Goal: Task Accomplishment & Management: Manage account settings

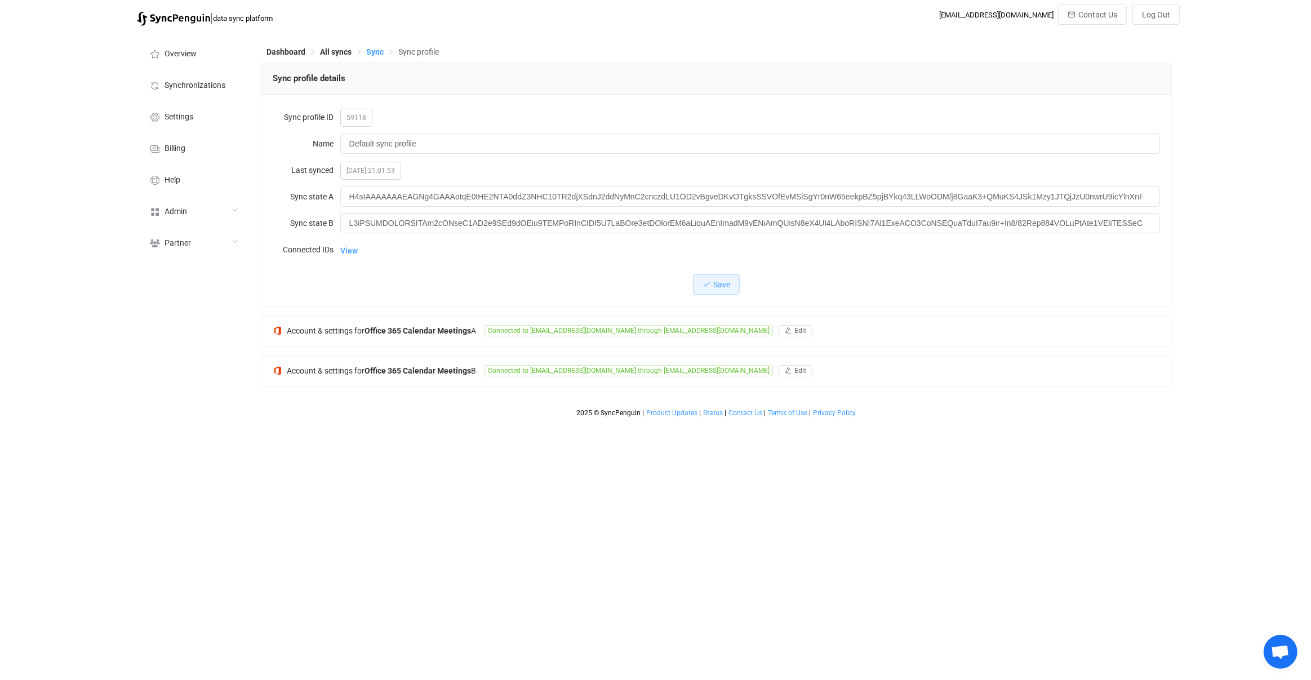
click at [377, 50] on span "Sync" at bounding box center [374, 51] width 17 height 9
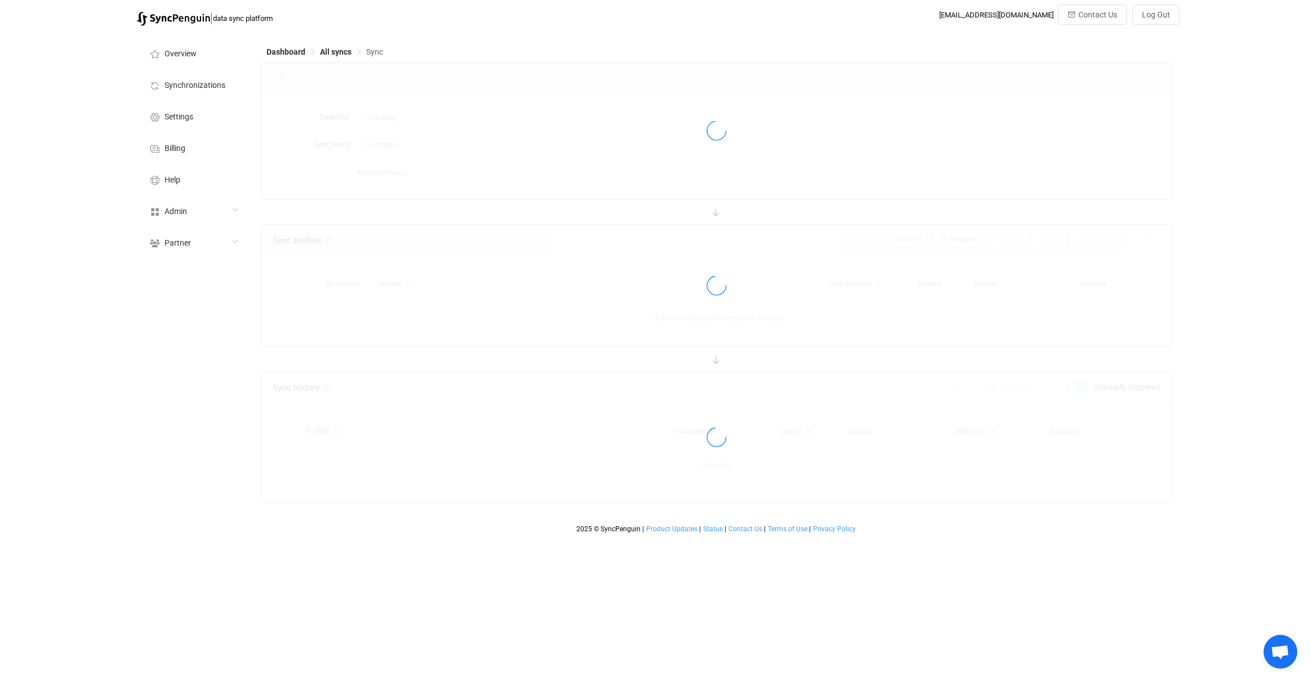
type input "10 minutes"
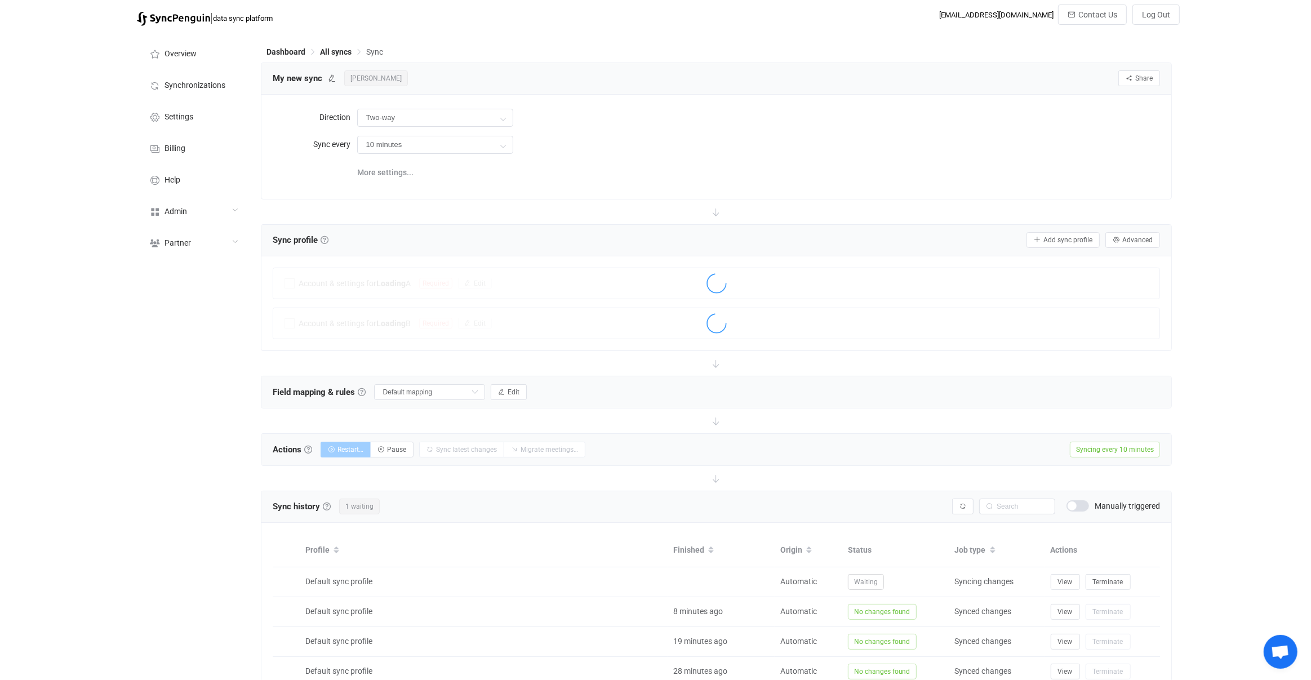
click at [581, 213] on div at bounding box center [717, 211] width 912 height 25
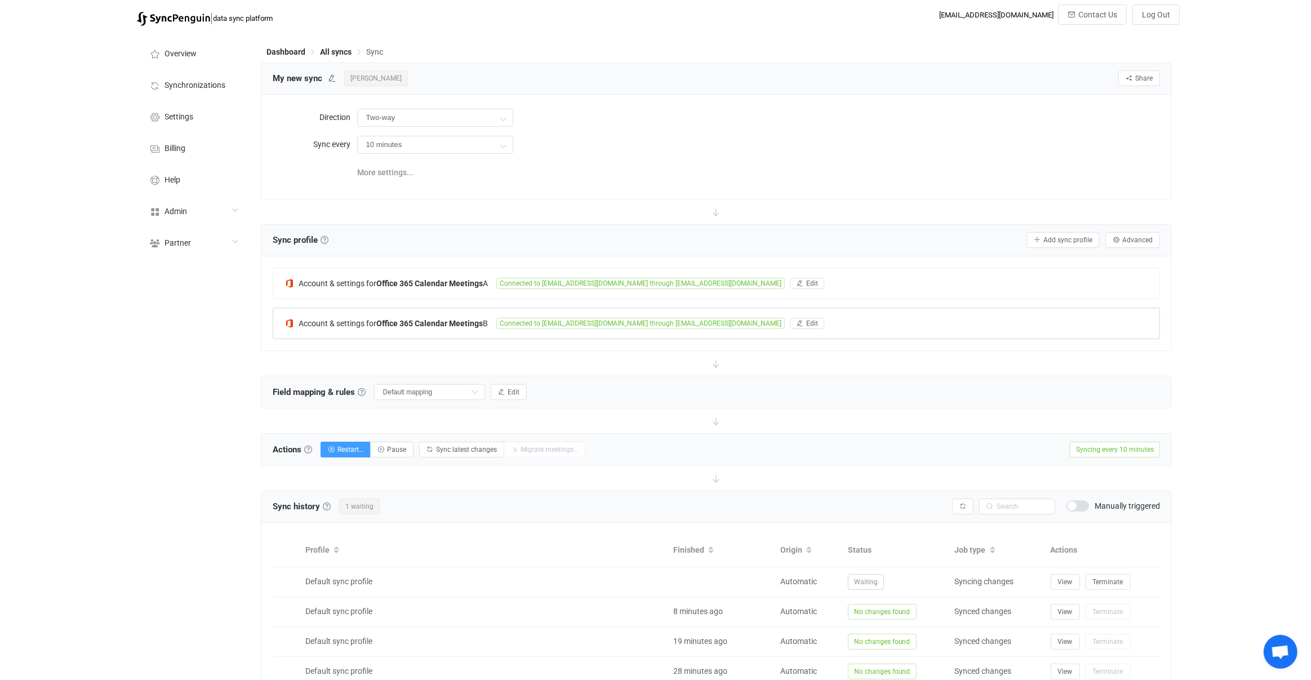
click at [558, 326] on span "Connected to Meeting@propeltech.com.au through aleks.rachlewicz@propeltech.com.…" at bounding box center [640, 323] width 288 height 11
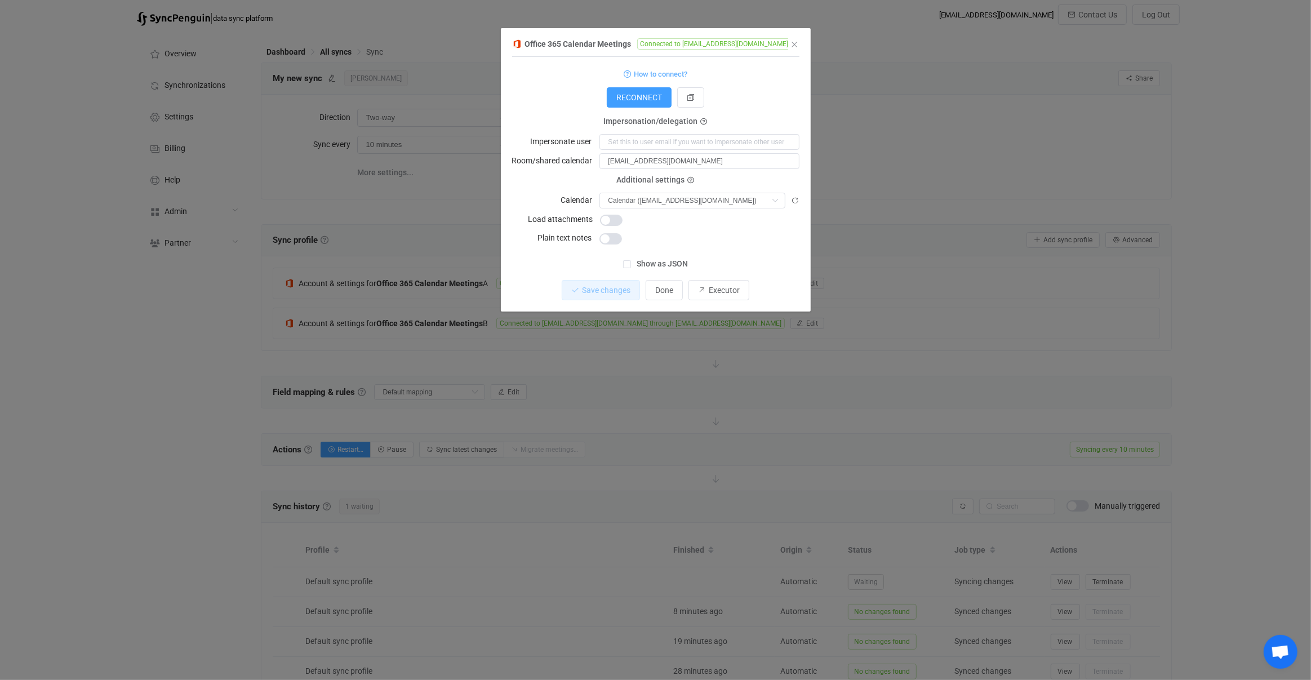
click at [584, 409] on div "Office 365 Calendar Meetings Connected to Meeting@propeltech.com.au through ale…" at bounding box center [655, 340] width 1311 height 680
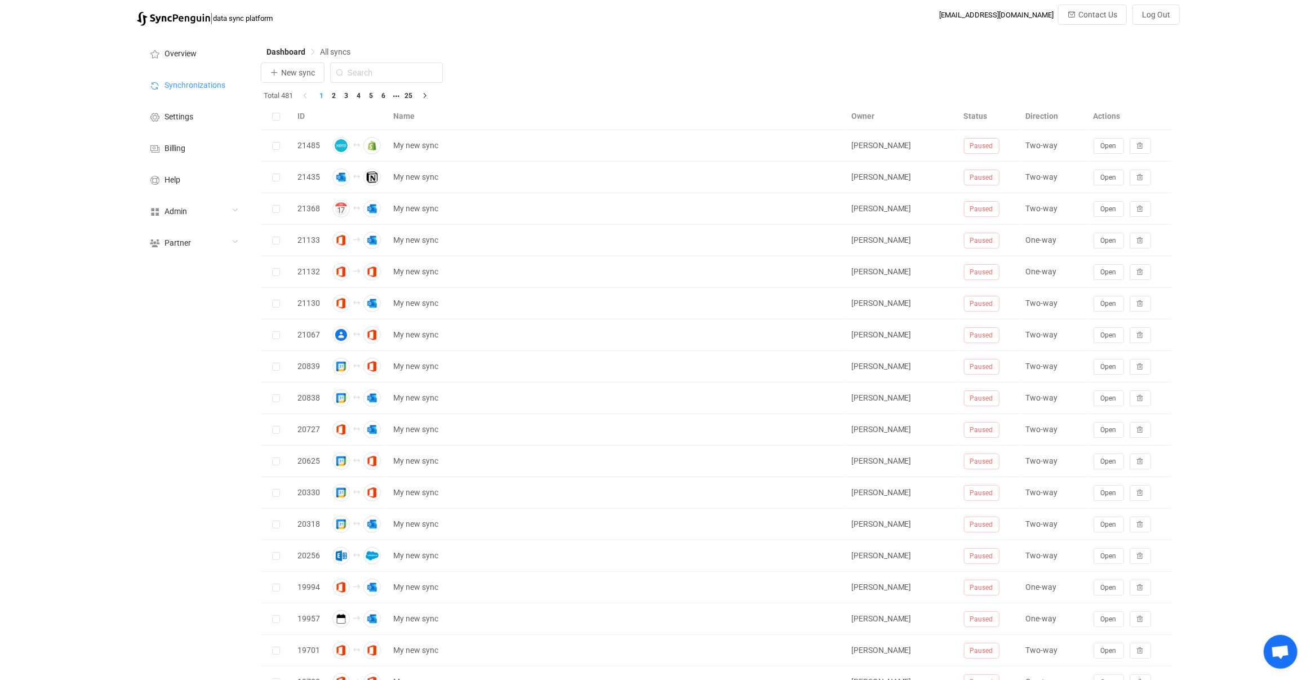
click at [253, 209] on div "Overview Synchronizations Settings Billing Help Admin Stats Data sources Mapper…" at bounding box center [193, 415] width 124 height 766
click at [226, 215] on div "Admin" at bounding box center [193, 211] width 113 height 32
click at [193, 312] on li "Users" at bounding box center [193, 325] width 113 height 28
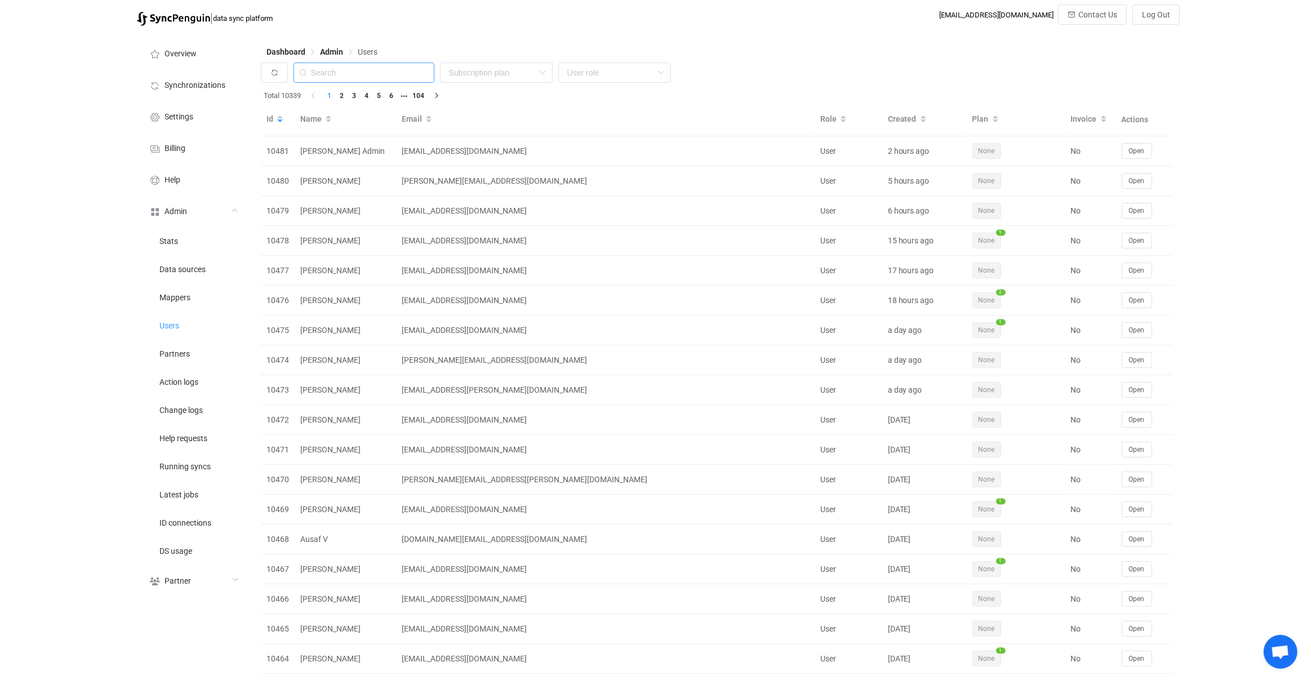
click at [368, 72] on input "text" at bounding box center [364, 73] width 141 height 20
paste input "10395"
type input "10395"
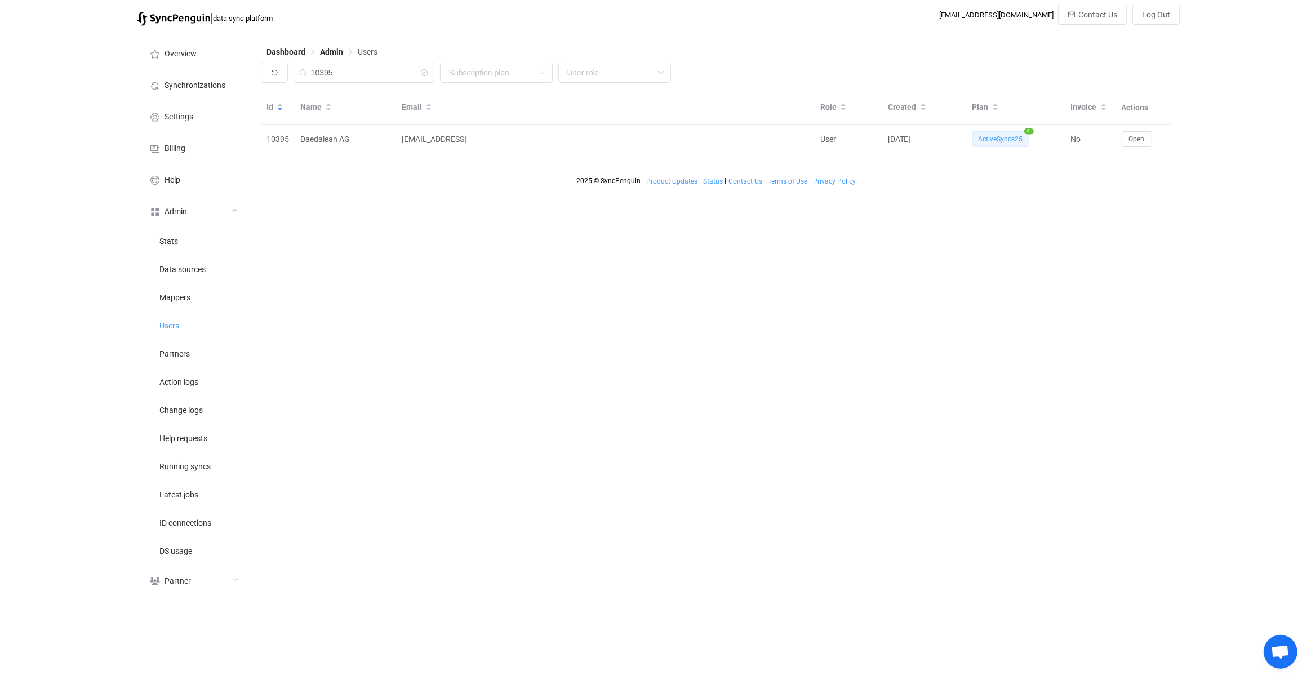
click at [703, 460] on div "Dashboard Admin Users 10395 None Single SingleYearly SinglePlus SinglePlusYearl…" at bounding box center [717, 317] width 925 height 570
click at [1137, 141] on span "Open" at bounding box center [1137, 139] width 16 height 8
type input "[EMAIL_ADDRESS]"
type input "Daedalean AG"
type input "14"
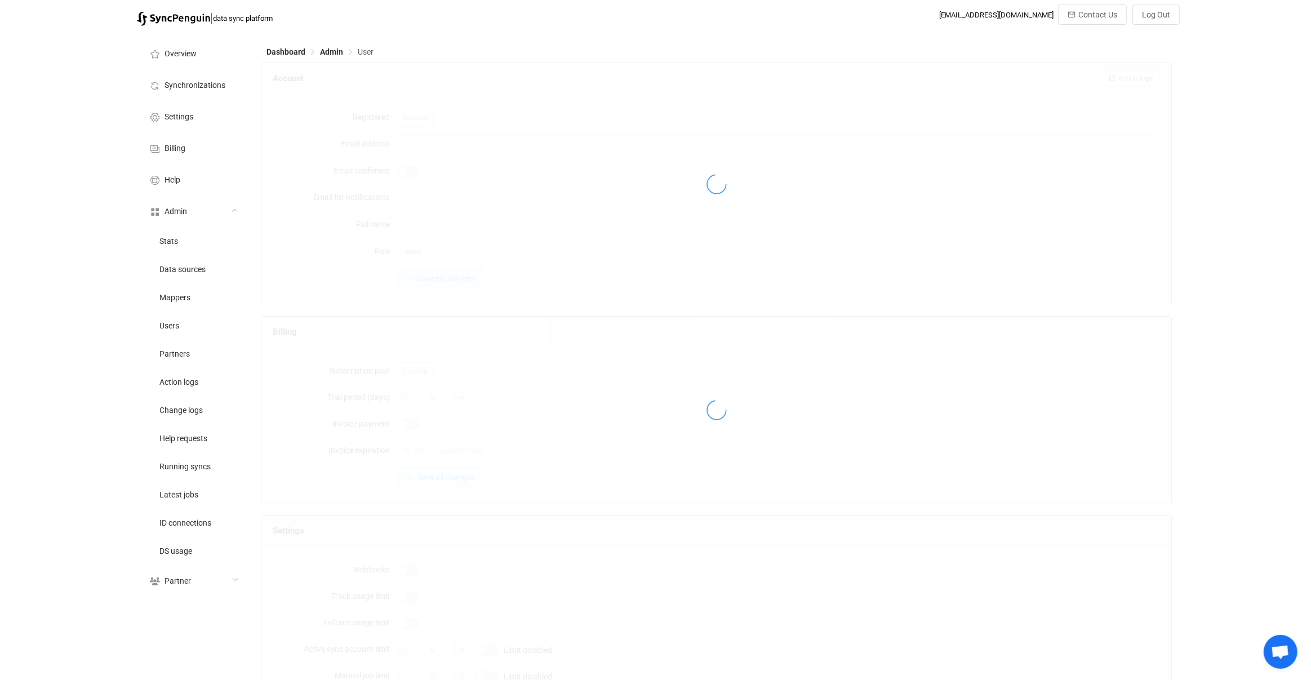
type input "7 days"
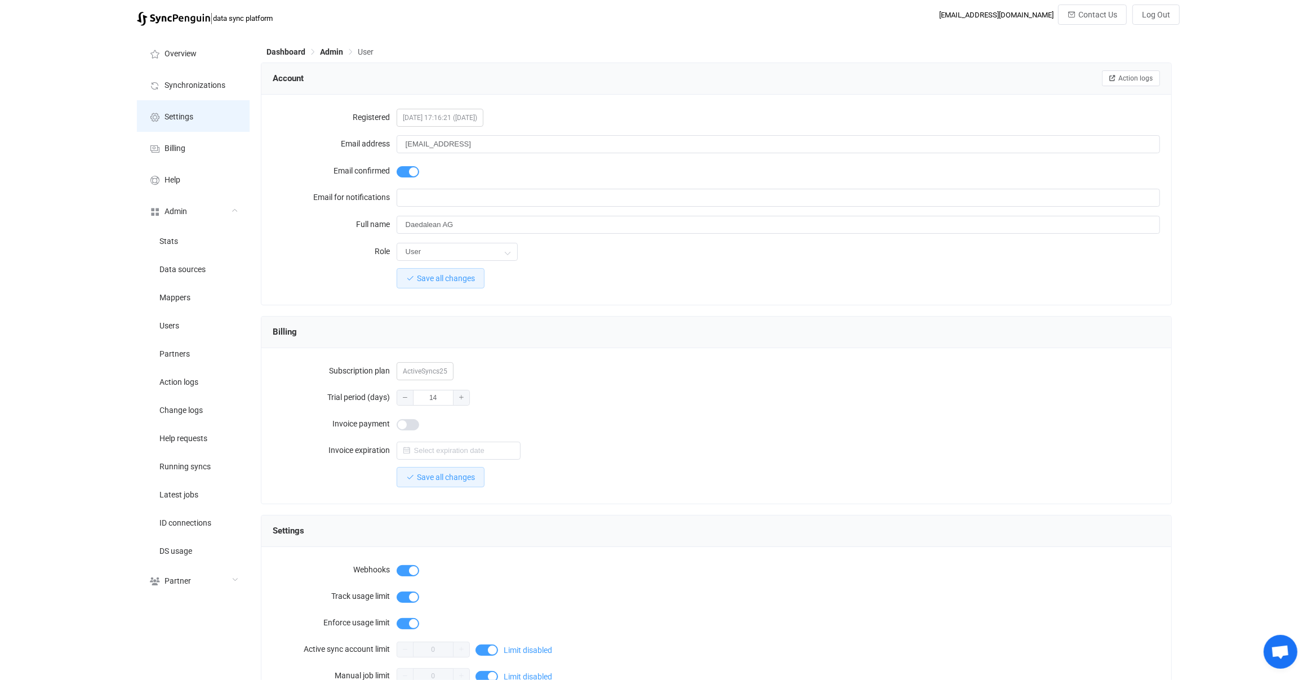
click at [227, 103] on li "Settings" at bounding box center [193, 116] width 113 height 32
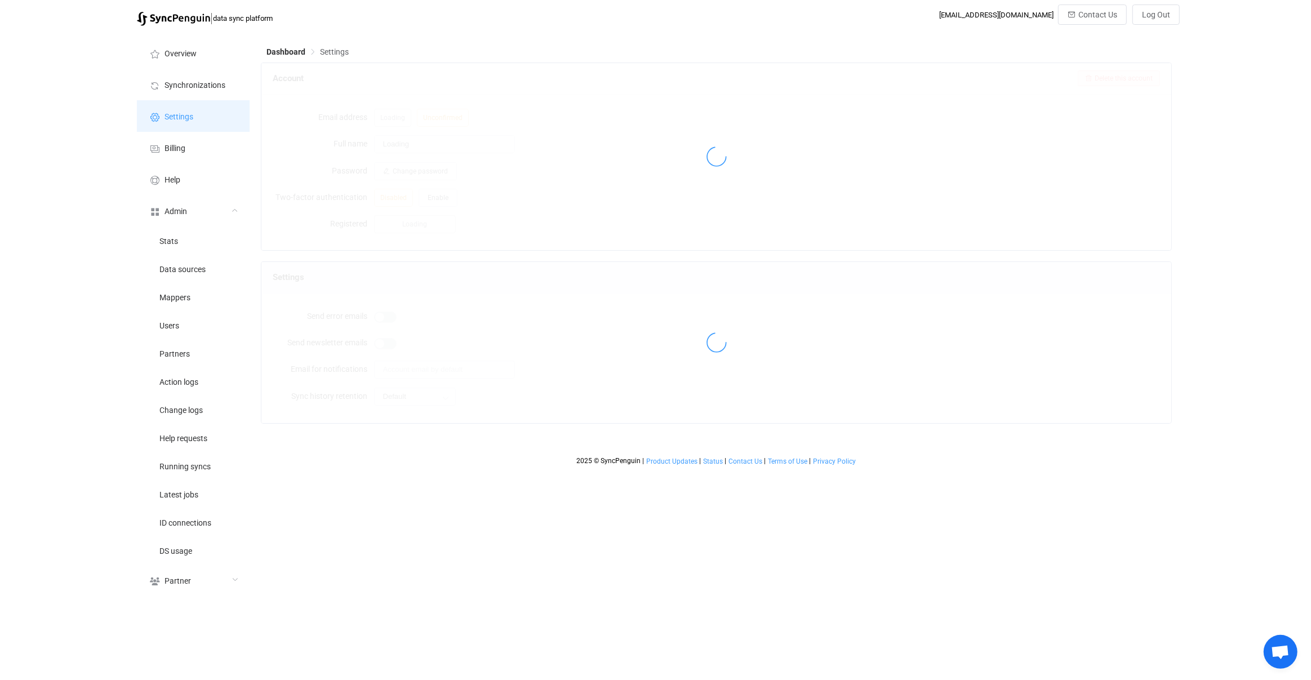
type input "Vitalii Herasymiv"
type input "vh@syncpenguin.com"
type input "3 days"
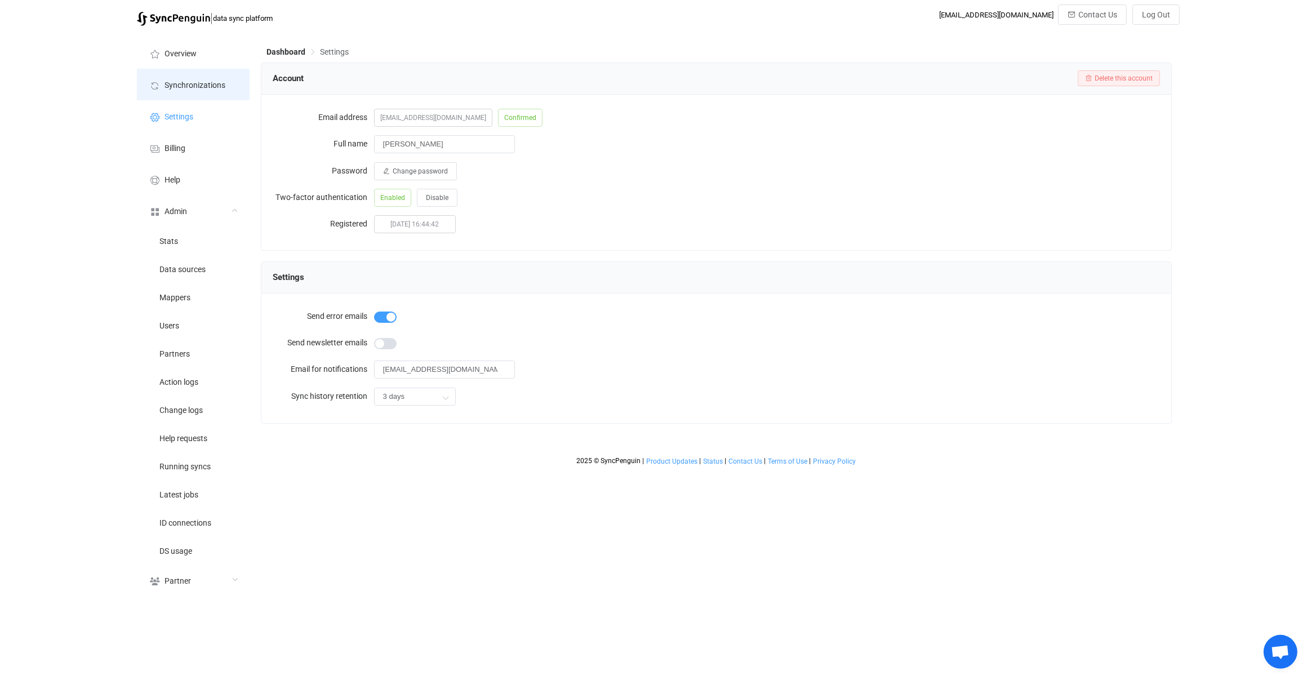
click at [226, 97] on li "Synchronizations" at bounding box center [193, 85] width 113 height 32
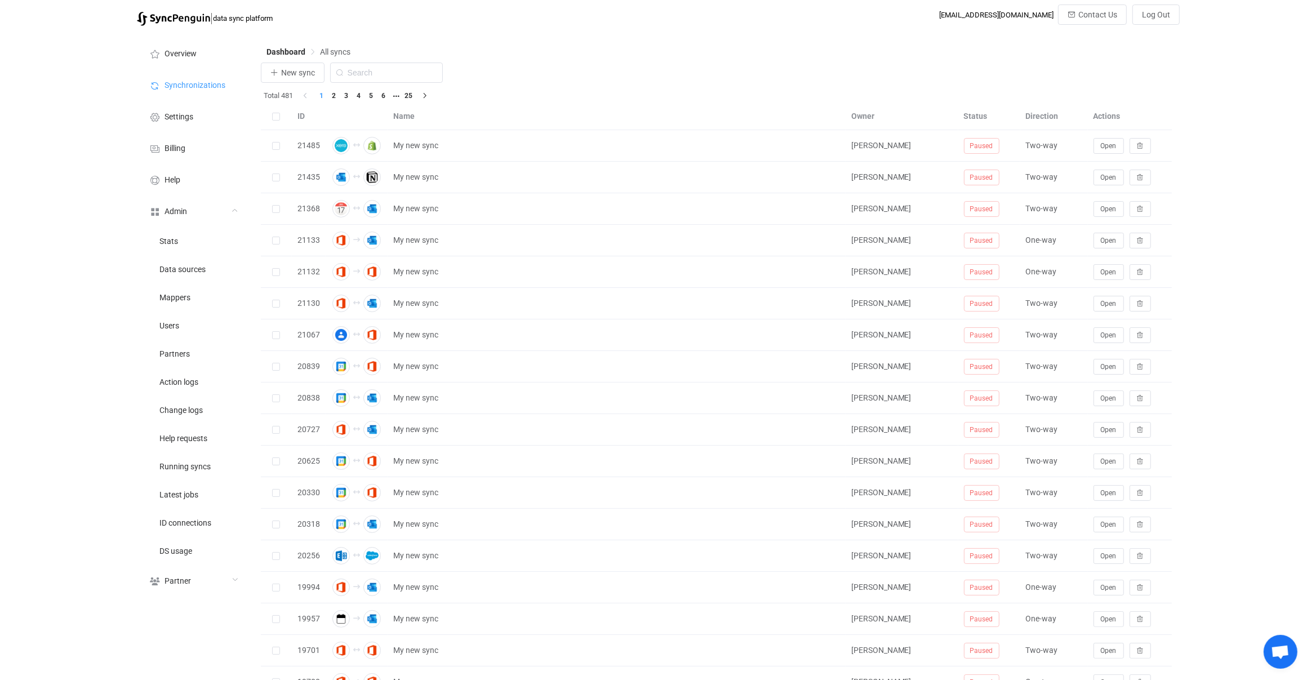
click at [309, 86] on div "New sync" at bounding box center [717, 76] width 912 height 26
click at [311, 77] on span "New sync" at bounding box center [298, 72] width 34 height 9
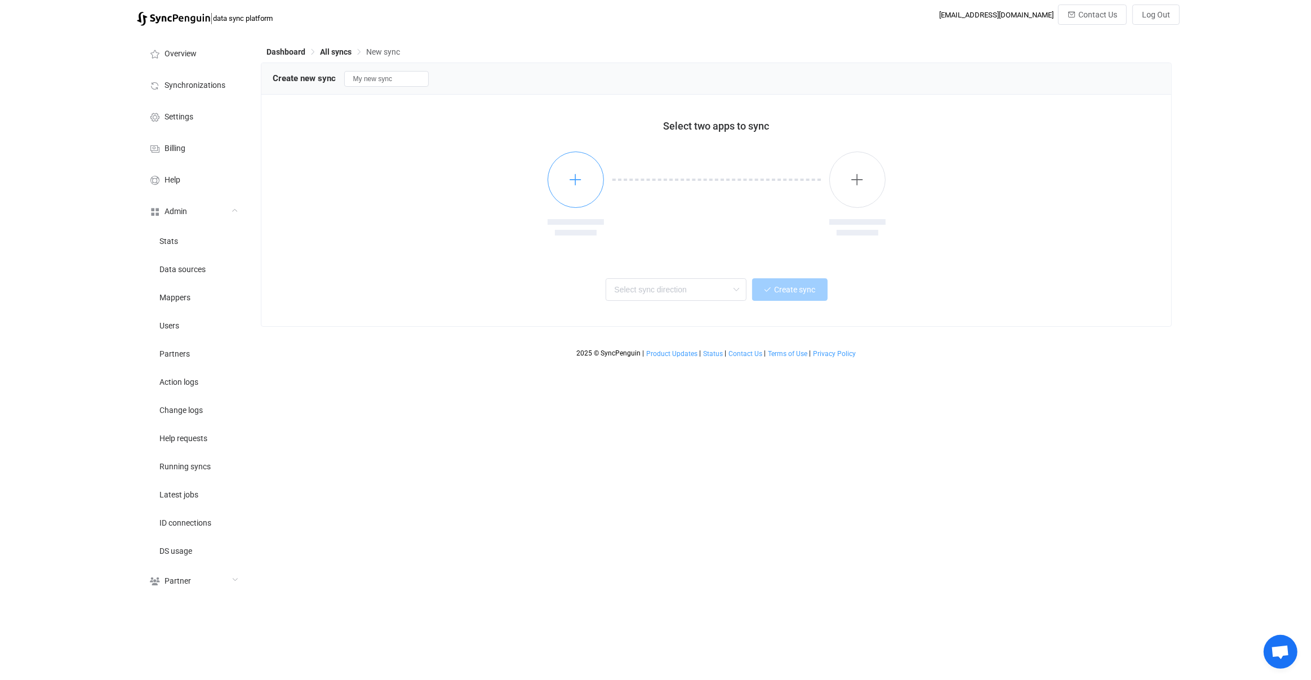
click at [554, 170] on button "button" at bounding box center [576, 180] width 56 height 56
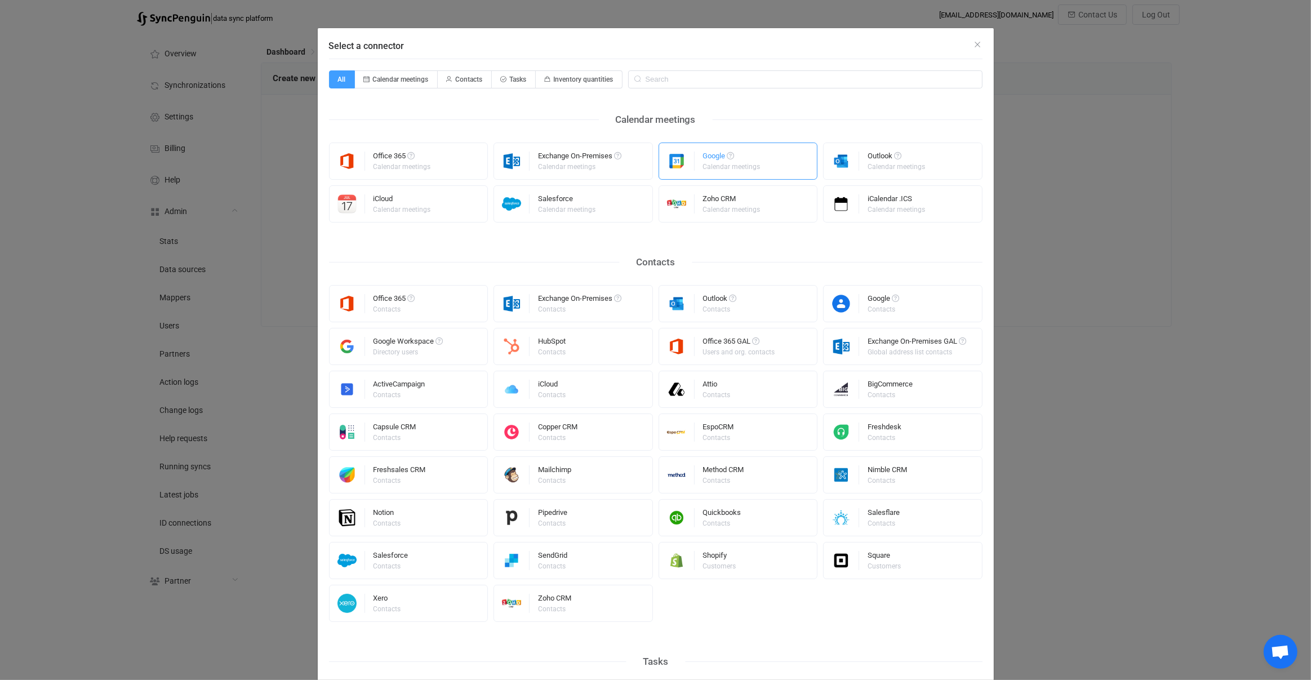
click at [698, 172] on div "Google Calendar meetings" at bounding box center [738, 161] width 159 height 37
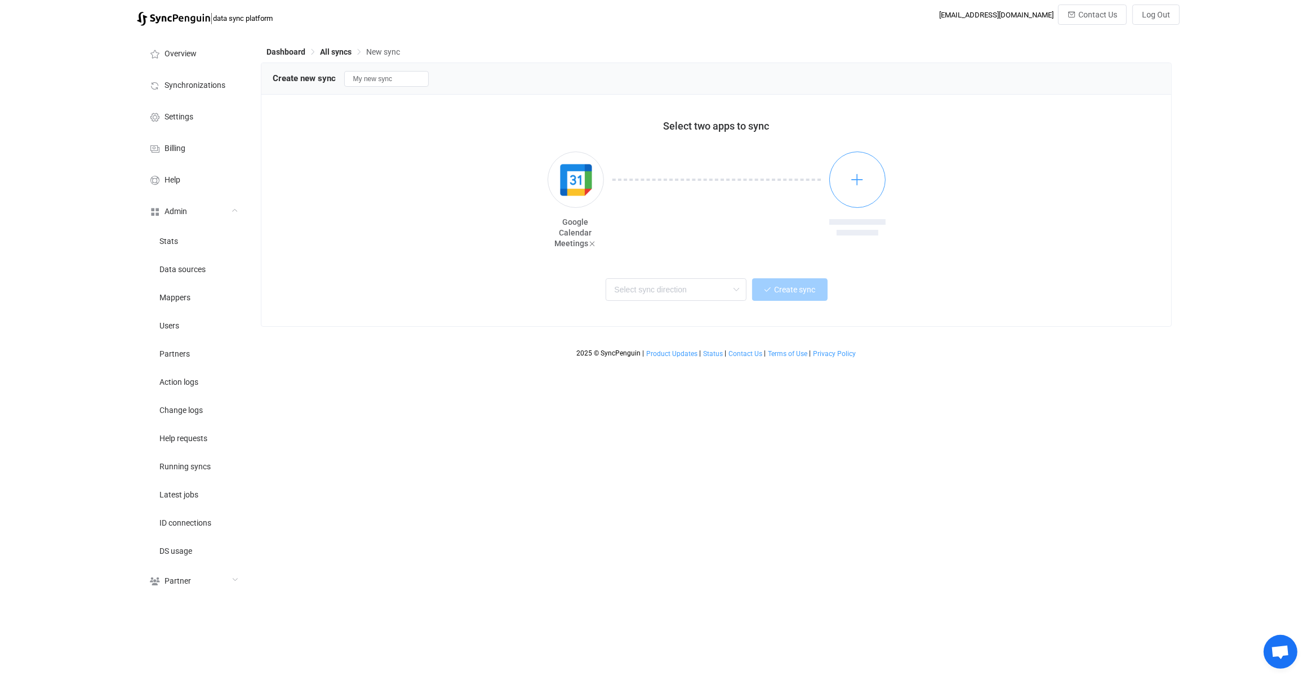
click at [868, 163] on button "button" at bounding box center [857, 180] width 56 height 56
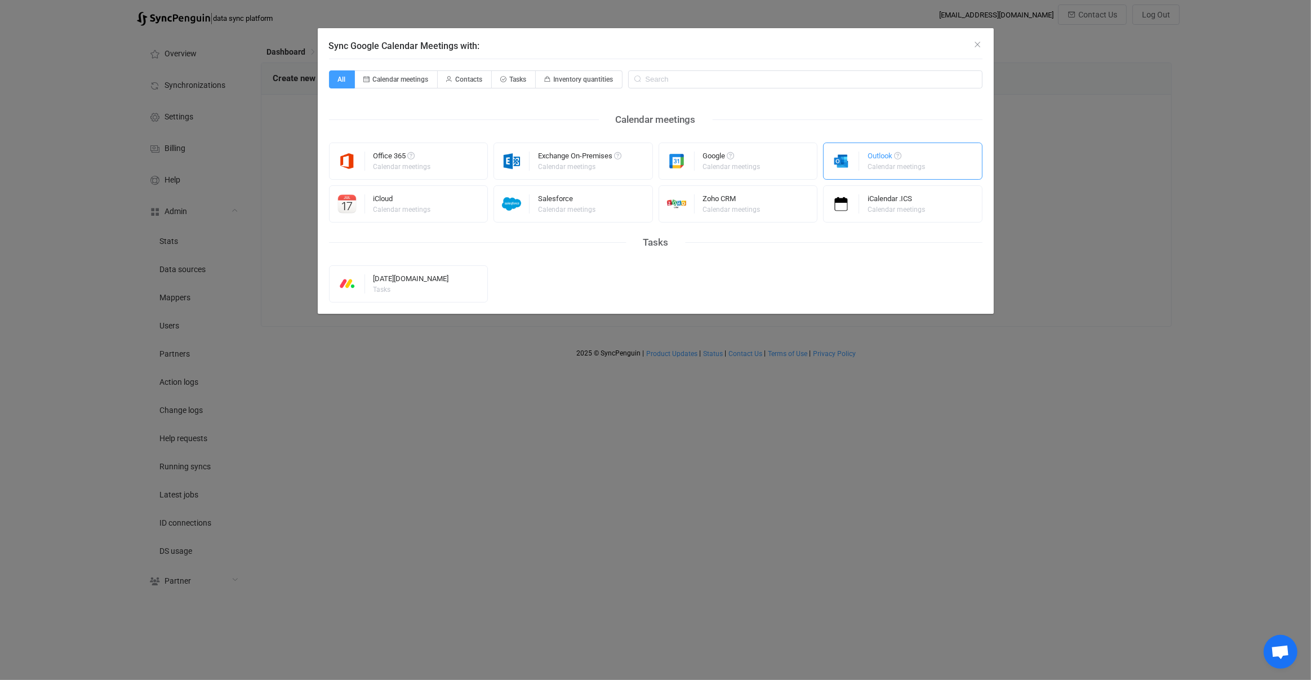
click at [884, 160] on div "Outlook" at bounding box center [897, 157] width 59 height 11
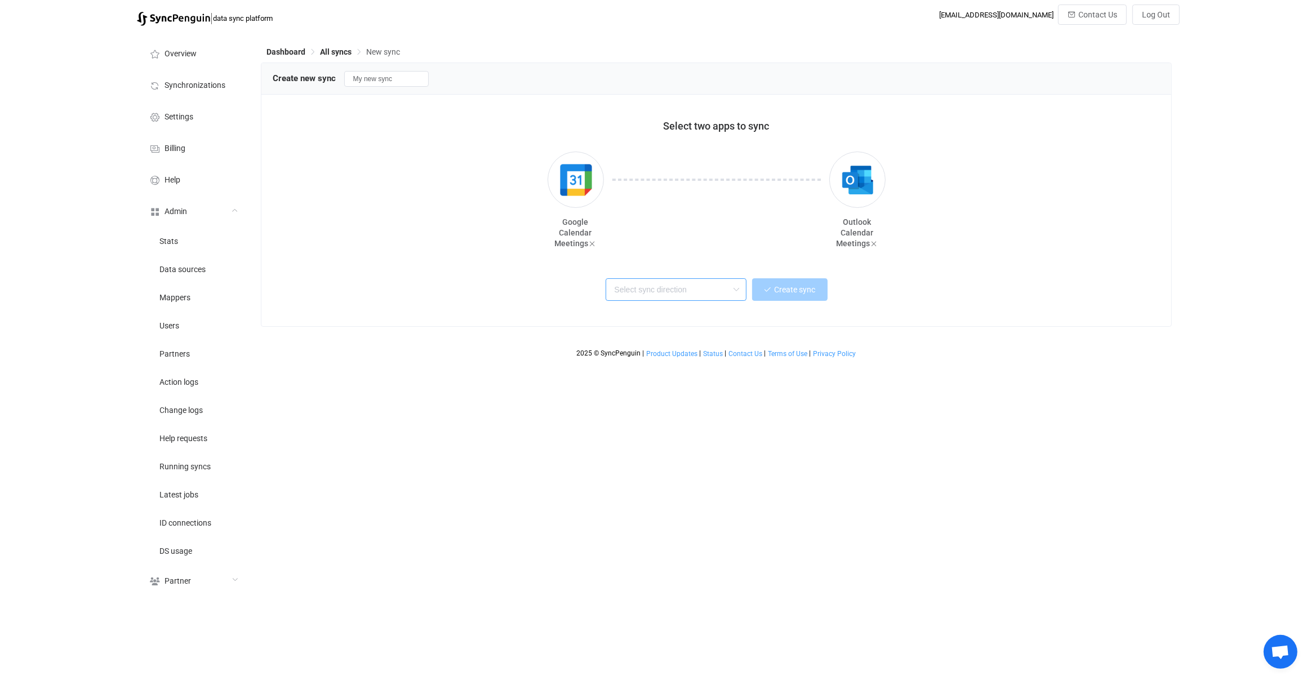
click at [678, 295] on input "text" at bounding box center [676, 289] width 141 height 23
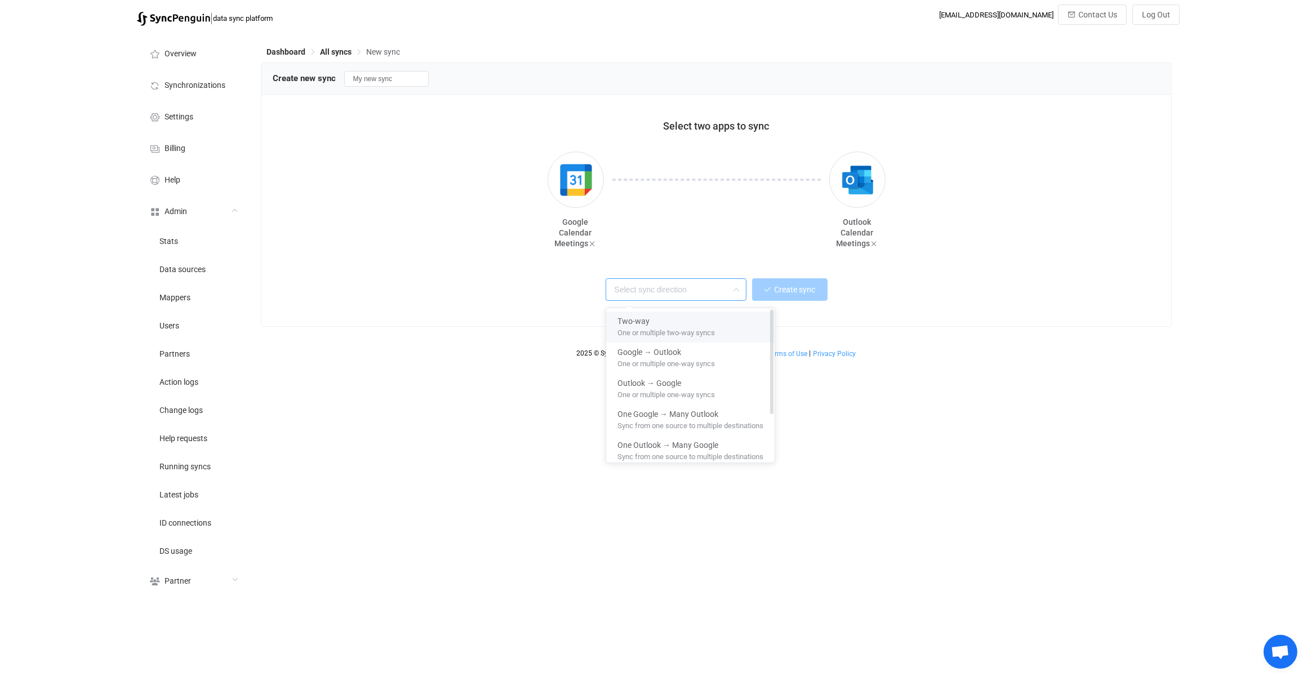
click at [687, 325] on span "One or multiple two-way syncs" at bounding box center [666, 331] width 97 height 12
type input "Two-way"
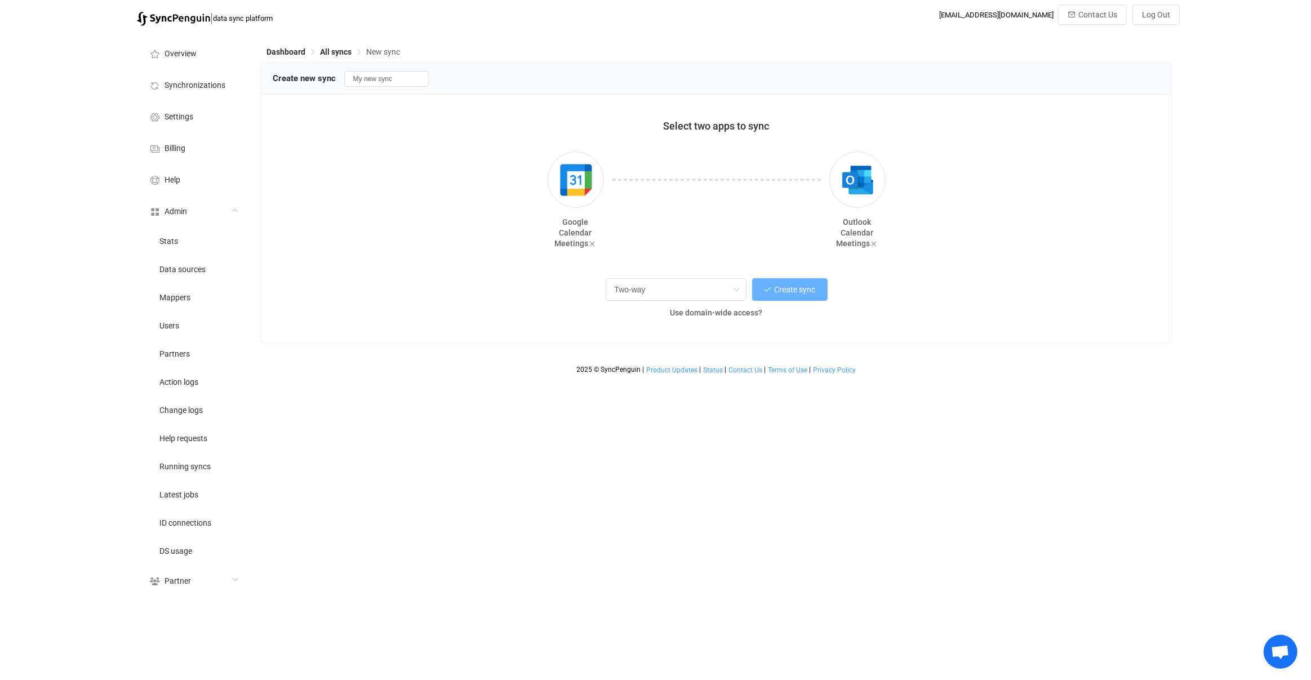
click at [785, 292] on span "Create sync" at bounding box center [795, 289] width 41 height 9
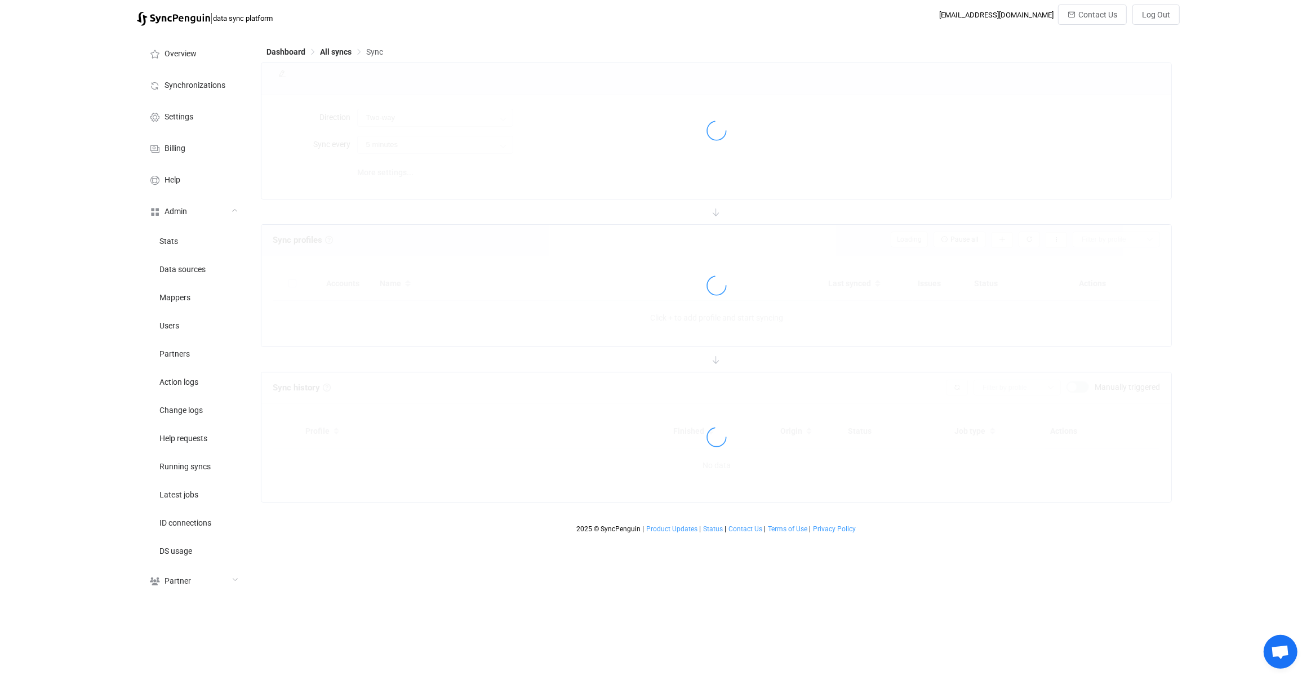
type input "10 minutes"
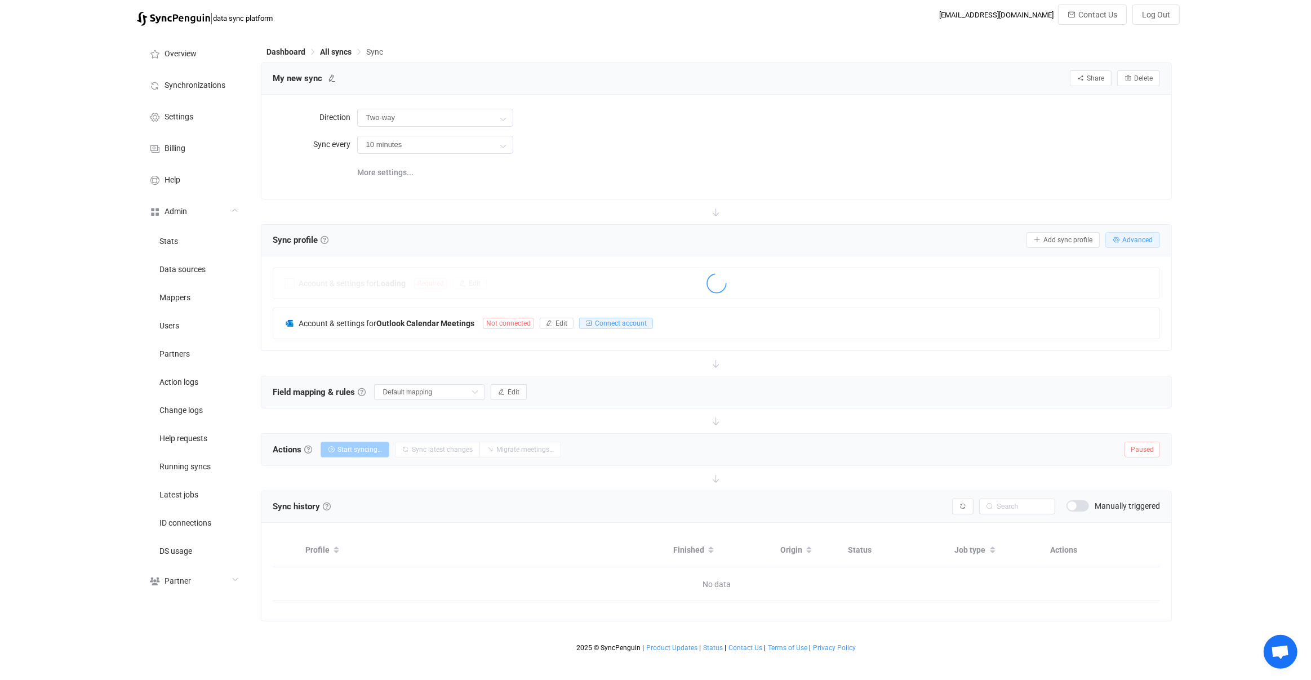
click at [1155, 242] on button "Advanced" at bounding box center [1133, 240] width 55 height 16
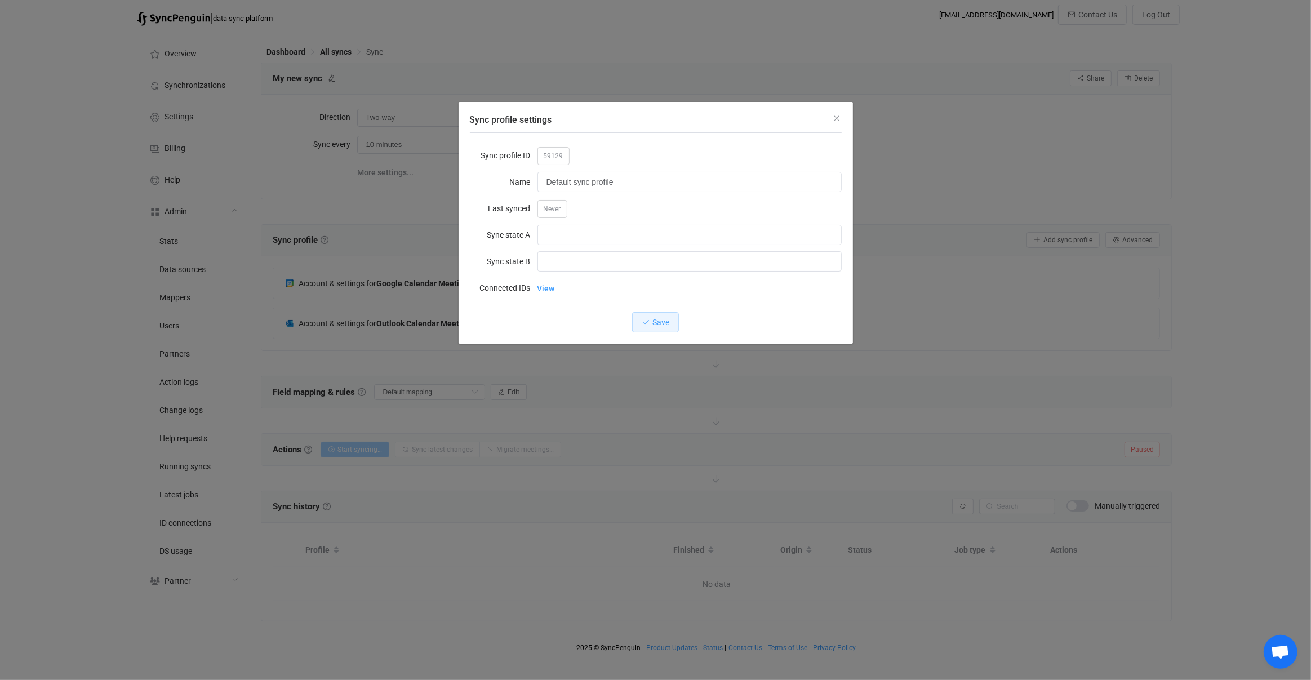
click at [998, 208] on div "Sync profile settings Sync profile ID 59129 Name Default sync profile Last sync…" at bounding box center [655, 340] width 1311 height 680
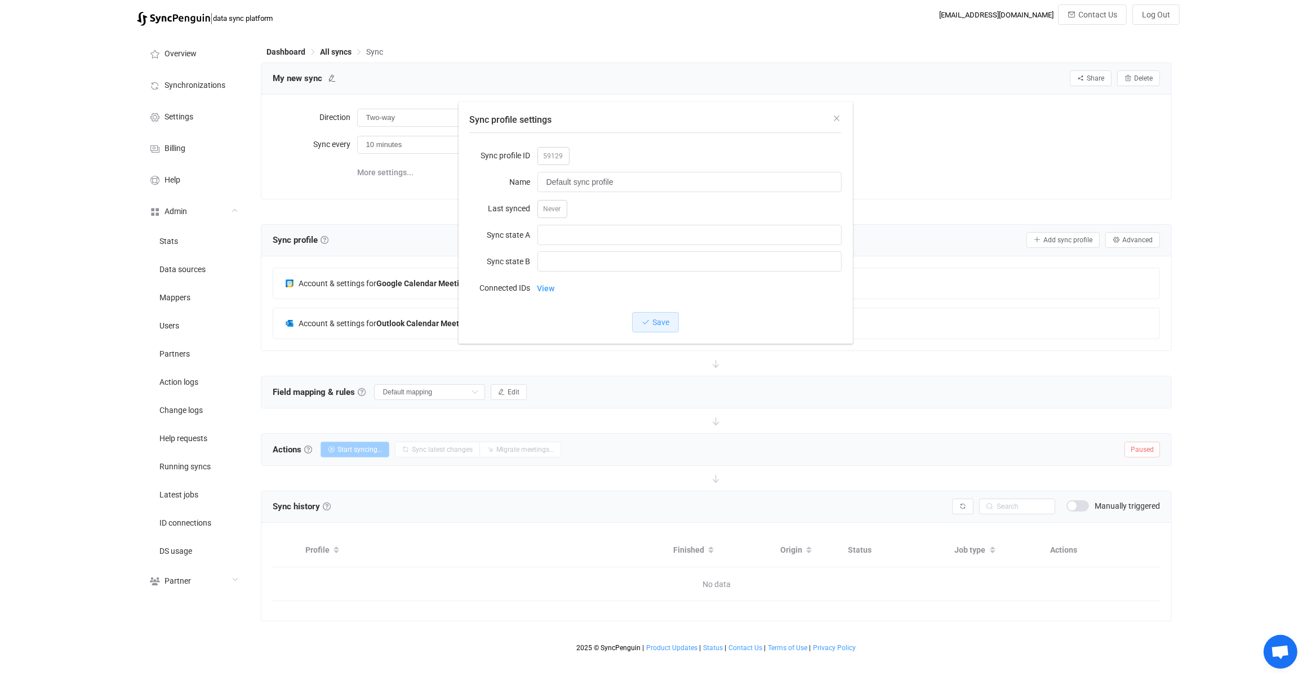
click at [1133, 101] on div "Sync profile settings Sync profile ID 59129 Name Default sync profile Last sync…" at bounding box center [655, 340] width 1311 height 680
click at [1091, 82] on span "Share" at bounding box center [1095, 78] width 17 height 8
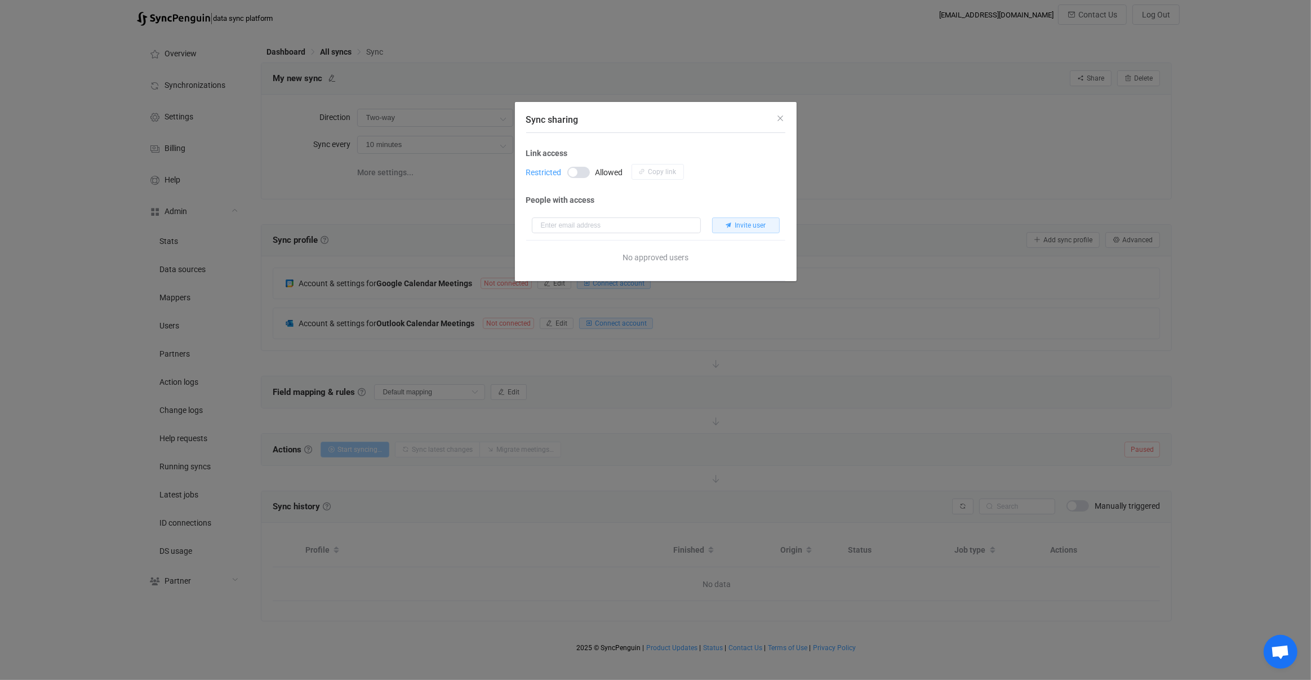
click at [576, 170] on span "Sync sharing" at bounding box center [578, 172] width 23 height 11
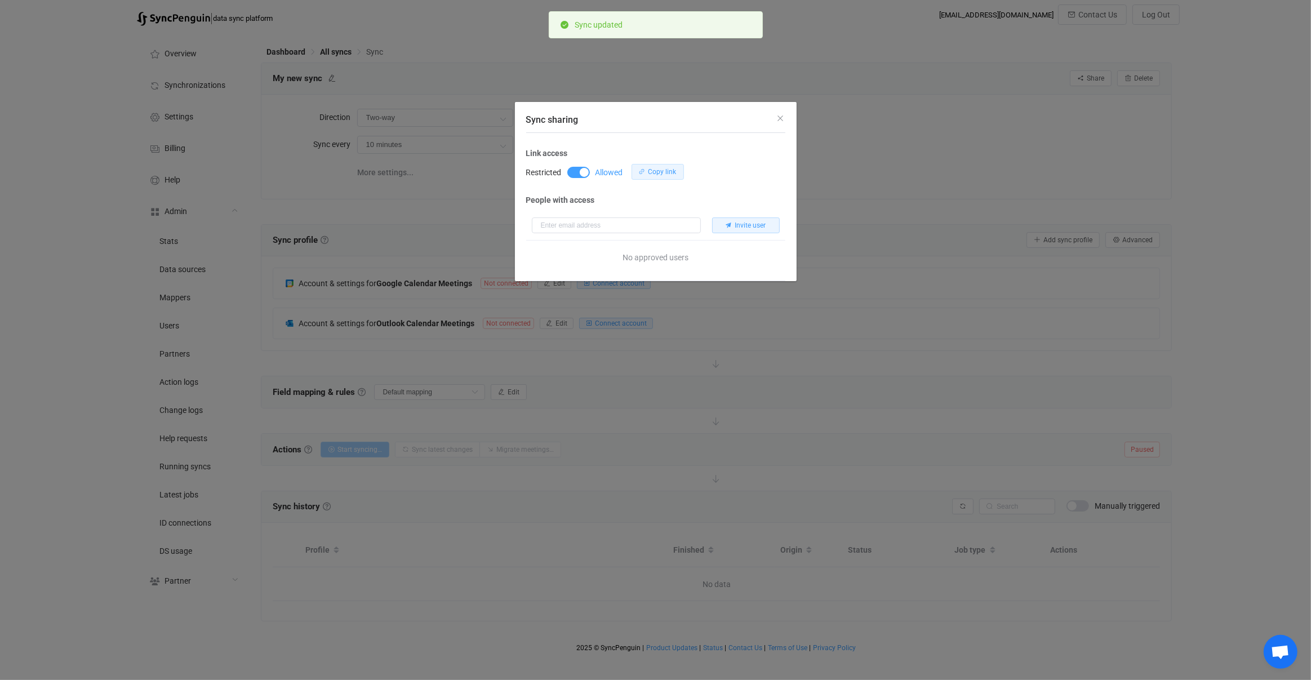
click at [659, 168] on span "Copy link" at bounding box center [663, 172] width 28 height 8
click at [583, 170] on span "Sync sharing" at bounding box center [578, 172] width 23 height 11
click at [577, 173] on span "Sync sharing" at bounding box center [578, 172] width 23 height 11
click at [647, 174] on button "Copy link" at bounding box center [658, 172] width 52 height 16
click at [797, 350] on div "Sync sharing Link access Restricted Allowed Copy link People with access Invite…" at bounding box center [655, 340] width 1311 height 680
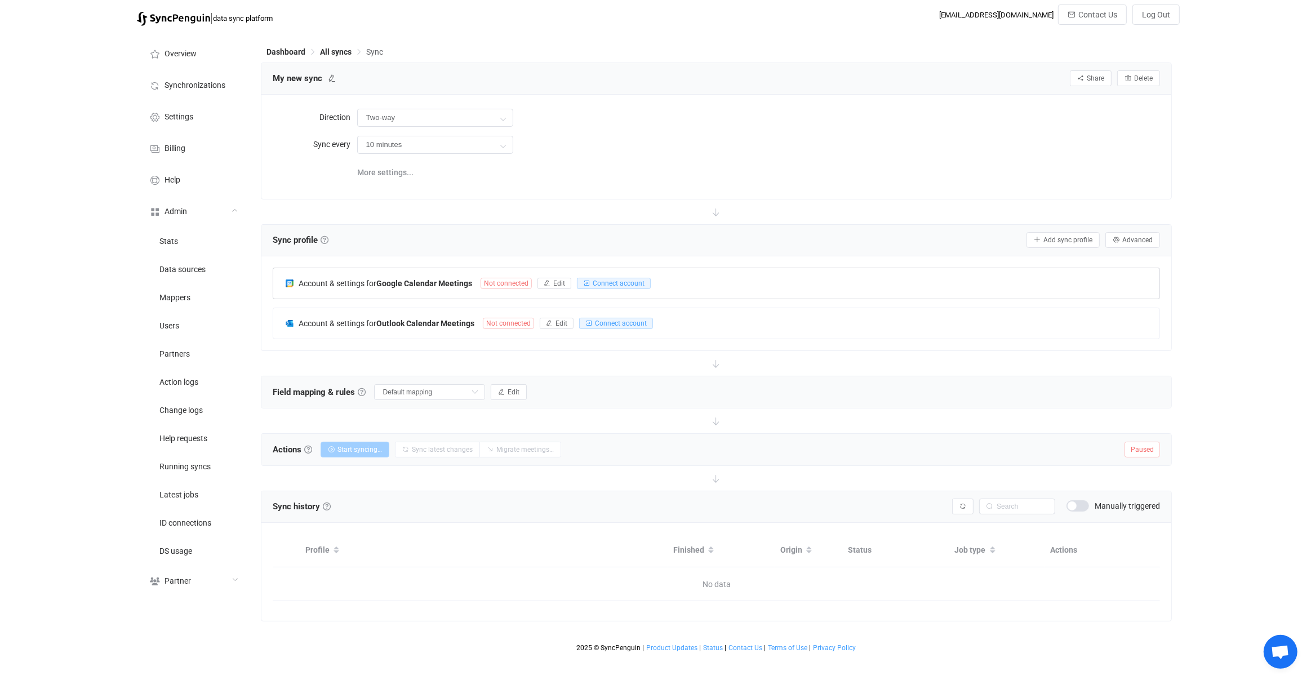
click at [478, 283] on div "Account & settings for Google Calendar Meetings" at bounding box center [383, 283] width 196 height 10
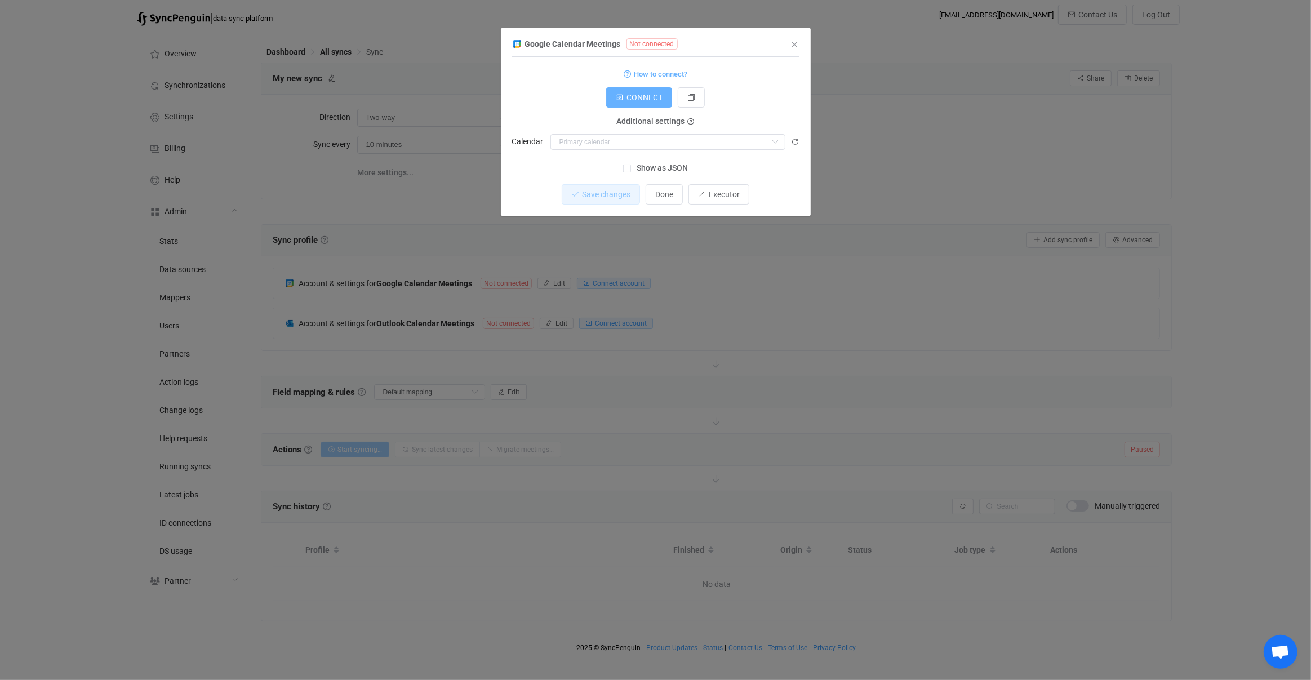
click at [652, 101] on span "CONNECT" at bounding box center [645, 97] width 36 height 9
click at [695, 106] on button "dialog" at bounding box center [691, 97] width 27 height 20
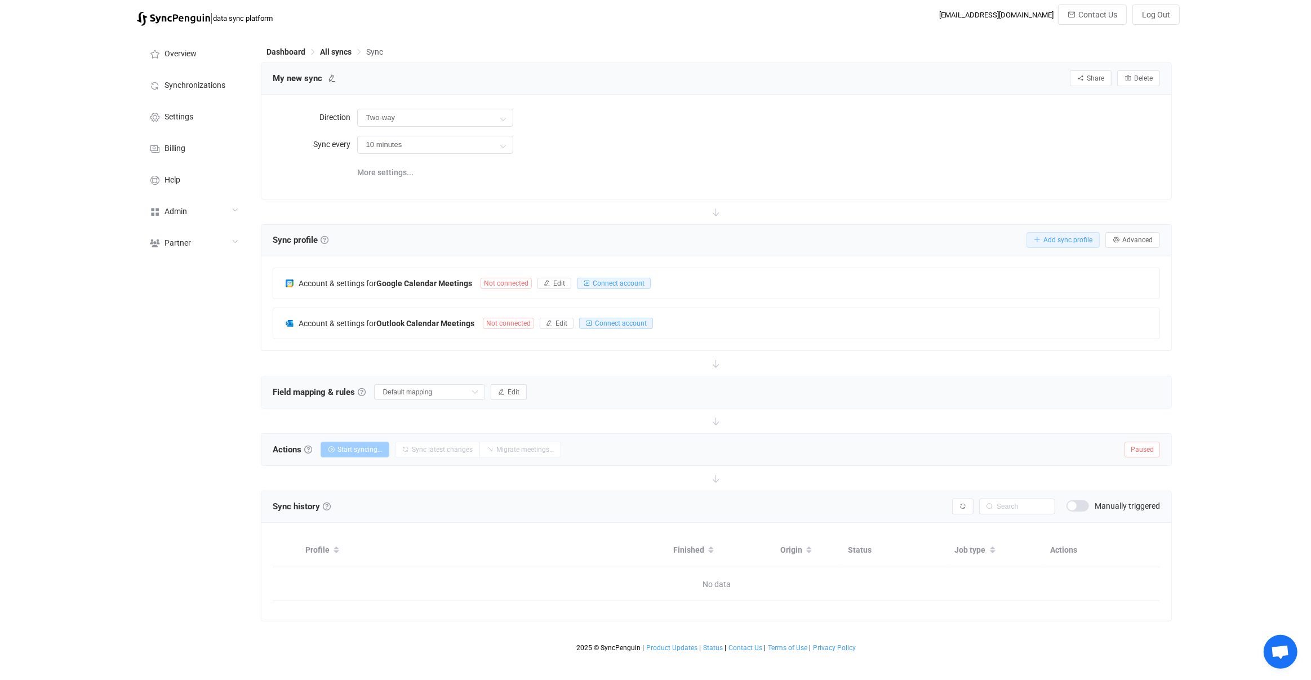
click at [1068, 237] on span "Add sync profile" at bounding box center [1068, 240] width 49 height 8
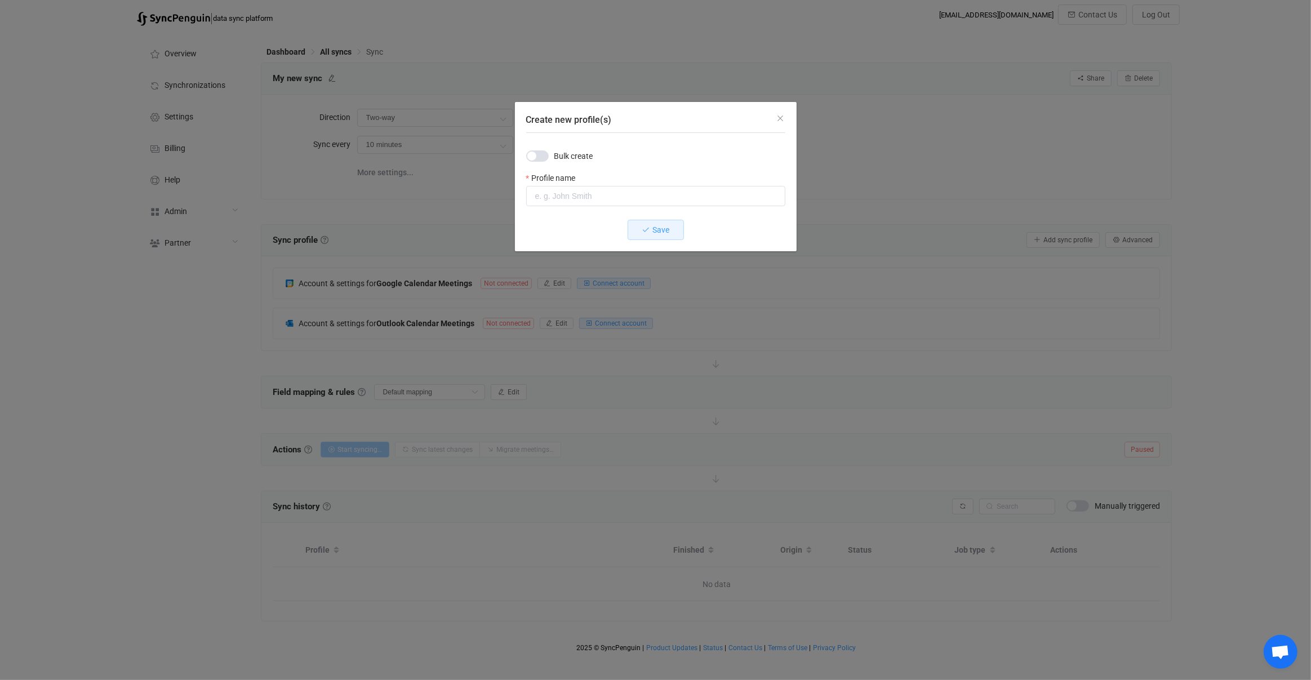
click at [580, 206] on div "Create new profile(s)" at bounding box center [655, 196] width 259 height 23
click at [581, 194] on input "Create new profile(s)" at bounding box center [655, 196] width 259 height 20
type input "test"
click at [634, 220] on button "Save" at bounding box center [656, 230] width 56 height 20
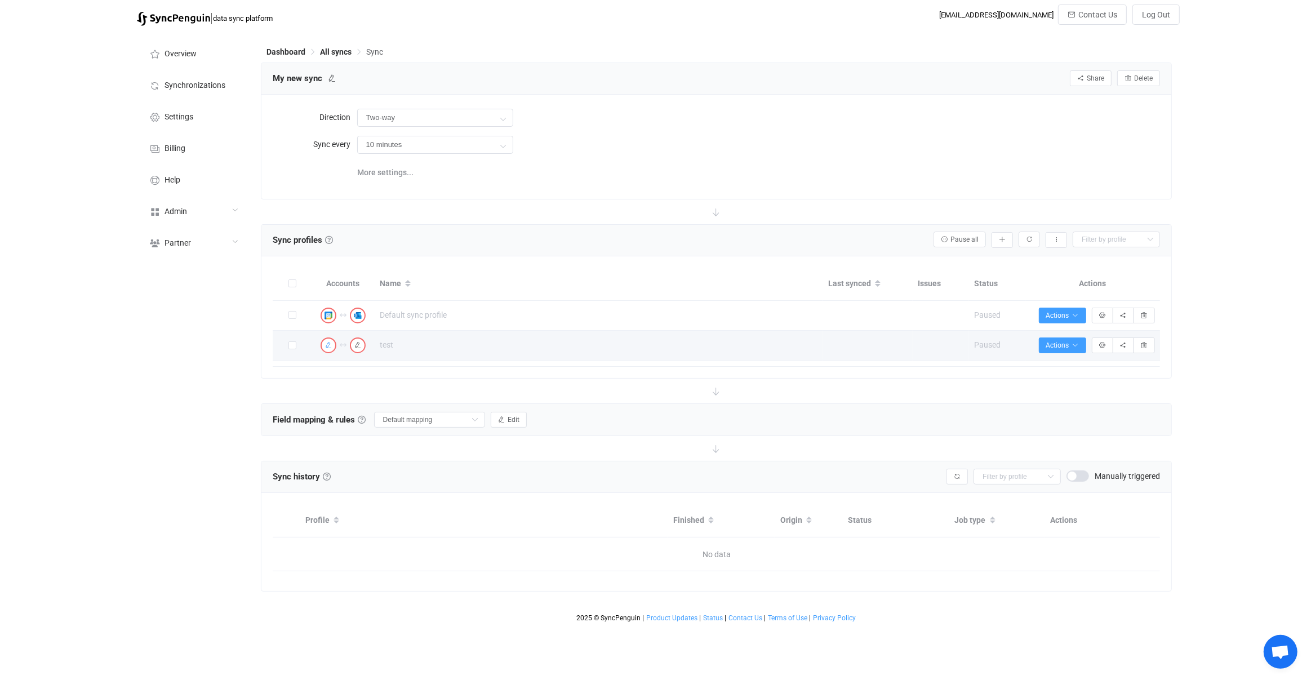
click at [329, 344] on icon "button" at bounding box center [328, 345] width 7 height 7
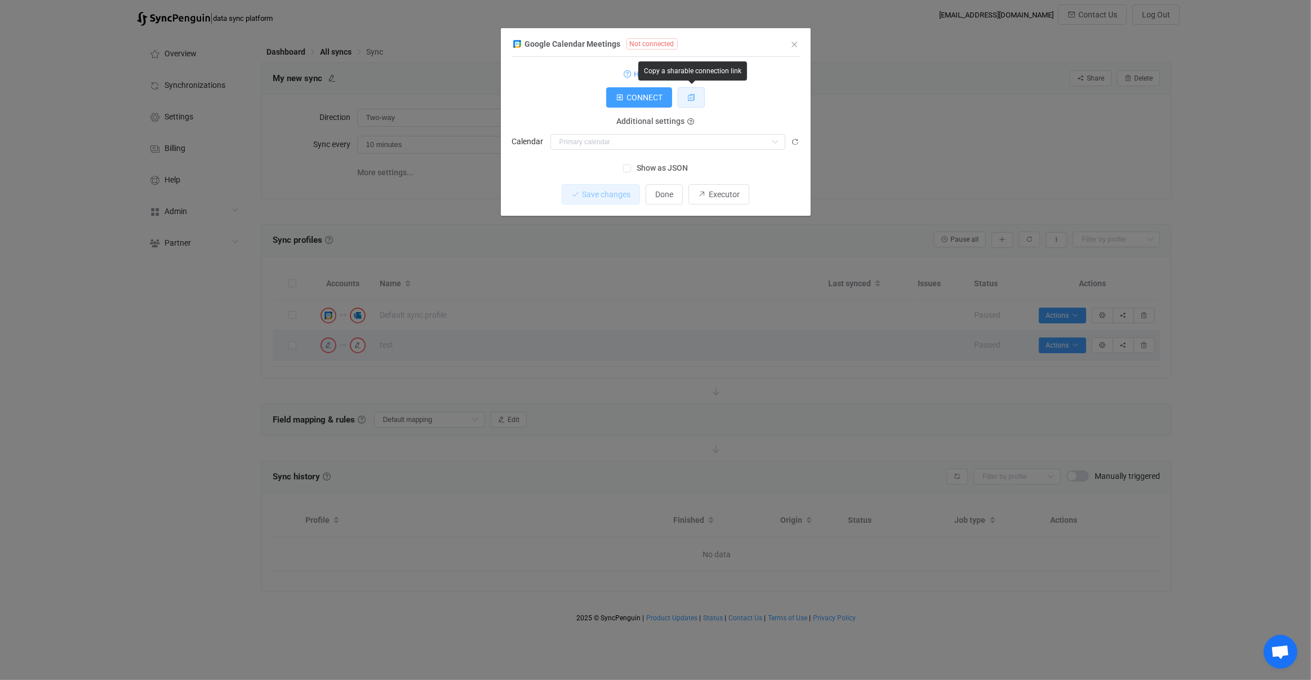
click at [690, 97] on icon "dialog" at bounding box center [691, 98] width 8 height 8
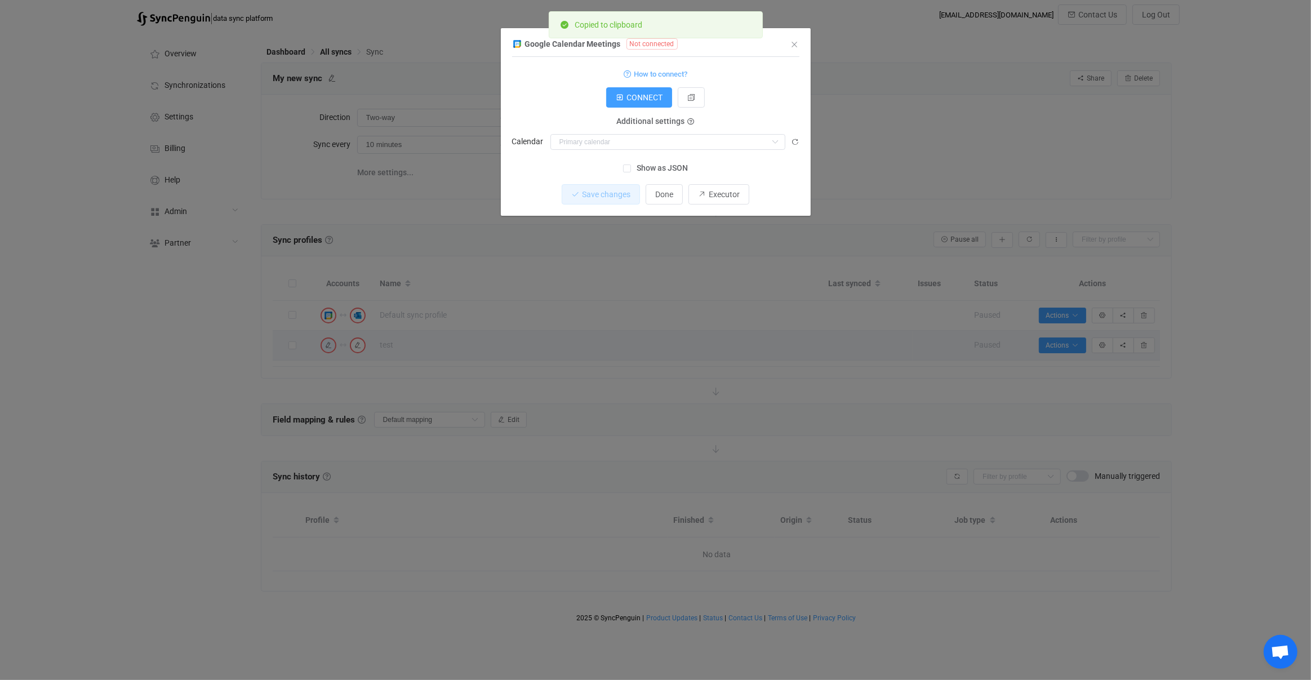
click at [457, 347] on div "Google Calendar Meetings Not connected 1 Standard output: Output saved to the f…" at bounding box center [655, 340] width 1311 height 680
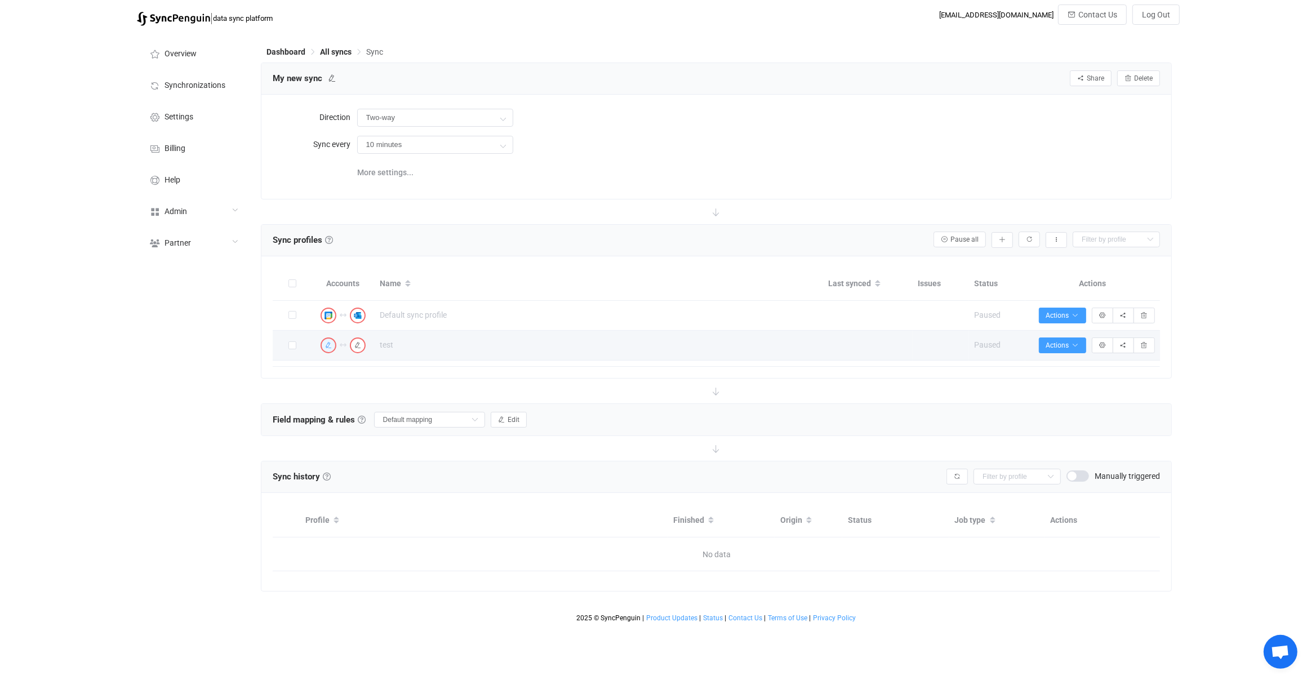
click at [331, 343] on icon "button" at bounding box center [328, 345] width 7 height 7
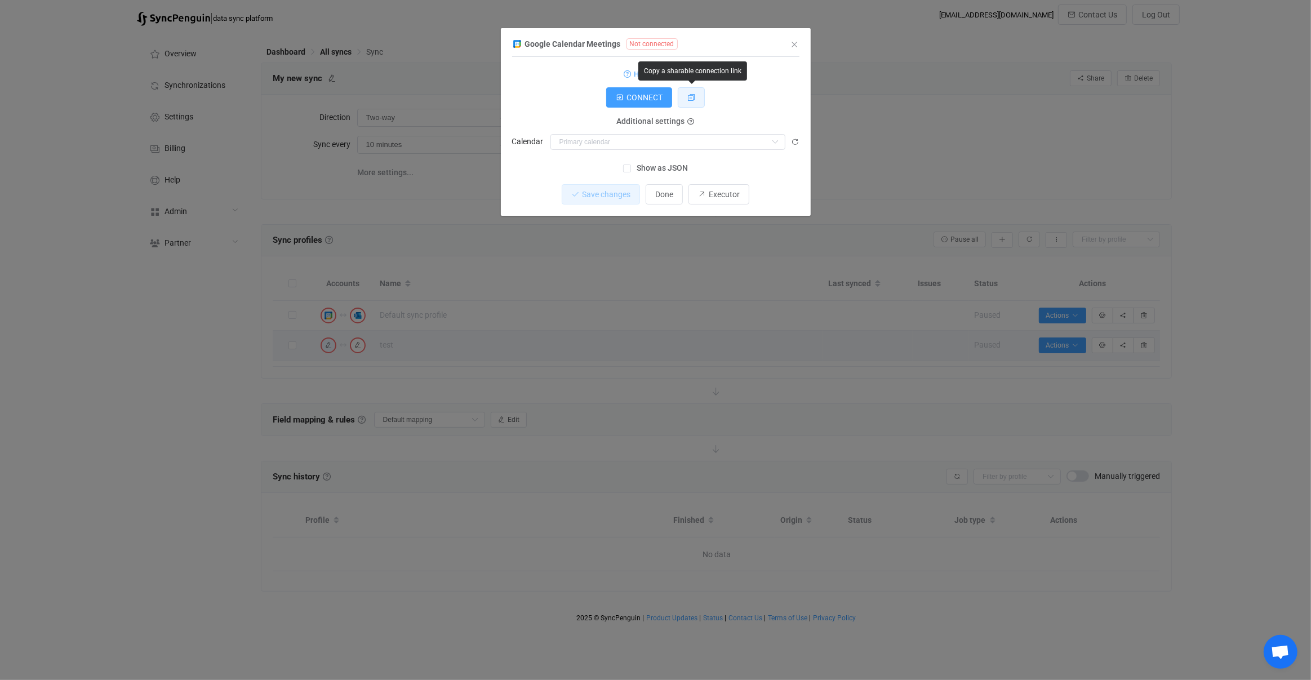
click at [697, 101] on button "dialog" at bounding box center [691, 97] width 27 height 20
click at [678, 364] on div "Google Calendar Meetings Not connected 1 Standard output: Output saved to the f…" at bounding box center [655, 340] width 1311 height 680
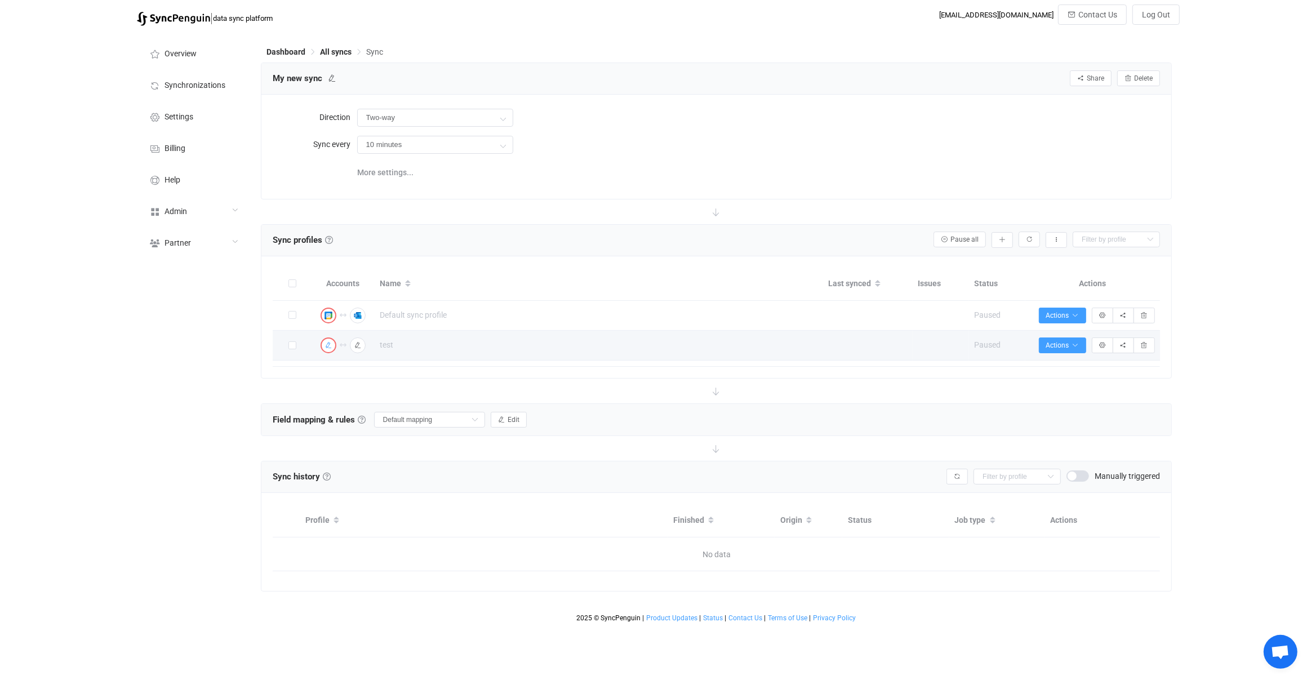
click at [329, 344] on icon "button" at bounding box center [328, 345] width 7 height 7
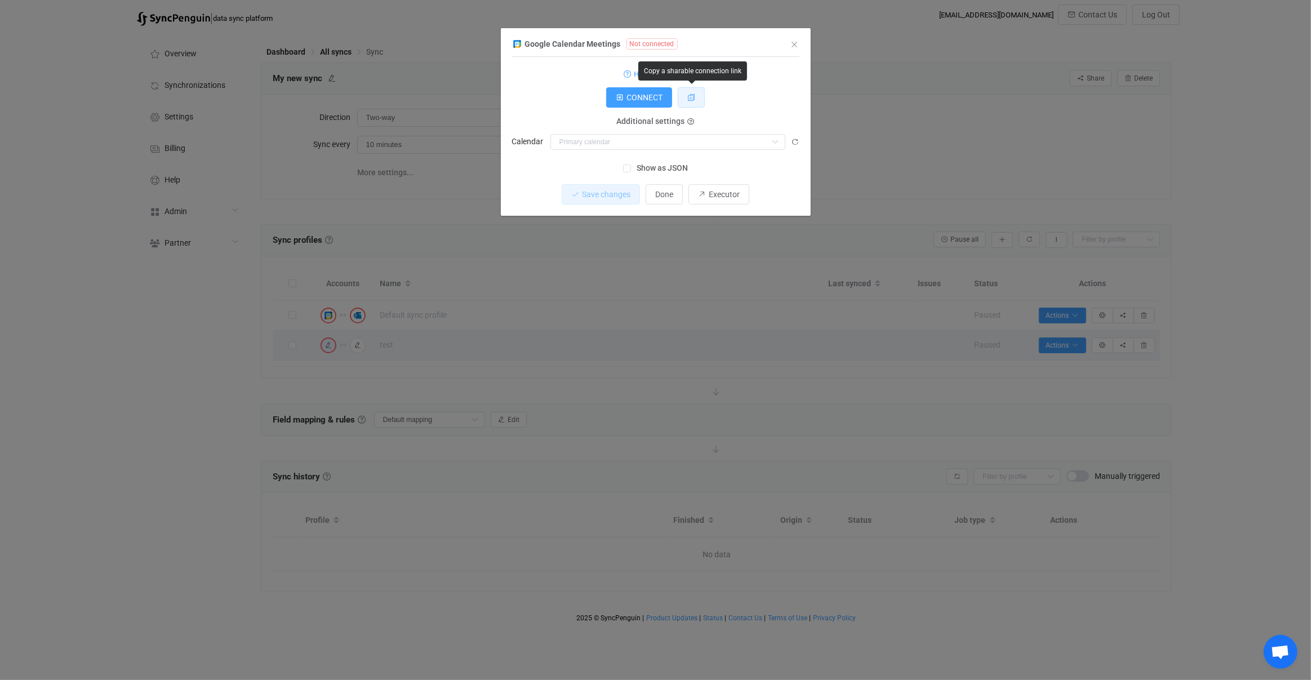
click at [695, 94] on button "dialog" at bounding box center [691, 97] width 27 height 20
click at [721, 63] on div "1 Standard output: Output saved to the file How to connect? CONNECT Service acc…" at bounding box center [655, 108] width 287 height 90
click at [664, 102] on button "CONNECT" at bounding box center [639, 97] width 66 height 20
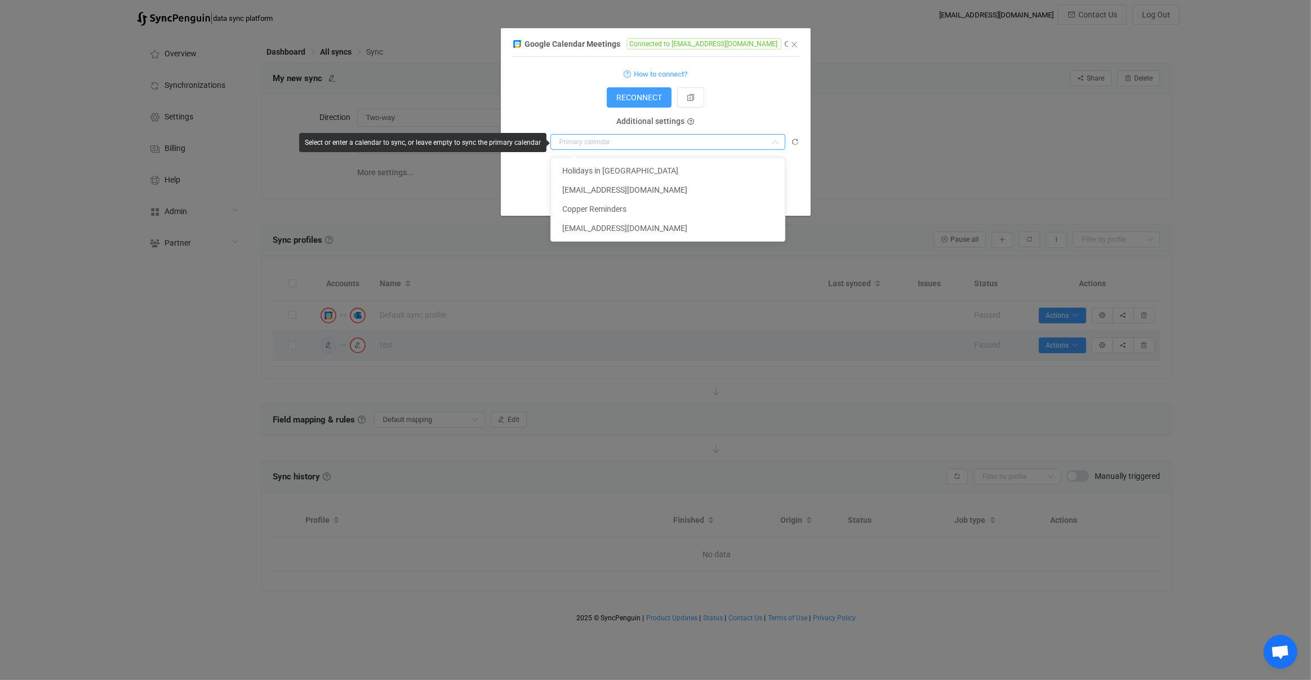
click at [683, 147] on input "dialog" at bounding box center [668, 142] width 235 height 16
click at [747, 110] on form "How to connect? RECONNECT Service account Service account JSON Service account …" at bounding box center [655, 107] width 287 height 83
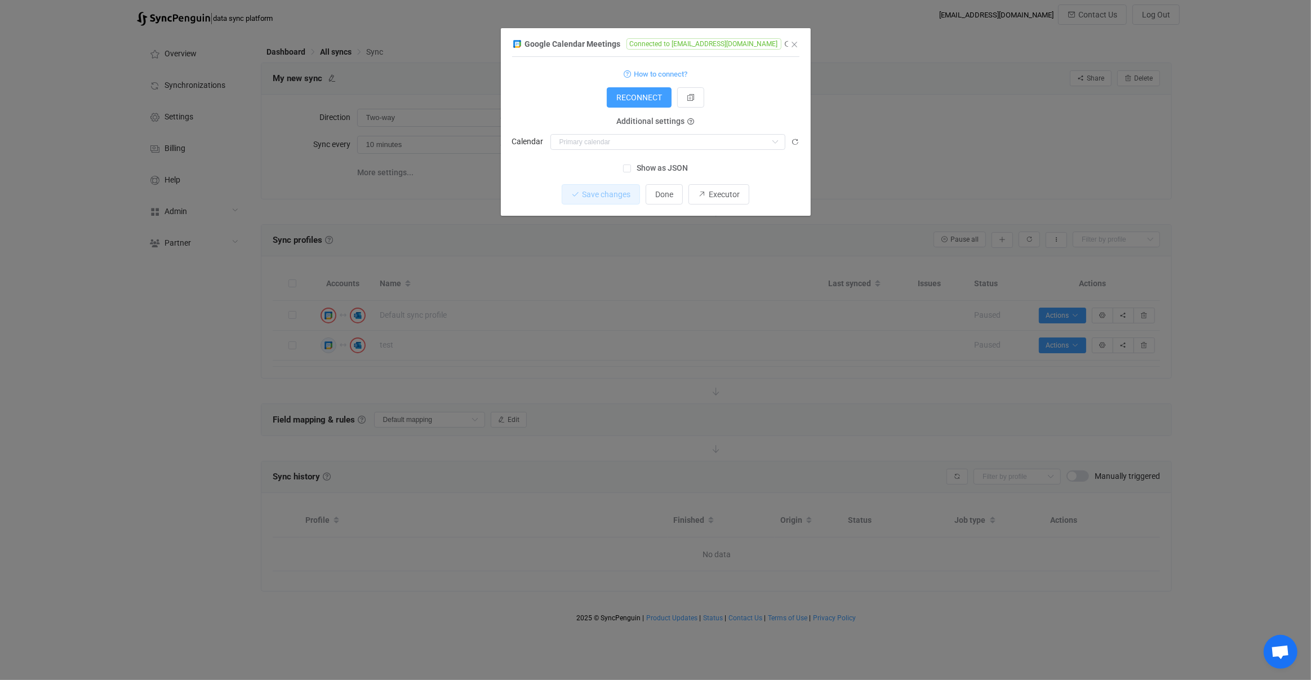
click at [669, 376] on div "Google Calendar Meetings Connected to vhe@syncpenguin.com 1 { { "accessToken": …" at bounding box center [655, 340] width 1311 height 680
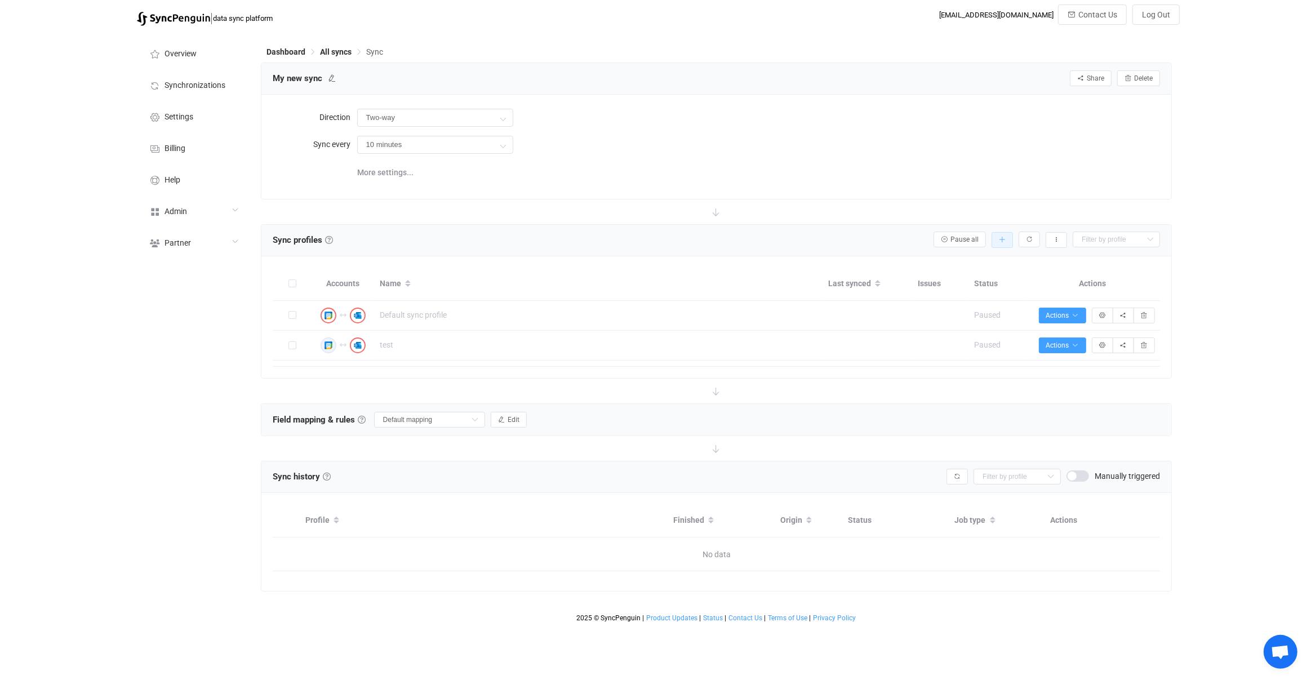
click at [1007, 242] on button "button" at bounding box center [1002, 240] width 21 height 16
click at [962, 267] on li "Add manually…" at bounding box center [963, 269] width 96 height 20
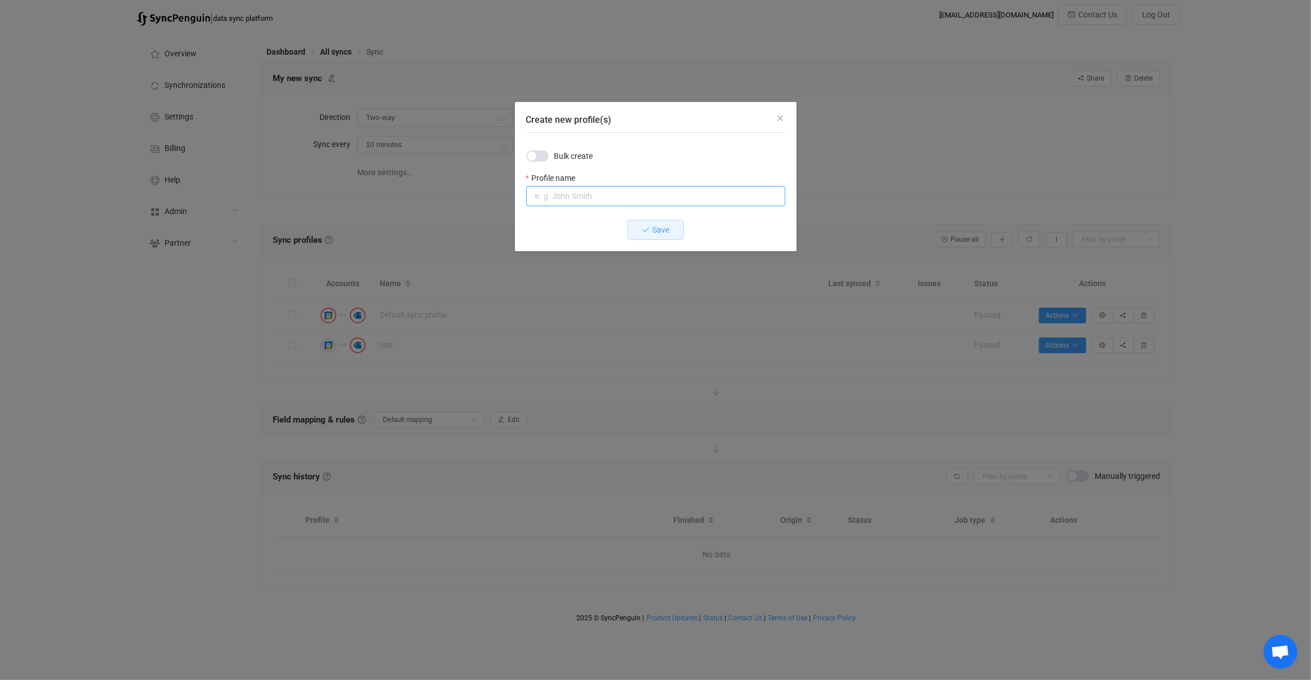
click at [653, 206] on input "Create new profile(s)" at bounding box center [655, 196] width 259 height 20
type input "rgrg"
click at [651, 225] on button "Save" at bounding box center [656, 230] width 56 height 20
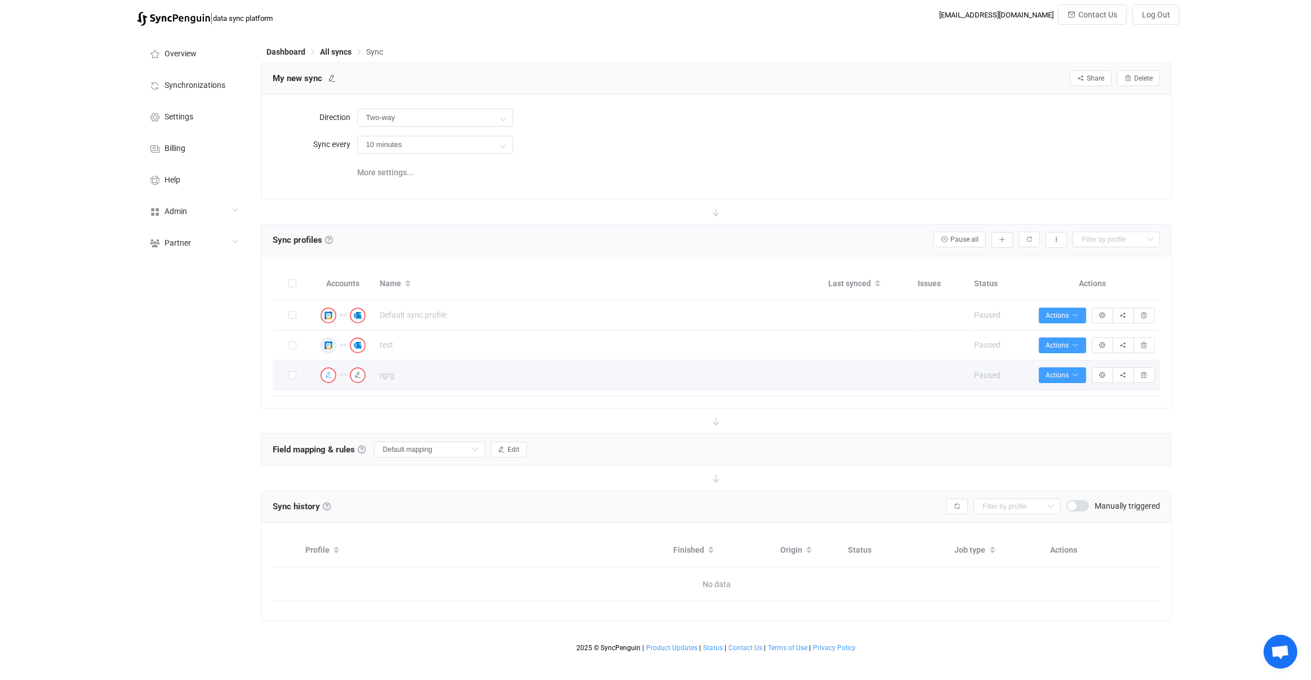
click at [325, 372] on icon "button" at bounding box center [328, 375] width 7 height 7
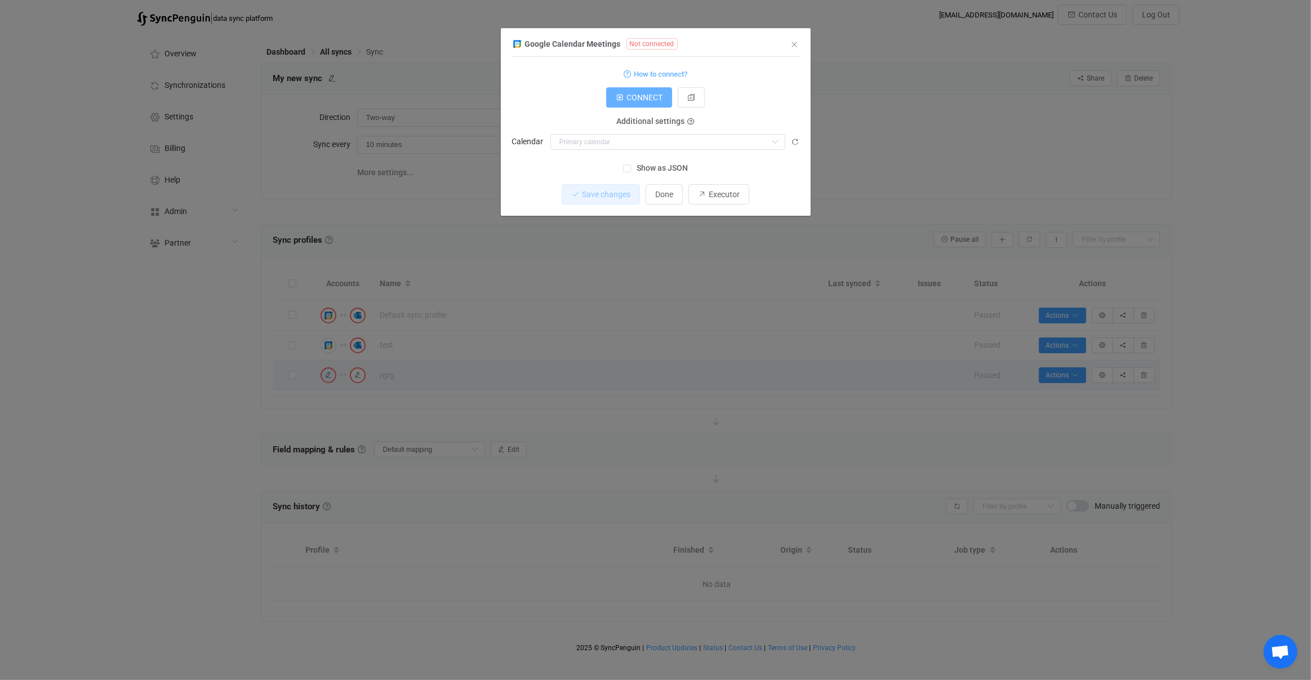
click at [640, 104] on button "CONNECT" at bounding box center [639, 97] width 66 height 20
click at [904, 276] on div "Google Calendar Meetings Connected to vhe@syncpenguin.com 1 { { "accessToken": …" at bounding box center [655, 340] width 1311 height 680
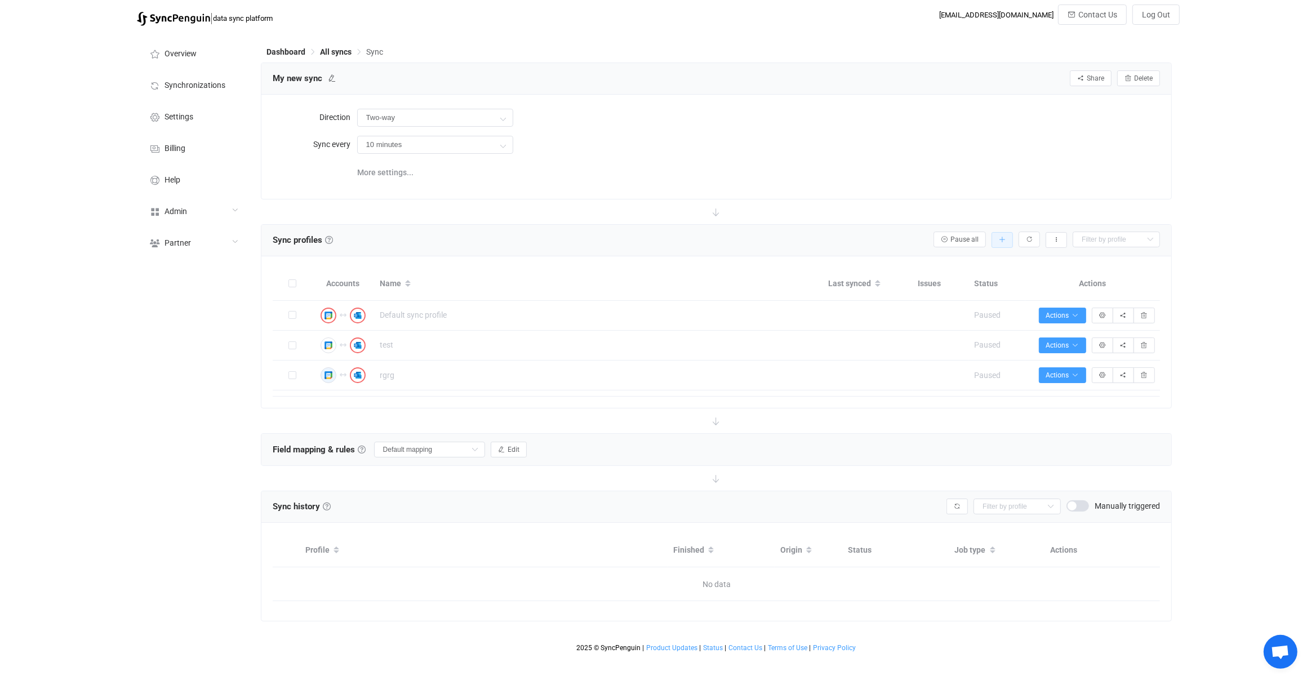
click at [1007, 239] on button "button" at bounding box center [1002, 240] width 21 height 16
click at [951, 259] on li "Add manually…" at bounding box center [963, 269] width 96 height 20
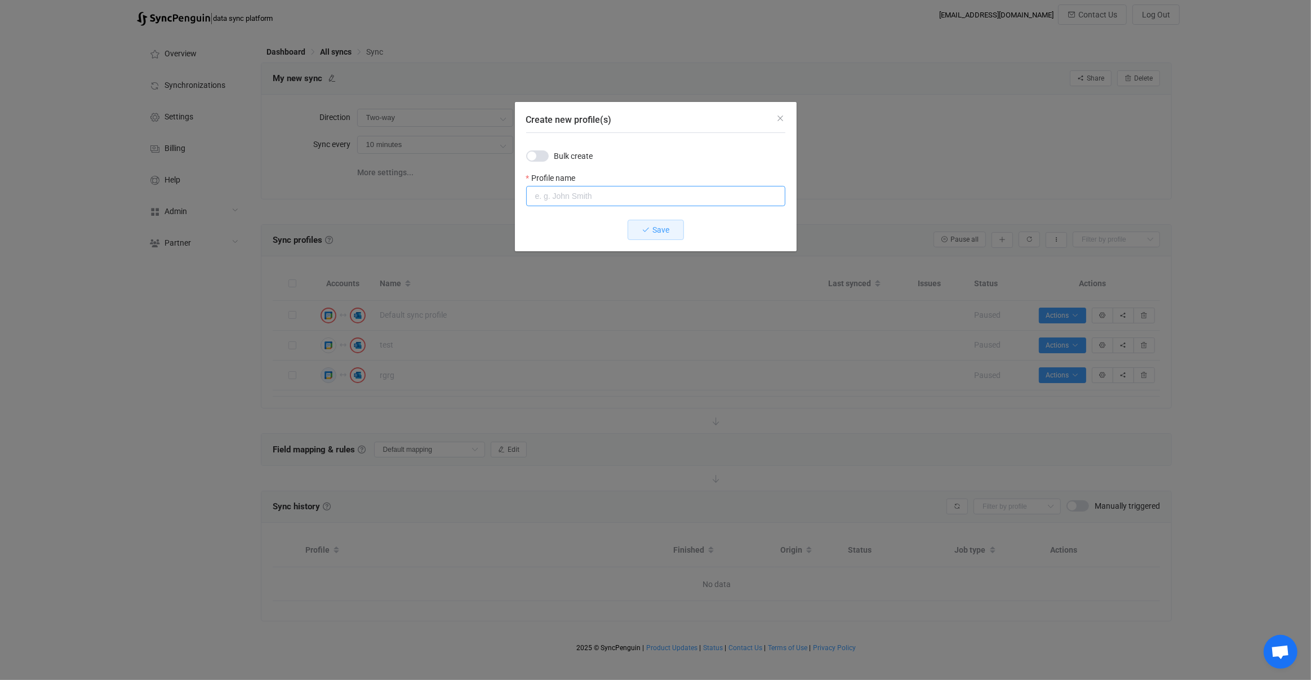
click at [573, 187] on input "Create new profile(s)" at bounding box center [655, 196] width 259 height 20
type input "egerg"
click at [651, 223] on button "Save" at bounding box center [656, 230] width 56 height 20
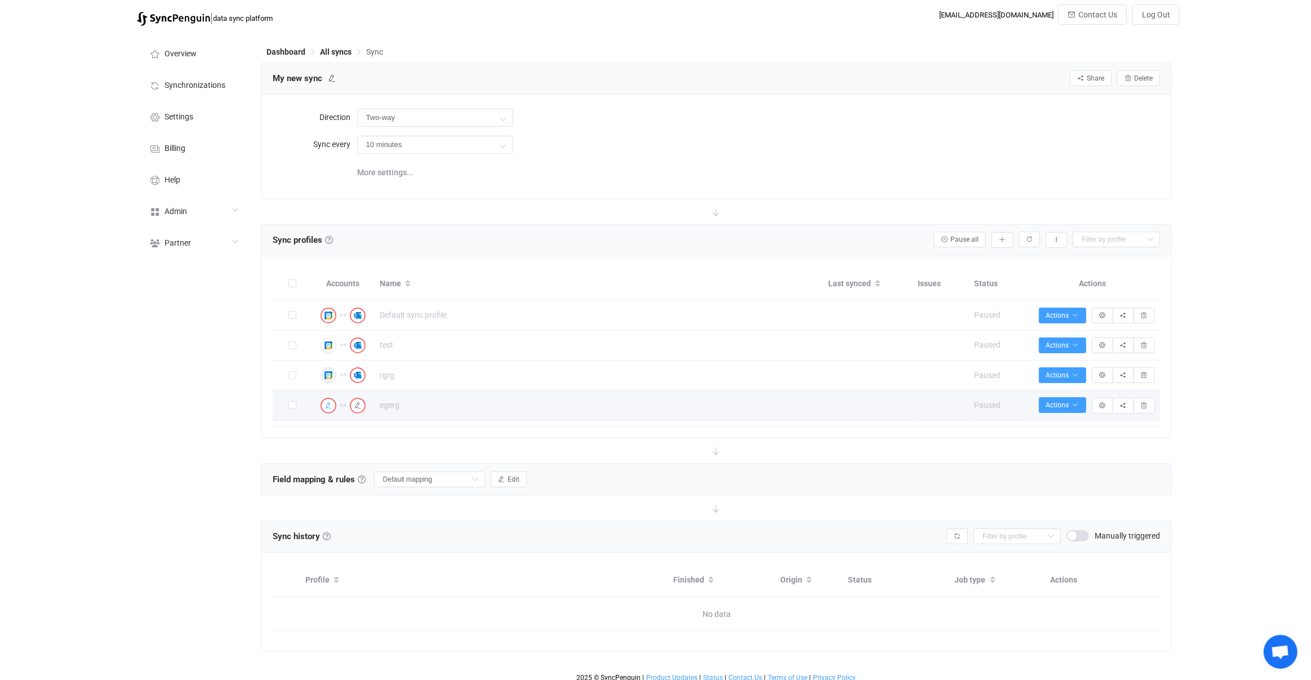
click at [329, 406] on span "button" at bounding box center [329, 406] width 0 height 0
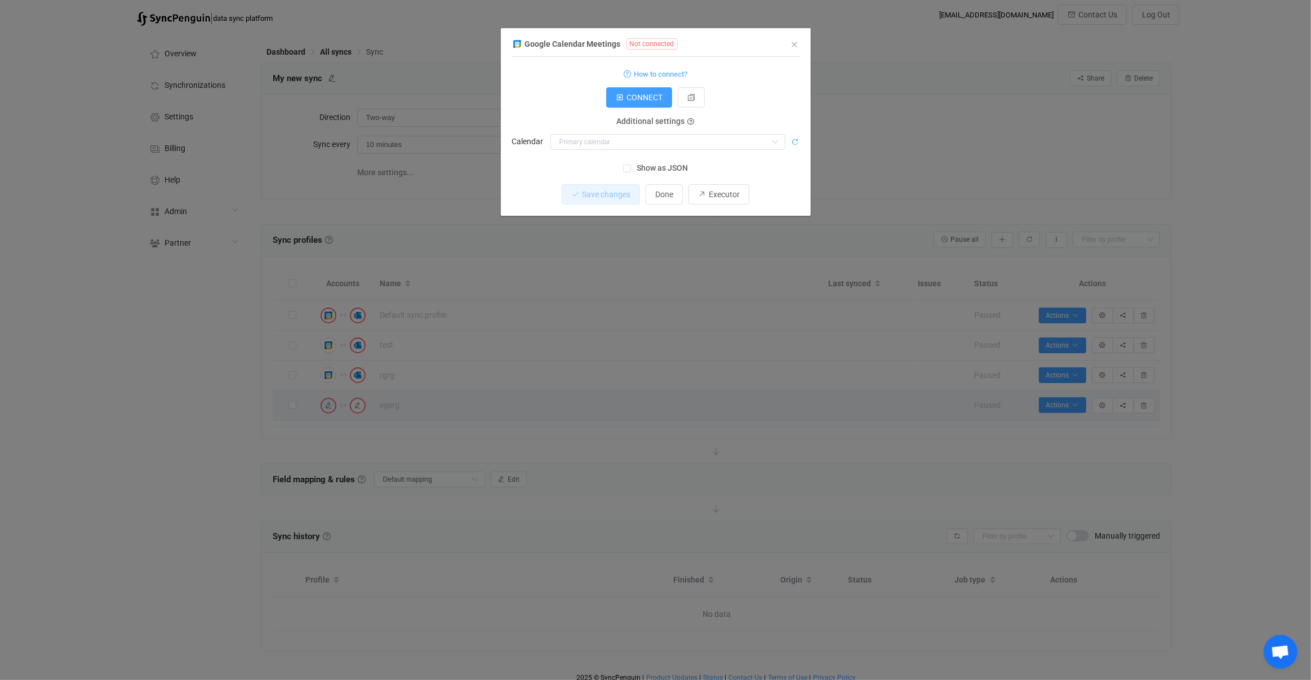
click at [794, 141] on icon "dialog" at bounding box center [796, 142] width 8 height 8
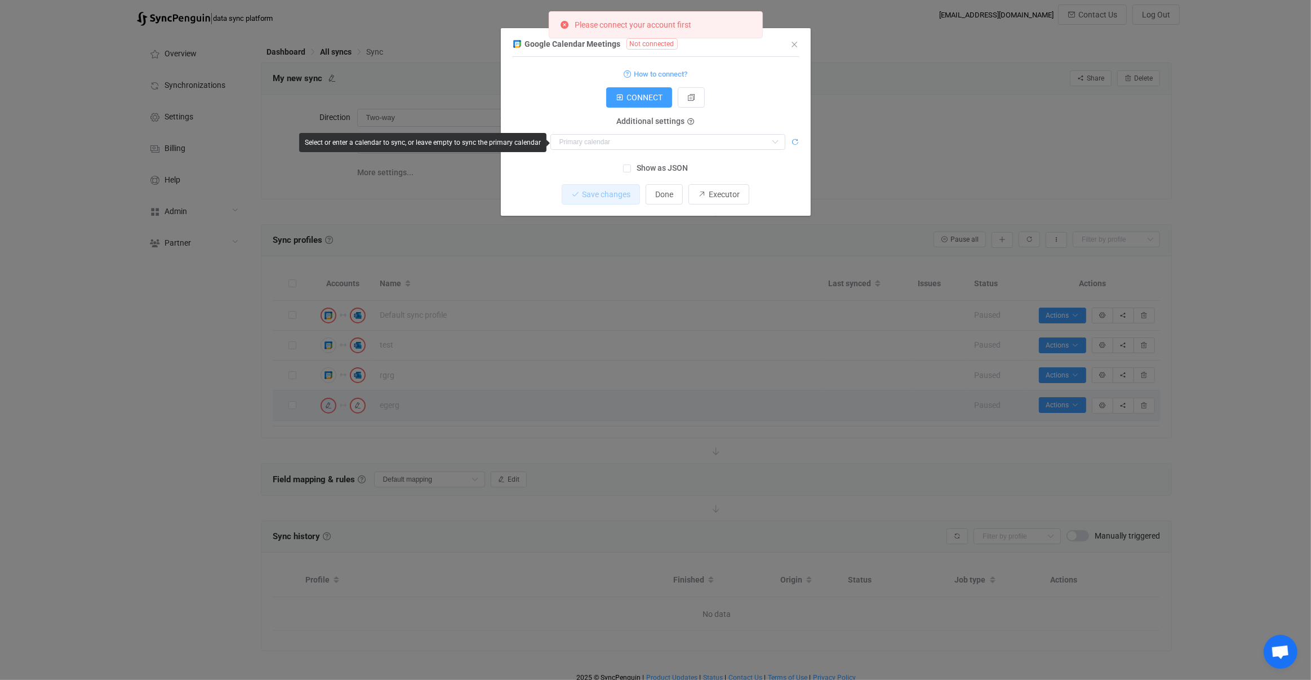
click at [794, 141] on icon "dialog" at bounding box center [796, 142] width 8 height 8
click at [793, 143] on icon "dialog" at bounding box center [796, 142] width 8 height 8
click at [738, 104] on div "CONNECT" at bounding box center [655, 97] width 287 height 20
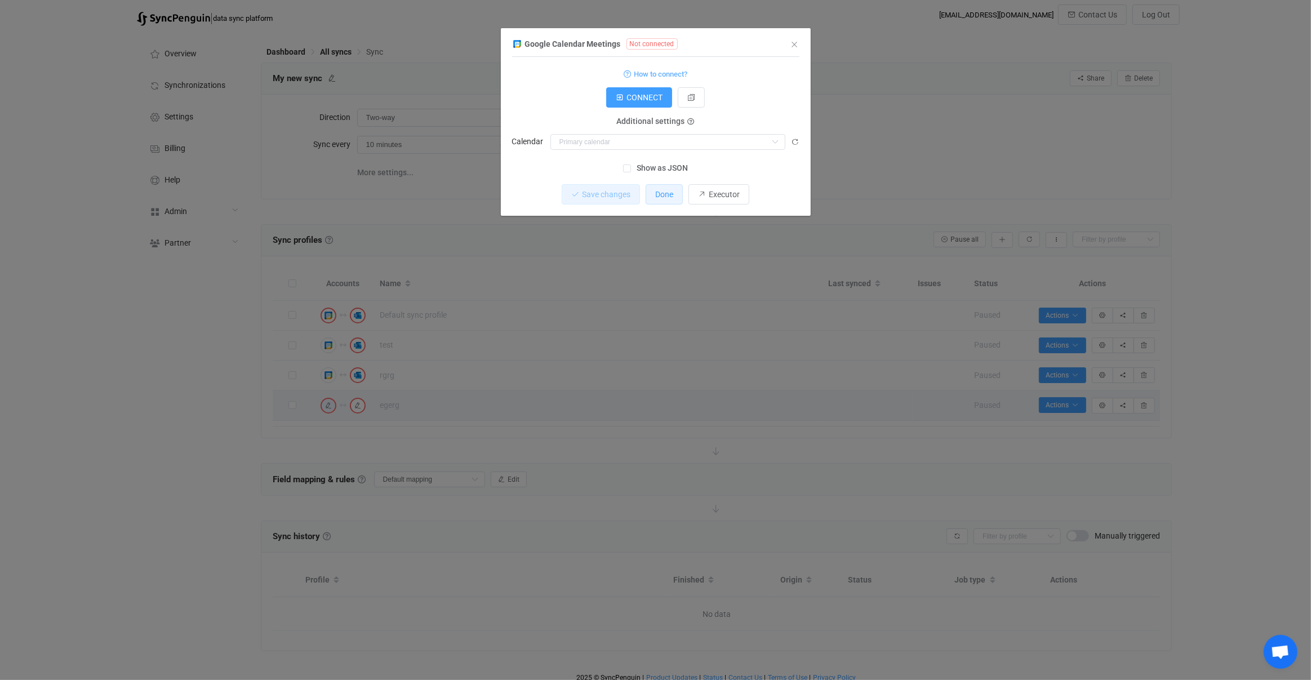
click at [655, 196] on button "Done" at bounding box center [664, 194] width 37 height 20
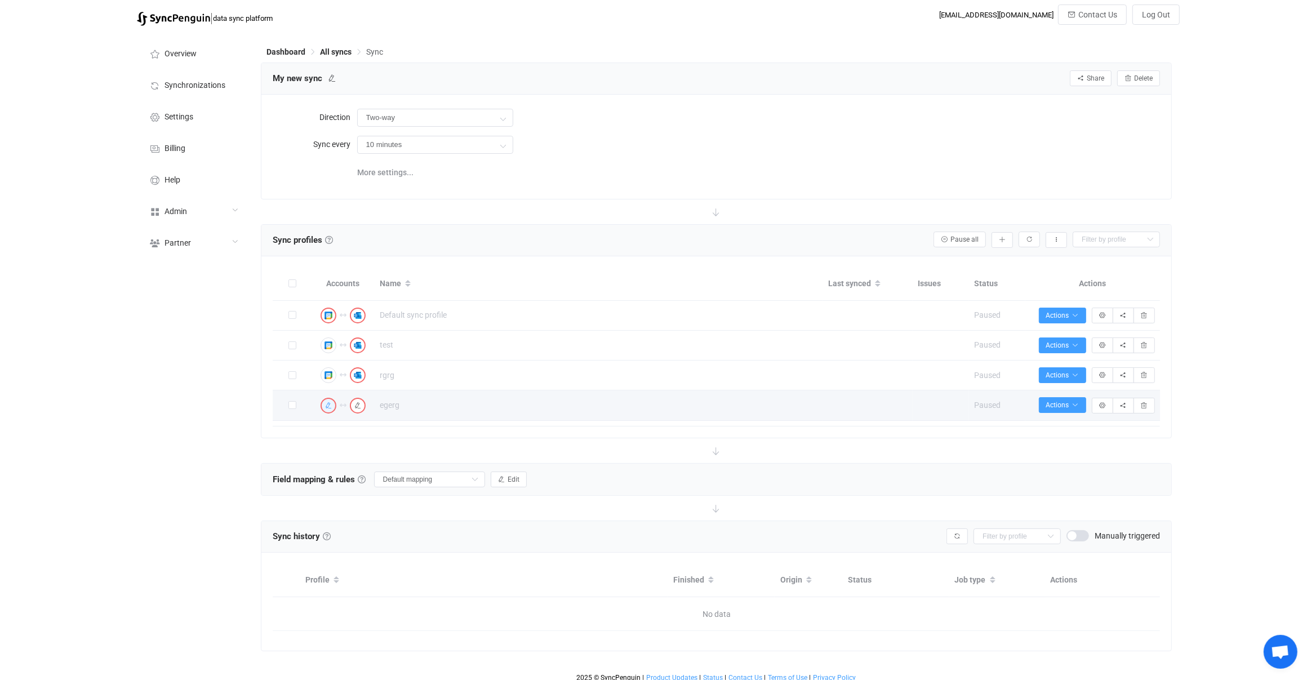
click at [331, 406] on icon "button" at bounding box center [328, 405] width 7 height 7
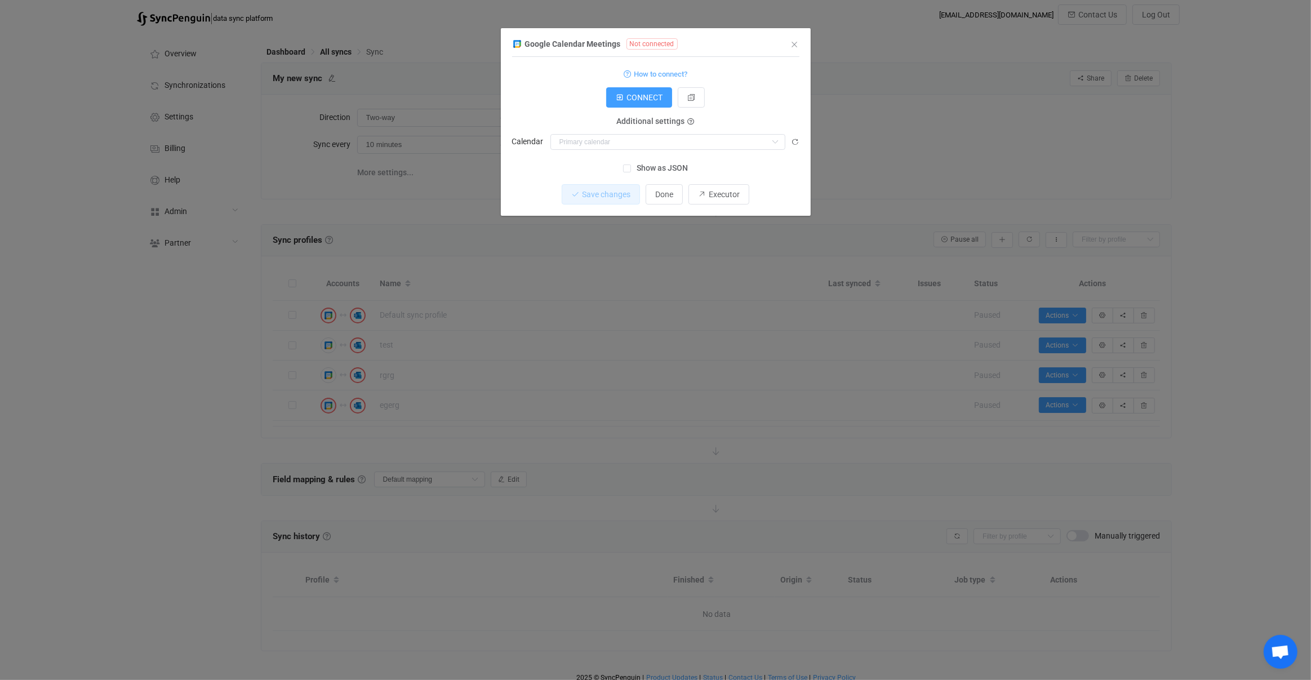
click at [767, 70] on div "How to connect?" at bounding box center [655, 73] width 287 height 14
click at [762, 72] on div "How to connect?" at bounding box center [655, 73] width 287 height 14
click at [760, 73] on div "How to connect?" at bounding box center [655, 73] width 287 height 14
click at [654, 145] on input "dialog" at bounding box center [668, 142] width 235 height 16
click at [612, 173] on p "Nothing found or no access" at bounding box center [668, 168] width 234 height 20
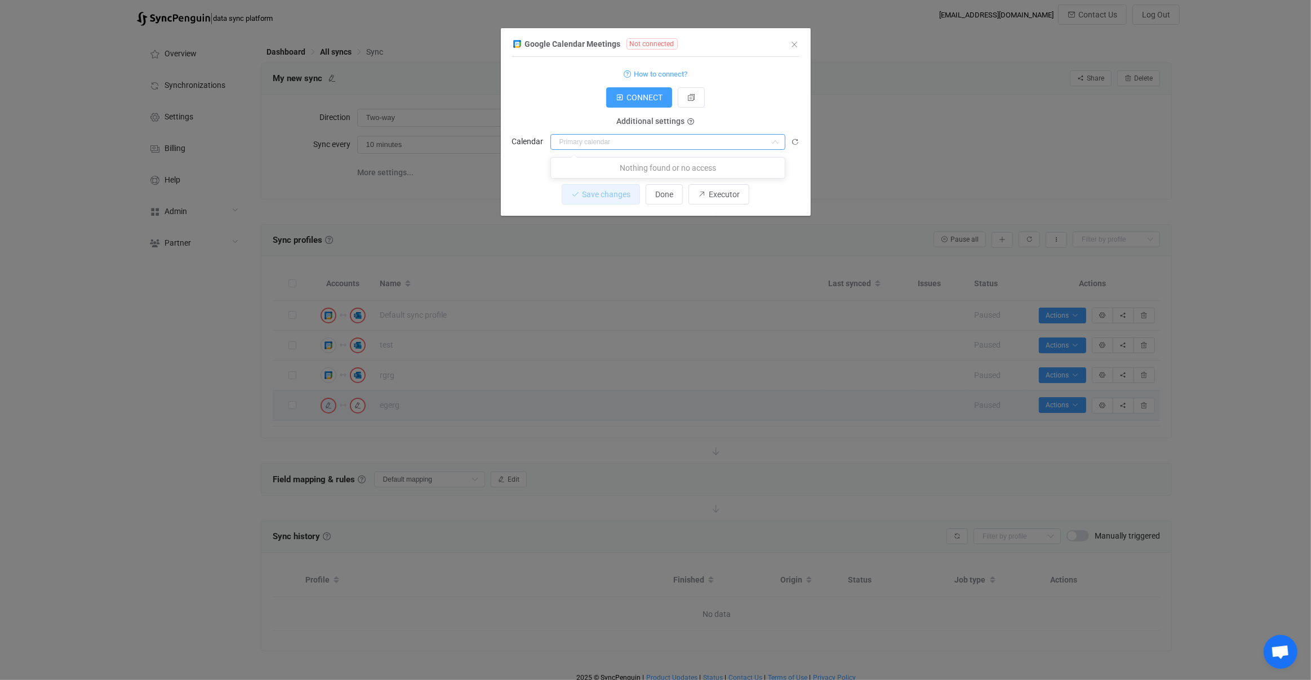
click at [617, 149] on input "dialog" at bounding box center [668, 142] width 235 height 16
click at [581, 130] on div "Additional settings Calendar" at bounding box center [655, 136] width 287 height 28
click at [502, 350] on div "Google Calendar Meetings Not connected 1 Standard output: Output saved to the f…" at bounding box center [655, 340] width 1311 height 680
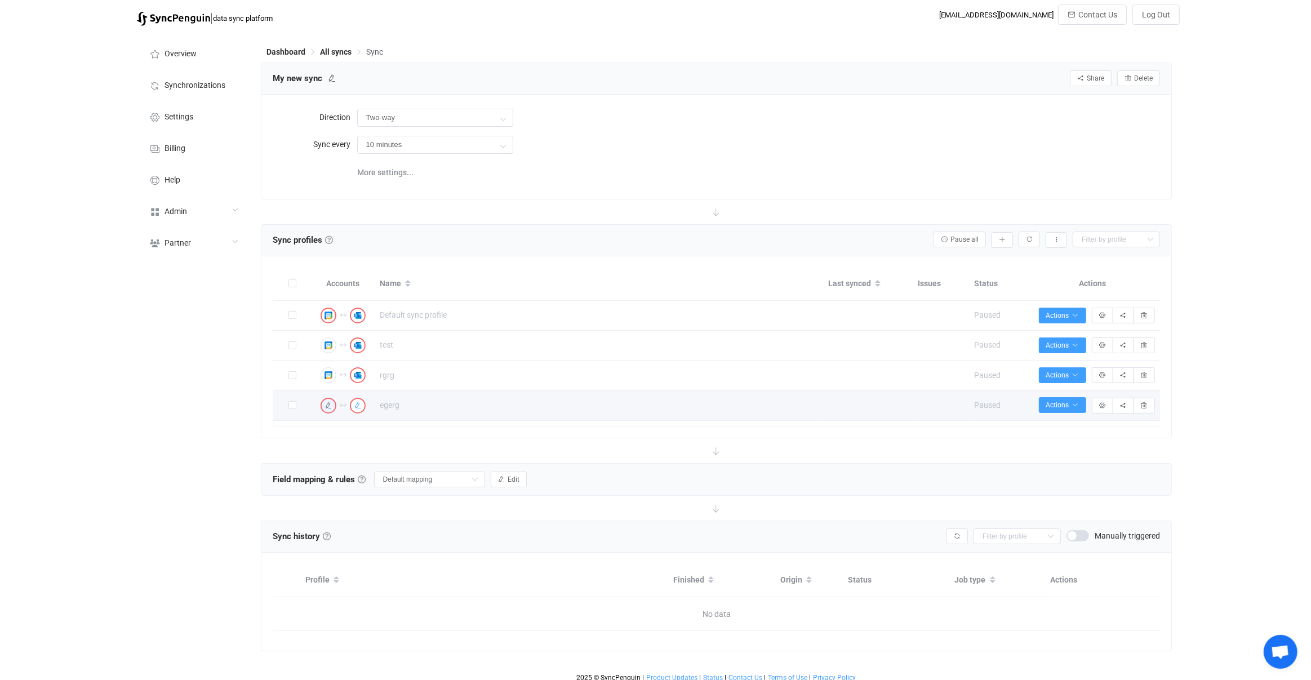
click at [354, 402] on icon "button" at bounding box center [357, 405] width 7 height 7
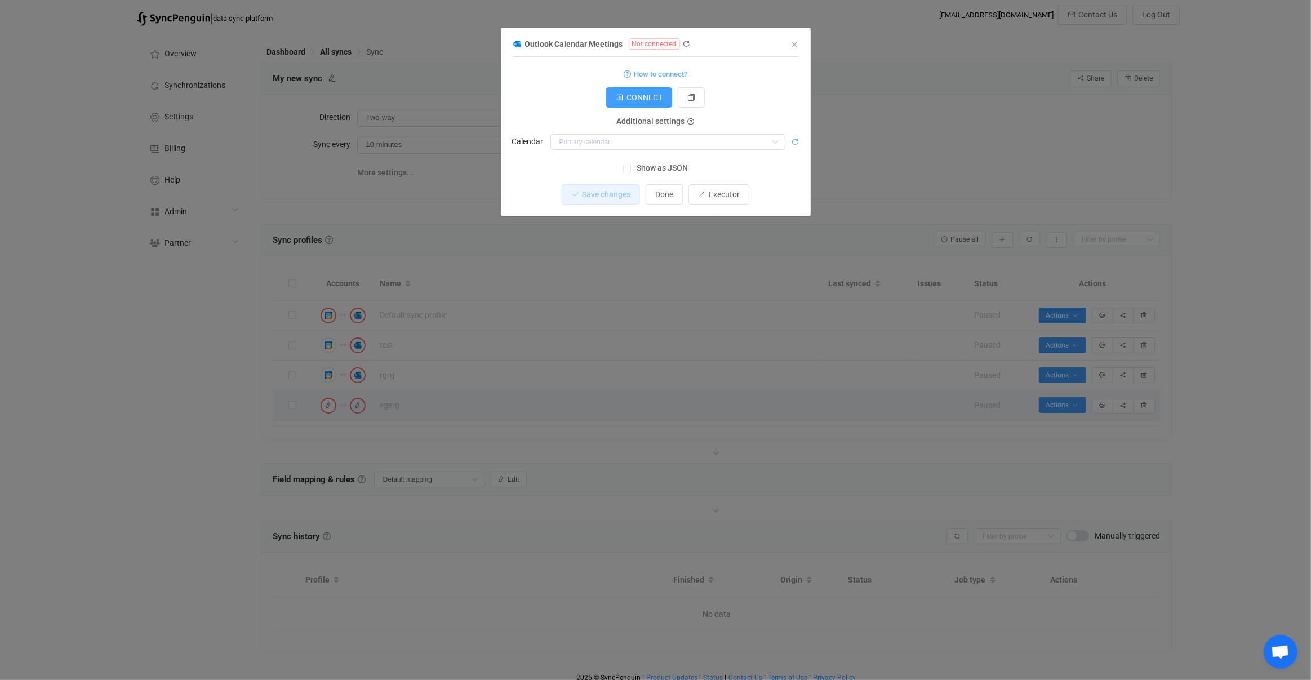
click at [793, 140] on icon "dialog" at bounding box center [796, 142] width 8 height 8
click at [669, 163] on span "Show as JSON" at bounding box center [659, 168] width 57 height 11
click at [631, 165] on input "Show as JSON" at bounding box center [631, 165] width 0 height 0
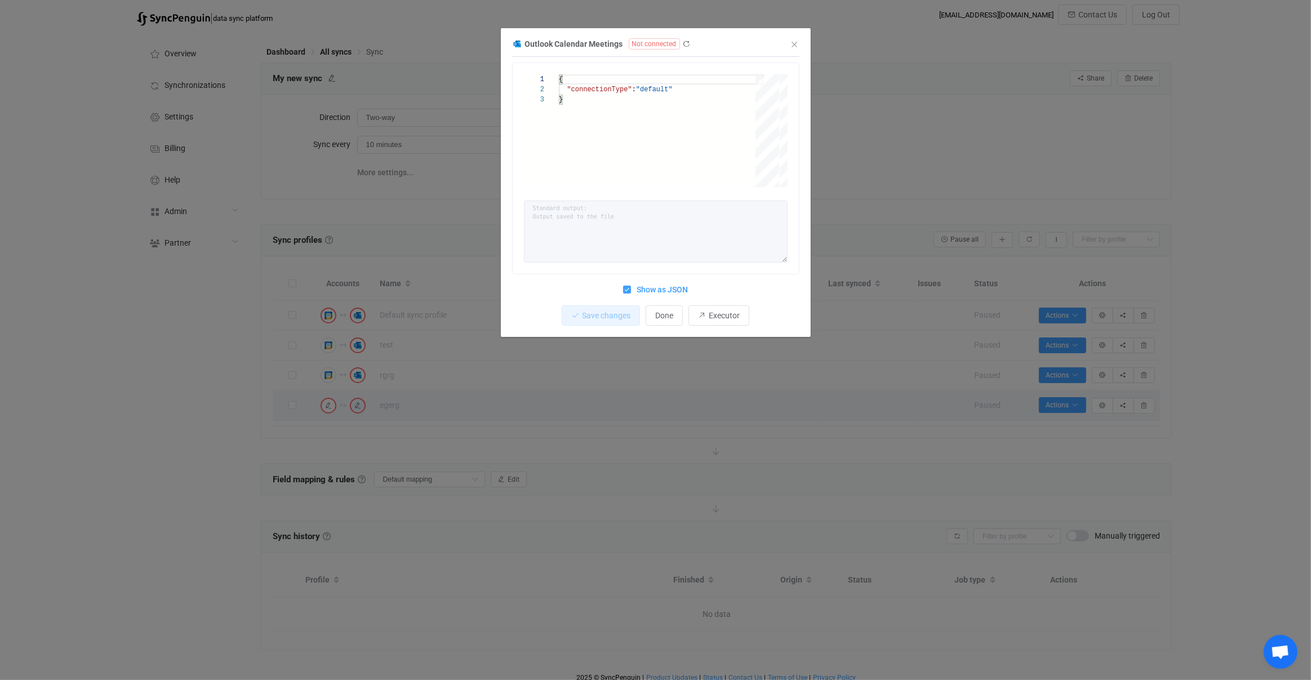
click at [656, 281] on div "1 2 3 { "connectionType" : "default" } { "connectionType": "default" } Standard…" at bounding box center [655, 180] width 287 height 234
click at [655, 285] on span "Show as JSON" at bounding box center [659, 290] width 57 height 11
click at [631, 286] on input "Show as JSON" at bounding box center [631, 286] width 0 height 0
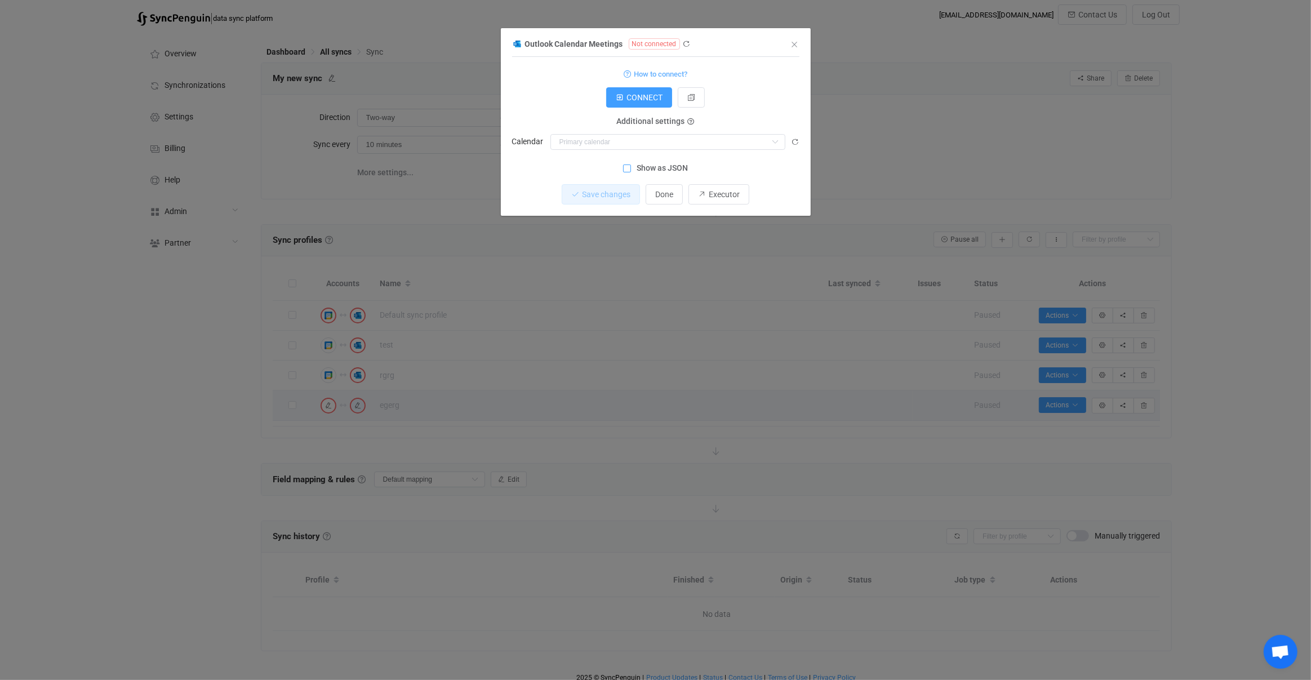
click at [369, 380] on div "Outlook Calendar Meetings Not connected 1 { { "connectionType": "default" } Sta…" at bounding box center [655, 340] width 1311 height 680
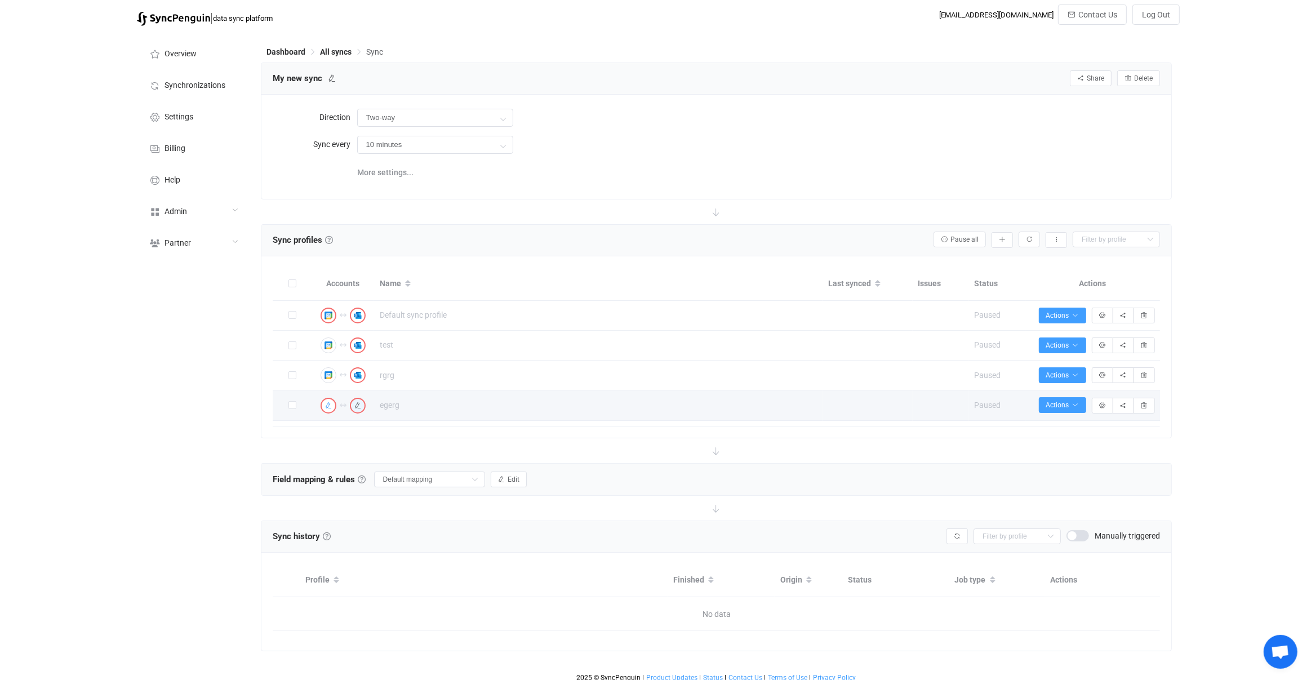
click at [333, 403] on button "button" at bounding box center [329, 406] width 16 height 16
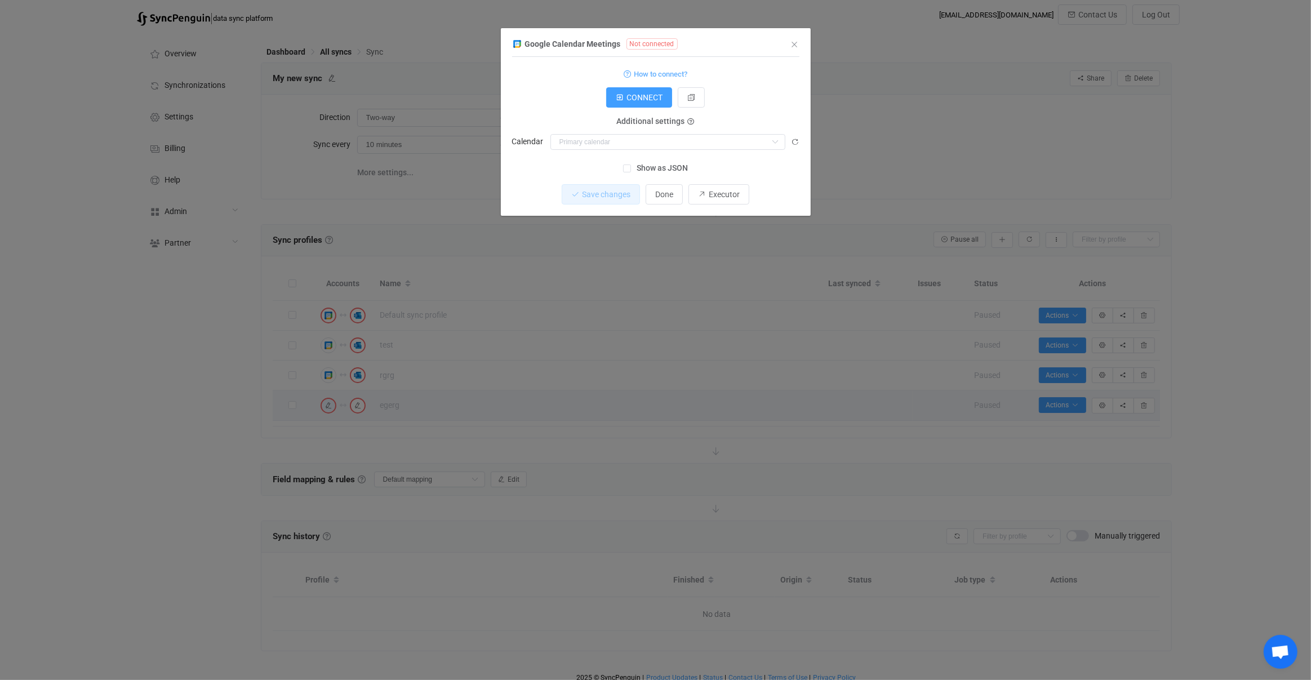
click at [645, 132] on div "Additional settings Calendar Nothing found or no access" at bounding box center [655, 136] width 287 height 28
click at [647, 128] on div "Additional settings" at bounding box center [656, 122] width 95 height 14
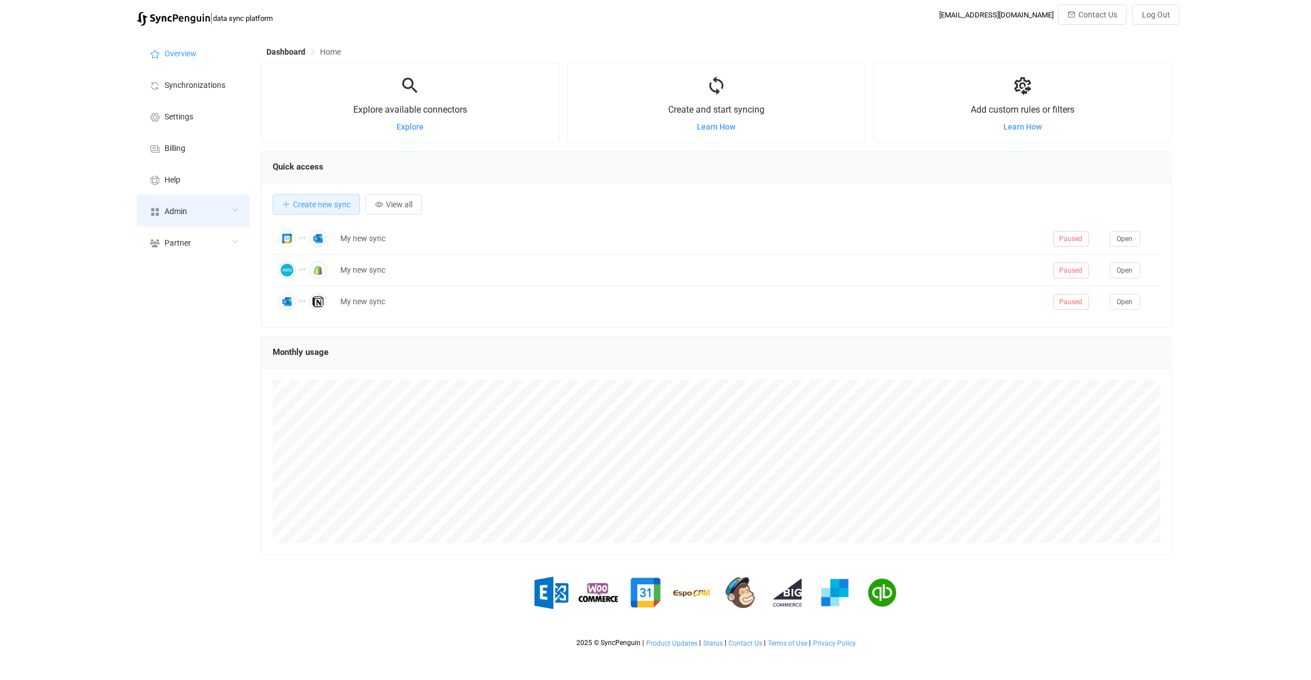
scroll to position [218, 911]
click at [176, 192] on li "Help" at bounding box center [193, 179] width 113 height 32
click at [184, 205] on div "Admin" at bounding box center [193, 211] width 113 height 32
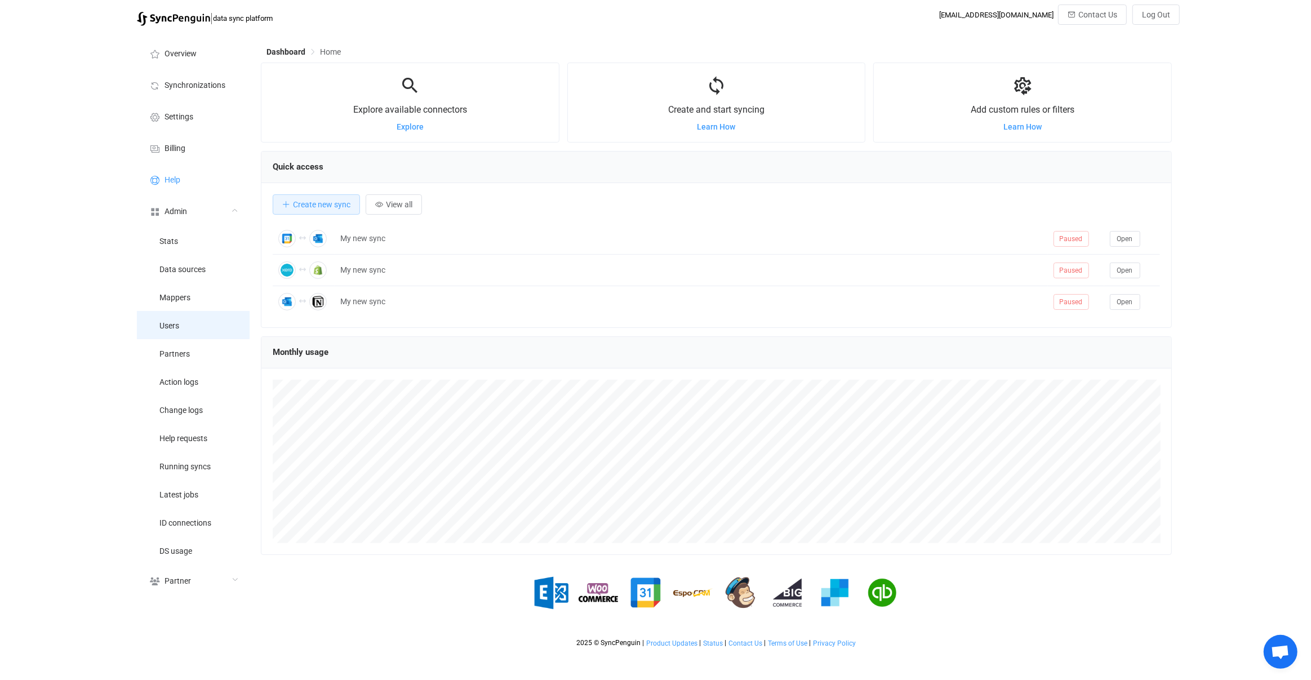
click at [199, 326] on li "Users" at bounding box center [193, 325] width 113 height 28
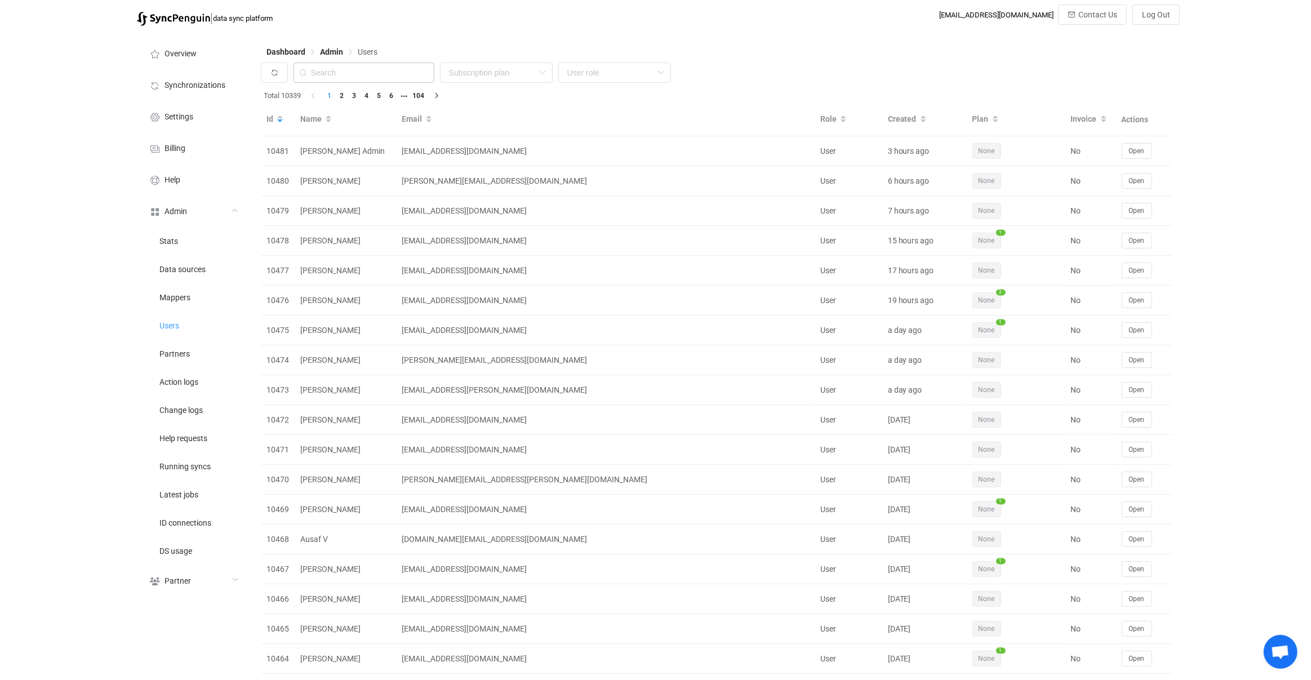
paste input "[EMAIL_ADDRESS][DOMAIN_NAME]"
drag, startPoint x: 379, startPoint y: 72, endPoint x: 383, endPoint y: 80, distance: 8.6
click at [383, 80] on input "[EMAIL_ADDRESS][DOMAIN_NAME]" at bounding box center [364, 73] width 141 height 20
paste input "[EMAIL_ADDRESS][DOMAIN_NAME]"
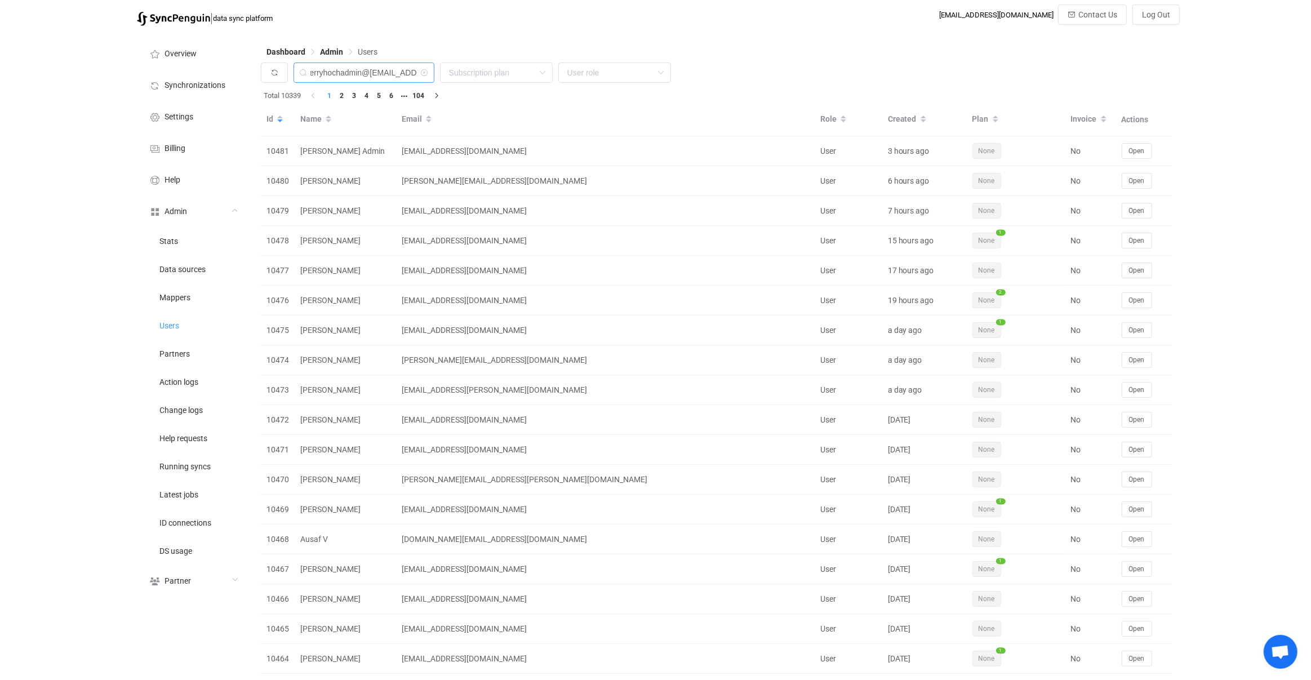
scroll to position [0, 118]
click at [386, 79] on input "gerryhochadmin@[EMAIL_ADDRESS][DOMAIN_NAME]" at bounding box center [364, 73] width 141 height 20
paste input "text"
type input "[EMAIL_ADDRESS][DOMAIN_NAME]"
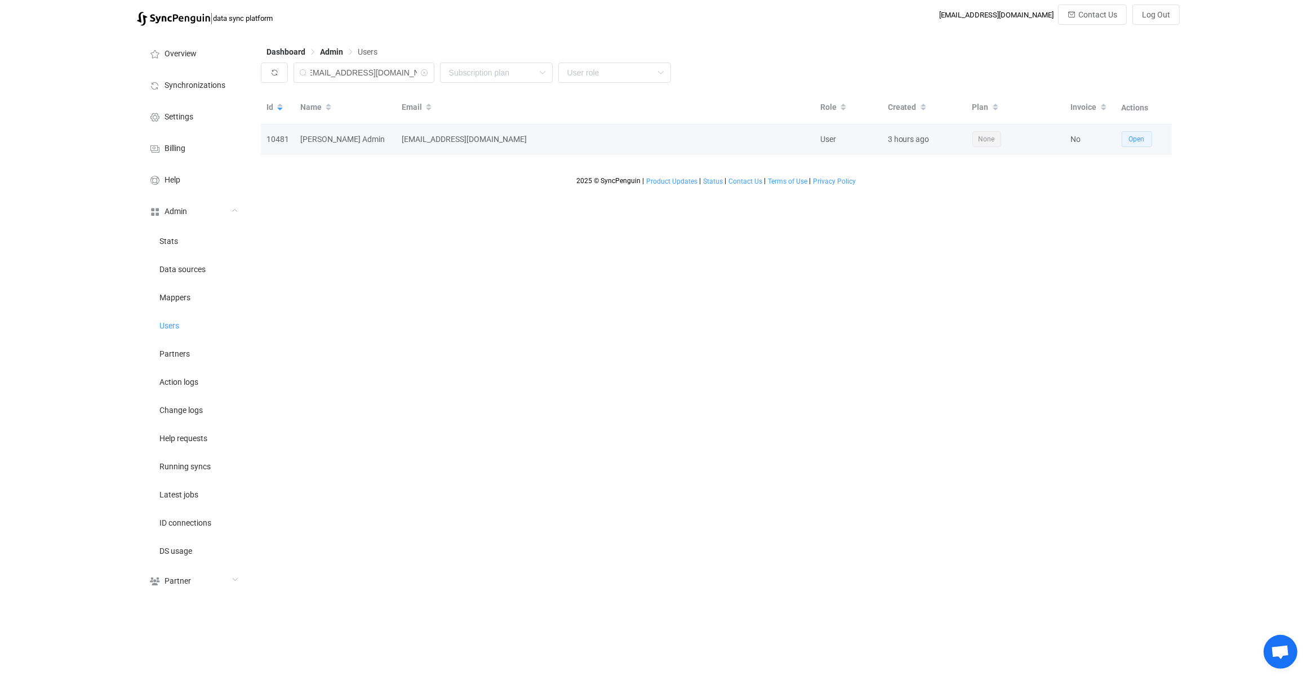
click at [1139, 140] on span "Open" at bounding box center [1137, 139] width 16 height 8
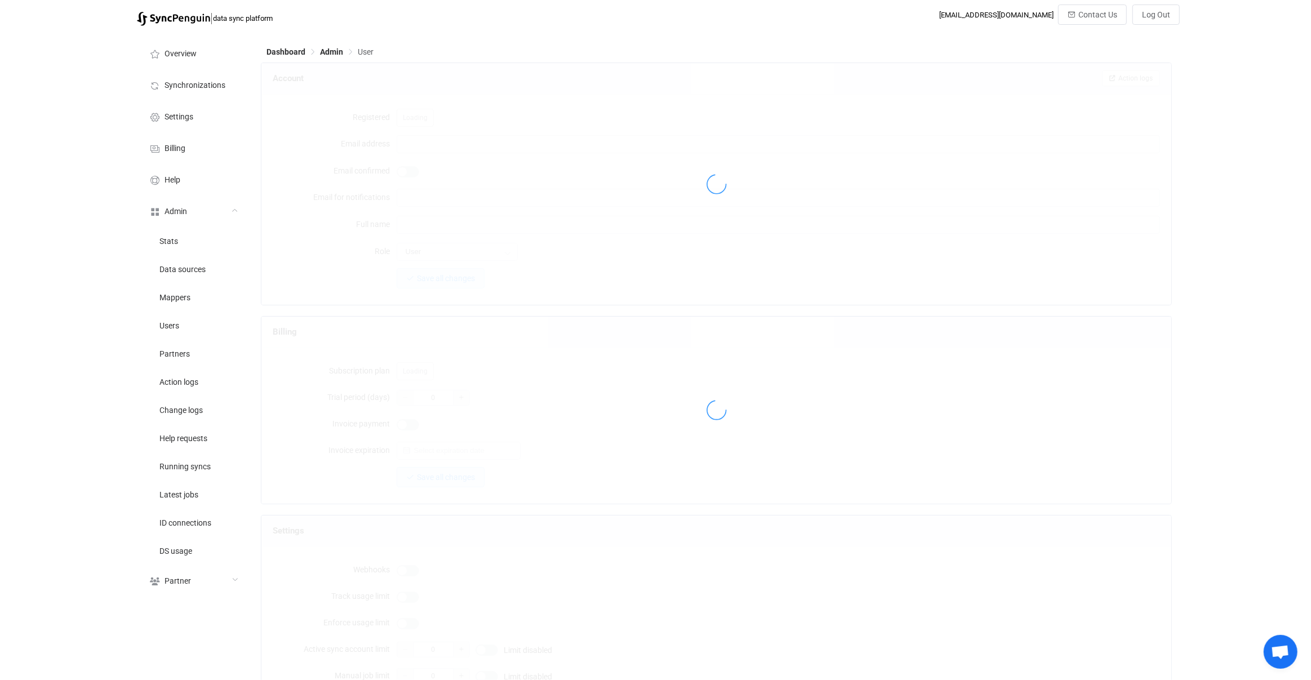
type input "[EMAIL_ADDRESS][DOMAIN_NAME]"
type input "[PERSON_NAME] Admin"
type input "14"
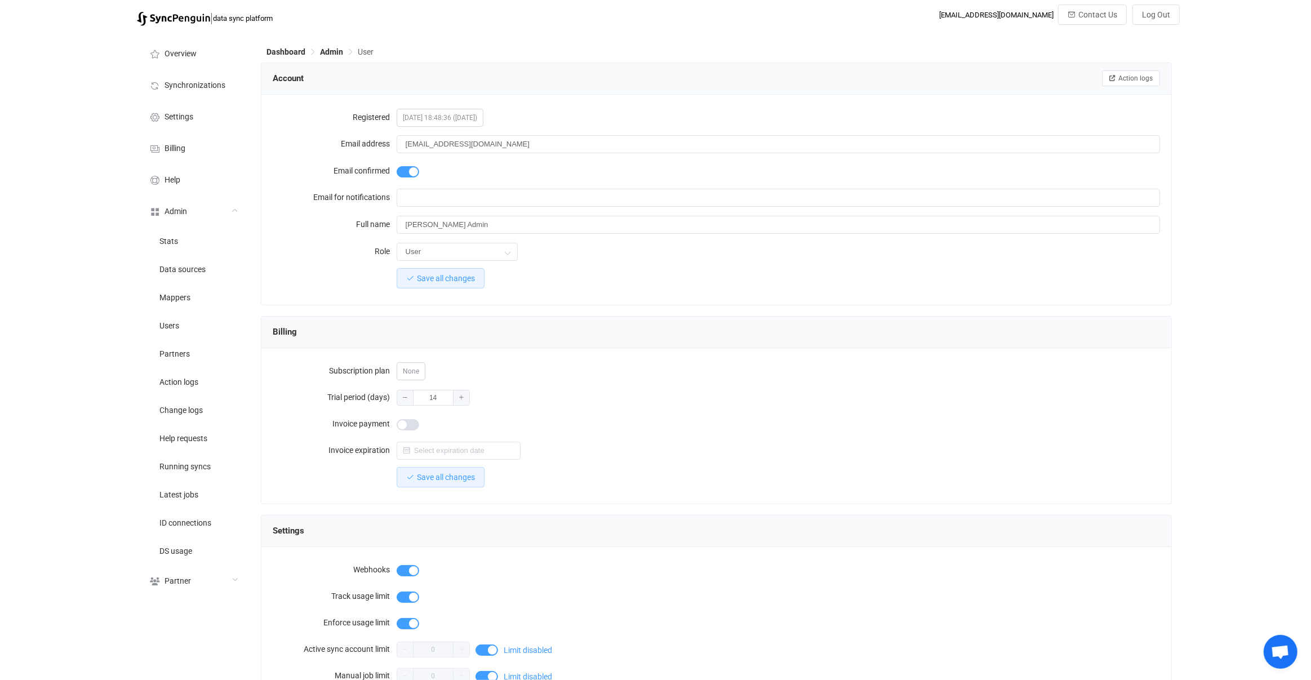
scroll to position [745, 0]
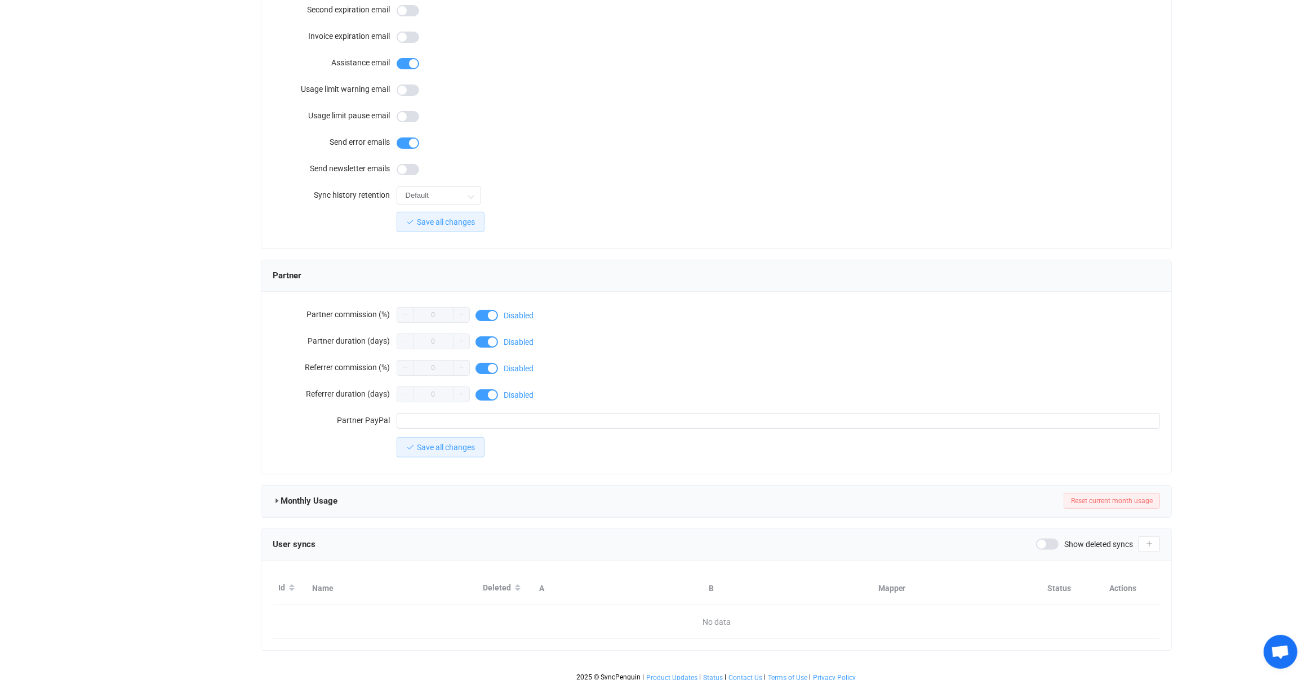
click at [1102, 540] on span "Show deleted syncs" at bounding box center [1098, 544] width 69 height 8
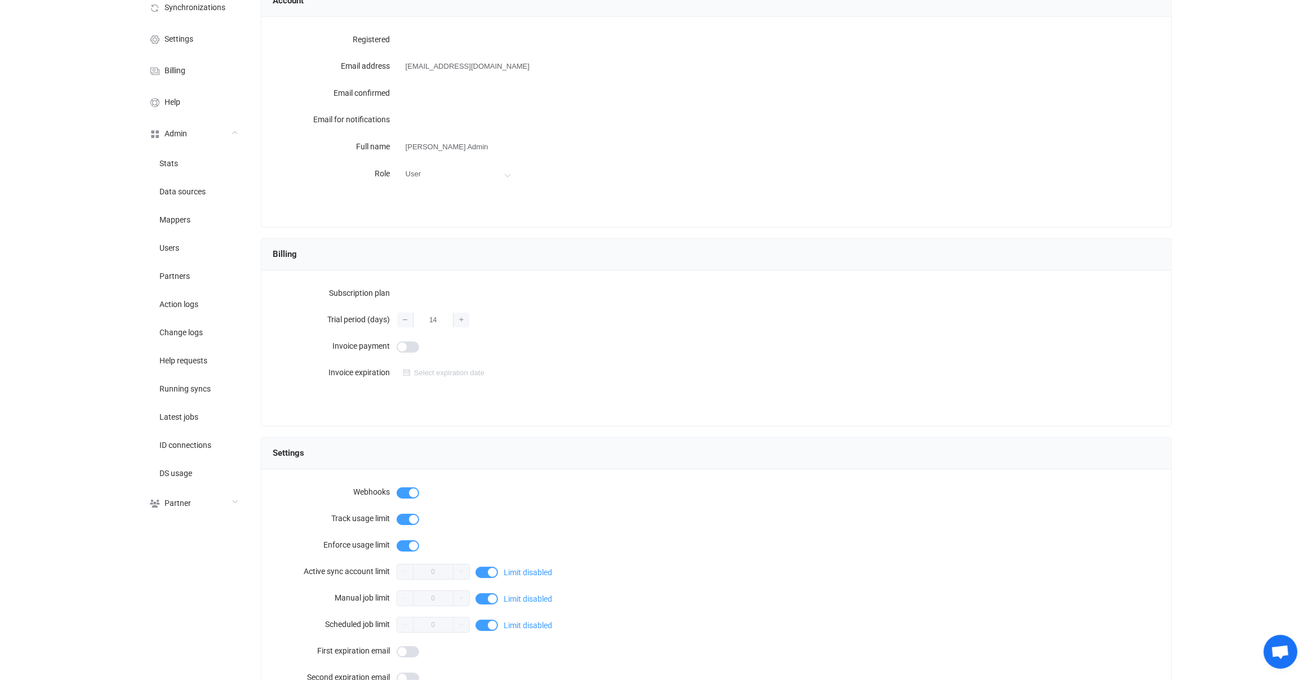
scroll to position [0, 0]
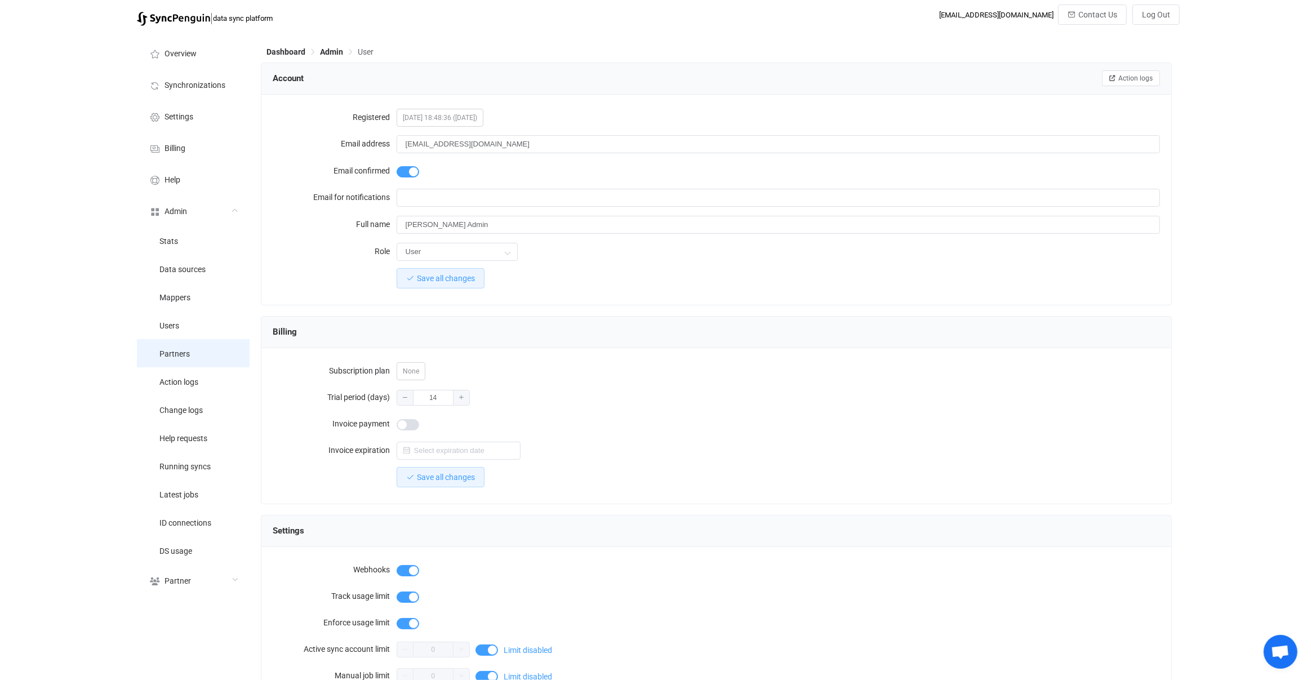
click at [210, 343] on li "Partners" at bounding box center [193, 353] width 113 height 28
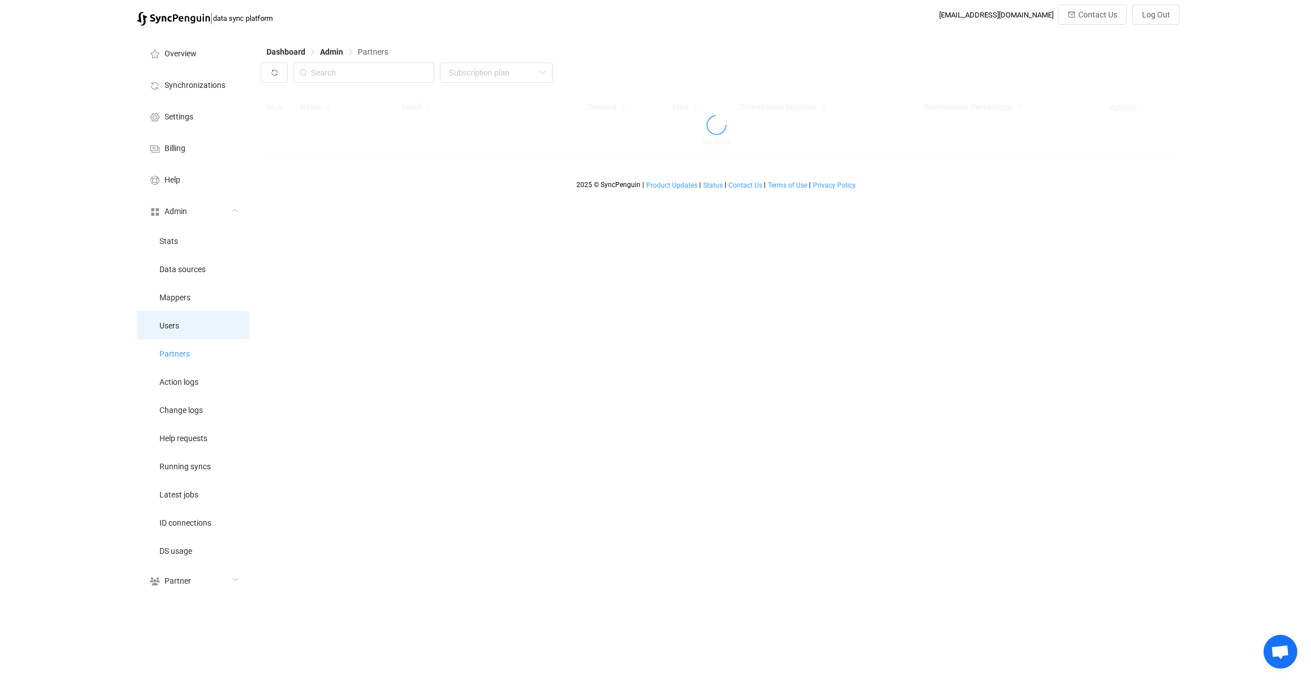
click at [207, 325] on li "Users" at bounding box center [193, 325] width 113 height 28
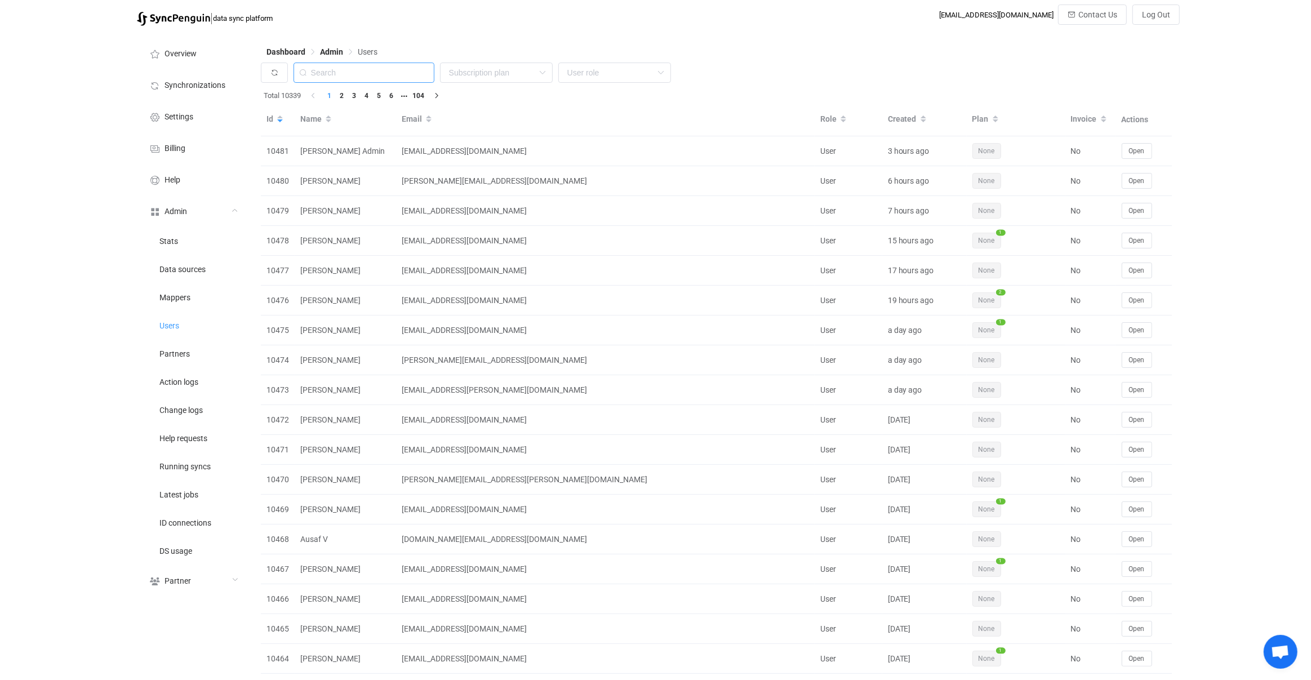
click at [390, 78] on input "text" at bounding box center [364, 73] width 141 height 20
paste input "gerryhochadmin@shalomdc.org"
drag, startPoint x: 365, startPoint y: 68, endPoint x: 266, endPoint y: 70, distance: 98.6
click at [266, 70] on div "gerryhochadmin@shalomdc.org None Single SingleYearly SinglePlus SinglePlusYearl…" at bounding box center [717, 76] width 912 height 26
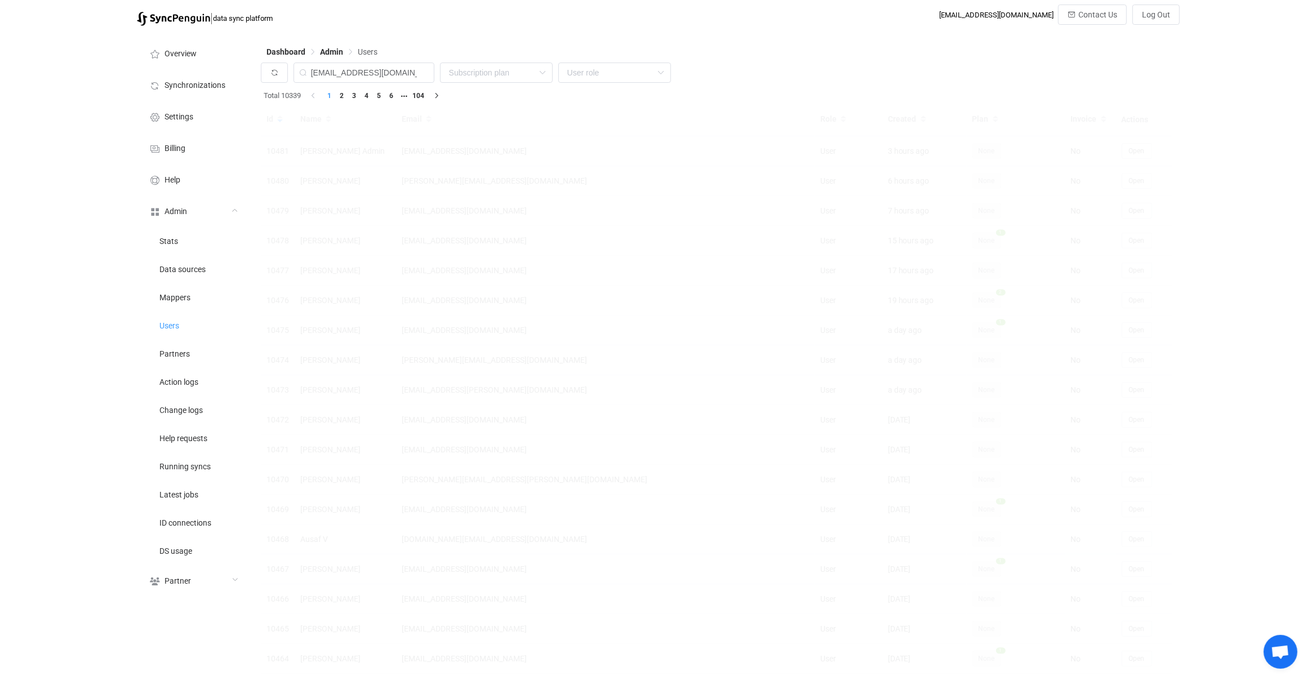
click at [369, 62] on div "Dashboard Admin Users" at bounding box center [717, 54] width 912 height 17
drag, startPoint x: 376, startPoint y: 69, endPoint x: 261, endPoint y: 70, distance: 114.9
click at [261, 70] on div "gerryhochadmin@shalomdc.org None Single SingleYearly SinglePlus SinglePlusYearl…" at bounding box center [717, 76] width 912 height 26
type input "shalomdc.org"
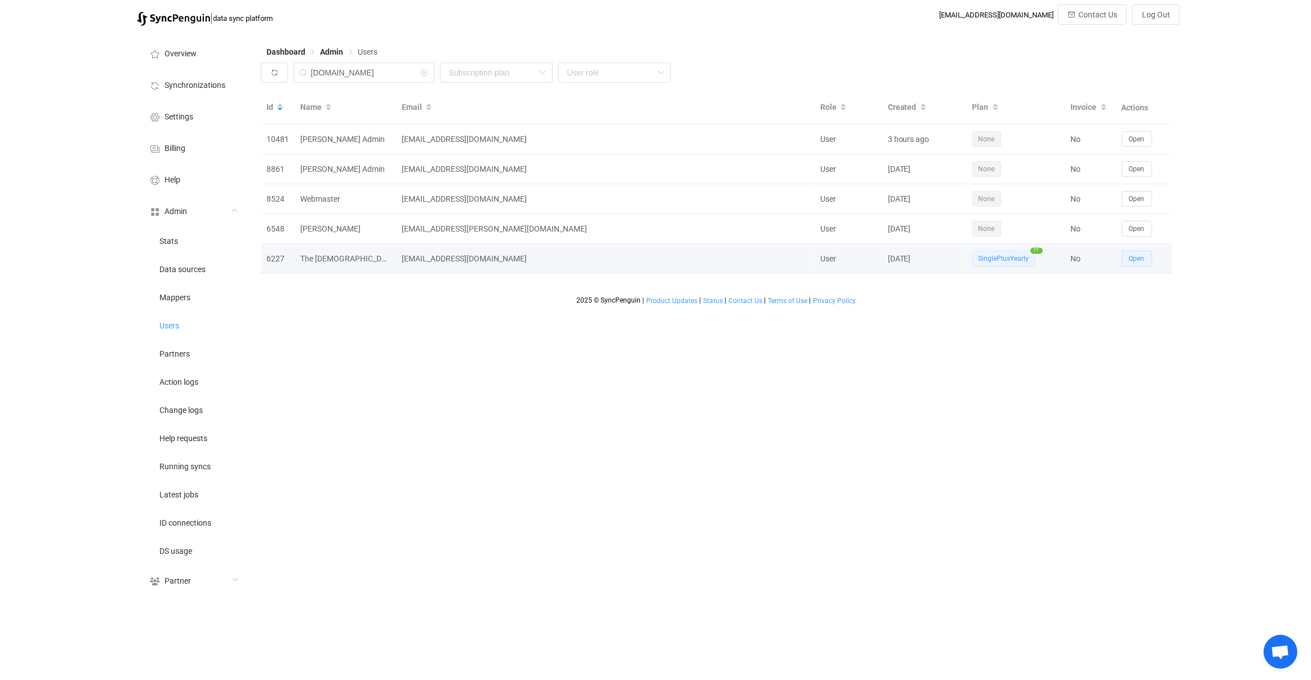
click at [1137, 261] on span "Open" at bounding box center [1137, 259] width 16 height 8
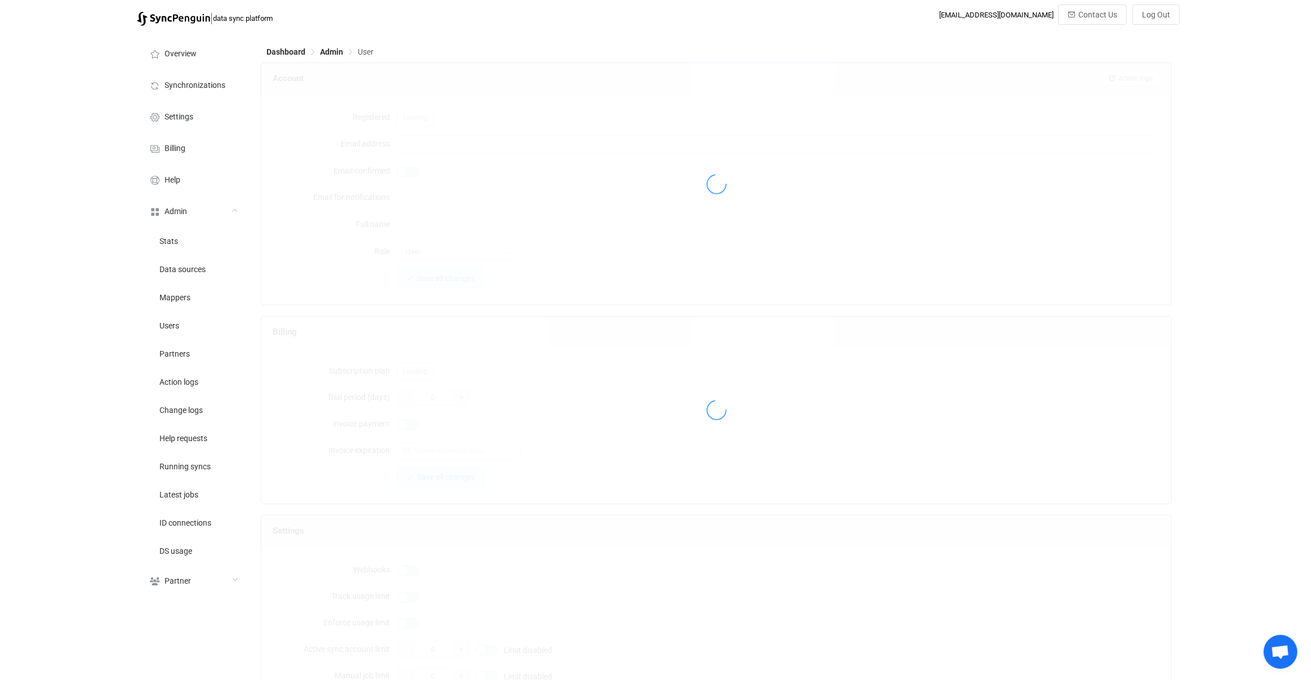
type input "[EMAIL_ADDRESS][DOMAIN_NAME]"
type input "The [DEMOGRAPHIC_DATA] of [GEOGRAPHIC_DATA][US_STATE]"
type input "56"
type input "15"
type input "3 days"
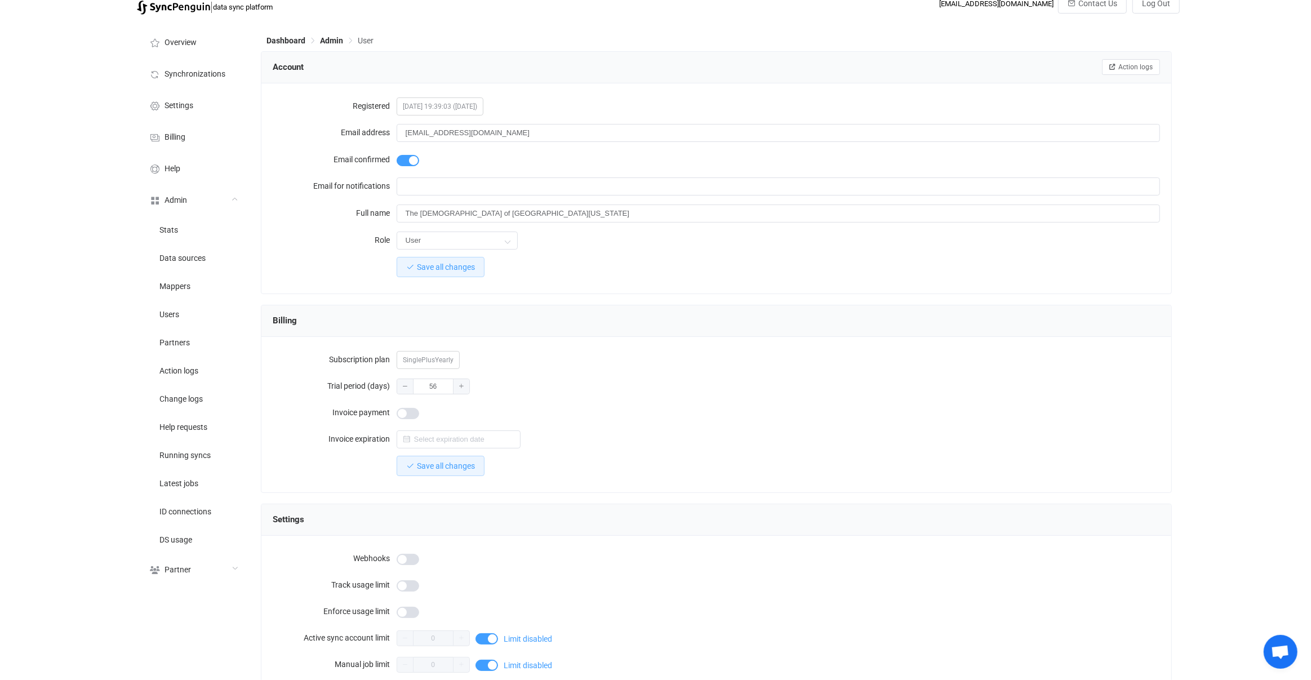
scroll to position [742, 0]
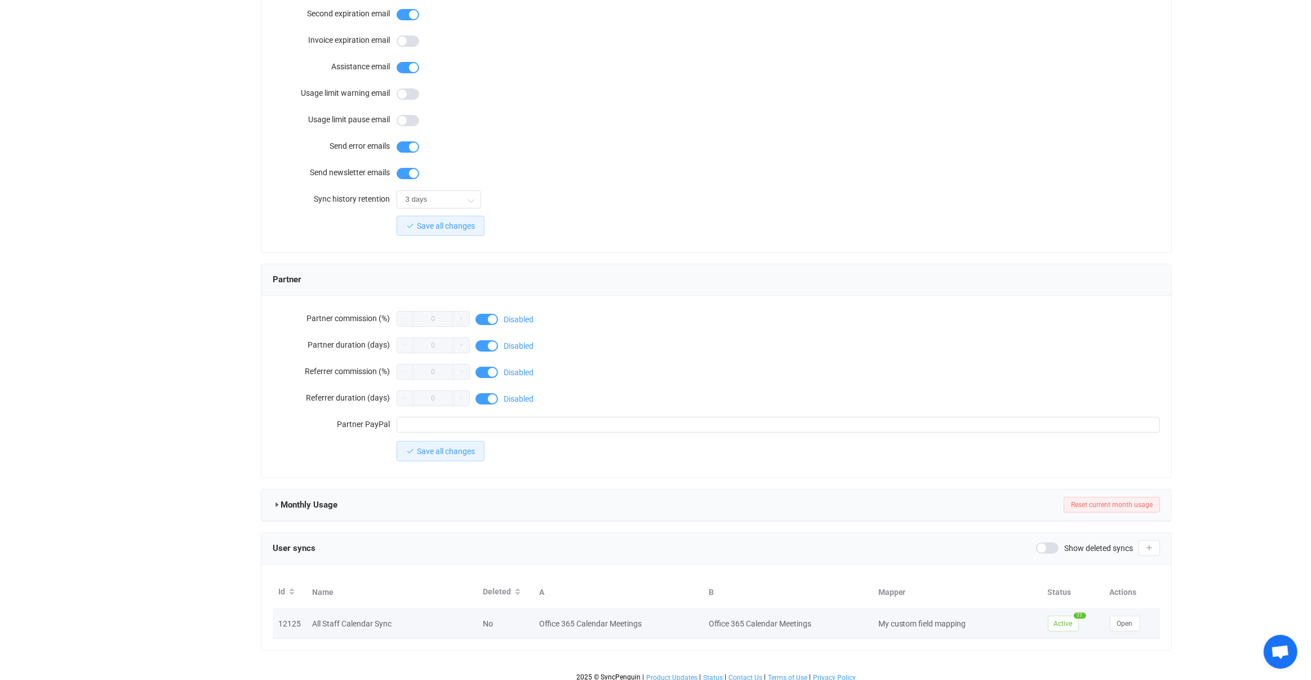
click at [1133, 629] on td "Open" at bounding box center [1132, 624] width 56 height 30
click at [1130, 620] on span "Open" at bounding box center [1125, 624] width 16 height 8
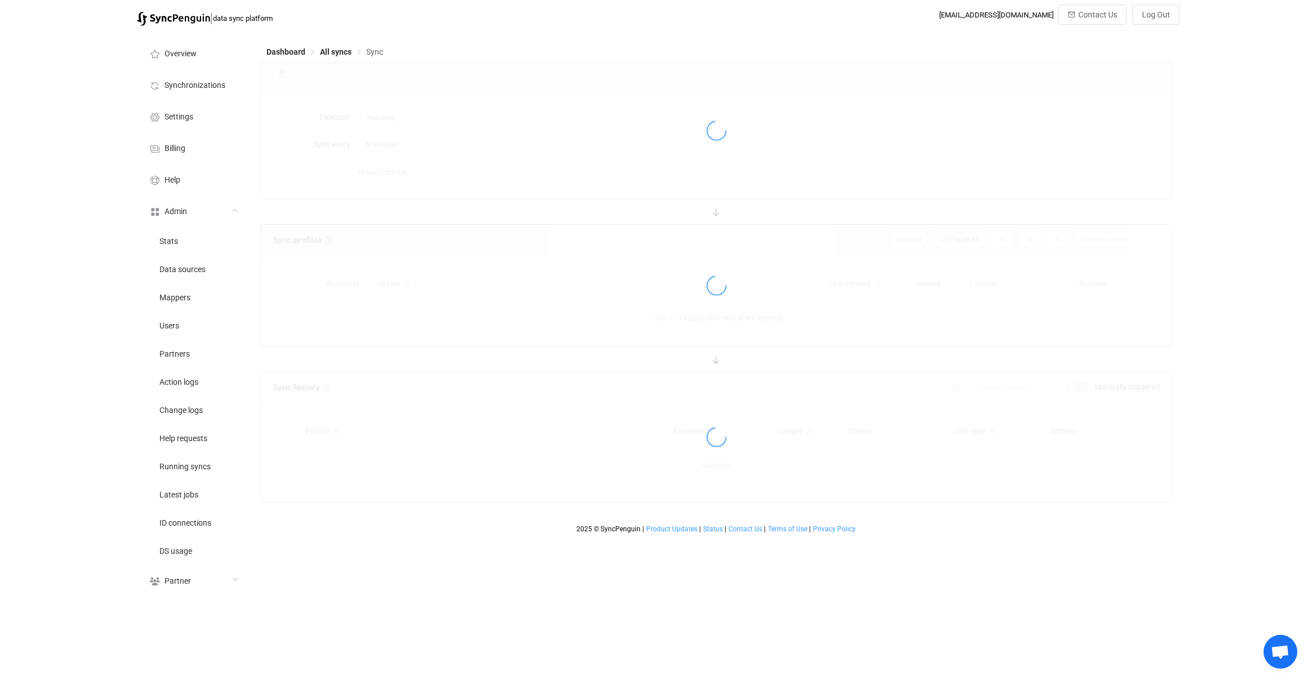
type input "A → B (one to many)"
type input "10 minutes"
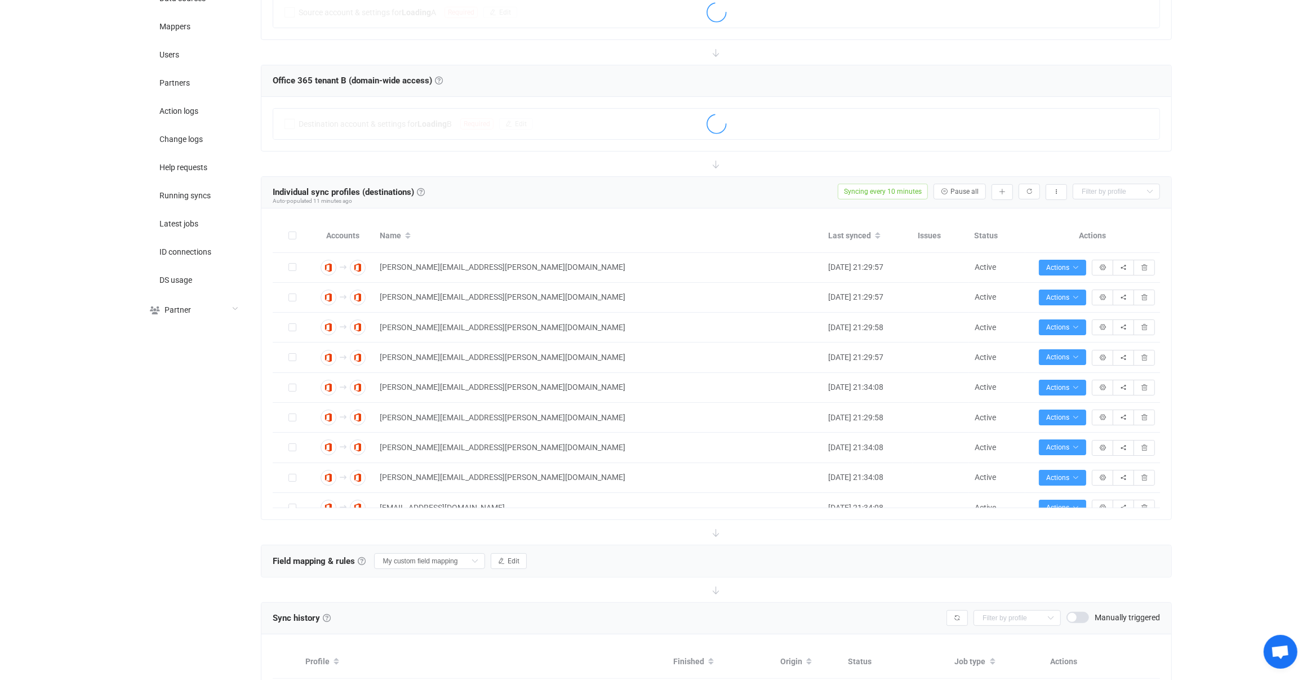
scroll to position [139, 0]
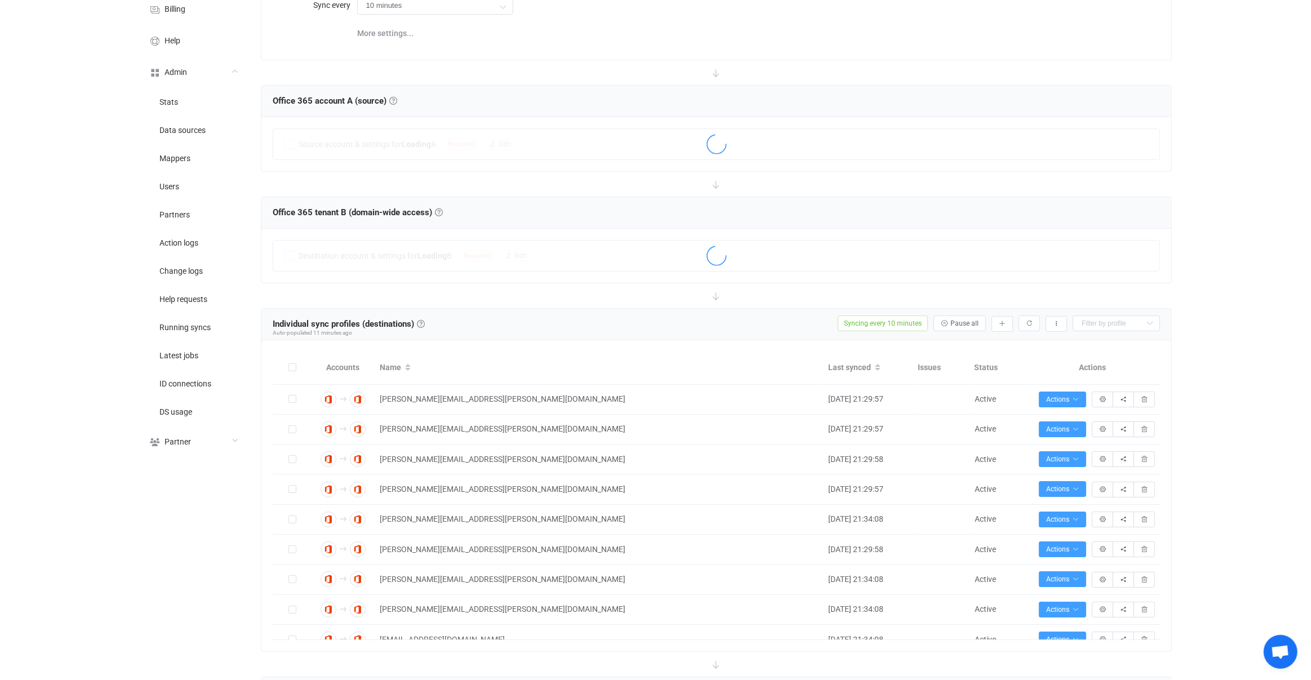
click at [1254, 324] on div "| data sync platform vitaliyherasymiv+74@gmail.com Contact Us Log Out Overview …" at bounding box center [655, 522] width 1311 height 1315
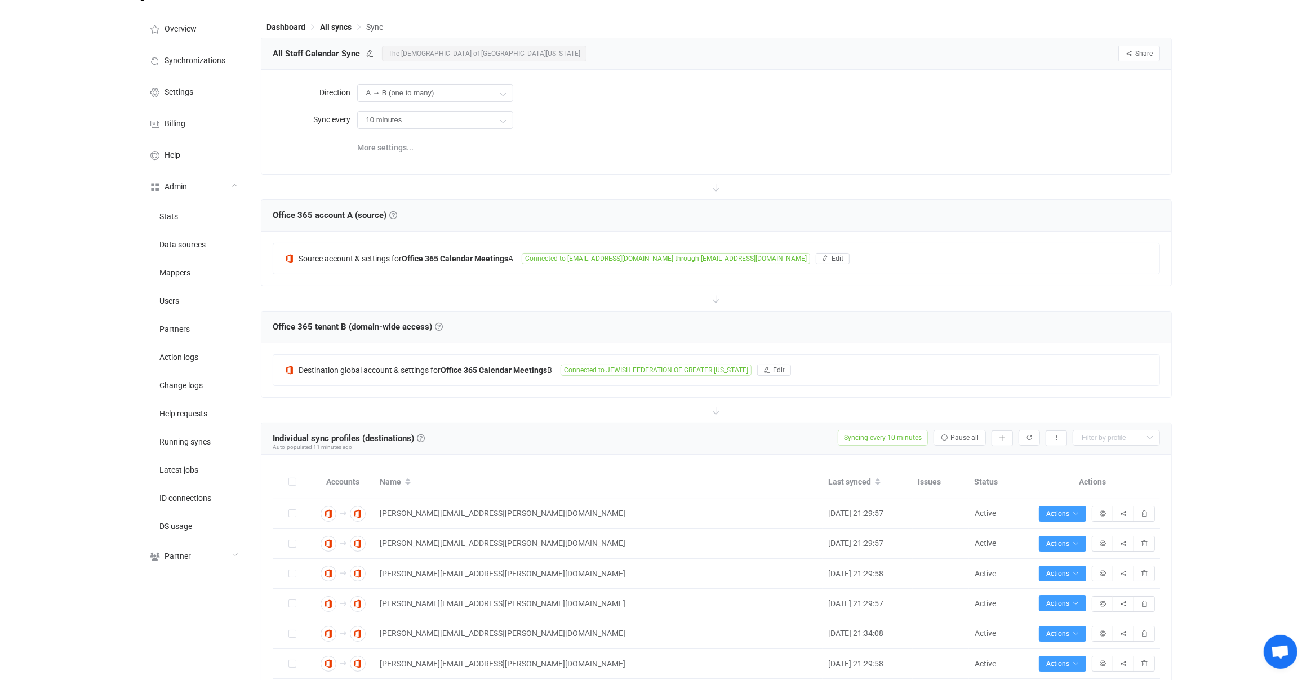
scroll to position [0, 0]
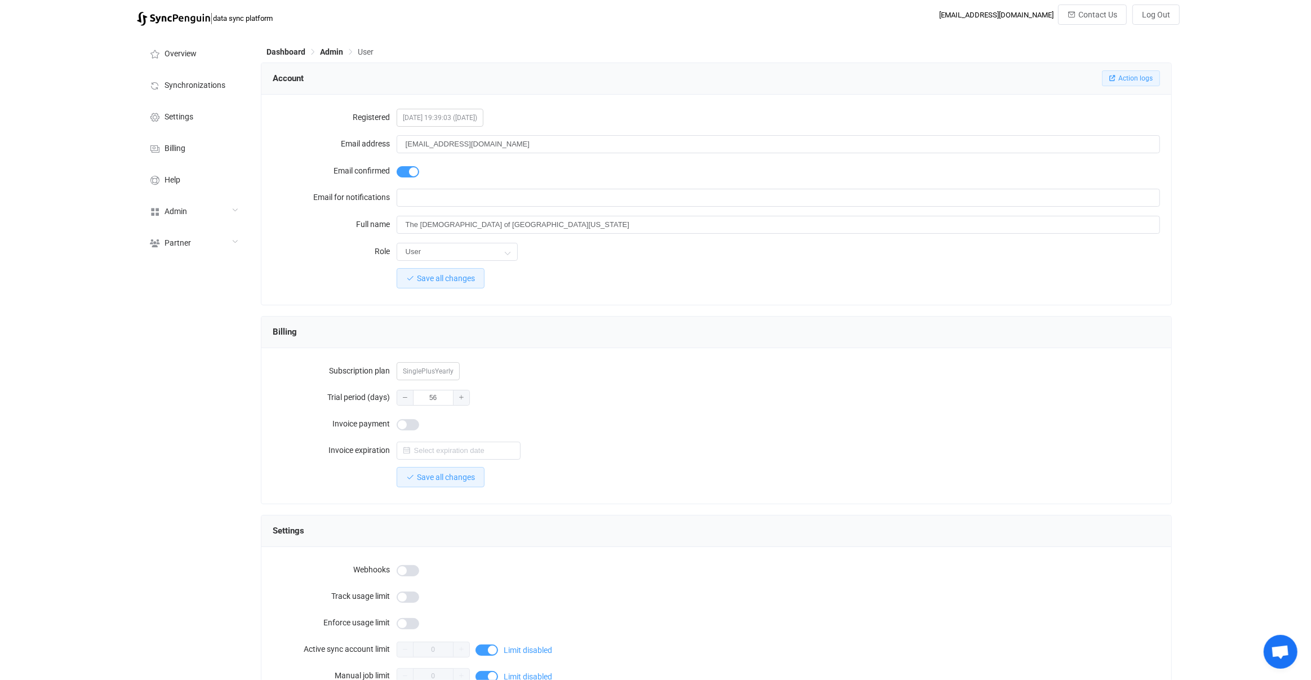
click at [1141, 76] on span "Action logs" at bounding box center [1135, 78] width 34 height 8
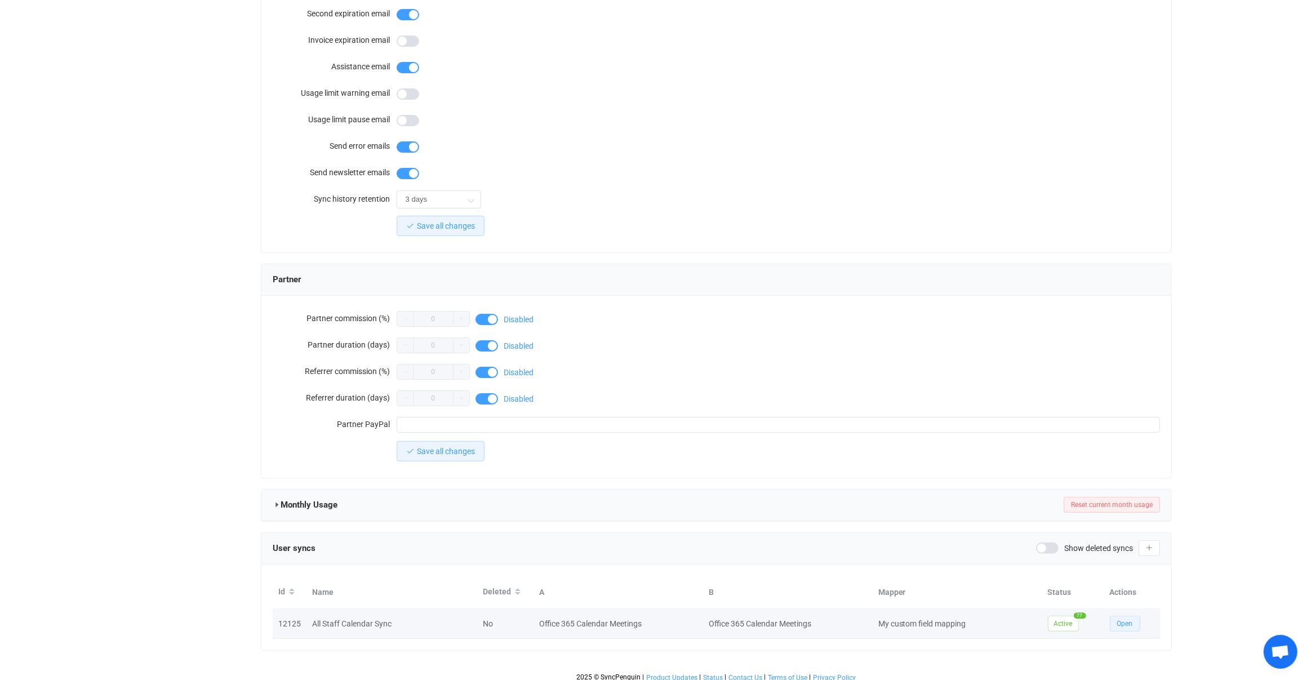
click at [1131, 620] on span "Open" at bounding box center [1125, 624] width 16 height 8
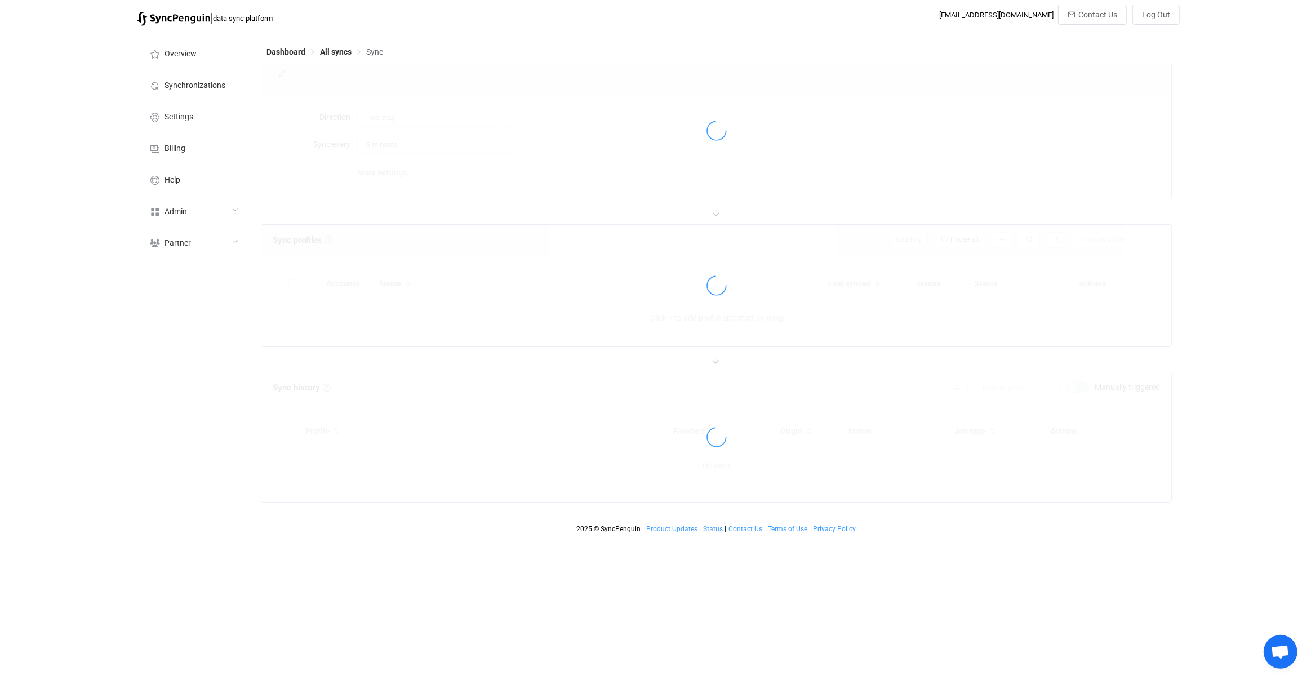
type input "A → B (one to many)"
type input "10 minutes"
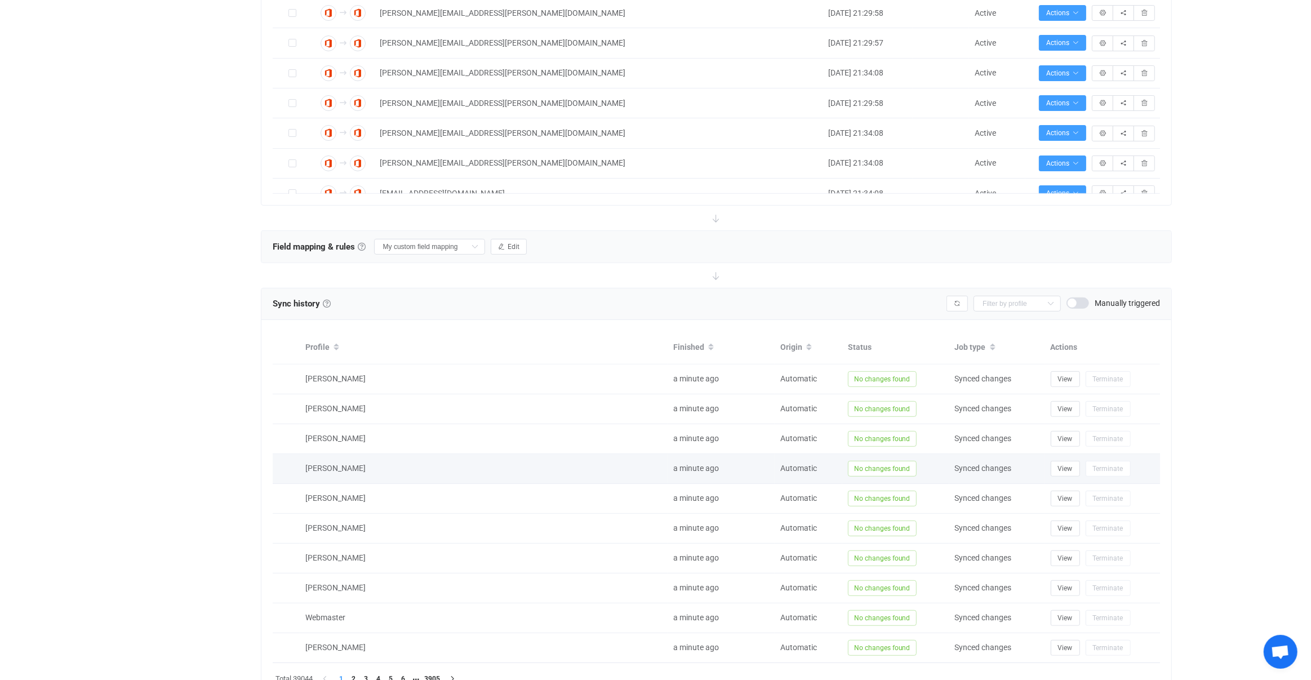
scroll to position [636, 0]
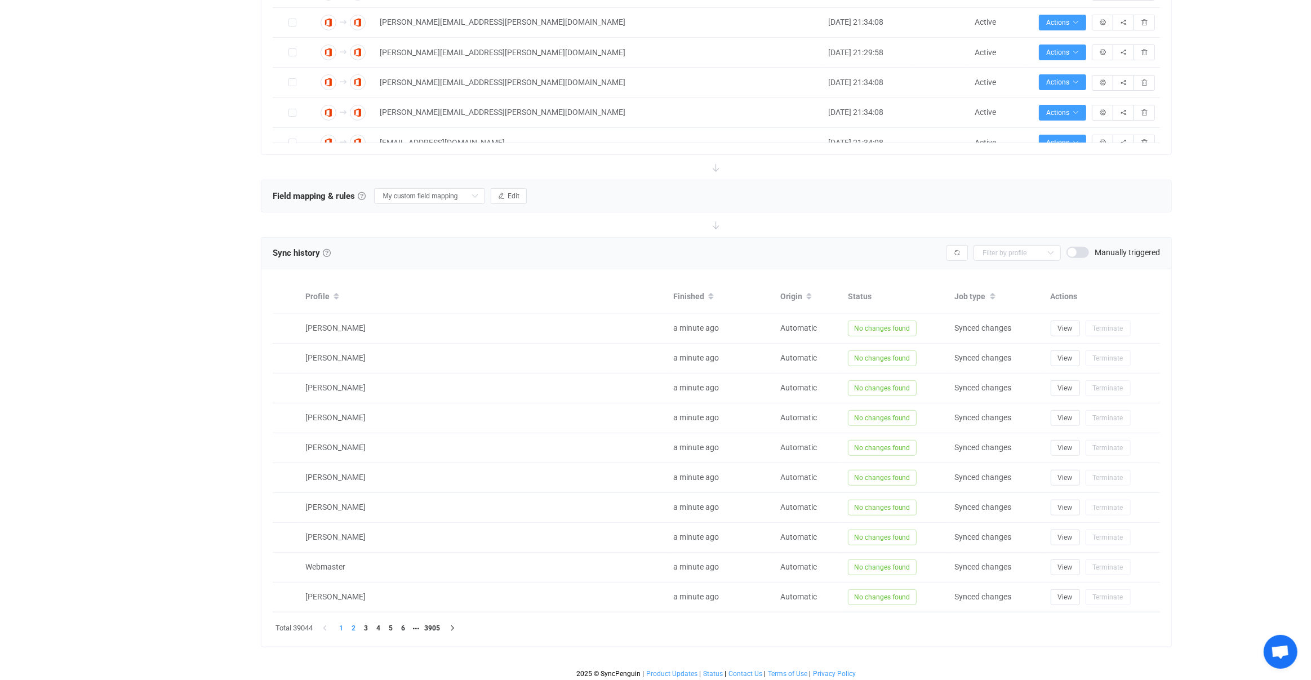
click at [352, 622] on li "2" at bounding box center [354, 628] width 12 height 12
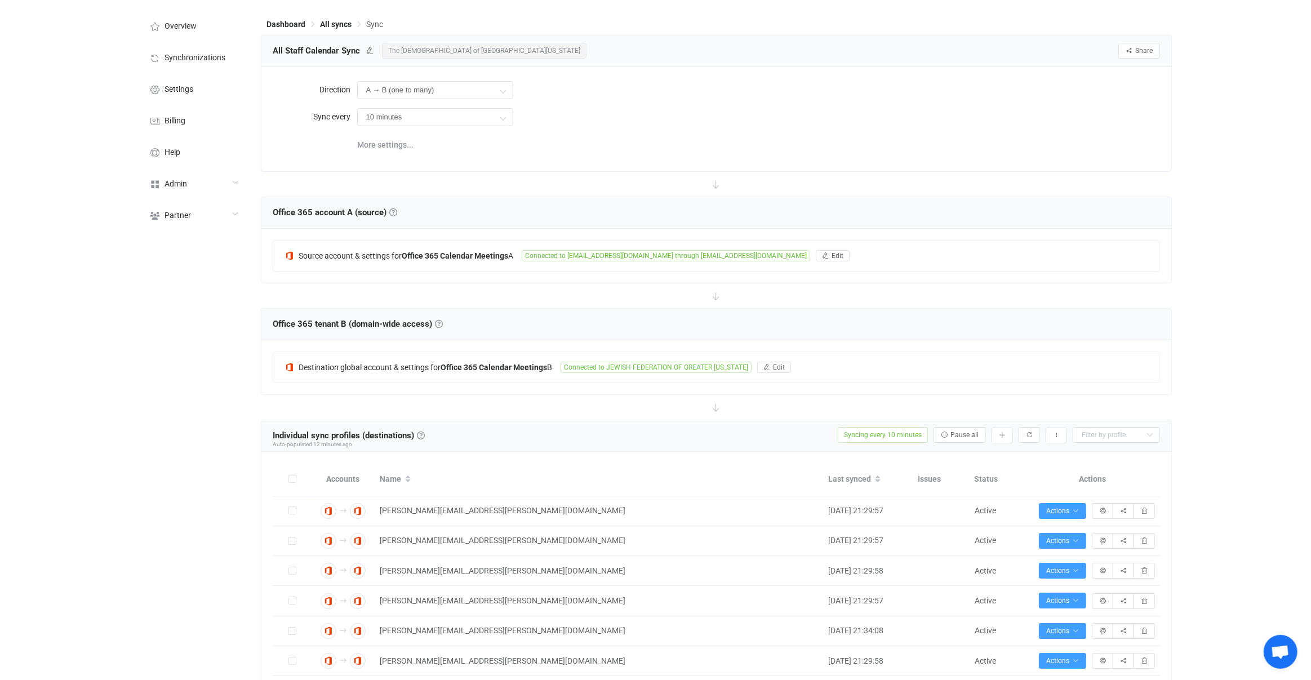
scroll to position [0, 0]
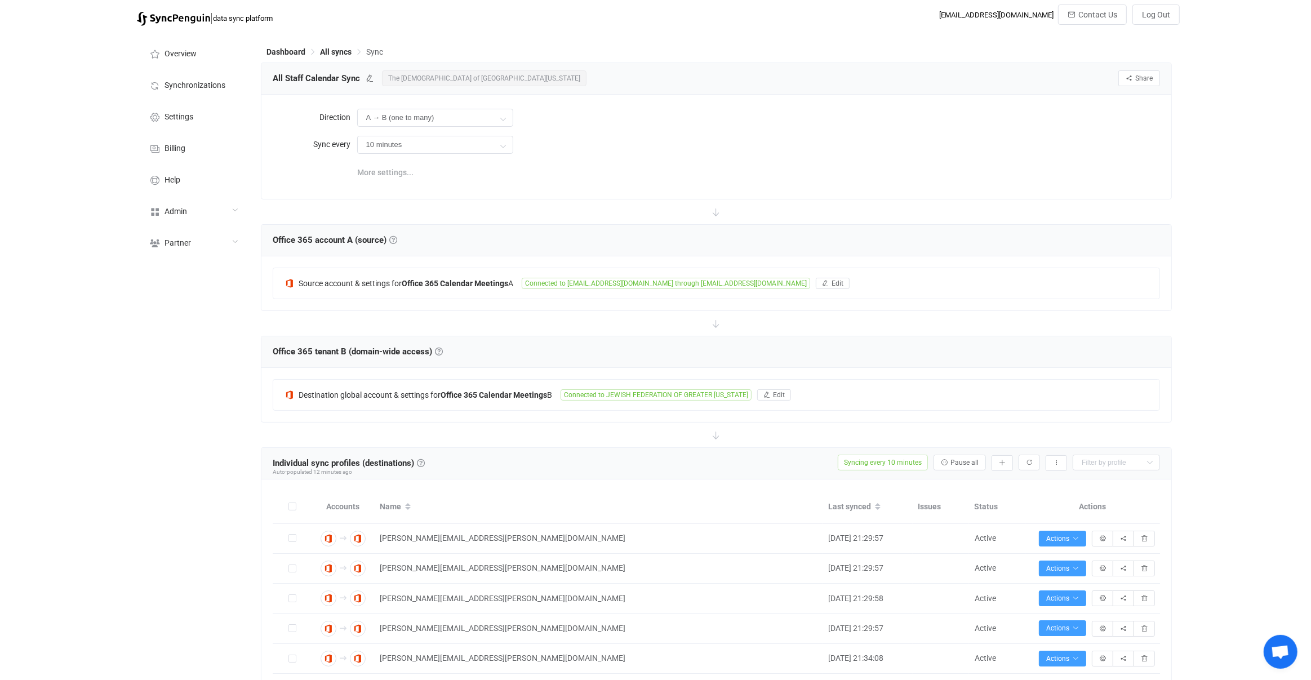
click at [395, 174] on span "More settings..." at bounding box center [385, 172] width 56 height 23
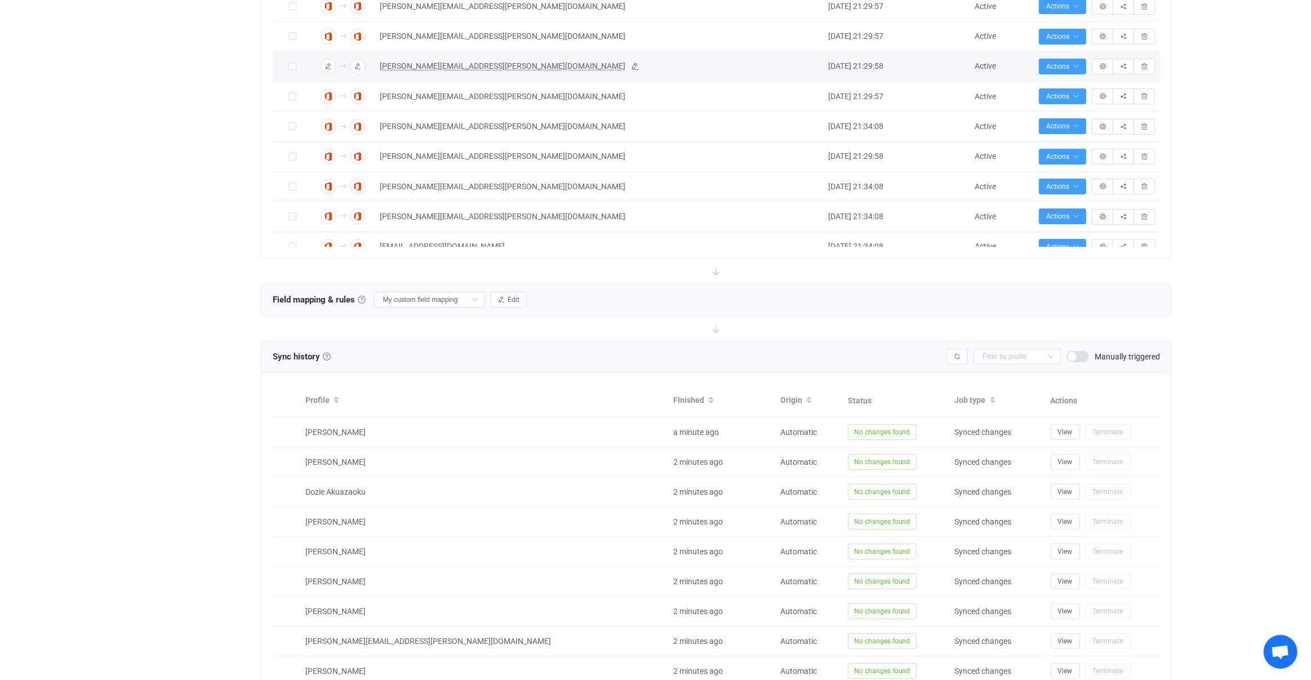
scroll to position [662, 0]
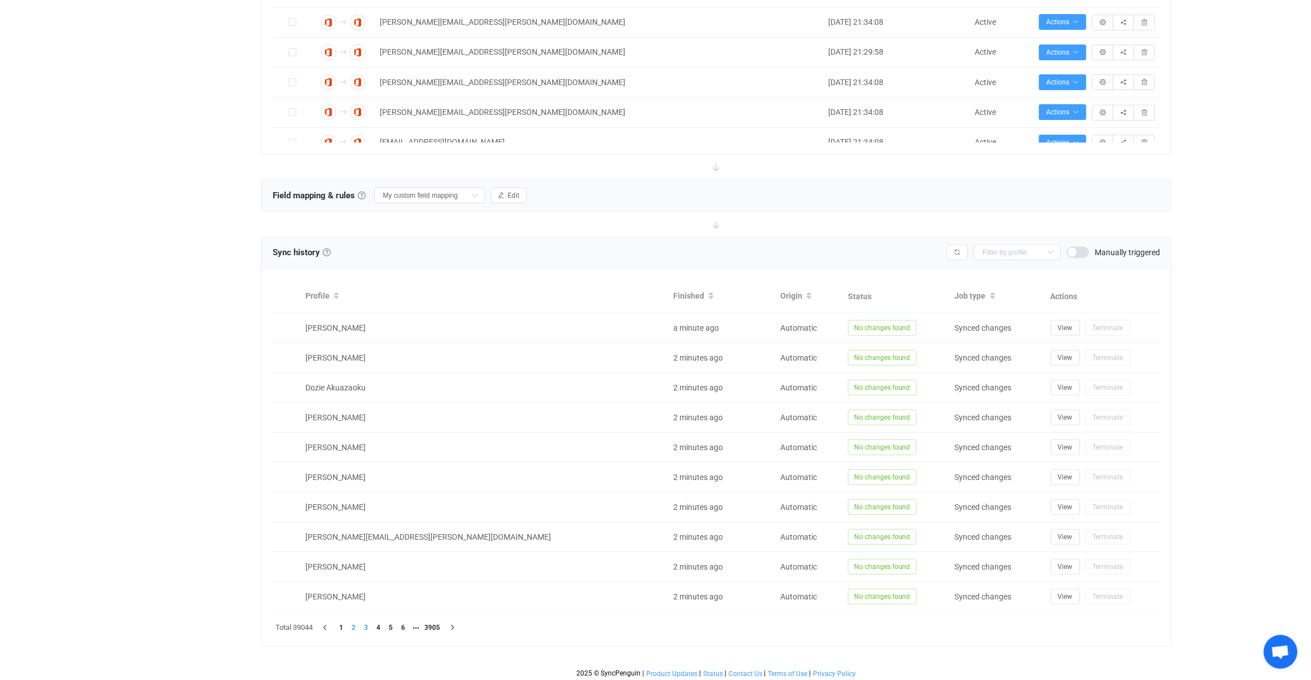
click at [369, 628] on li "3" at bounding box center [366, 628] width 12 height 12
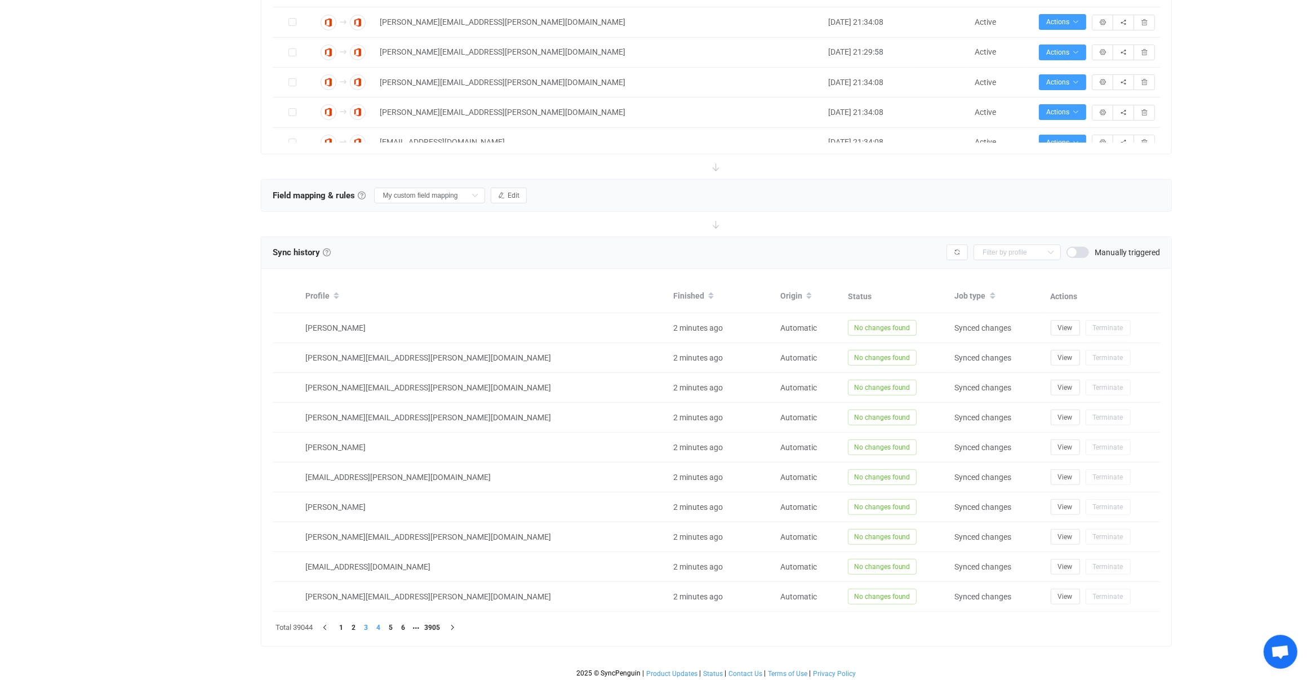
click at [378, 625] on li "4" at bounding box center [378, 628] width 12 height 12
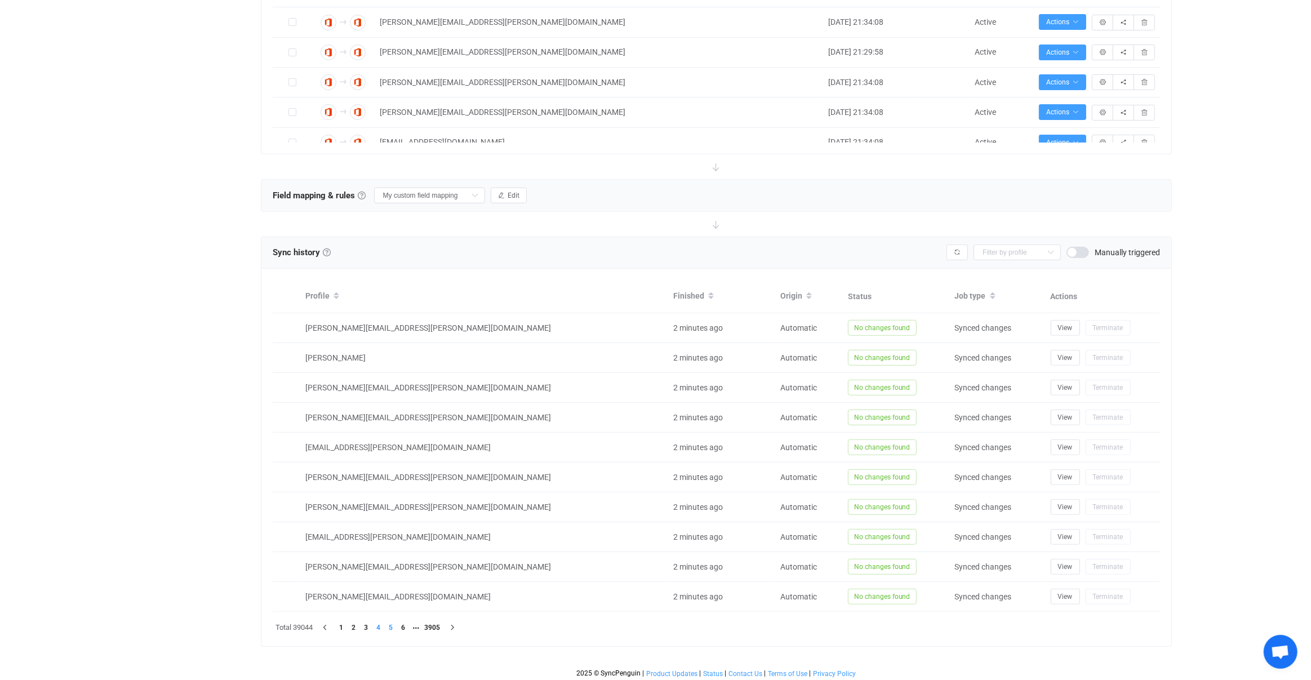
click at [393, 624] on li "5" at bounding box center [391, 628] width 12 height 12
click at [402, 623] on li "6" at bounding box center [403, 628] width 12 height 12
click at [412, 626] on li "8" at bounding box center [416, 628] width 12 height 12
click at [422, 627] on li "10" at bounding box center [416, 628] width 12 height 12
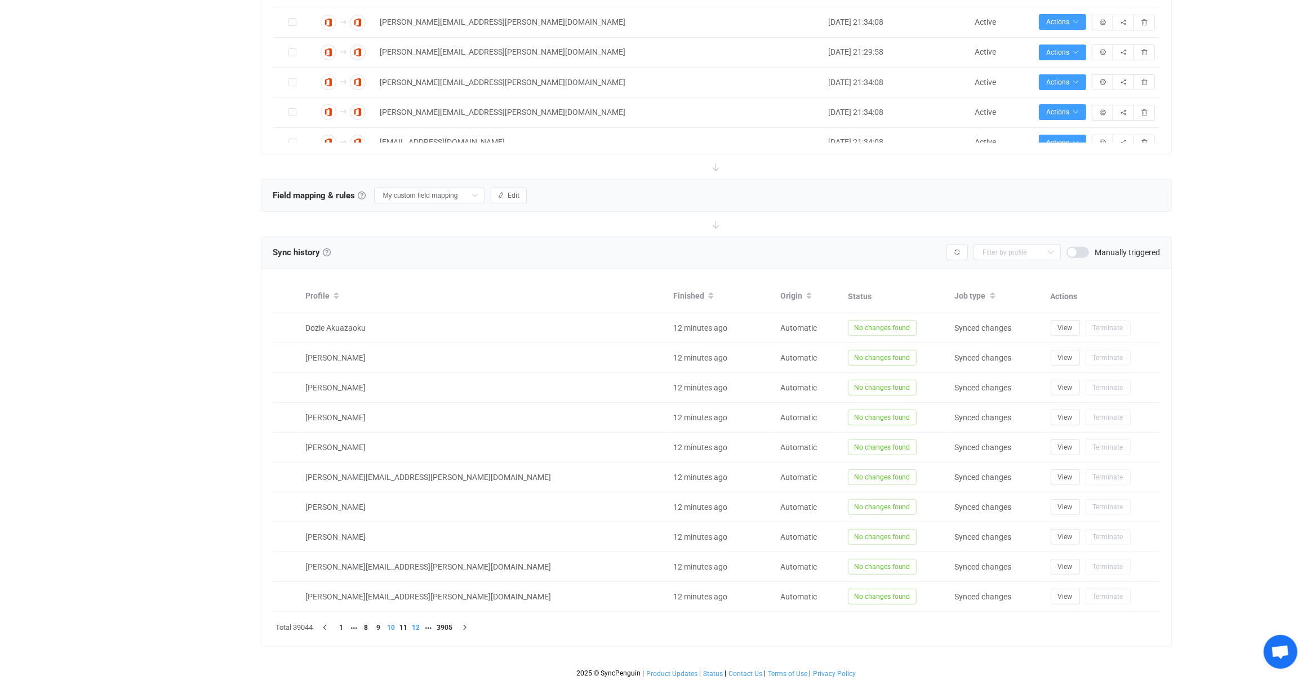
click at [420, 625] on li "12" at bounding box center [416, 628] width 12 height 12
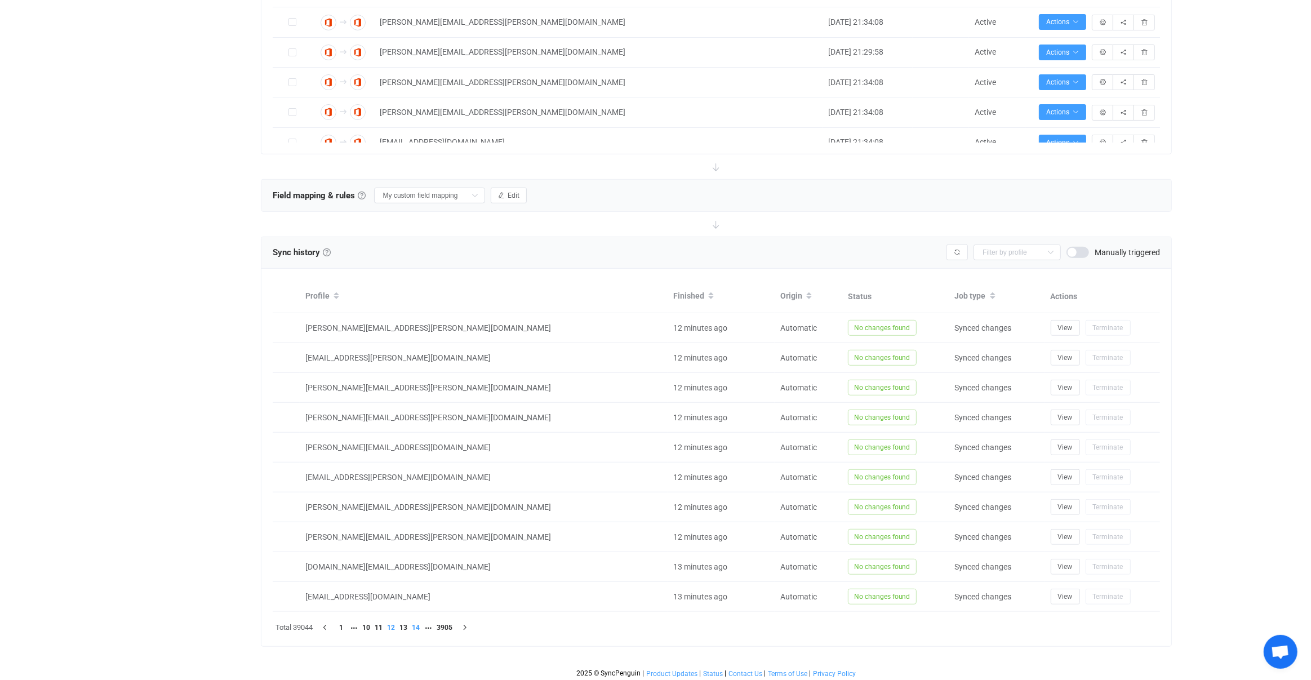
click at [420, 625] on li "14" at bounding box center [416, 628] width 12 height 12
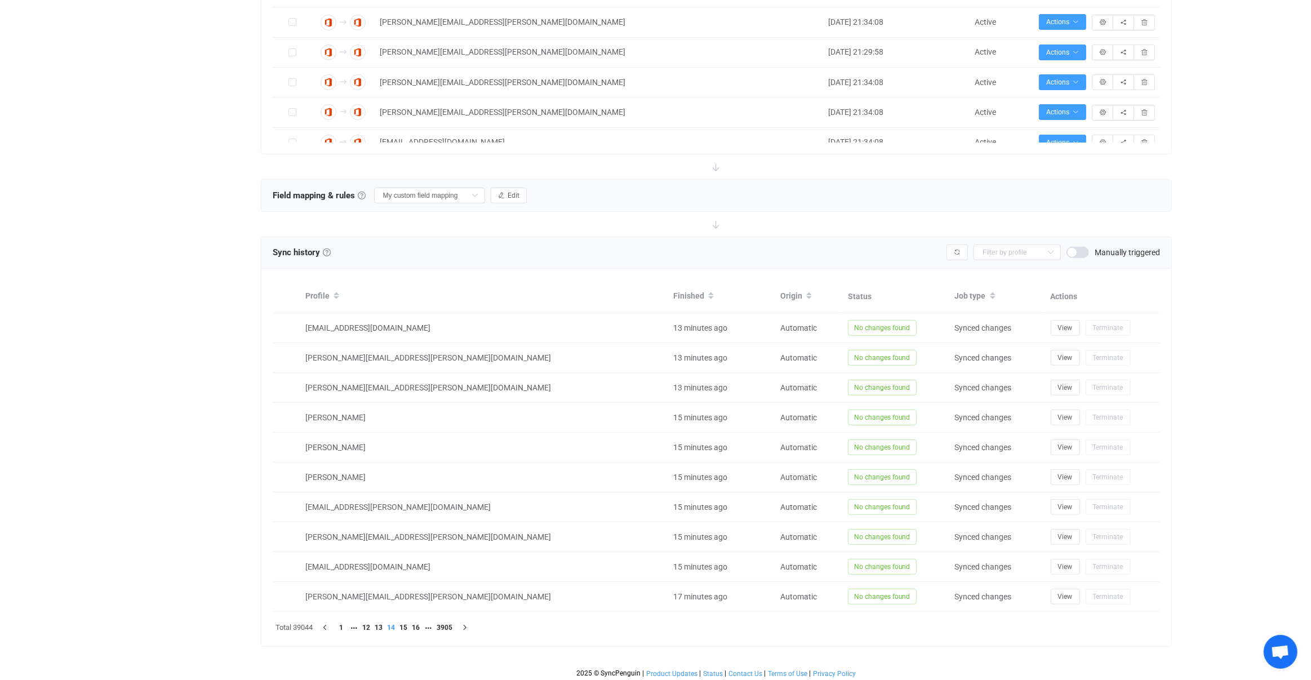
click at [420, 625] on li "16" at bounding box center [416, 628] width 12 height 12
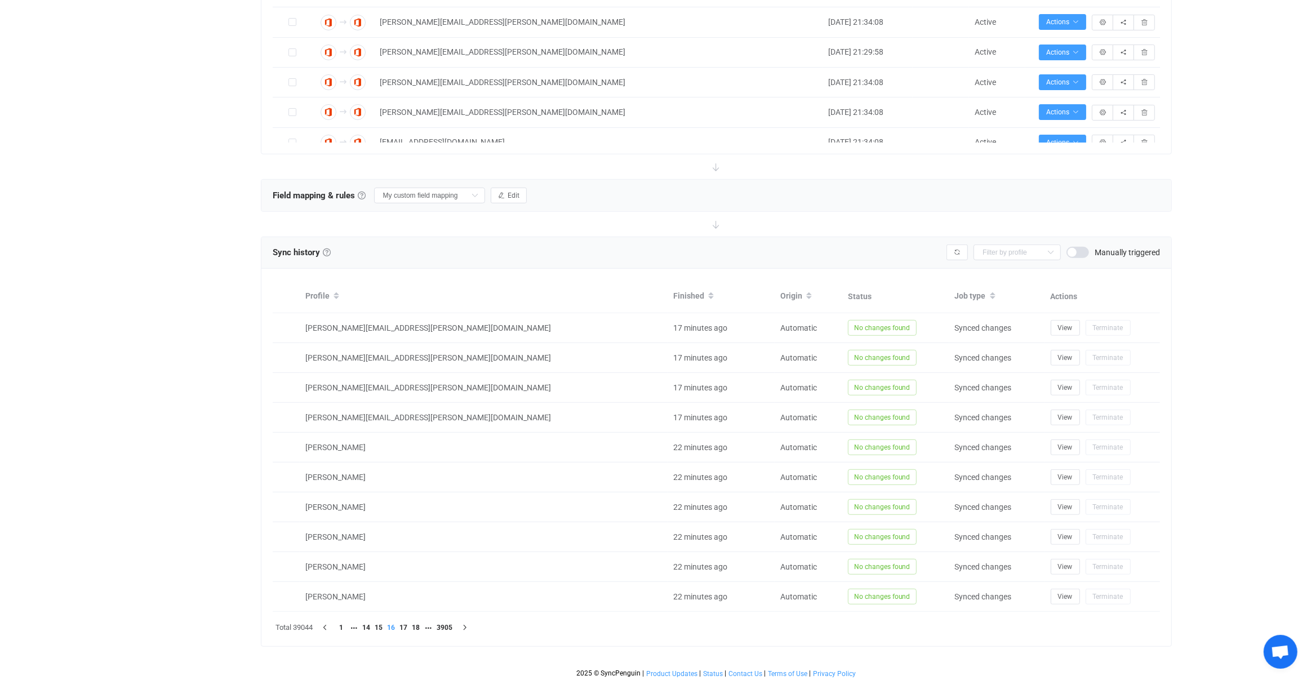
click at [420, 625] on li "18" at bounding box center [416, 628] width 12 height 12
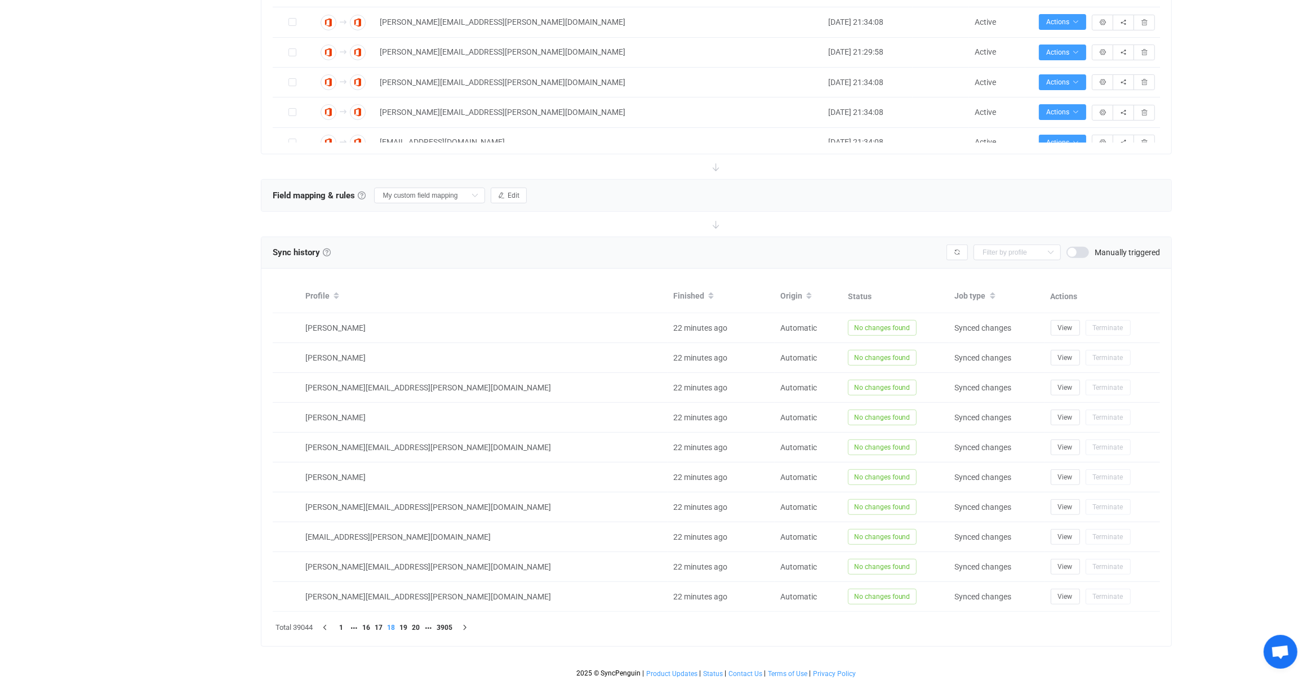
click at [420, 625] on li "20" at bounding box center [416, 628] width 12 height 12
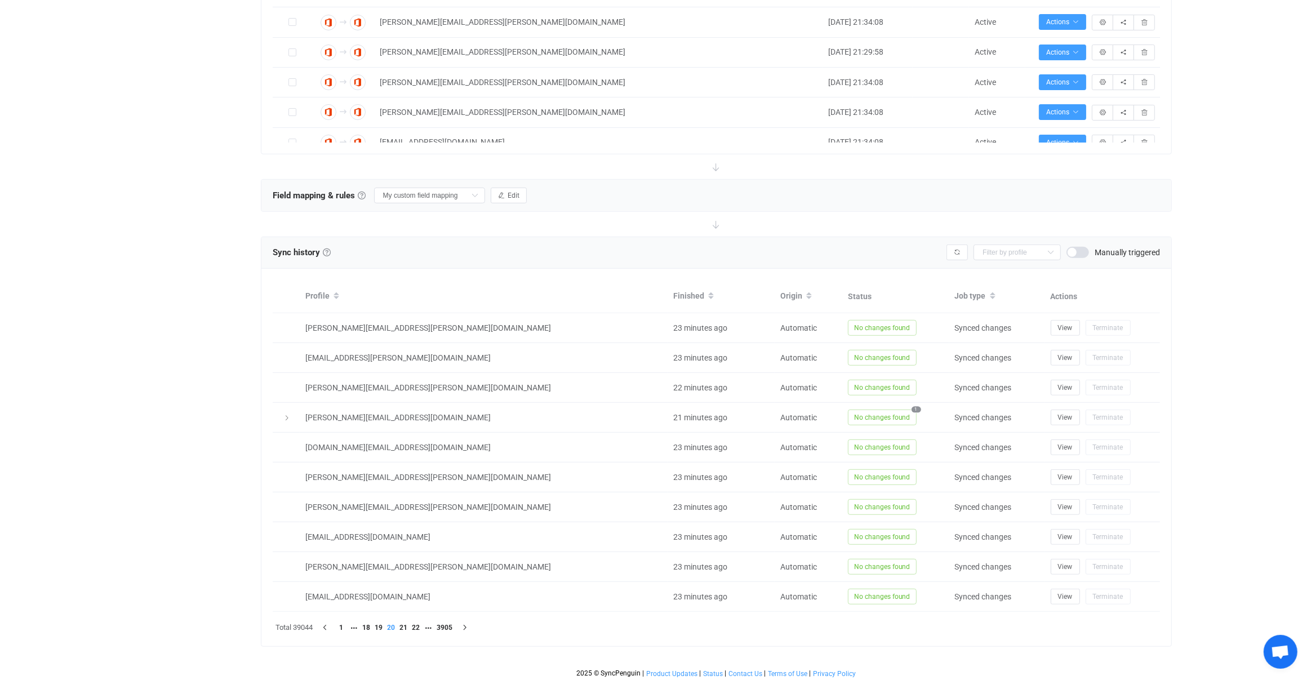
click at [420, 625] on li "22" at bounding box center [416, 628] width 12 height 12
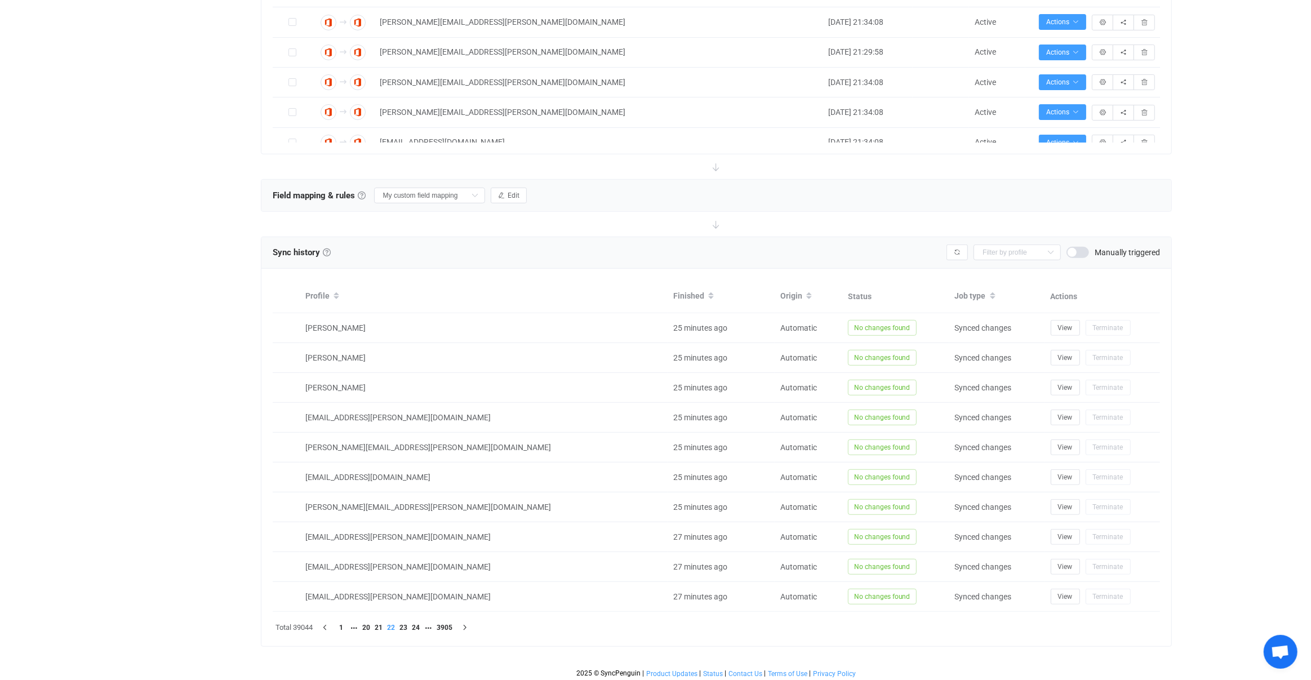
click at [420, 625] on li "24" at bounding box center [416, 628] width 12 height 12
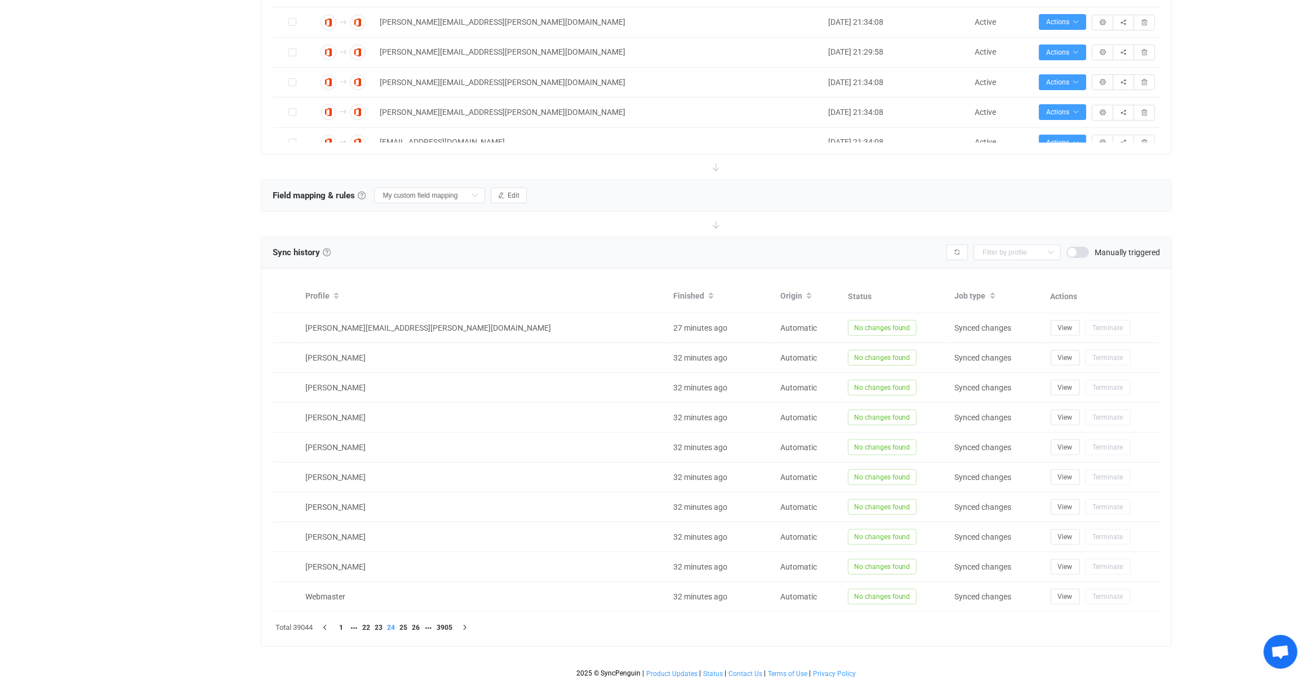
click at [420, 625] on li "26" at bounding box center [416, 628] width 12 height 12
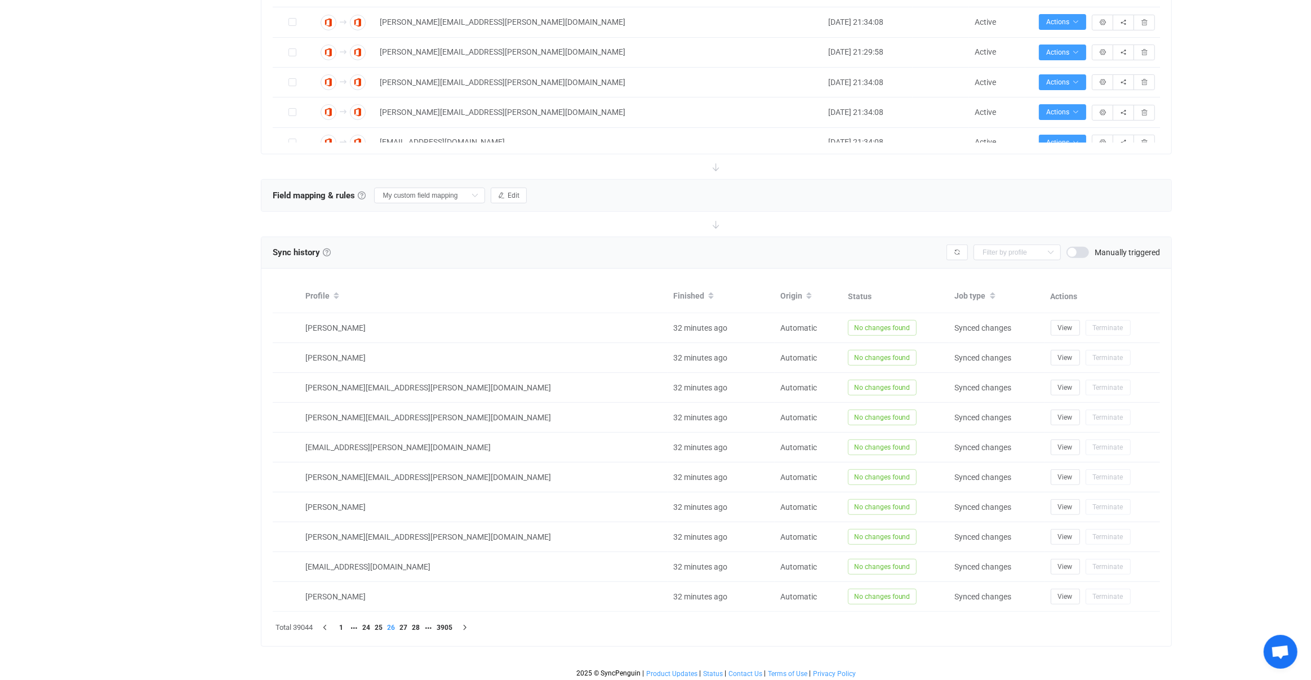
click at [420, 625] on li "28" at bounding box center [416, 628] width 12 height 12
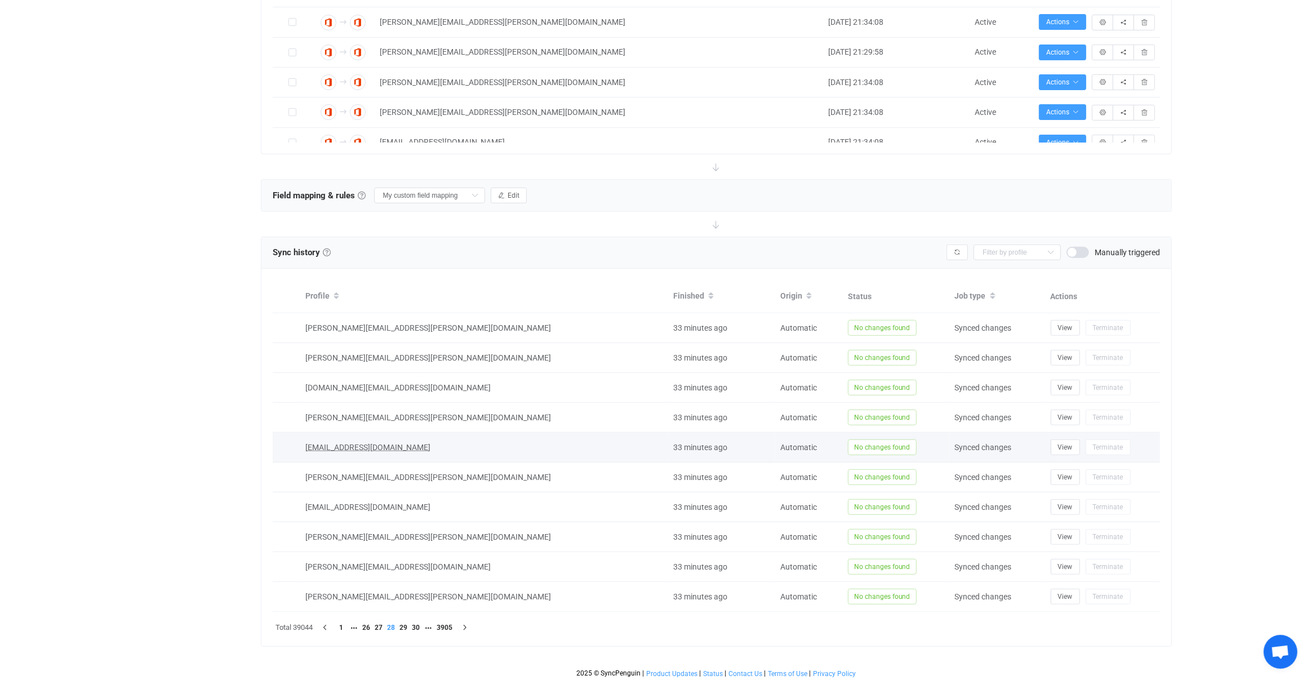
click at [365, 448] on span "rinat.kisin@shalomdc.org" at bounding box center [367, 447] width 125 height 9
type input "rinat.kisin@shalomdc.org"
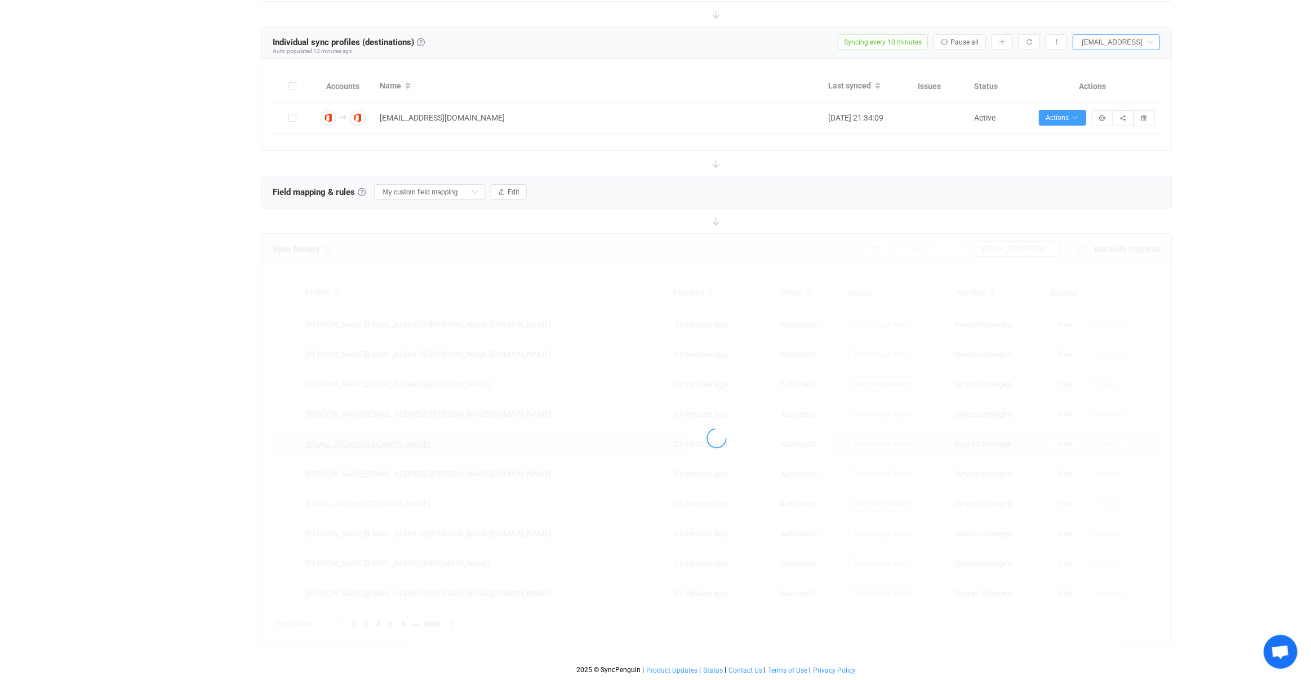
scroll to position [443, 0]
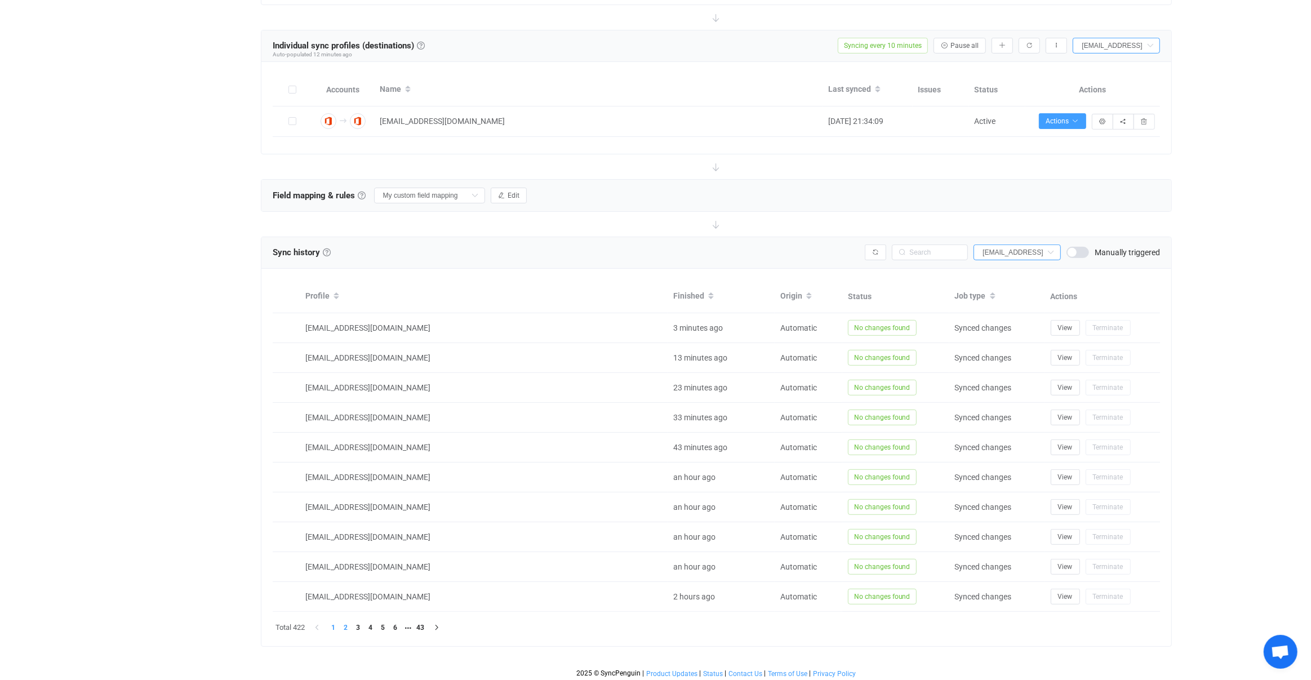
click at [348, 625] on li "2" at bounding box center [346, 628] width 12 height 12
click at [359, 625] on li "3" at bounding box center [358, 628] width 12 height 12
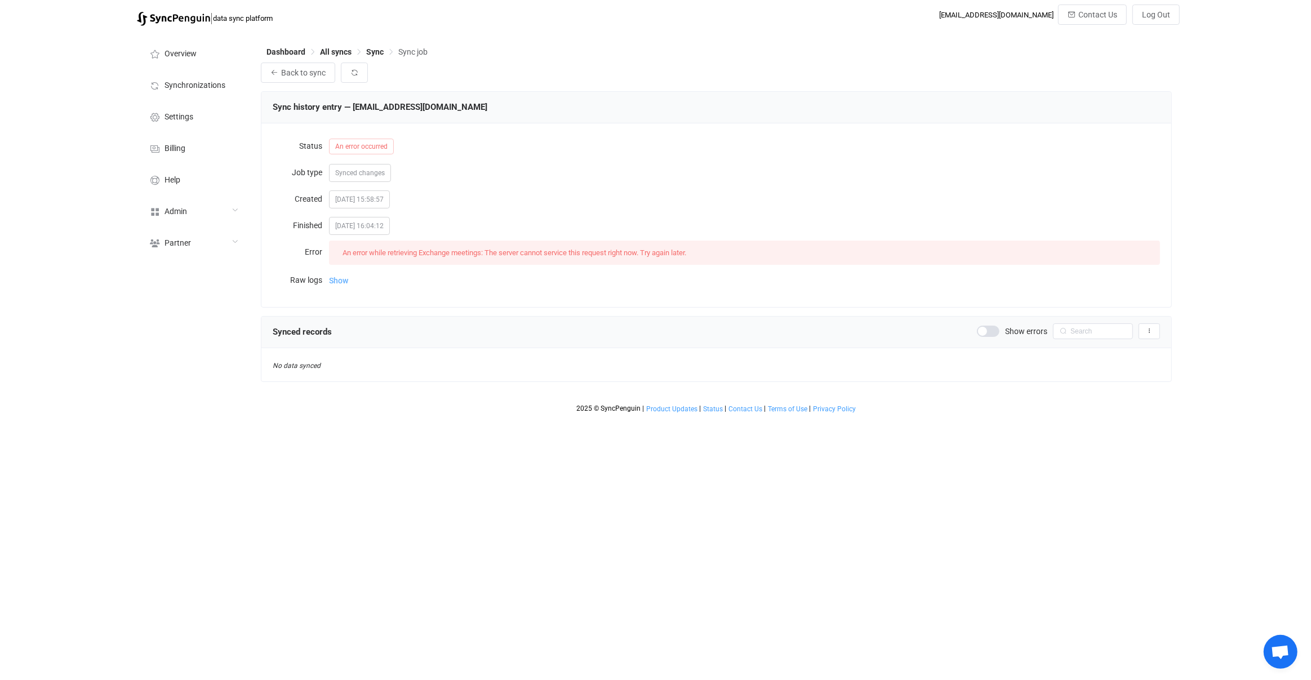
click at [344, 282] on span "Show" at bounding box center [338, 280] width 19 height 23
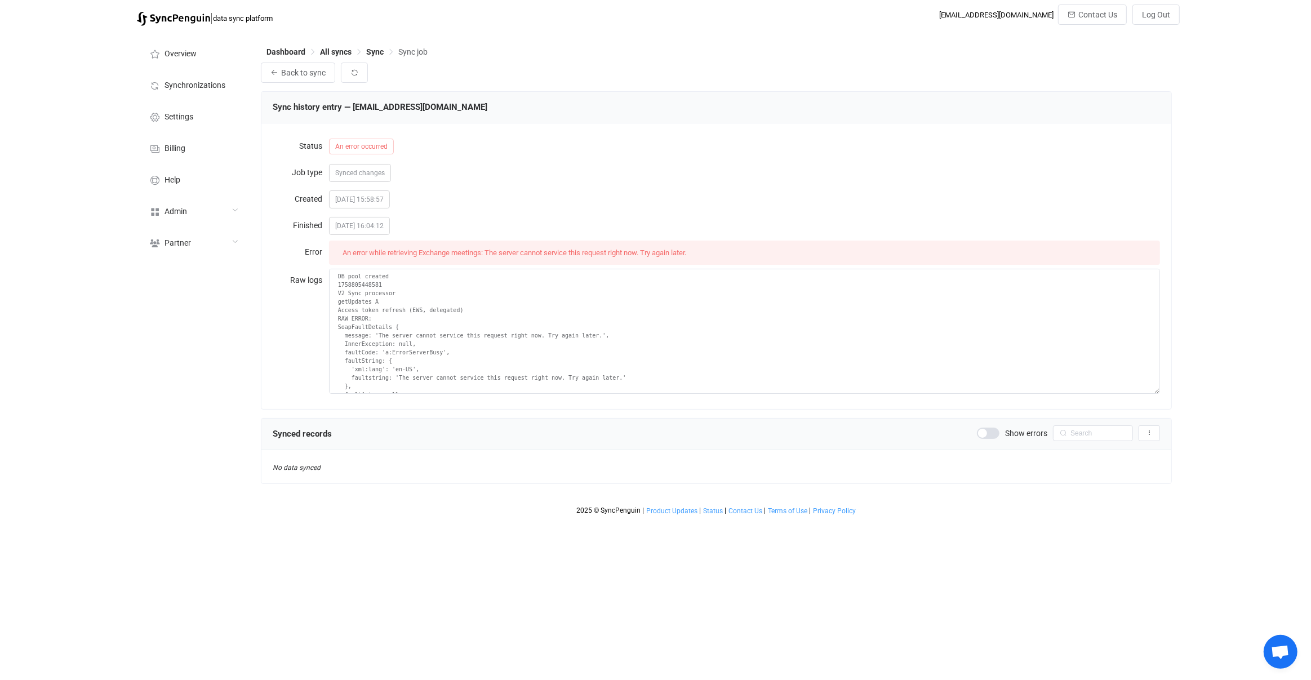
click at [348, 252] on span "An error while retrieving Exchange meetings: The server cannot service this req…" at bounding box center [515, 252] width 344 height 8
drag, startPoint x: 348, startPoint y: 252, endPoint x: 632, endPoint y: 242, distance: 283.6
click at [632, 242] on div "An error while retrieving Exchange meetings: The server cannot service this req…" at bounding box center [745, 253] width 832 height 24
click at [474, 234] on div "[DATE] 16:04:12" at bounding box center [745, 225] width 832 height 23
click at [345, 255] on span "An error while retrieving Exchange meetings: The server cannot service this req…" at bounding box center [515, 252] width 344 height 8
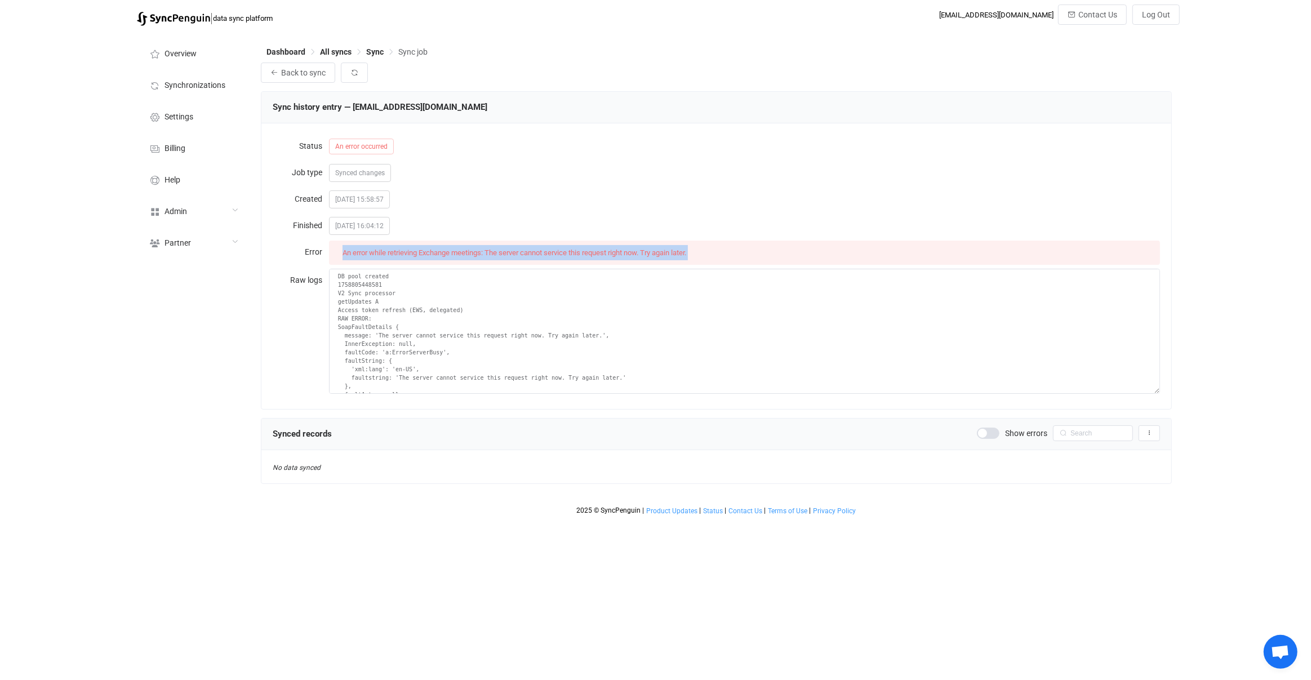
drag, startPoint x: 345, startPoint y: 255, endPoint x: 716, endPoint y: 249, distance: 370.2
click at [716, 249] on div "An error while retrieving Exchange meetings: The server cannot service this req…" at bounding box center [745, 253] width 832 height 24
copy div "An error while retrieving Exchange meetings: The server cannot service this req…"
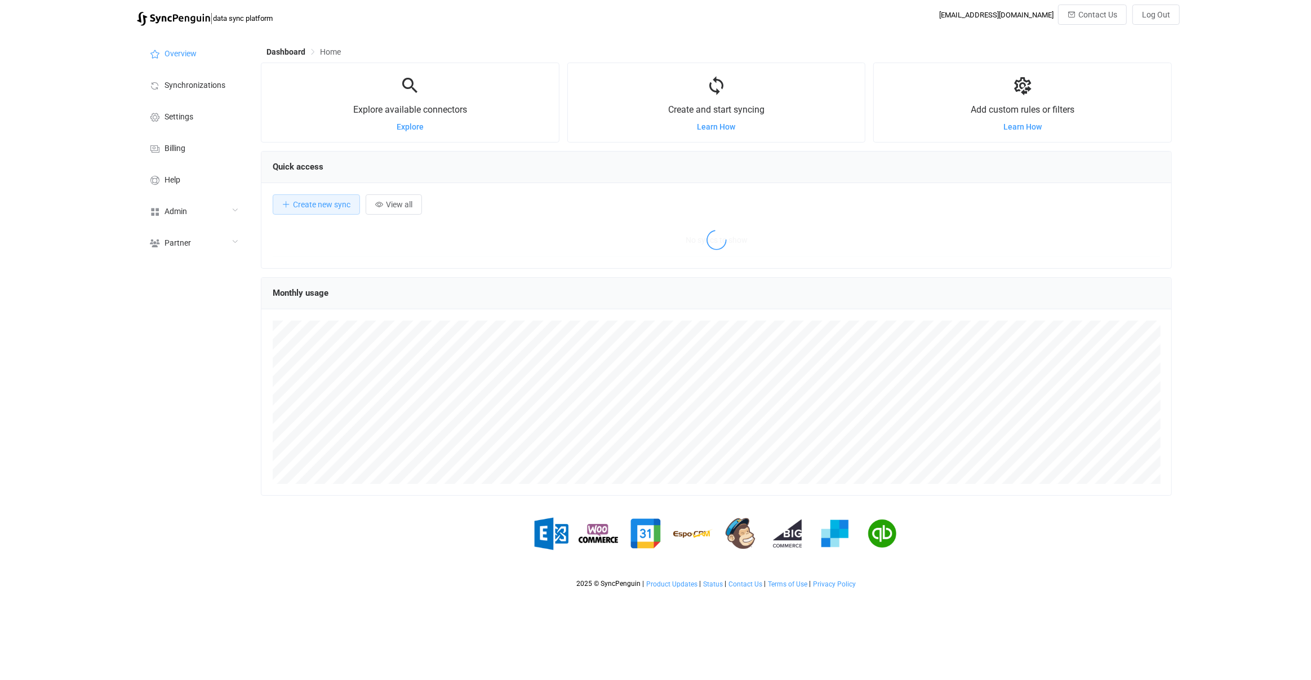
scroll to position [218, 911]
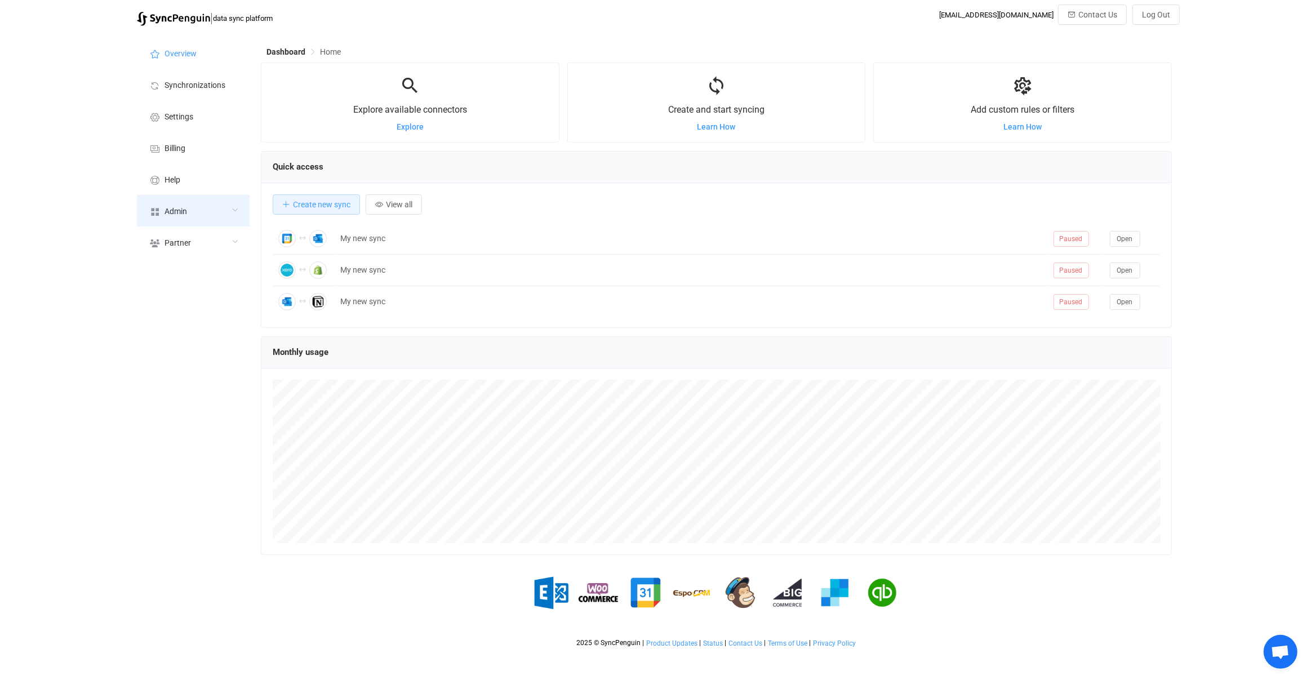
click at [177, 219] on div "Admin" at bounding box center [193, 211] width 113 height 32
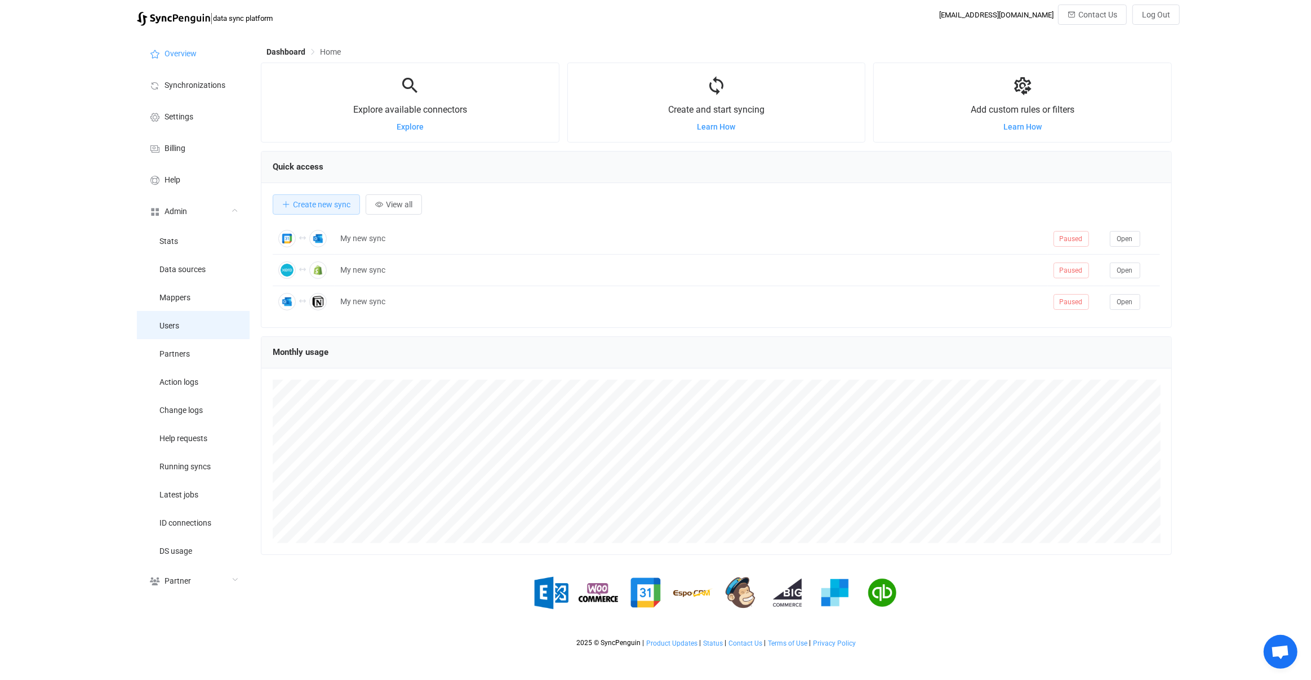
click at [197, 315] on li "Users" at bounding box center [193, 325] width 113 height 28
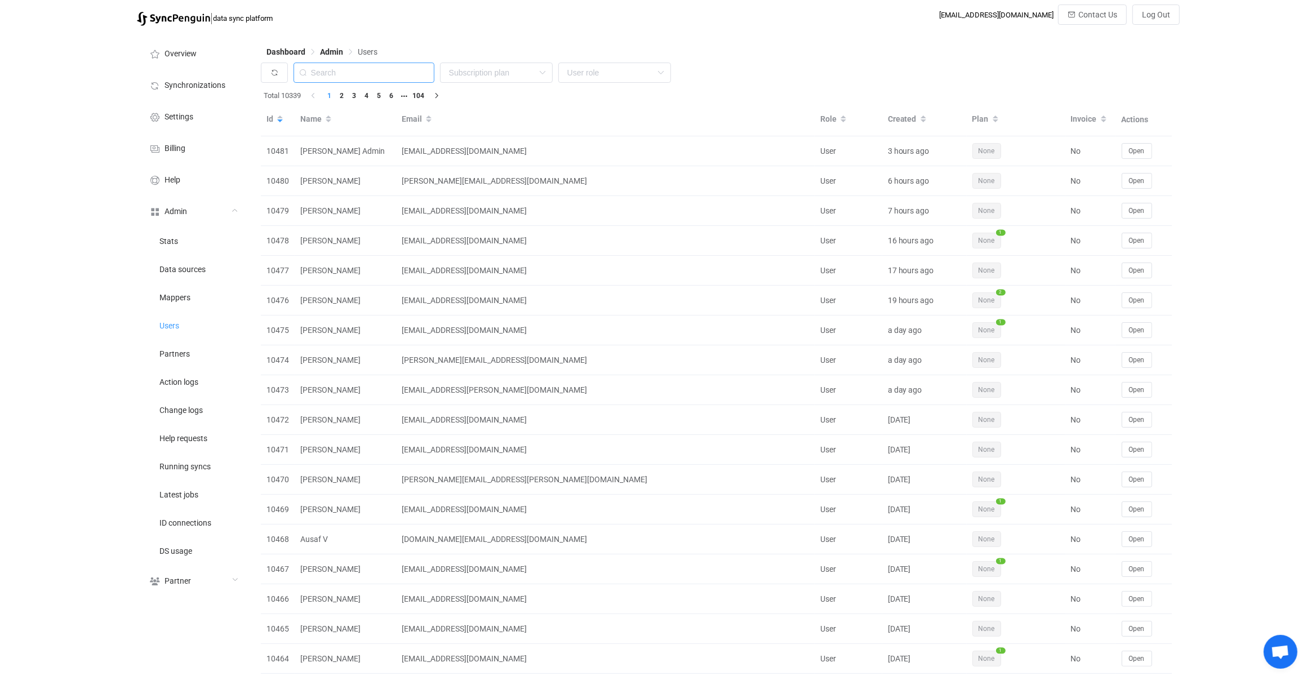
click at [399, 65] on input "text" at bounding box center [364, 73] width 141 height 20
paste input "[PERSON_NAME][EMAIL_ADDRESS][DOMAIN_NAME]"
type input "[PERSON_NAME][EMAIL_ADDRESS][DOMAIN_NAME]"
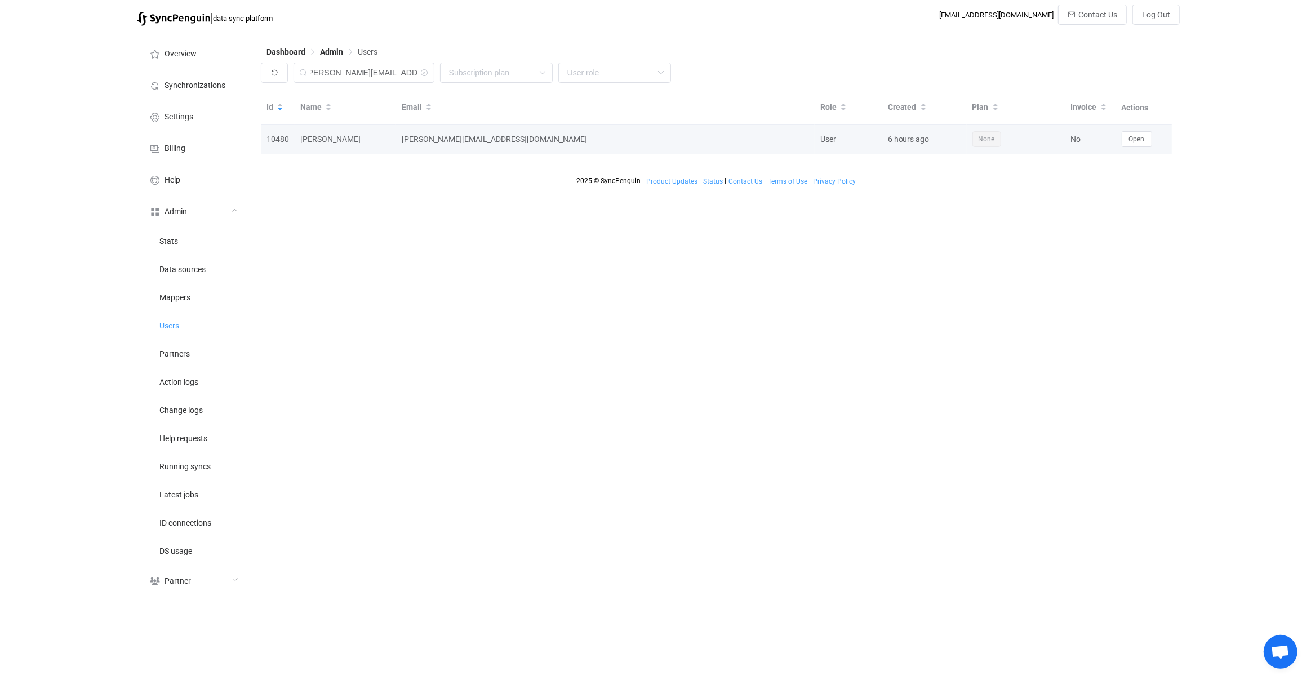
click at [1138, 151] on td "Open" at bounding box center [1144, 140] width 56 height 30
click at [1146, 137] on button "Open" at bounding box center [1137, 139] width 30 height 16
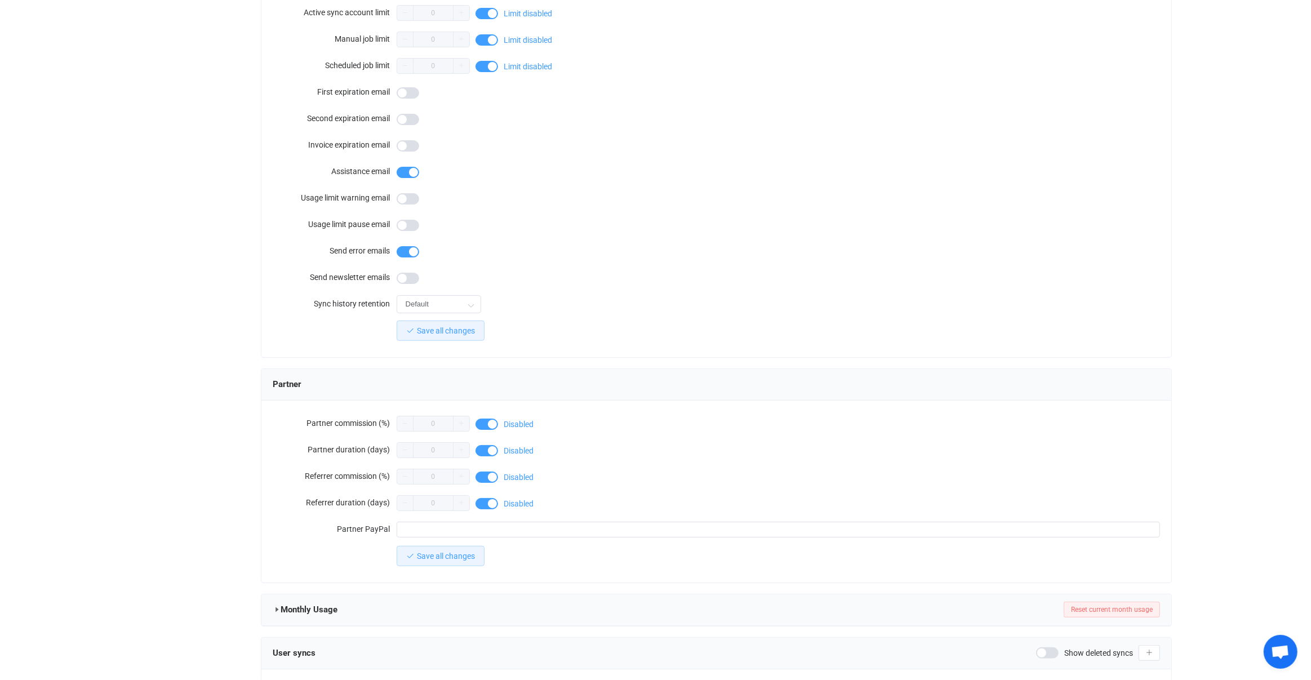
scroll to position [745, 0]
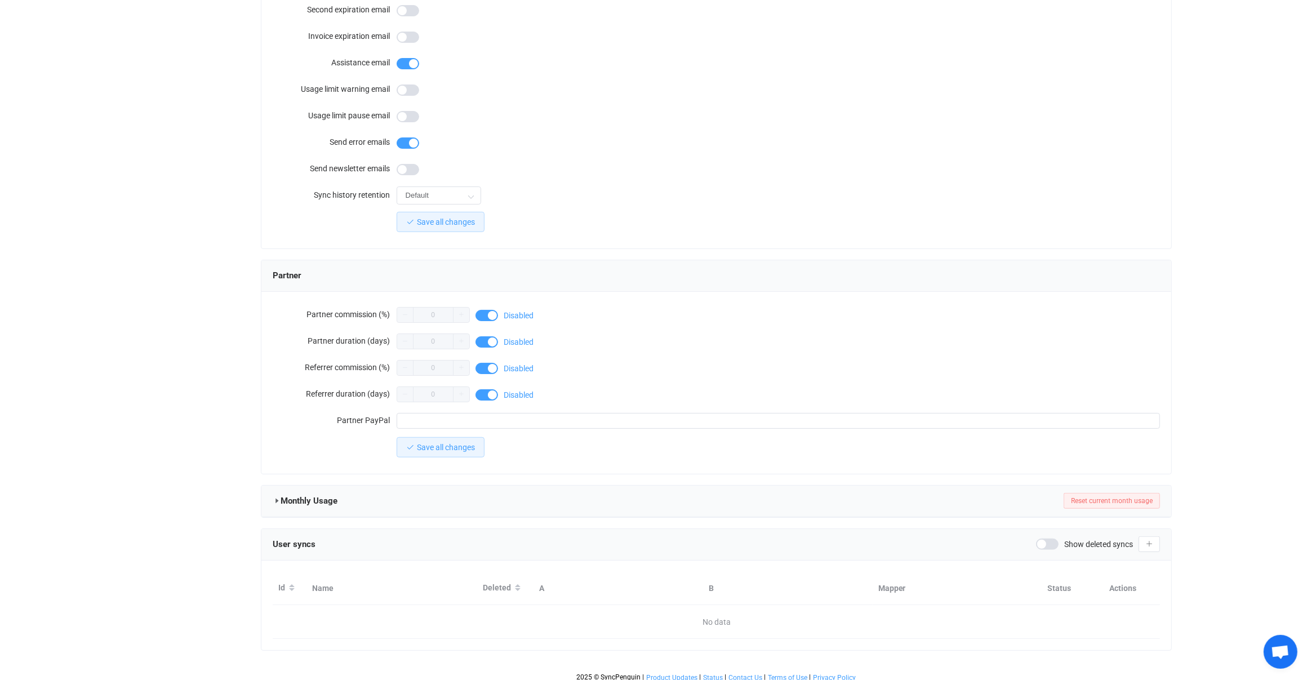
click at [1071, 540] on span "Show deleted syncs" at bounding box center [1098, 544] width 69 height 8
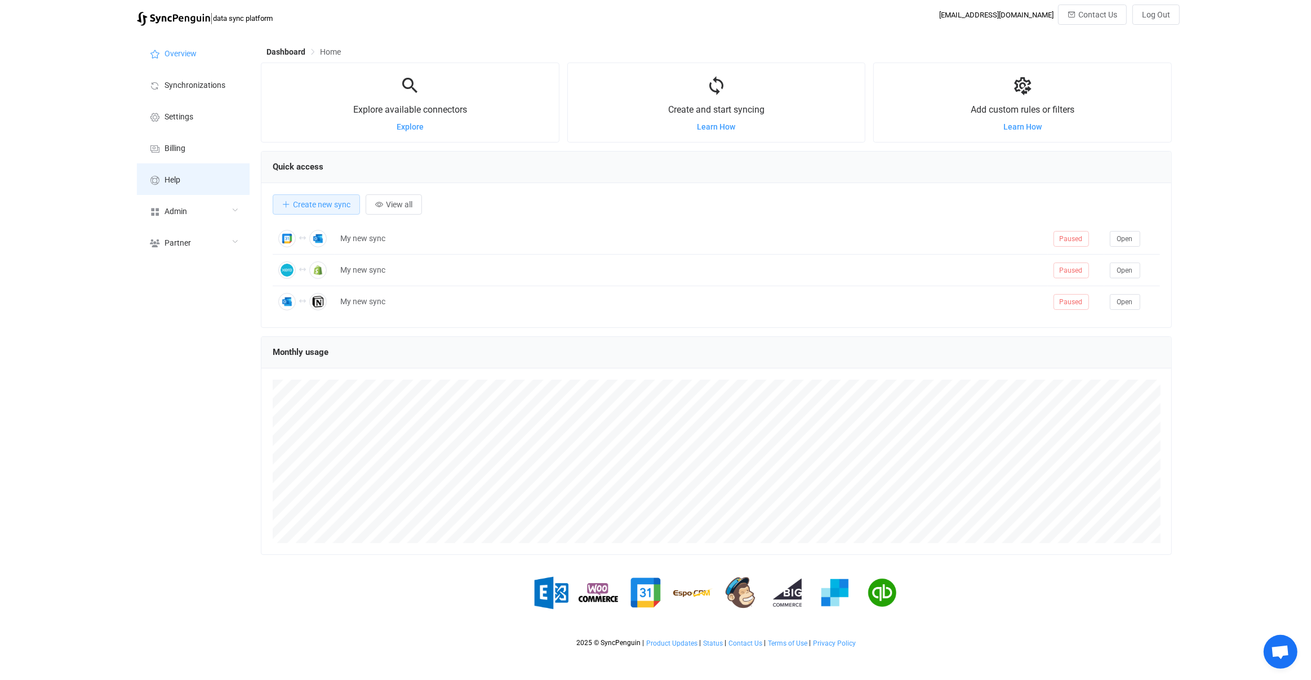
scroll to position [218, 911]
click at [233, 211] on icon at bounding box center [235, 210] width 7 height 7
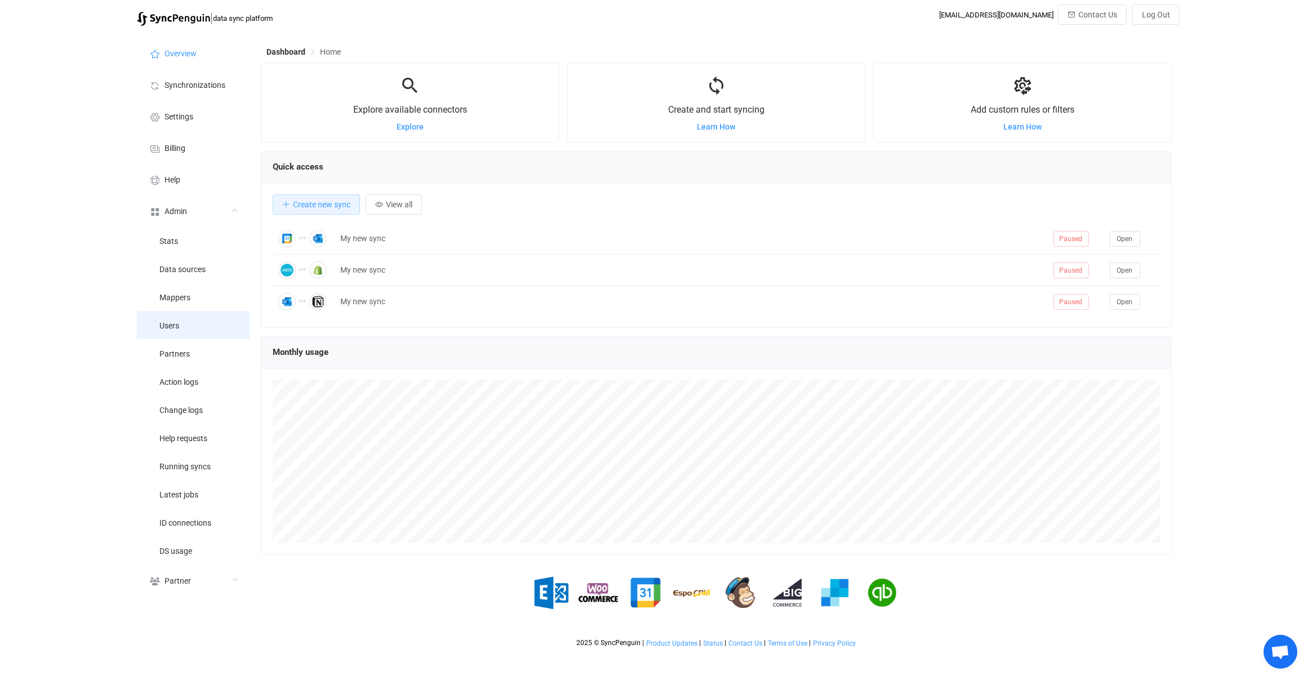
click at [221, 326] on li "Users" at bounding box center [193, 325] width 113 height 28
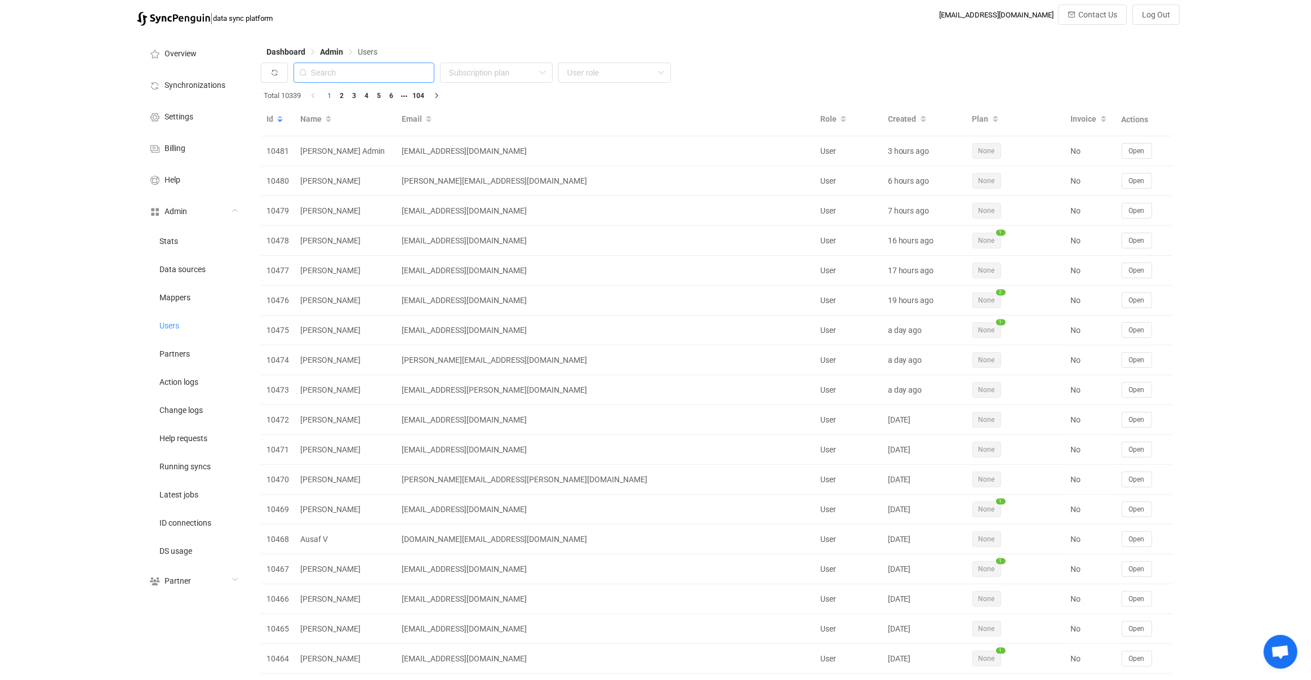
click at [355, 70] on input "text" at bounding box center [364, 73] width 141 height 20
paste input "vinnie.verwegen@vandoren.nl"
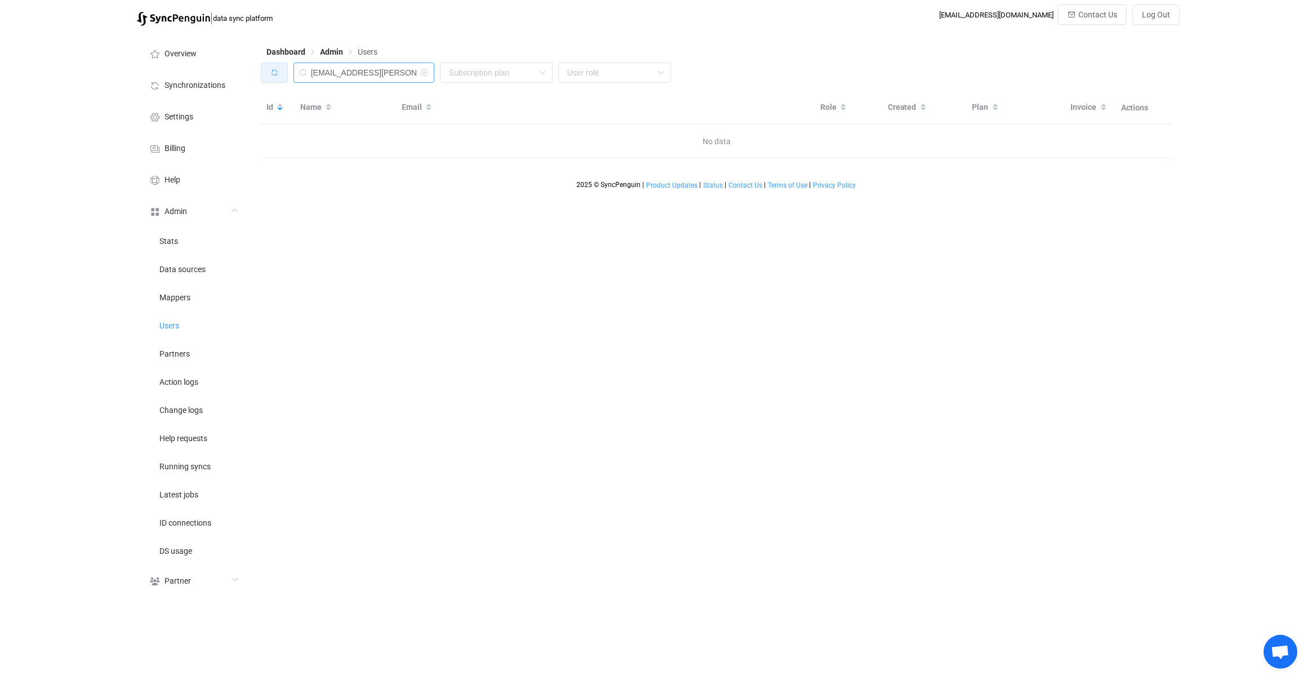
drag, startPoint x: 372, startPoint y: 74, endPoint x: 264, endPoint y: 71, distance: 107.7
click at [269, 71] on div "vinnie.verwegen@vandoren.nl None Single SingleYearly SinglePlus SinglePlusYearl…" at bounding box center [717, 76] width 912 height 26
type input "vandoren.nl"
drag, startPoint x: 365, startPoint y: 73, endPoint x: 288, endPoint y: 73, distance: 77.2
click at [288, 73] on div "vandoren.nl None Single SingleYearly SinglePlus SinglePlusYearly Team TeamYearl…" at bounding box center [717, 76] width 912 height 26
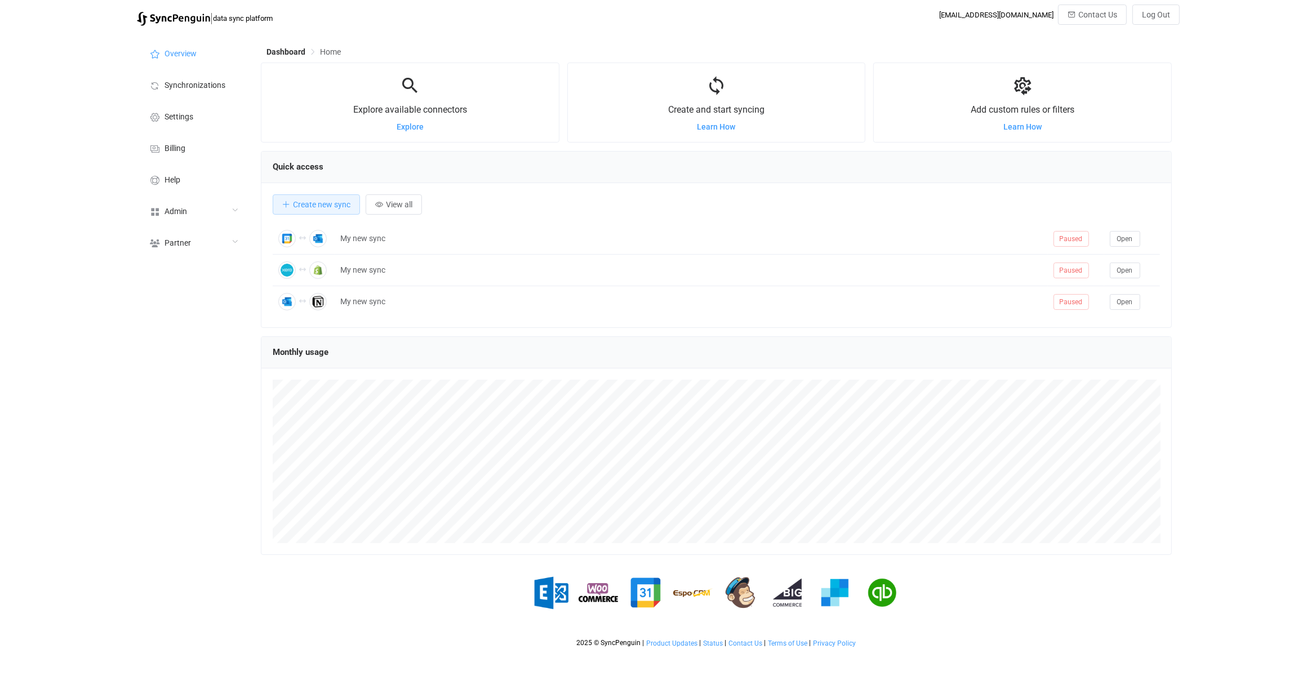
scroll to position [218, 911]
click at [193, 149] on li "Billing" at bounding box center [193, 148] width 113 height 32
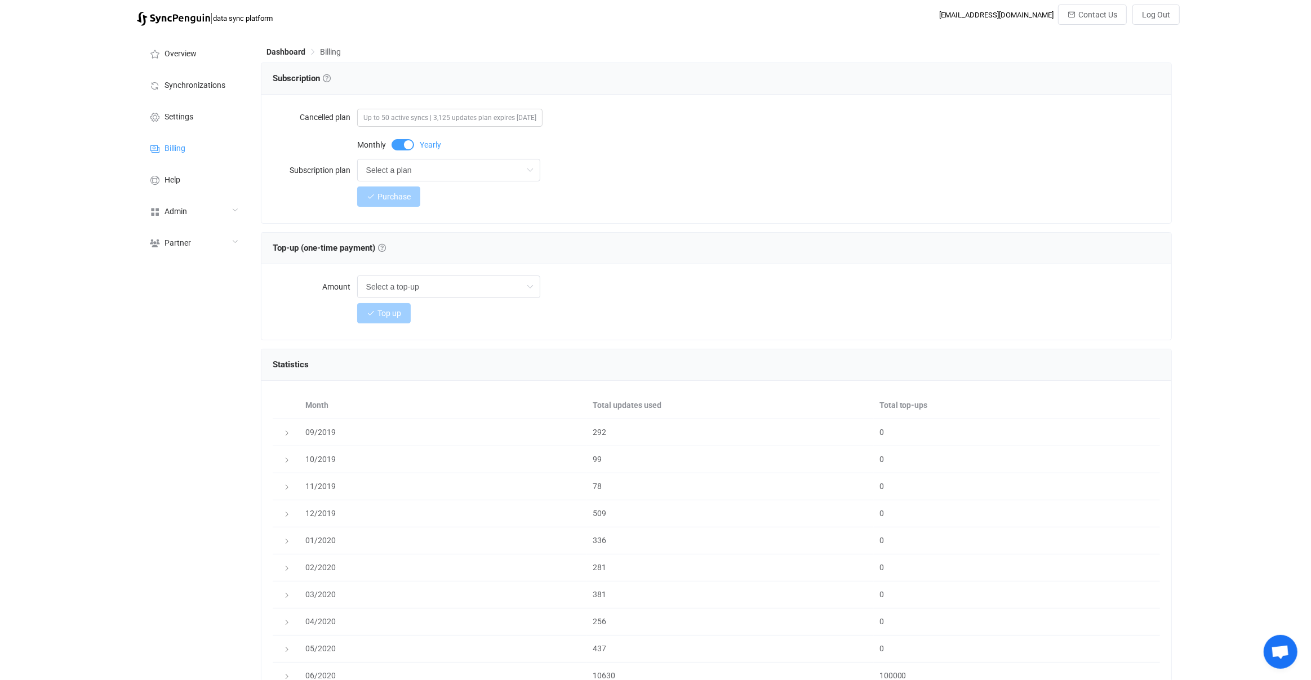
click at [397, 171] on div at bounding box center [716, 143] width 911 height 160
click at [385, 176] on input "Select a plan" at bounding box center [448, 170] width 183 height 23
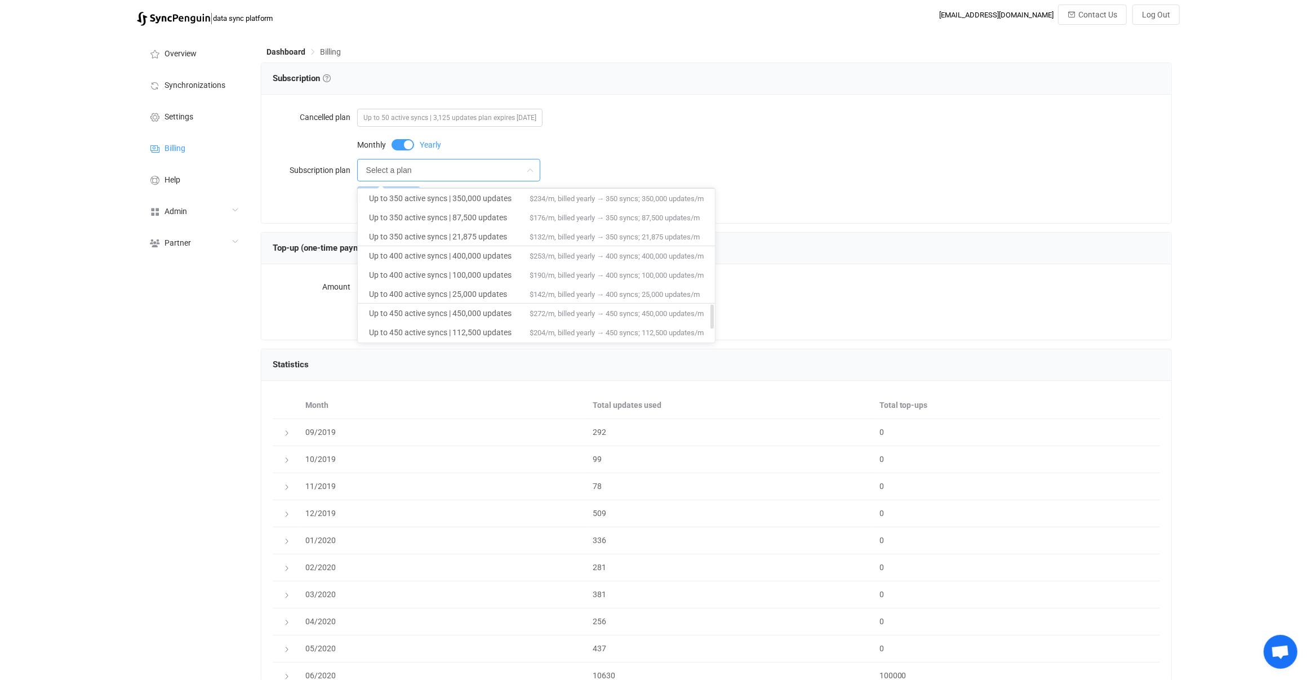
scroll to position [810, 0]
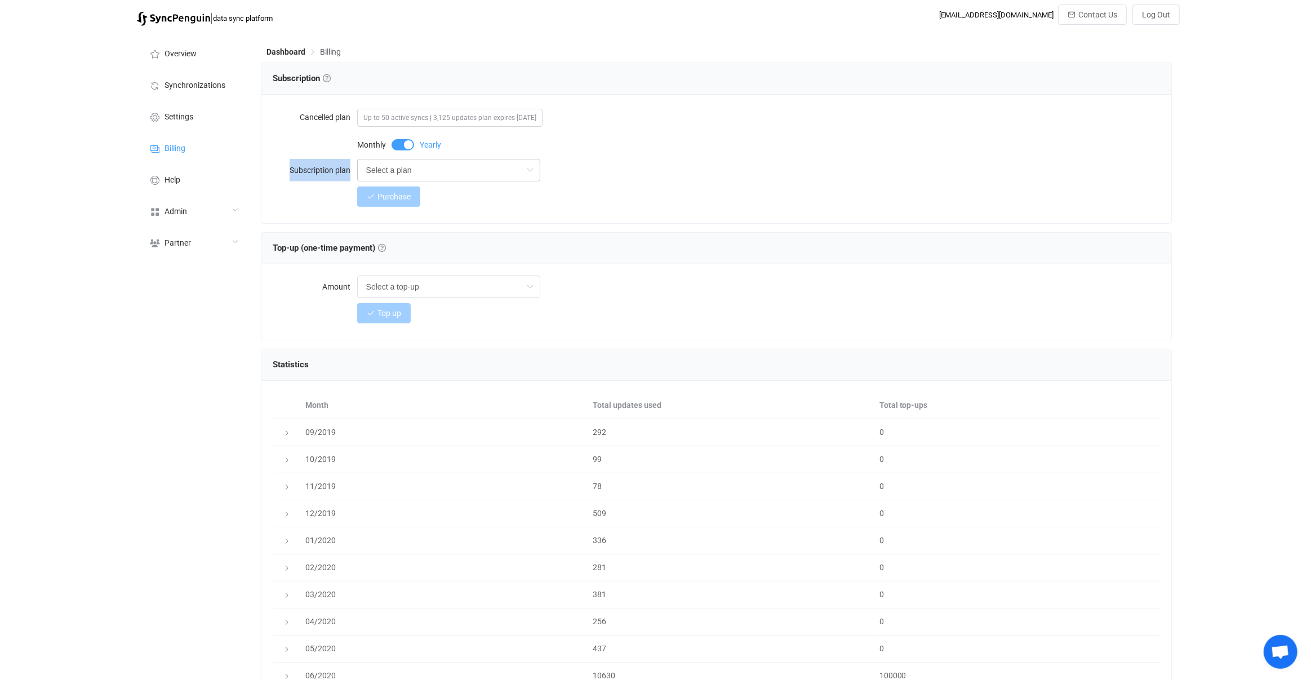
drag, startPoint x: 434, startPoint y: 156, endPoint x: 436, endPoint y: 162, distance: 6.1
click at [434, 159] on form "Cancelled plan Up to 50 active syncs | 3,125 updates plan expires in 242 day(s)…" at bounding box center [717, 157] width 888 height 102
click at [441, 166] on input "Select a plan" at bounding box center [448, 170] width 183 height 23
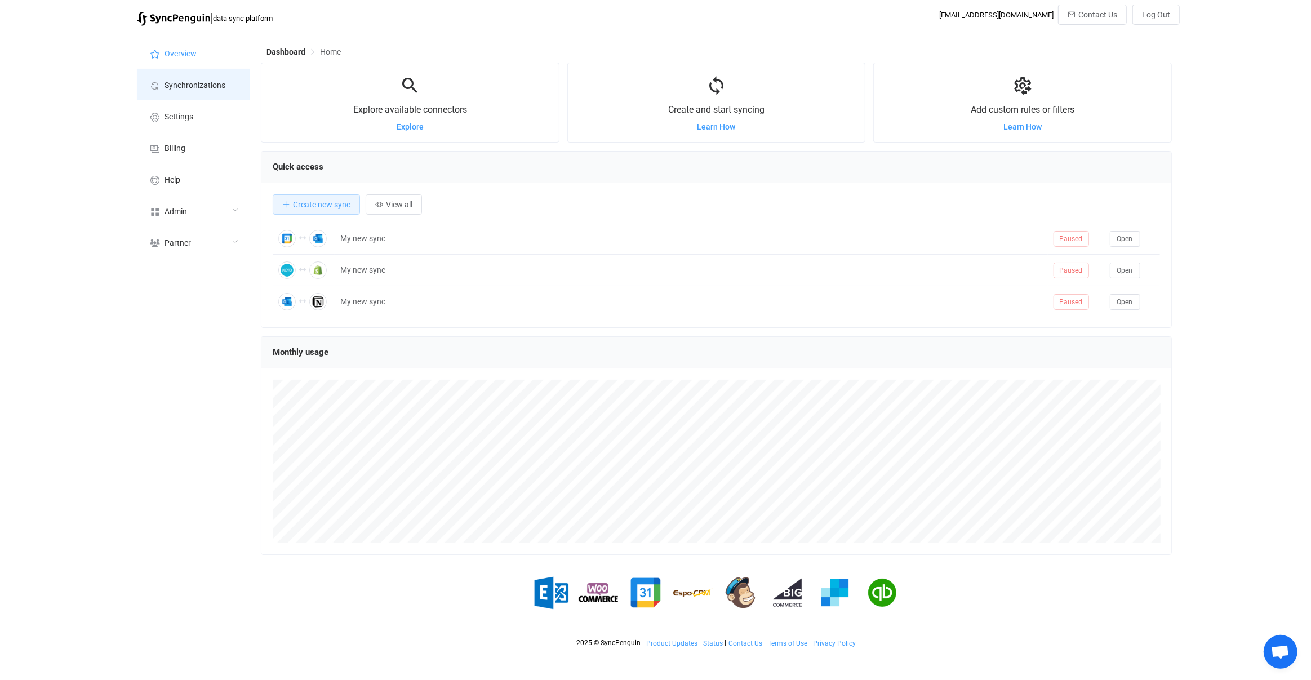
scroll to position [218, 911]
click at [203, 77] on li "Synchronizations" at bounding box center [193, 85] width 113 height 32
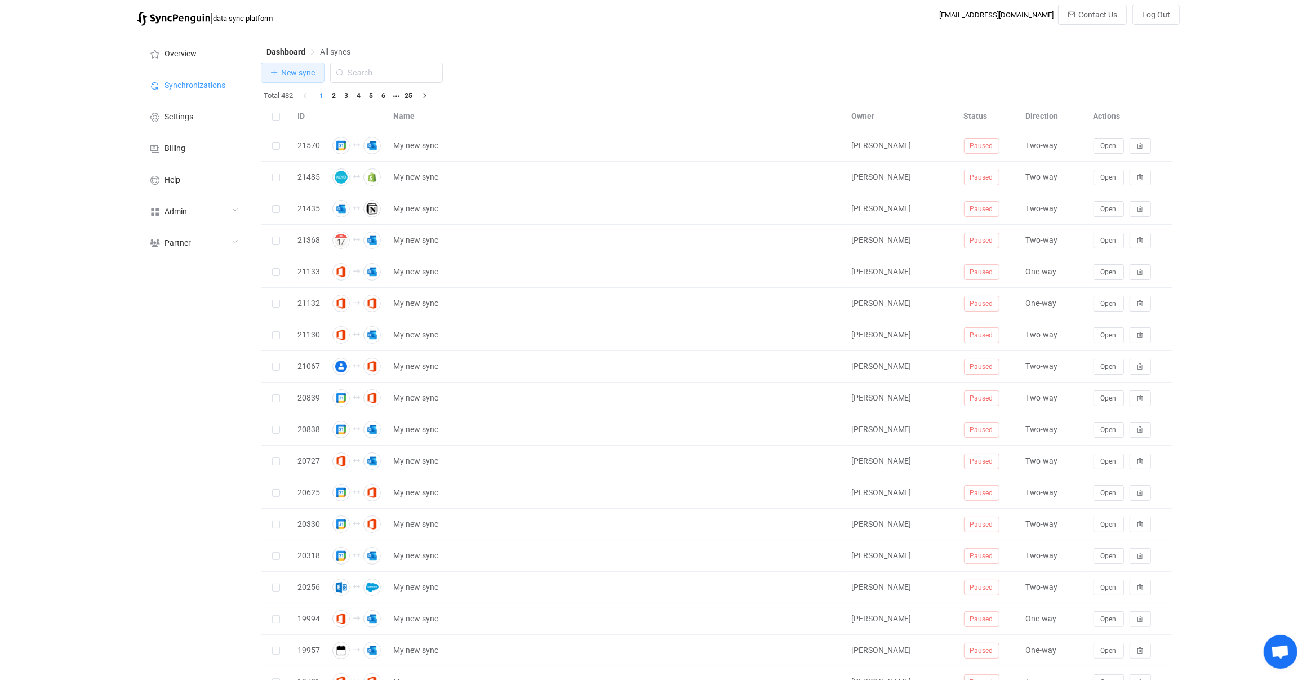
click at [291, 72] on span "New sync" at bounding box center [298, 72] width 34 height 9
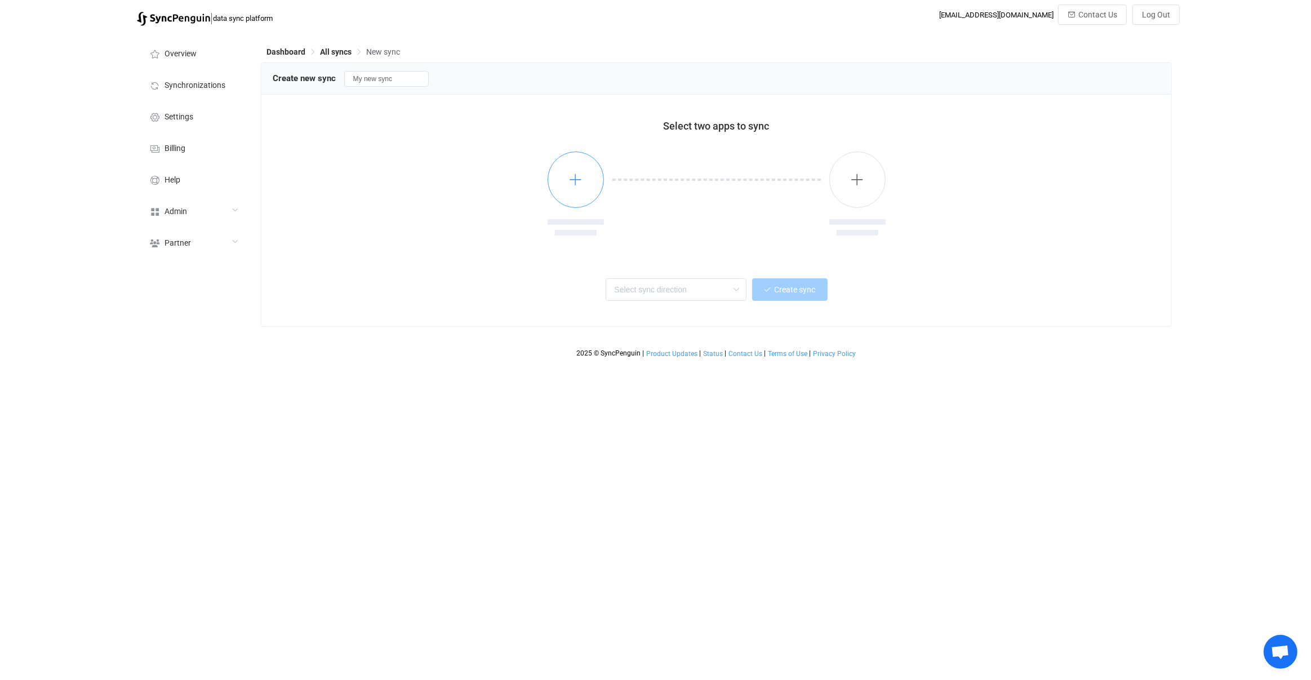
click at [583, 178] on button "button" at bounding box center [576, 180] width 56 height 56
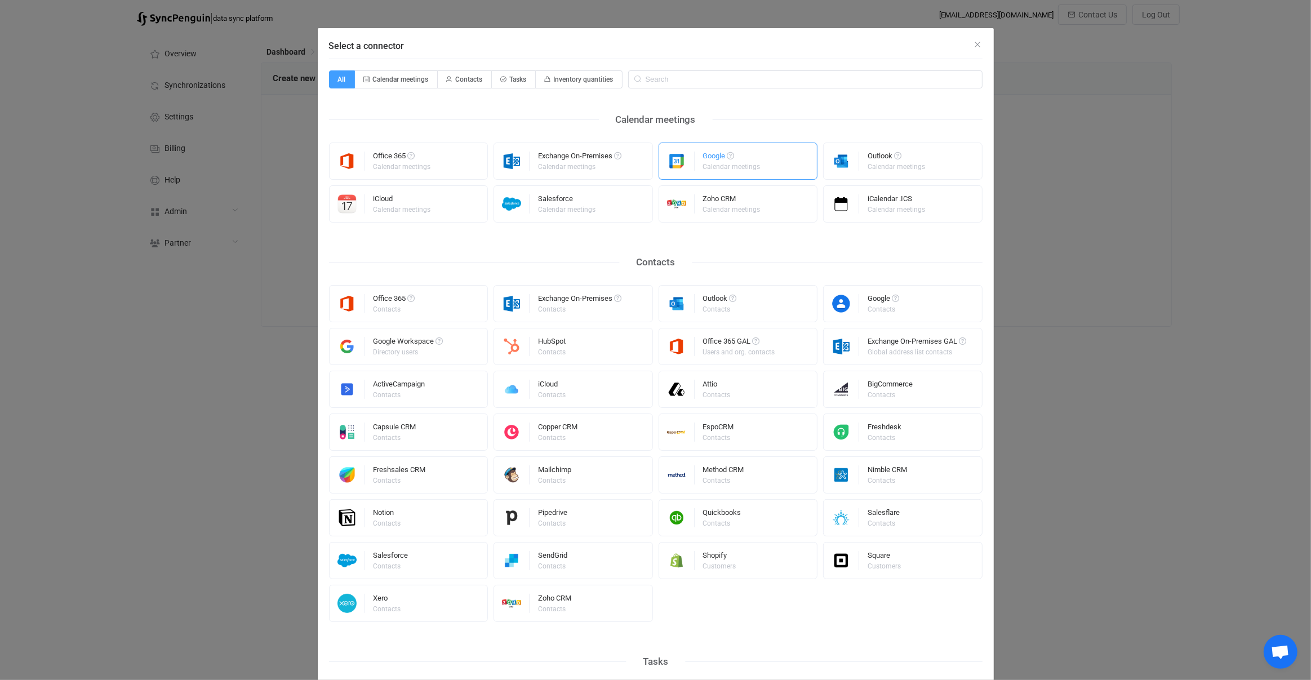
click at [771, 163] on div "Google Calendar meetings" at bounding box center [738, 161] width 159 height 37
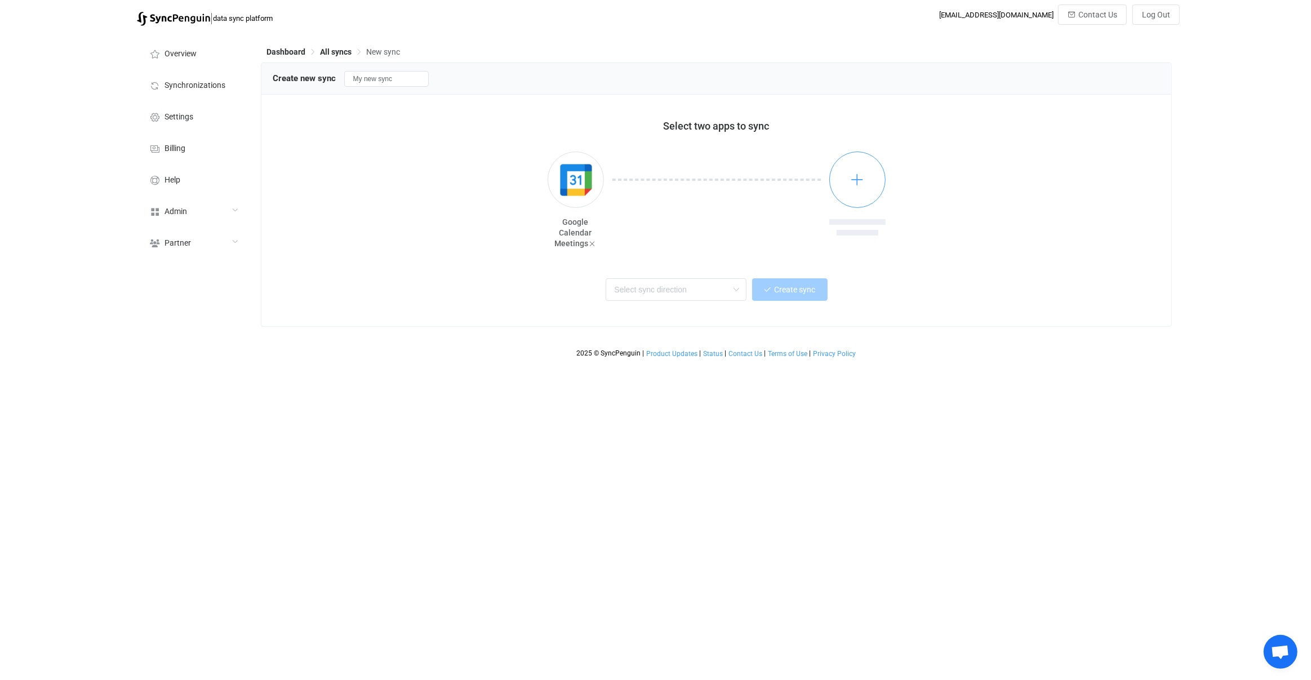
click at [877, 184] on button "button" at bounding box center [857, 180] width 56 height 56
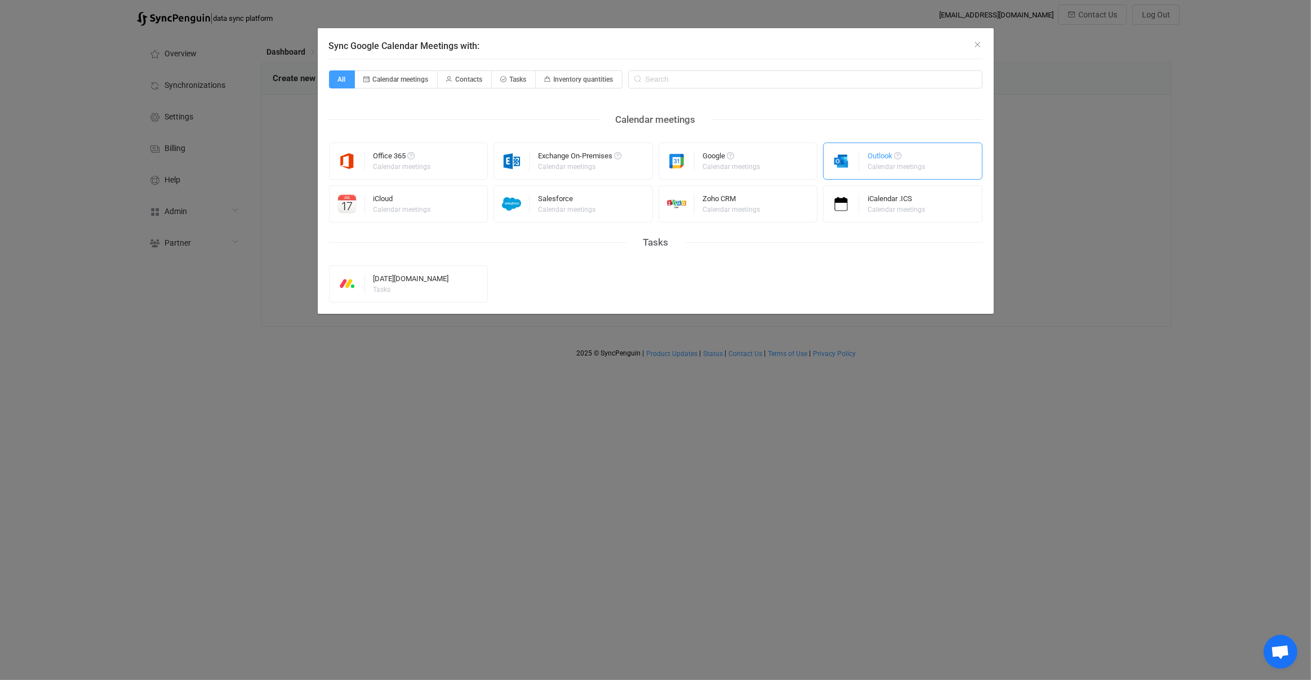
click at [913, 157] on div "Outlook" at bounding box center [897, 157] width 59 height 11
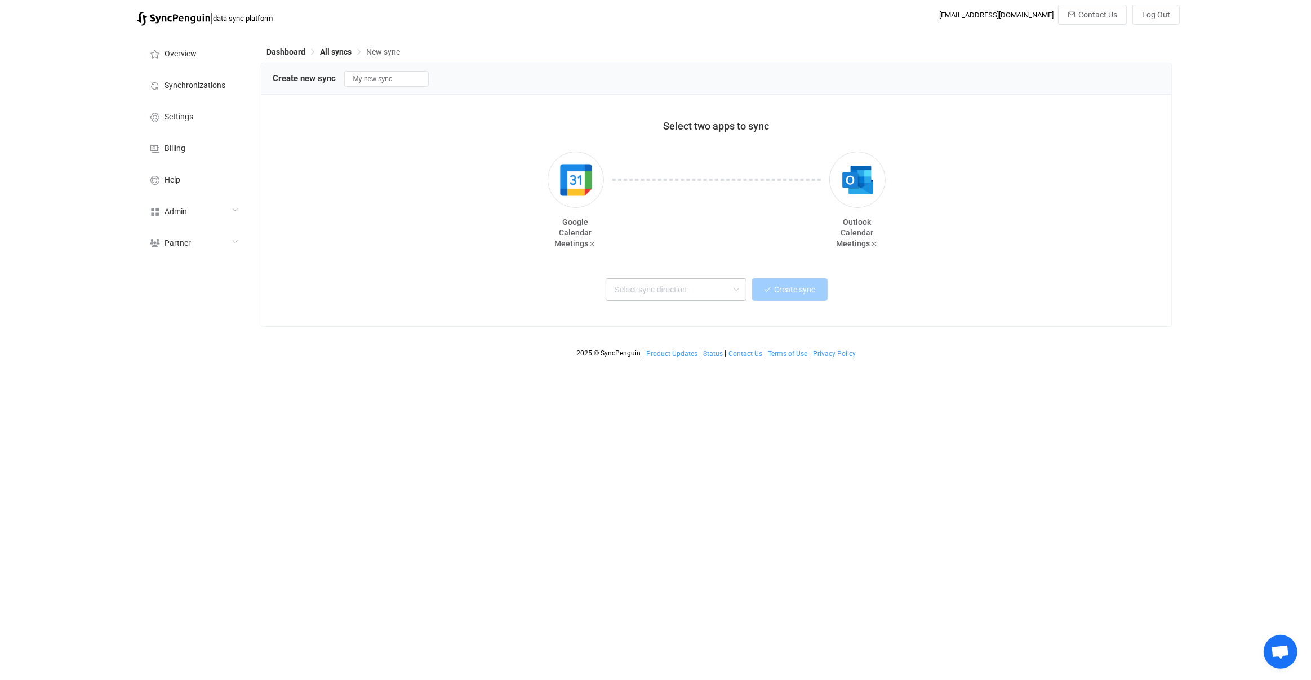
click at [739, 286] on icon at bounding box center [737, 289] width 14 height 23
click at [708, 290] on input "text" at bounding box center [676, 289] width 141 height 23
click at [699, 301] on div "Create sync" at bounding box center [717, 292] width 888 height 45
drag, startPoint x: 691, startPoint y: 285, endPoint x: 690, endPoint y: 296, distance: 11.3
click at [691, 285] on input "text" at bounding box center [676, 289] width 141 height 23
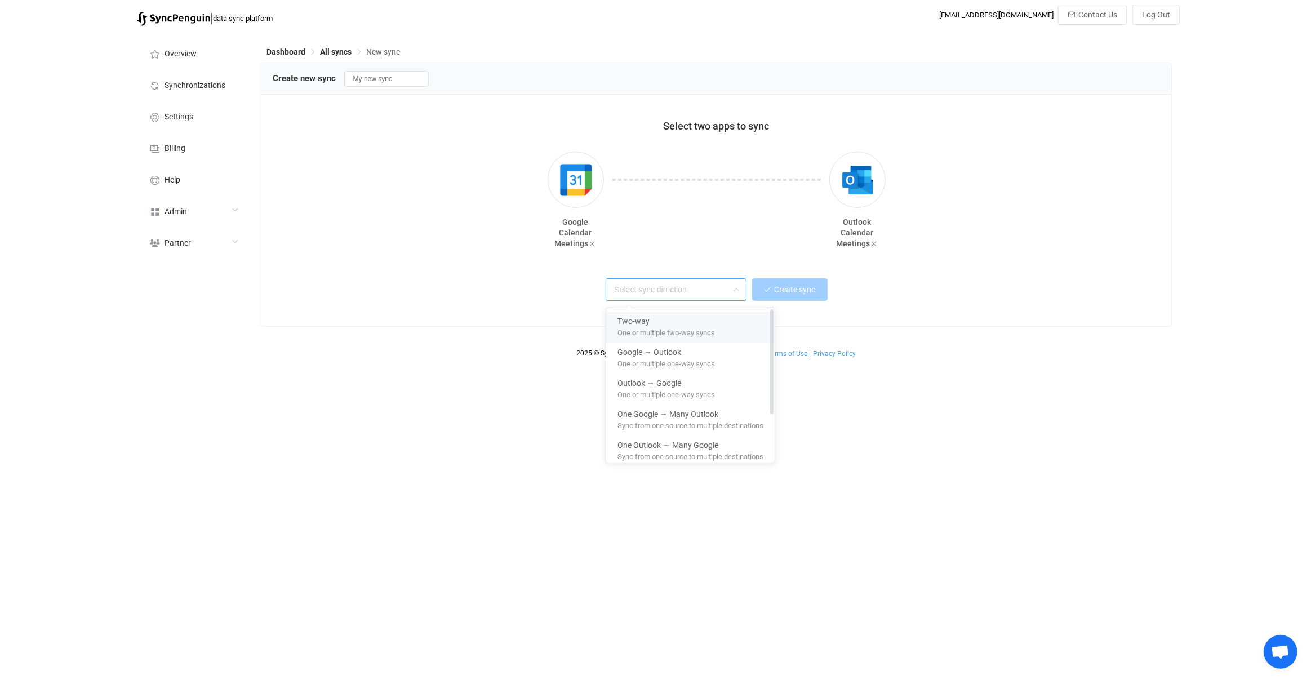
click at [684, 319] on div "Two-way" at bounding box center [691, 319] width 146 height 15
type input "Two-way"
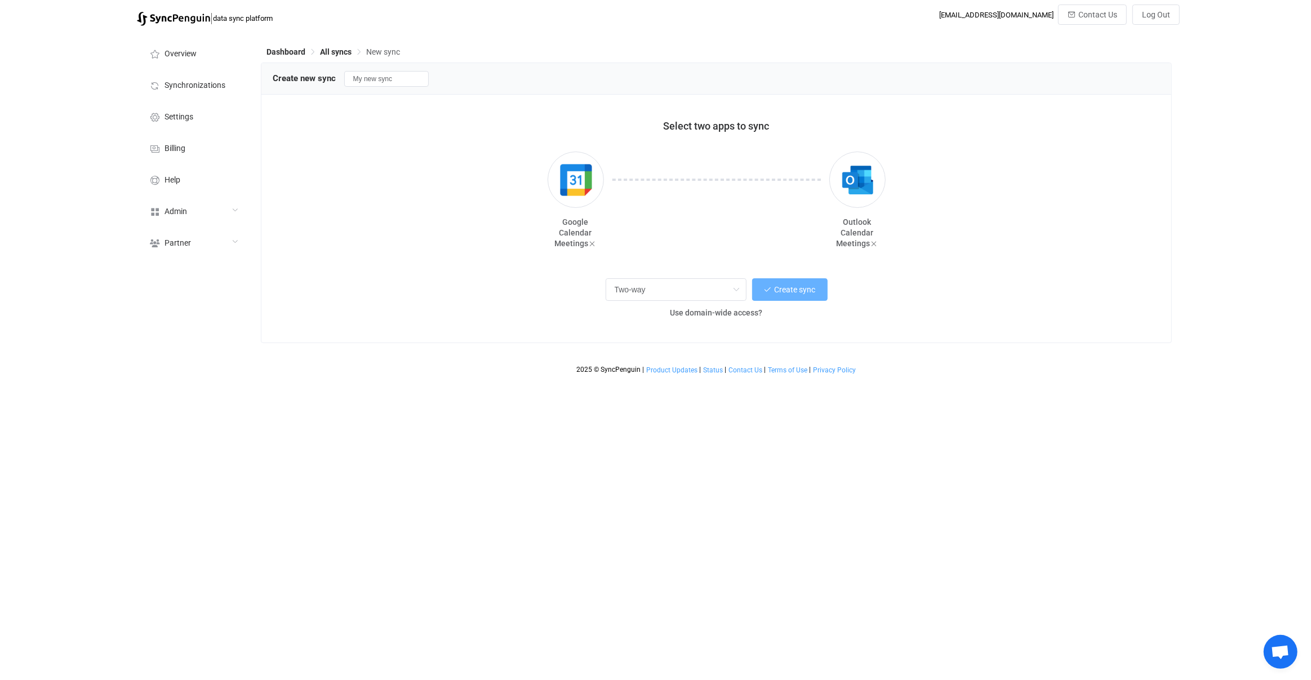
click at [792, 300] on button "Create sync" at bounding box center [790, 289] width 76 height 23
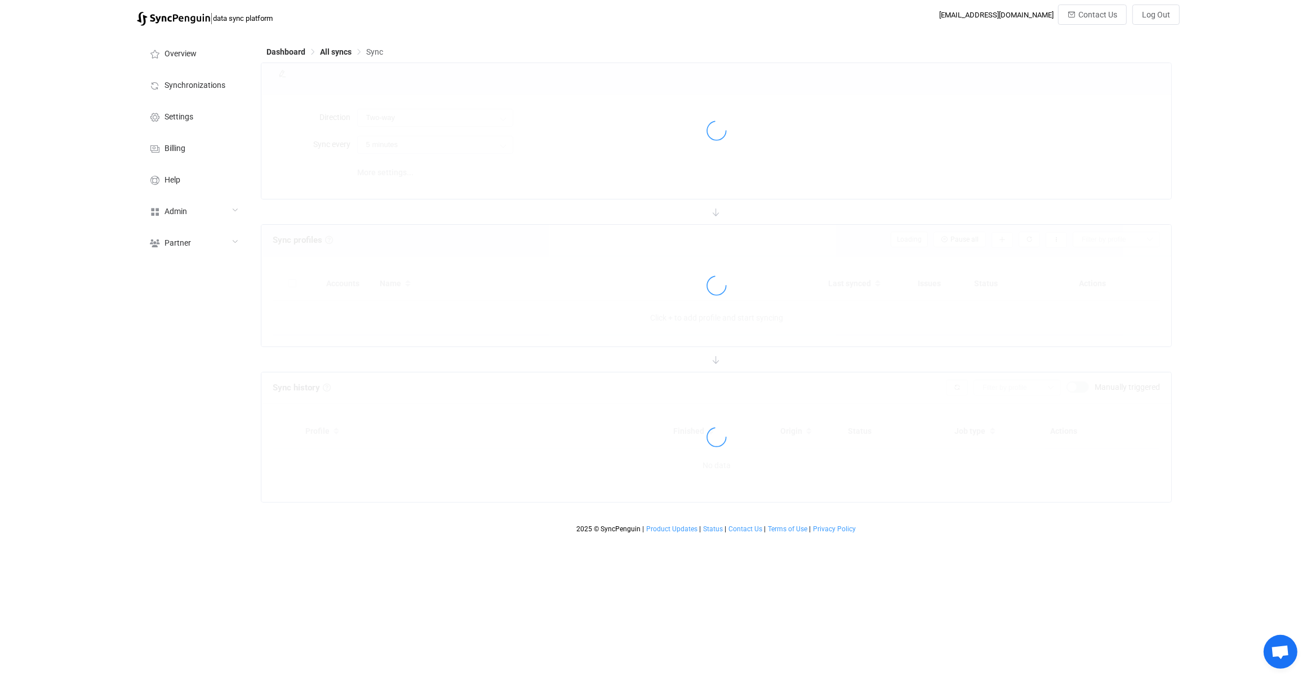
type input "10 minutes"
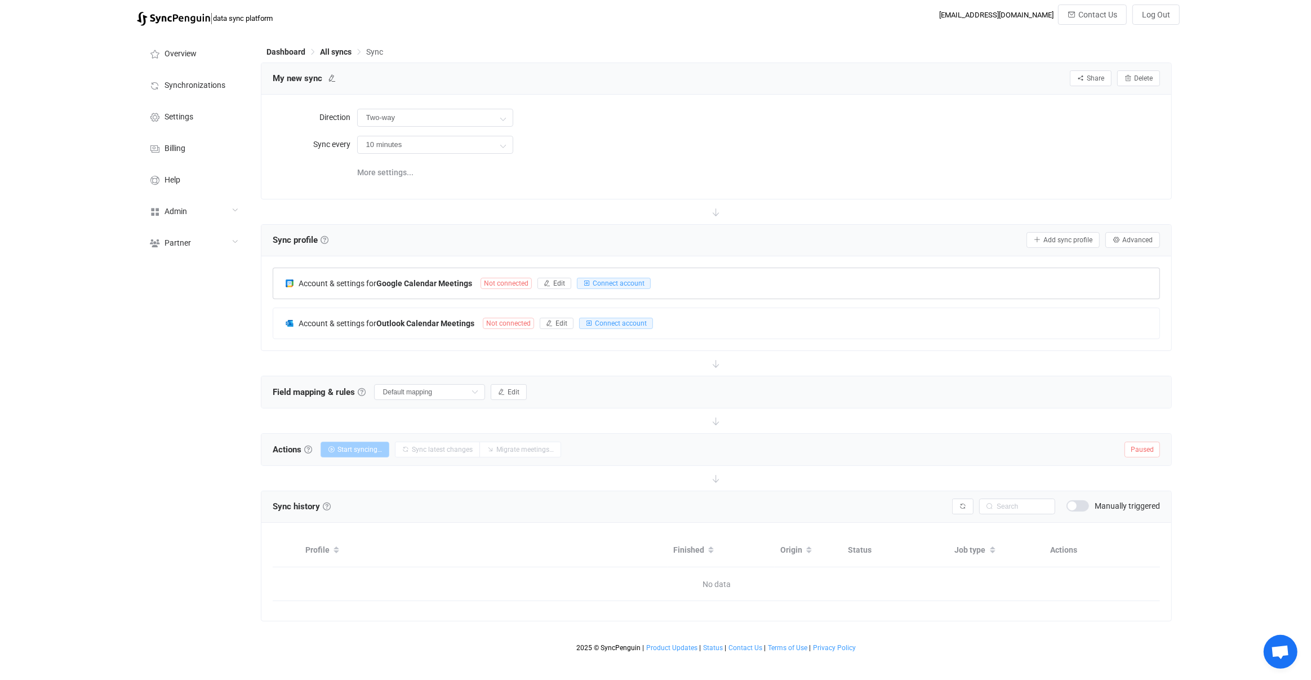
click at [430, 283] on b "Google Calendar Meetings" at bounding box center [424, 283] width 96 height 9
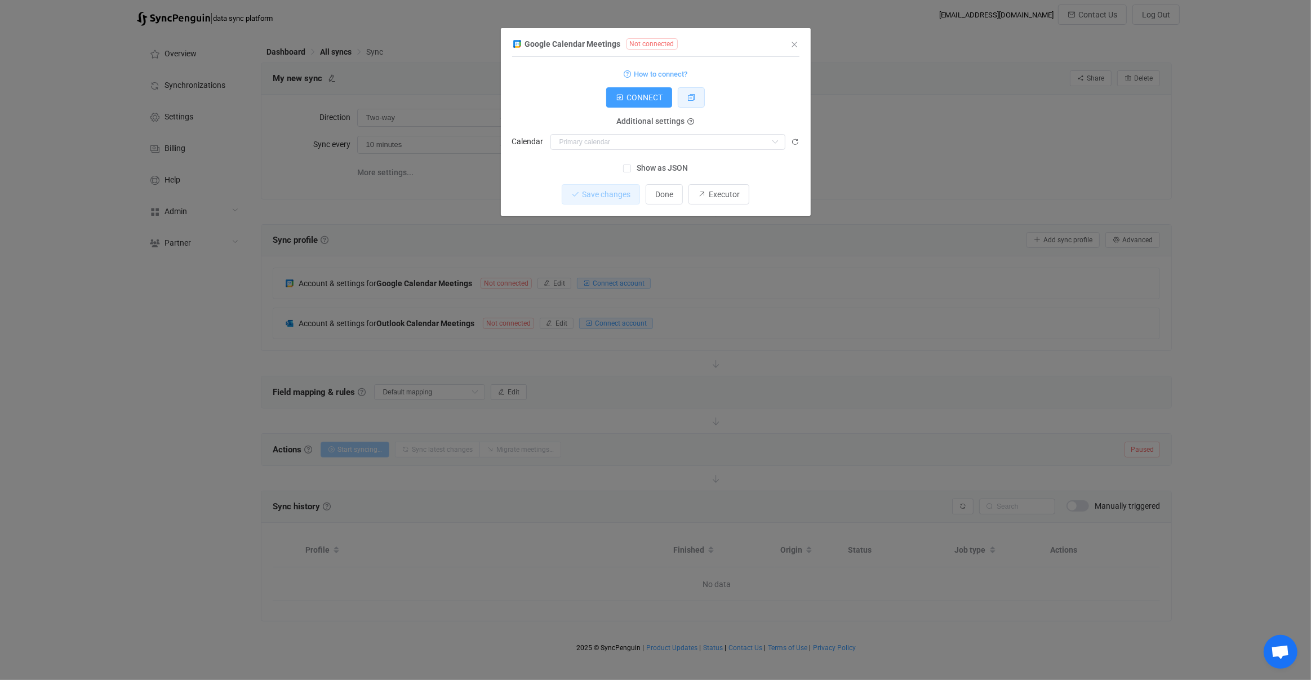
click at [695, 94] on icon "dialog" at bounding box center [691, 98] width 8 height 8
click at [779, 316] on div "Google Calendar Meetings Not connected 1 Standard output: Output saved to the f…" at bounding box center [655, 340] width 1311 height 680
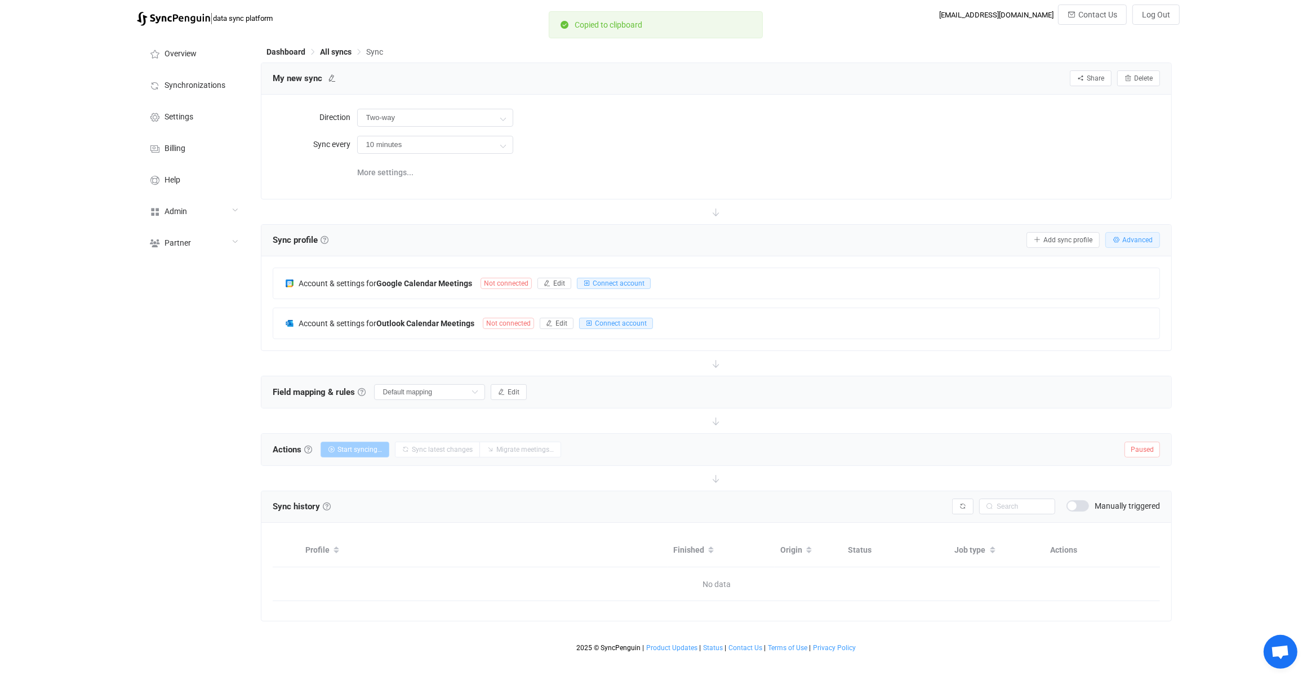
click at [1125, 242] on button "Advanced" at bounding box center [1133, 240] width 55 height 16
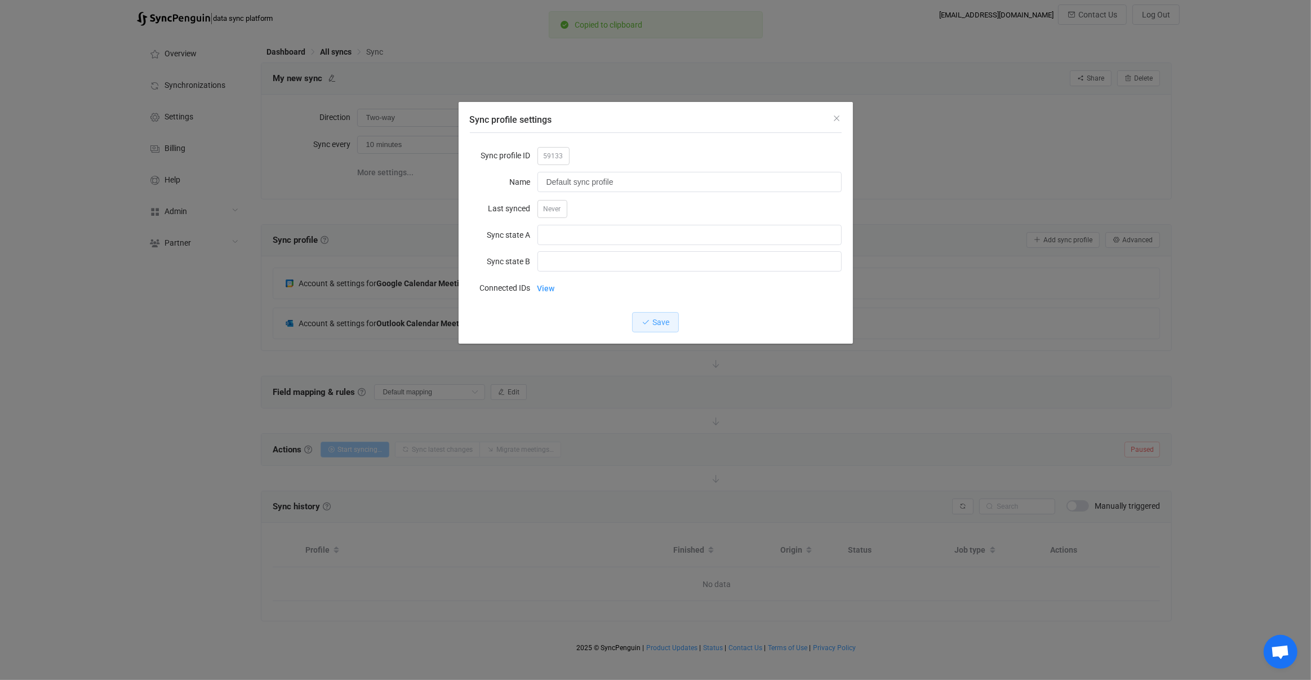
click at [1054, 223] on div "Sync profile settings Sync profile ID 59133 Name Default sync profile Last sync…" at bounding box center [655, 340] width 1311 height 680
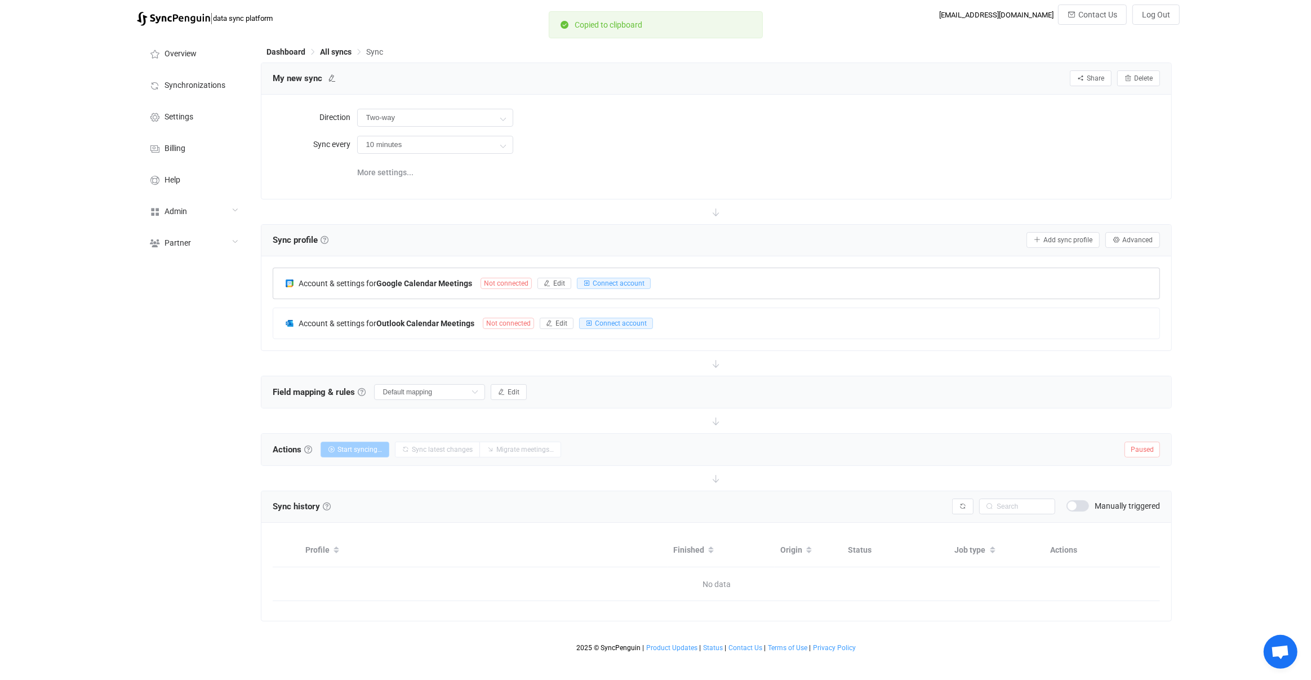
click at [451, 285] on b "Google Calendar Meetings" at bounding box center [424, 283] width 96 height 9
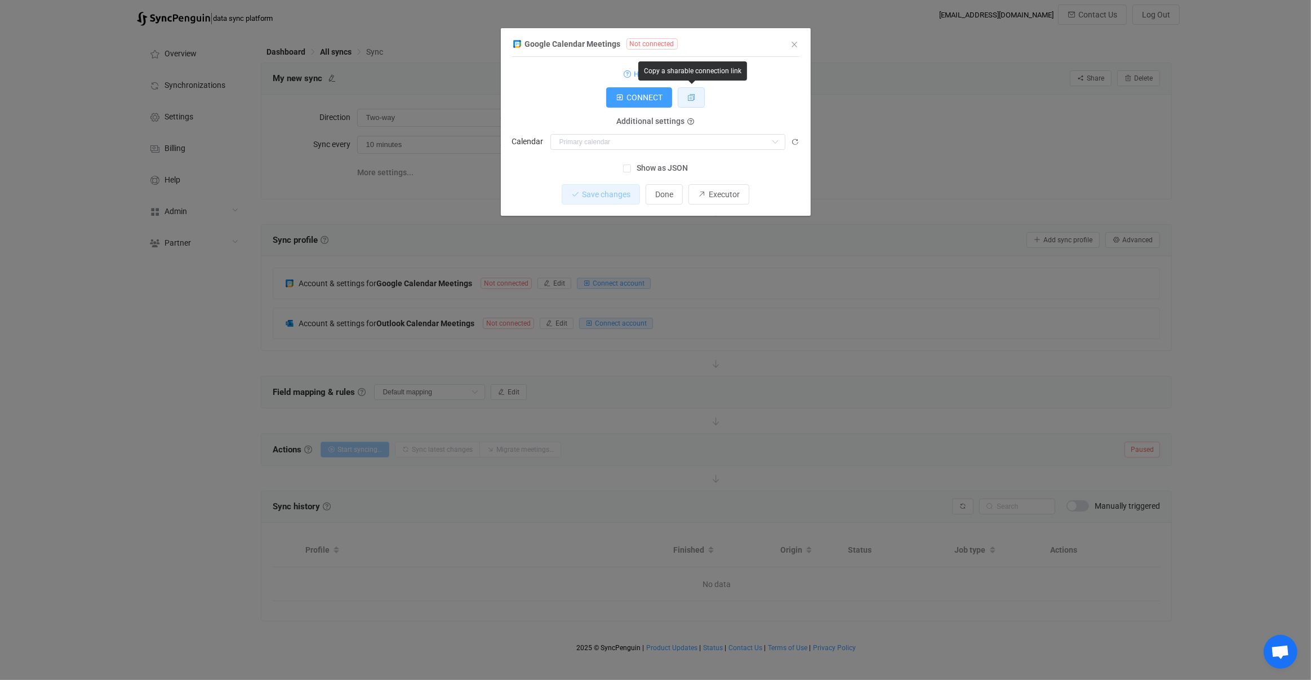
click at [689, 102] on button "dialog" at bounding box center [691, 97] width 27 height 20
click at [797, 145] on icon "dialog" at bounding box center [796, 142] width 8 height 8
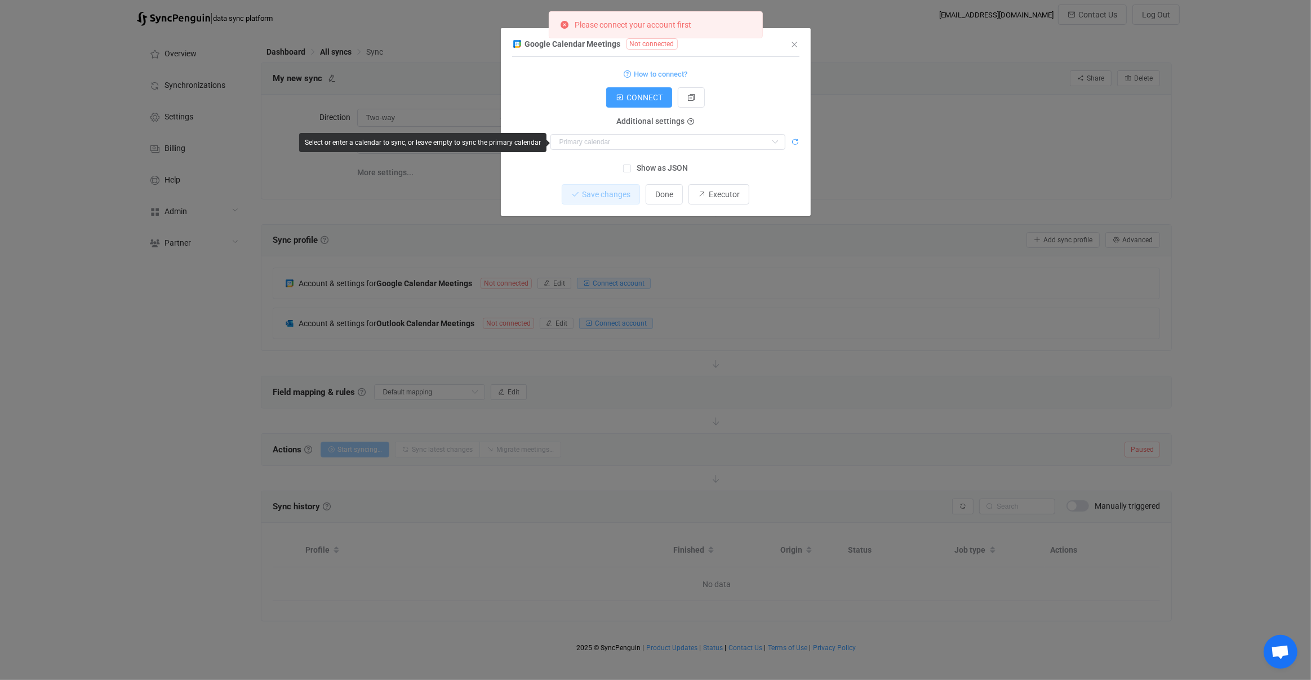
click at [797, 145] on icon "dialog" at bounding box center [796, 142] width 8 height 8
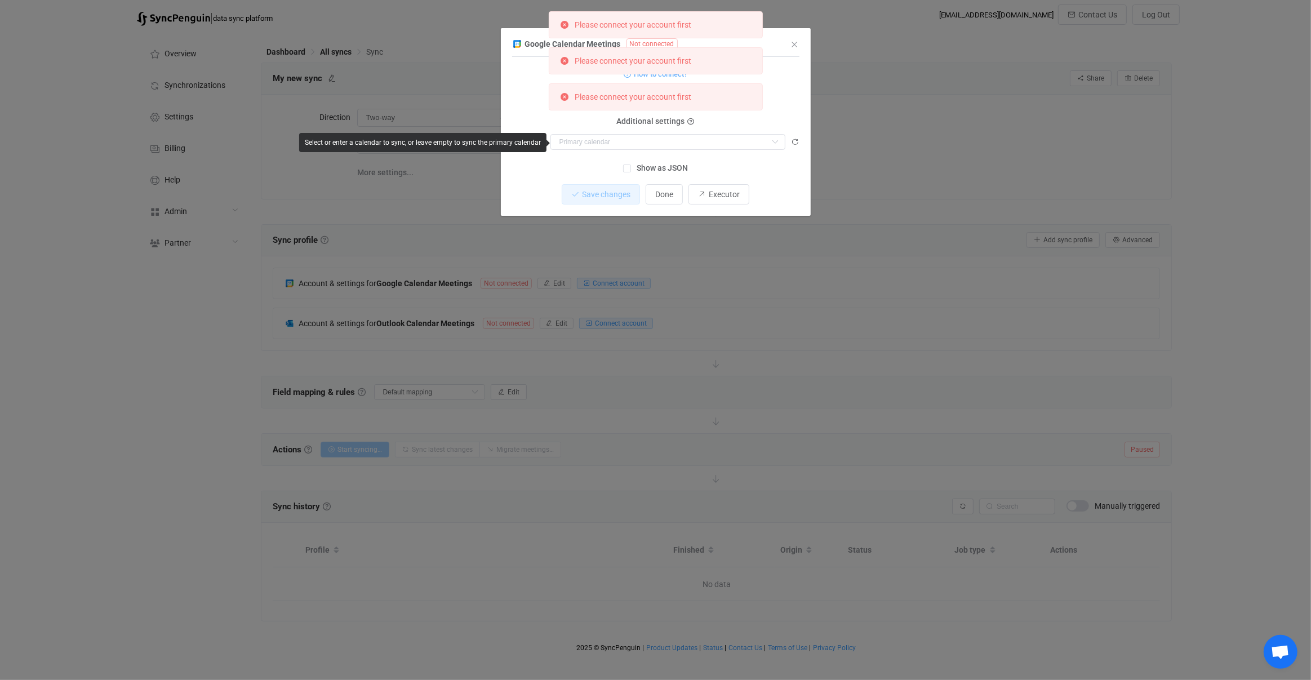
click at [776, 119] on form "How to connect? CONNECT Service account Service account JSON Service account Ad…" at bounding box center [655, 107] width 287 height 83
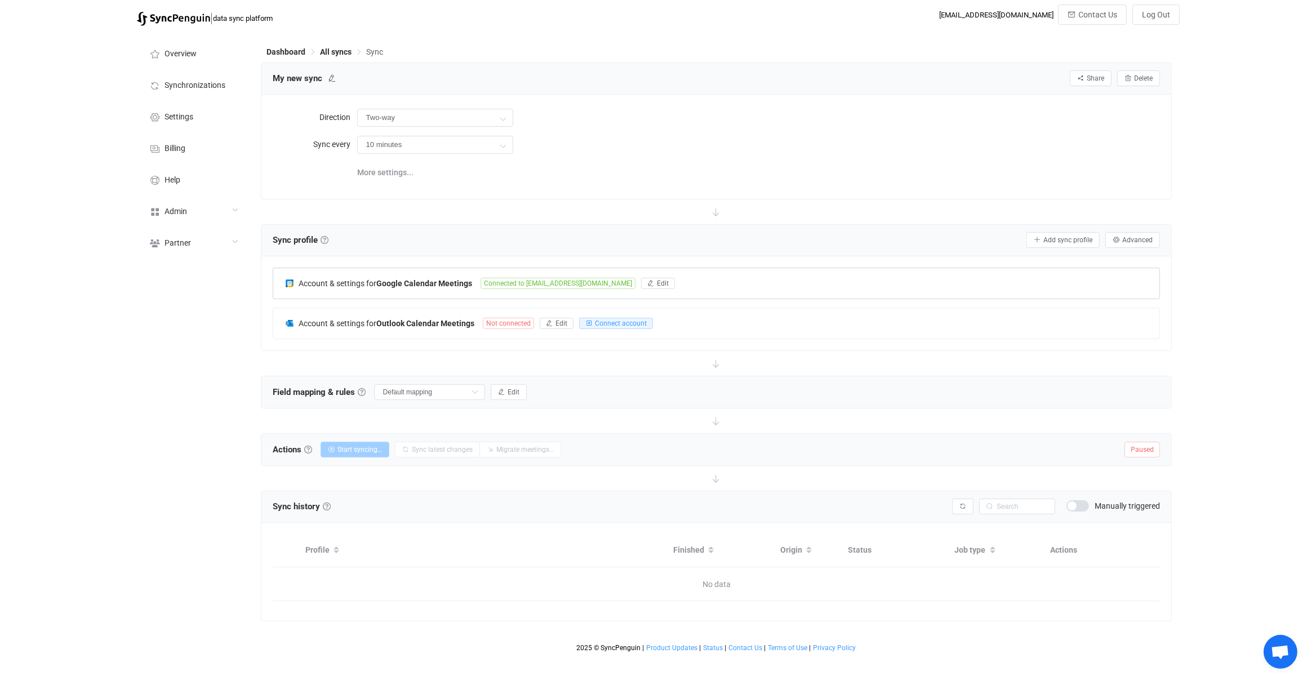
click at [445, 288] on div "Account & settings for Google Calendar Meetings Connected to [EMAIL_ADDRESS][DO…" at bounding box center [716, 283] width 887 height 30
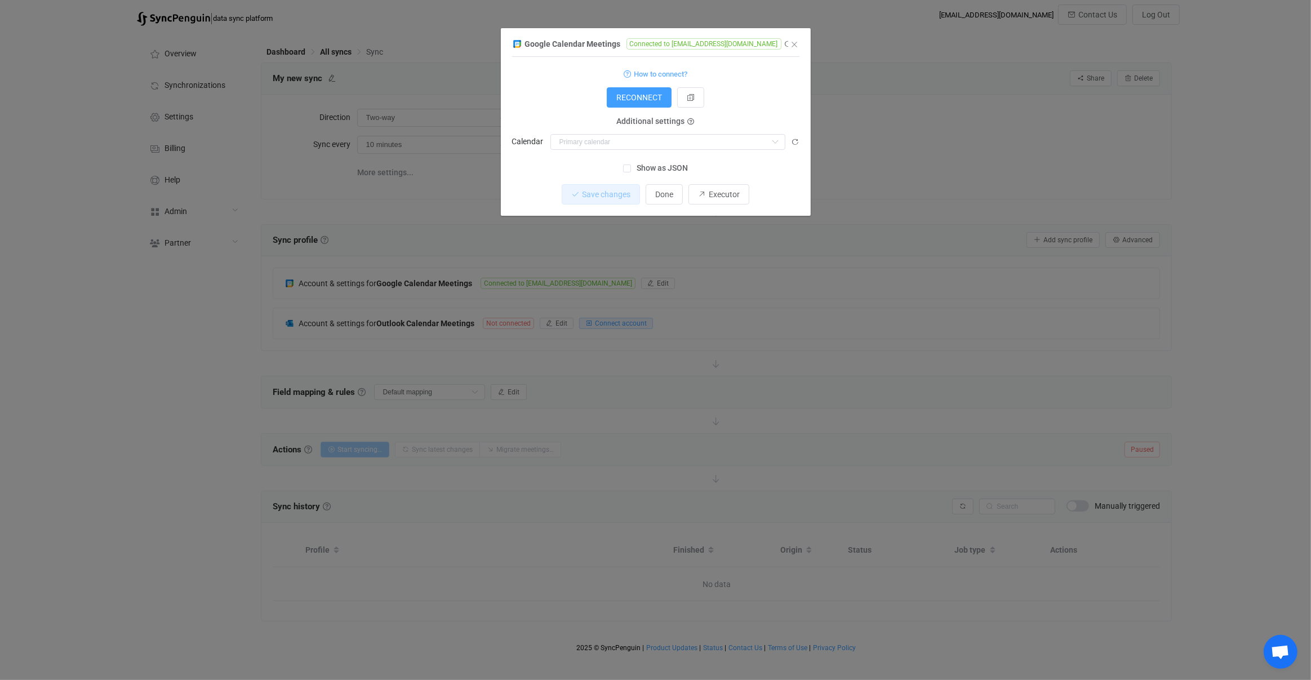
click at [670, 167] on span "Show as JSON" at bounding box center [659, 168] width 57 height 11
click at [631, 165] on input "Show as JSON" at bounding box center [631, 165] width 0 height 0
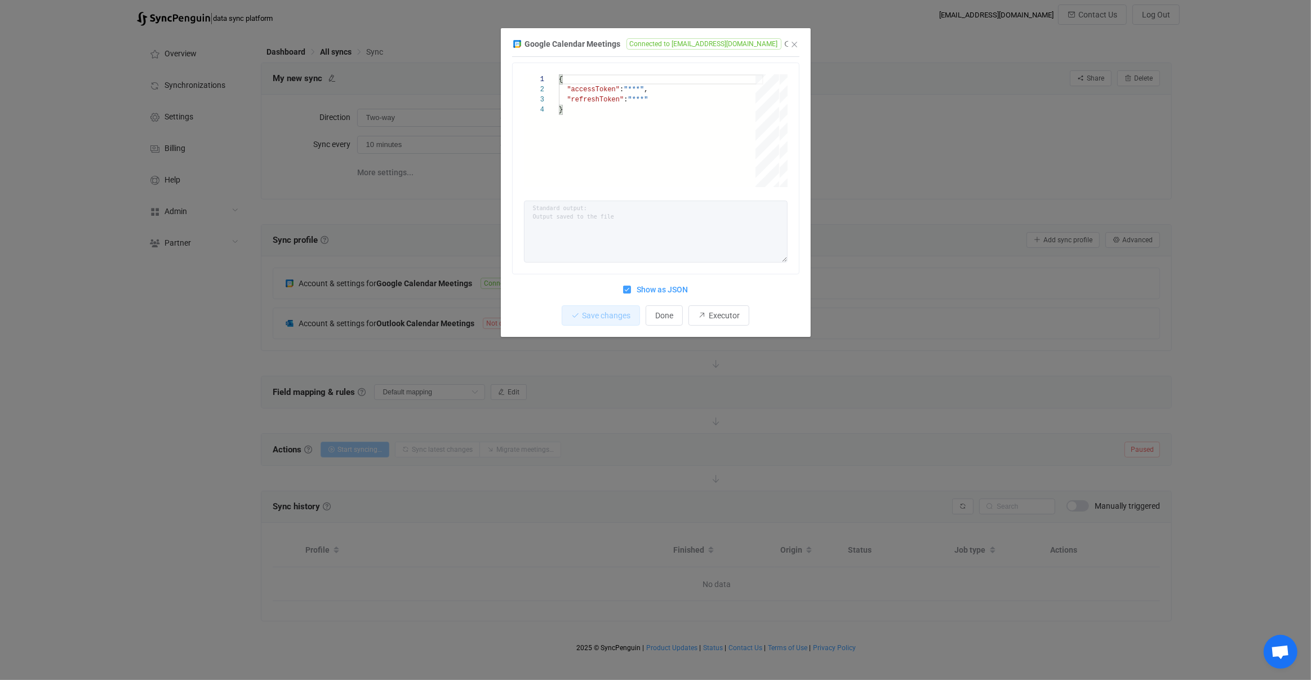
click at [652, 294] on span "Show as JSON" at bounding box center [659, 290] width 57 height 11
click at [631, 286] on input "Show as JSON" at bounding box center [631, 286] width 0 height 0
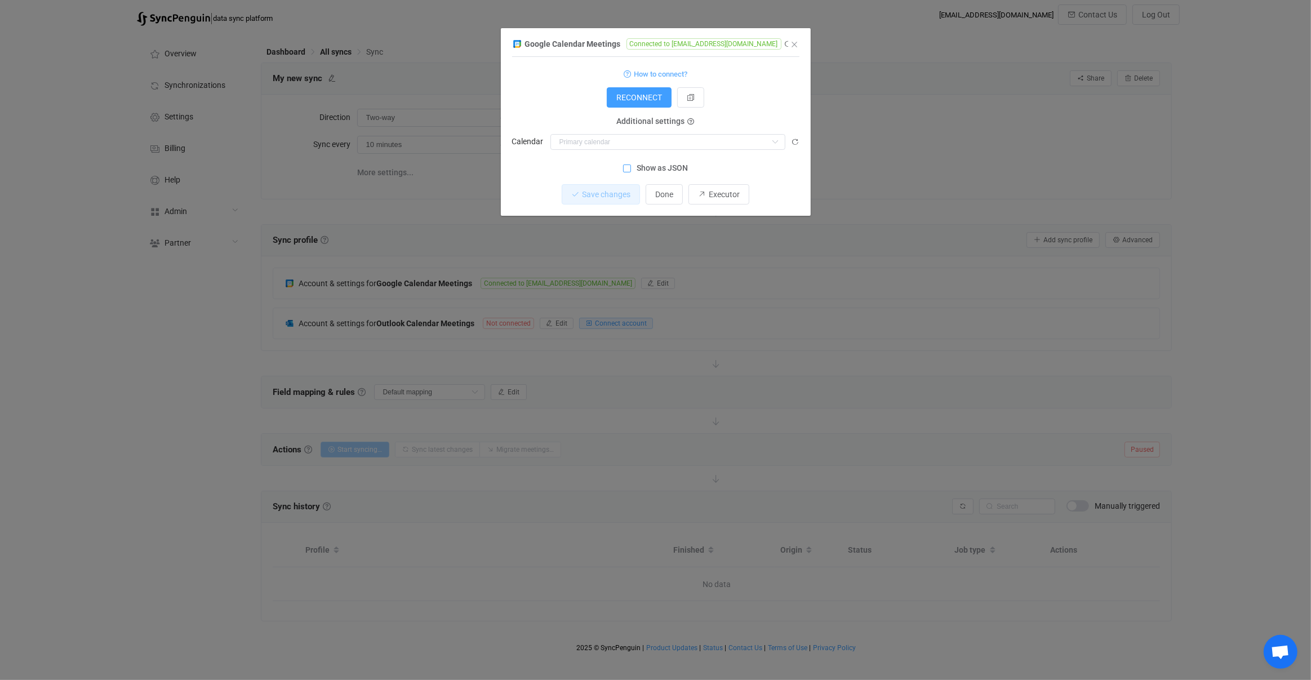
click at [671, 166] on span "Show as JSON" at bounding box center [659, 168] width 57 height 11
click at [631, 165] on input "Show as JSON" at bounding box center [631, 165] width 0 height 0
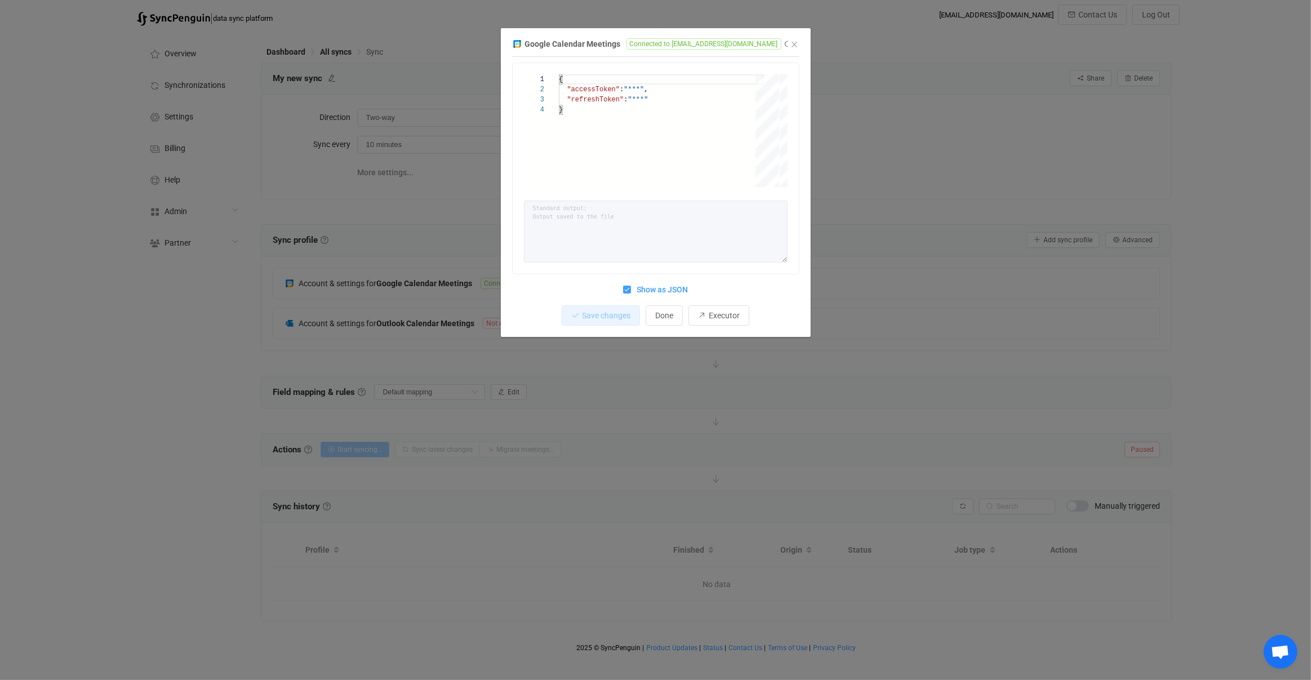
click at [659, 290] on span "Show as JSON" at bounding box center [659, 290] width 57 height 11
click at [631, 286] on input "Show as JSON" at bounding box center [631, 286] width 0 height 0
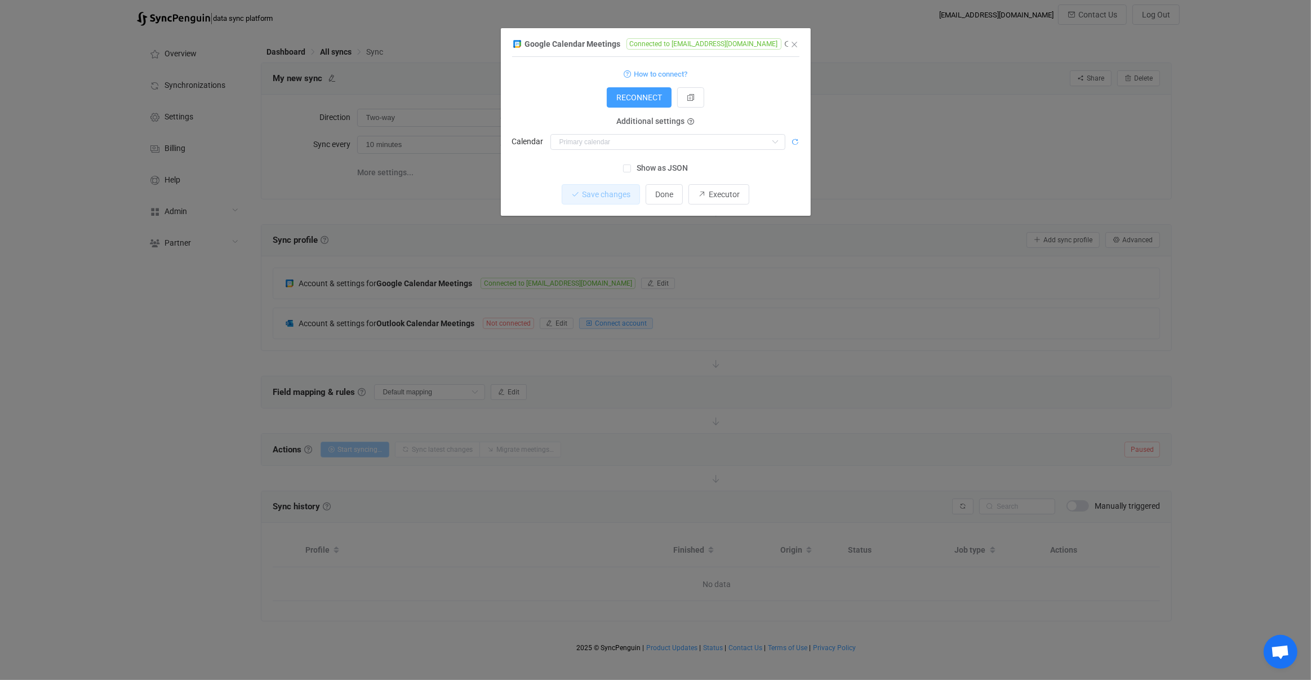
click at [798, 144] on icon "dialog" at bounding box center [796, 142] width 8 height 8
click at [740, 122] on div "dialog" at bounding box center [655, 128] width 287 height 28
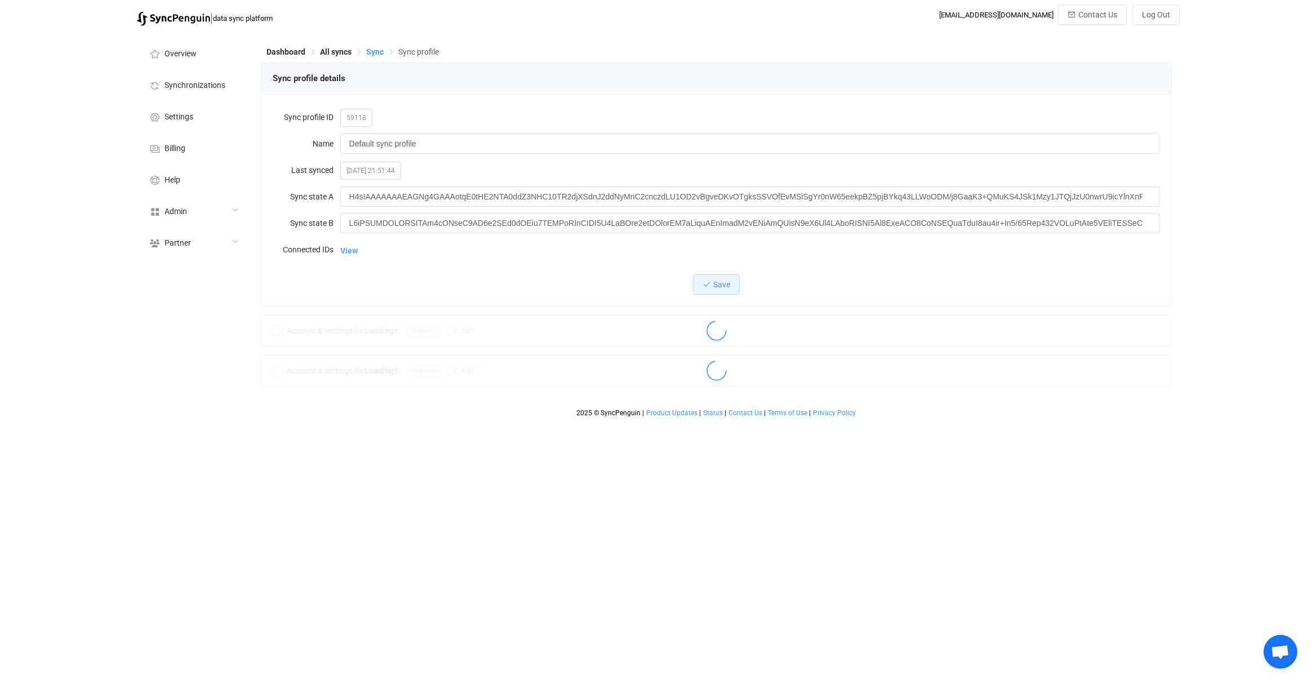
click at [377, 47] on span "Sync" at bounding box center [374, 51] width 17 height 9
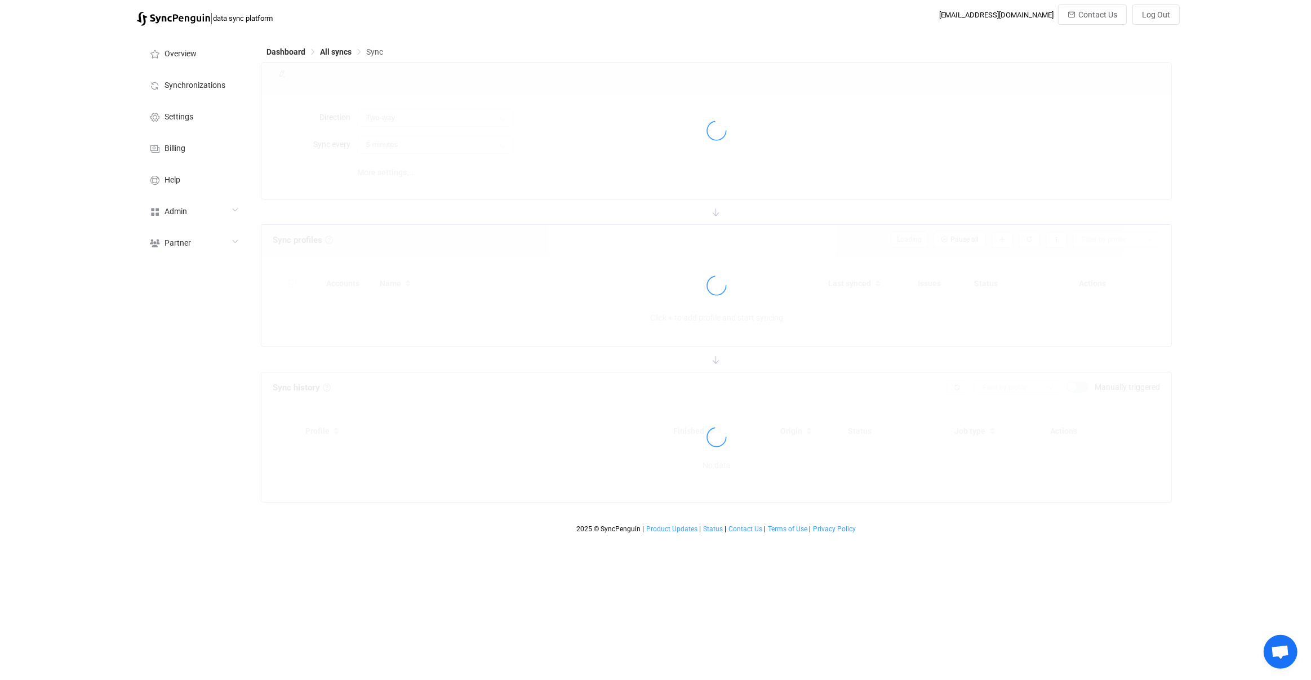
type input "10 minutes"
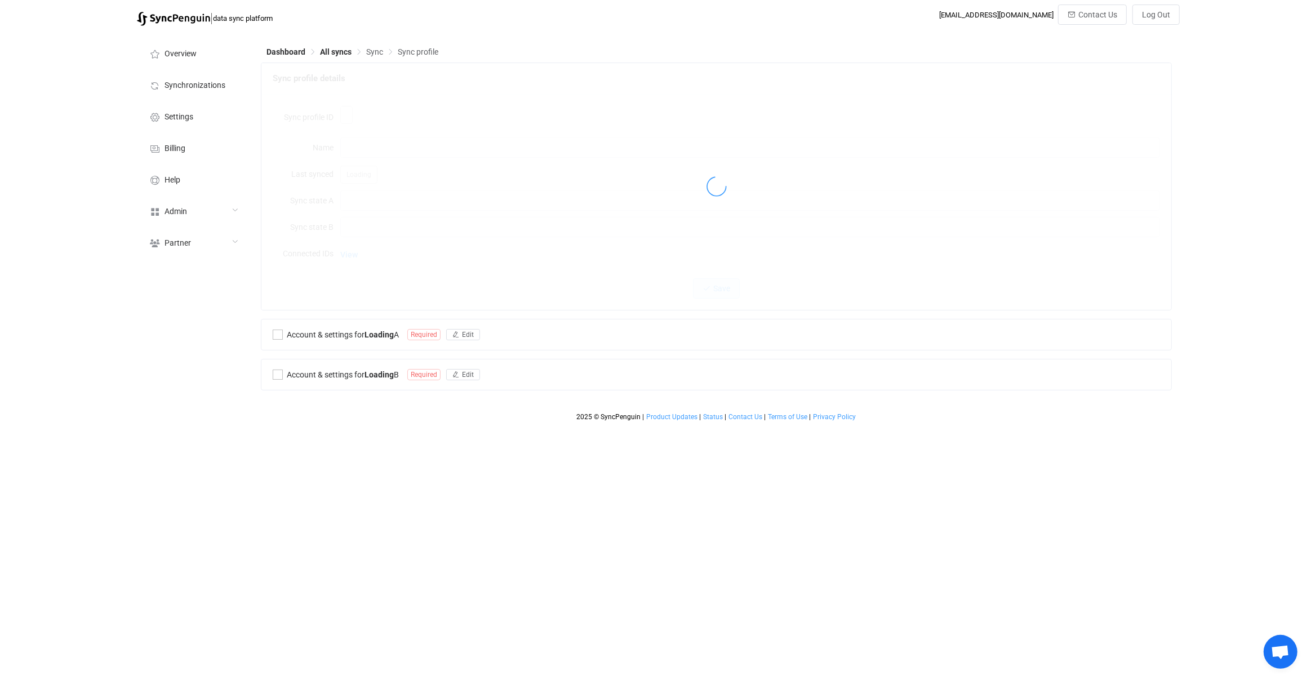
type input "Default sync profile"
type input "H4sIAAAAAAAEAGNg4GAAAotqE0tHE2NTA0ddZ3NHC10TR2djXSdnJ2ddNyMnC2cnczdLU1OD2vBgveD…"
type input "H4sIAAAAAAAEAJXTe0xTVxgA8HN7v8KQx0bJBup4DPABrFCgQBEY6S0QcRQup8gbXWnvtIO2cNswgTF…"
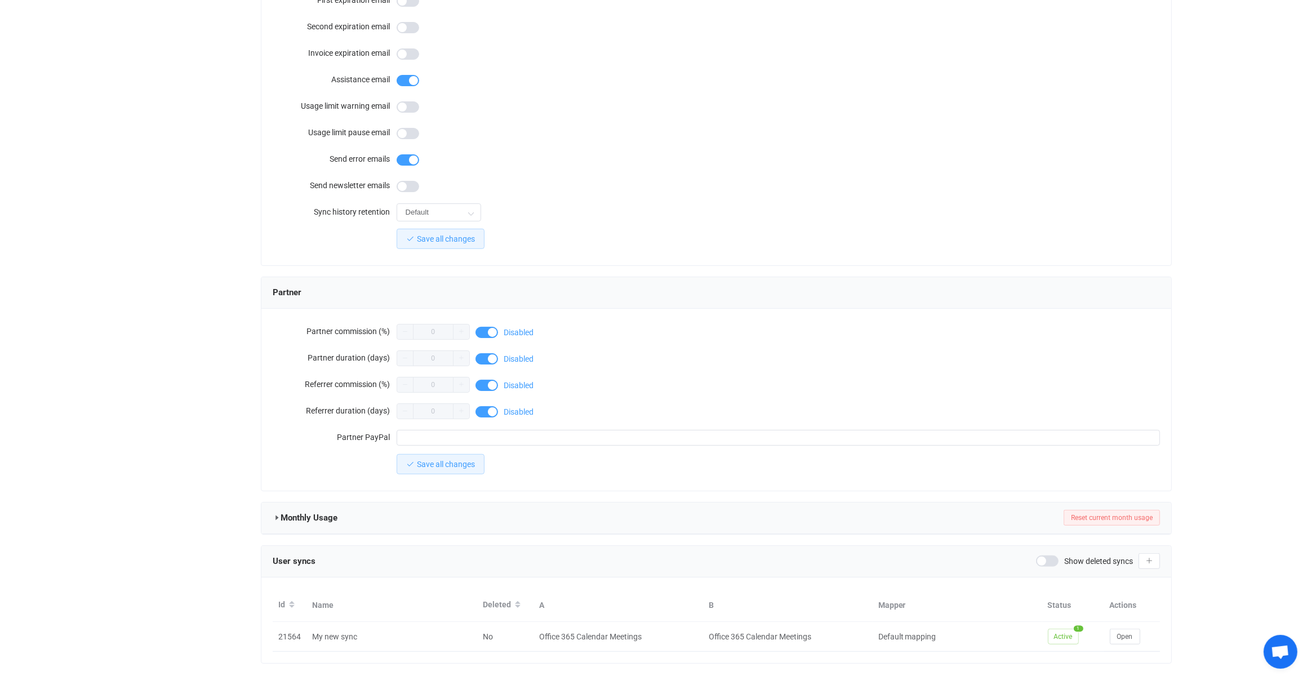
scroll to position [742, 0]
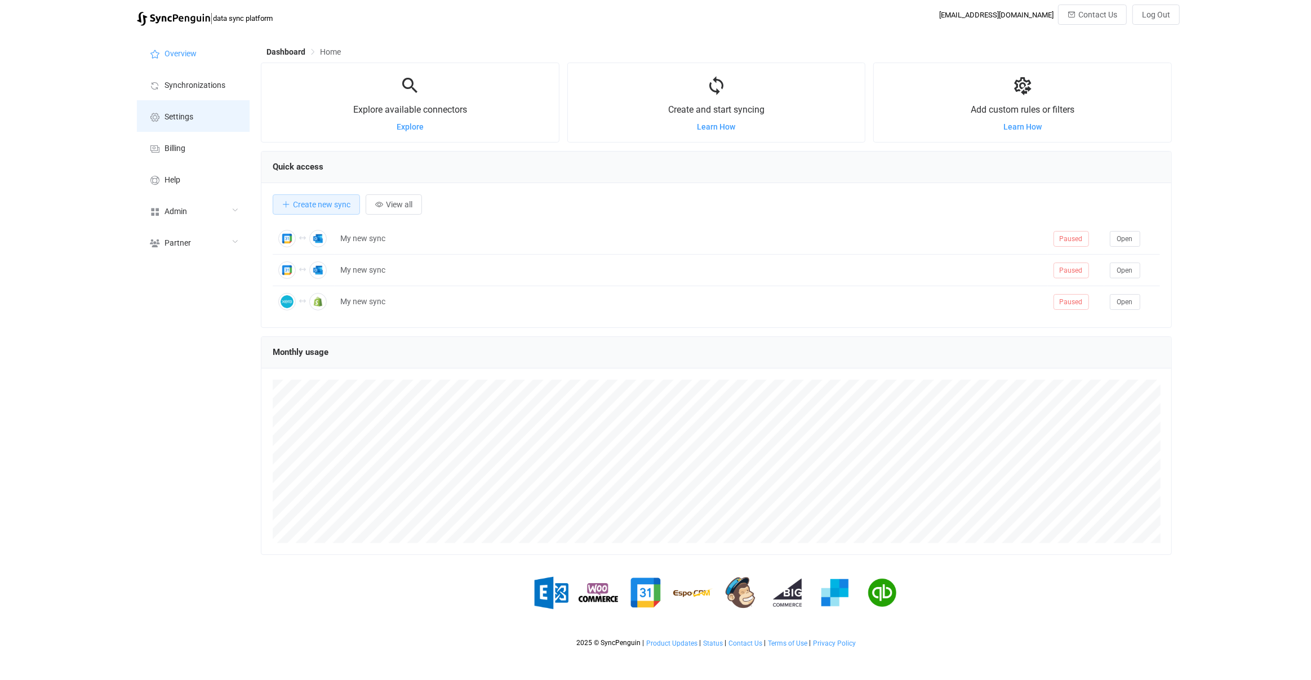
scroll to position [218, 911]
click at [202, 83] on span "Synchronizations" at bounding box center [195, 85] width 61 height 9
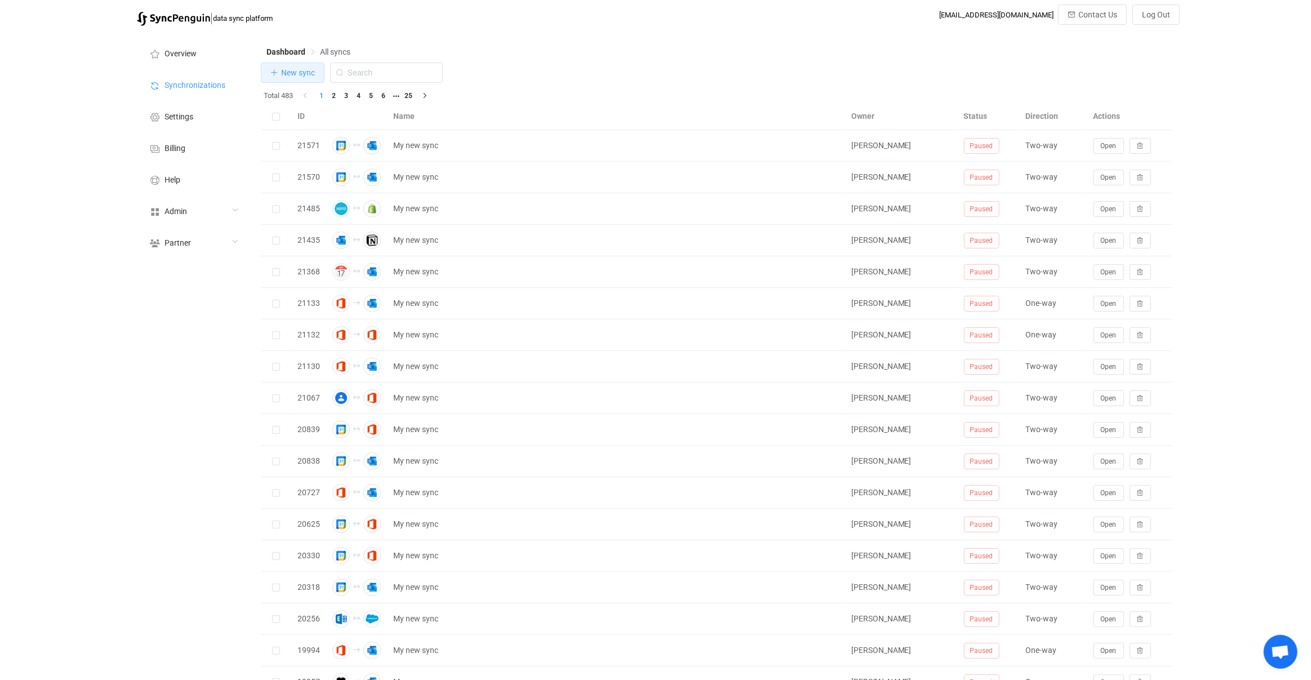
click at [304, 77] on button "New sync" at bounding box center [293, 73] width 64 height 20
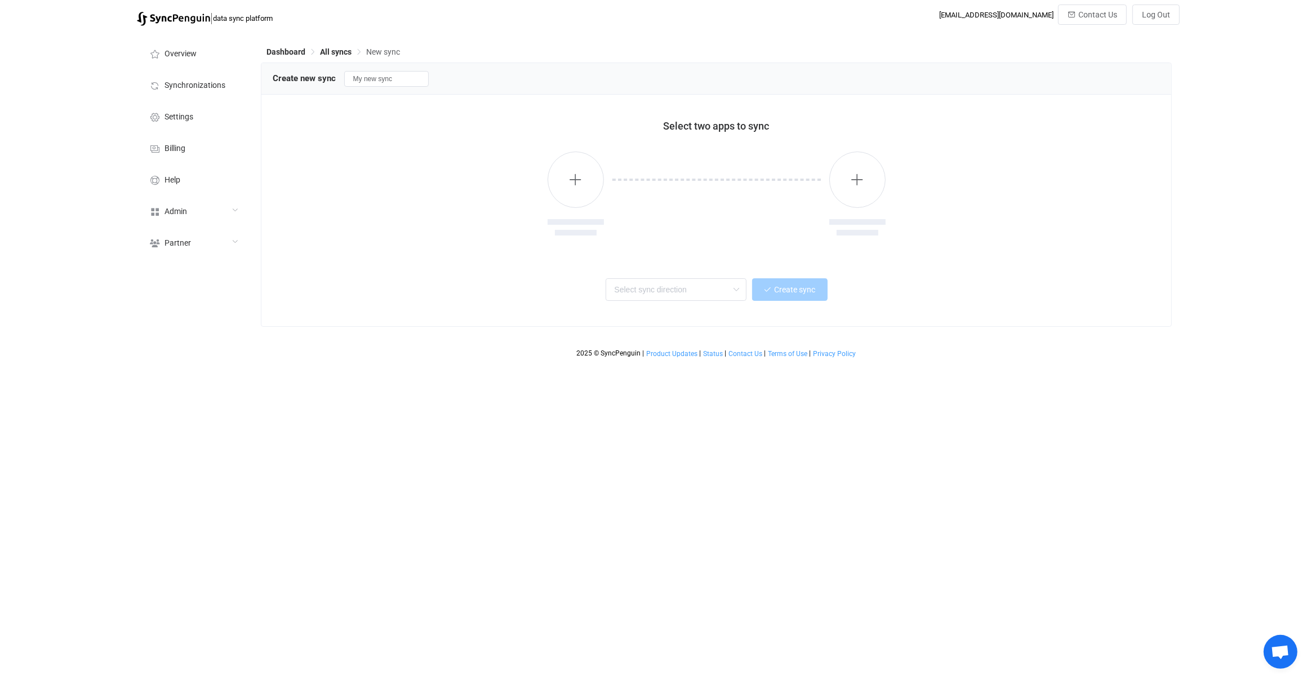
drag, startPoint x: 545, startPoint y: 194, endPoint x: 584, endPoint y: 184, distance: 40.2
click at [558, 192] on div at bounding box center [717, 195] width 888 height 116
click at [584, 184] on button "button" at bounding box center [576, 180] width 56 height 56
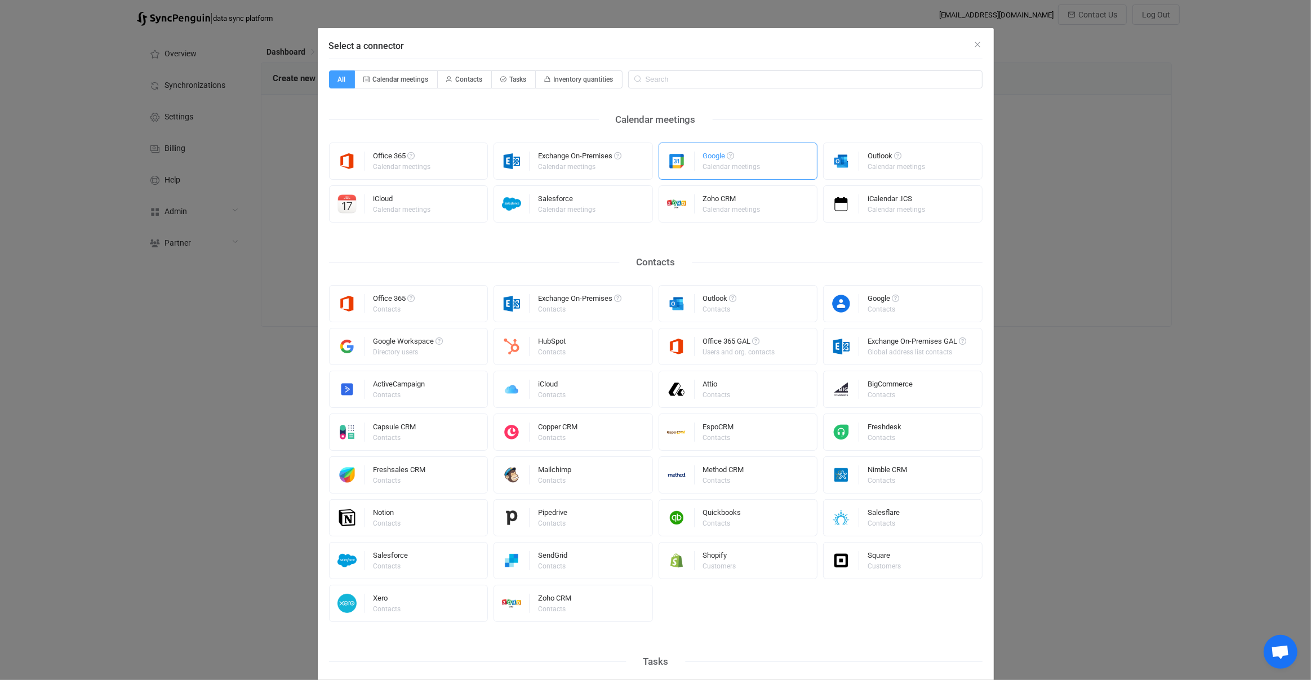
click at [761, 172] on div "Google Calendar meetings" at bounding box center [732, 161] width 59 height 29
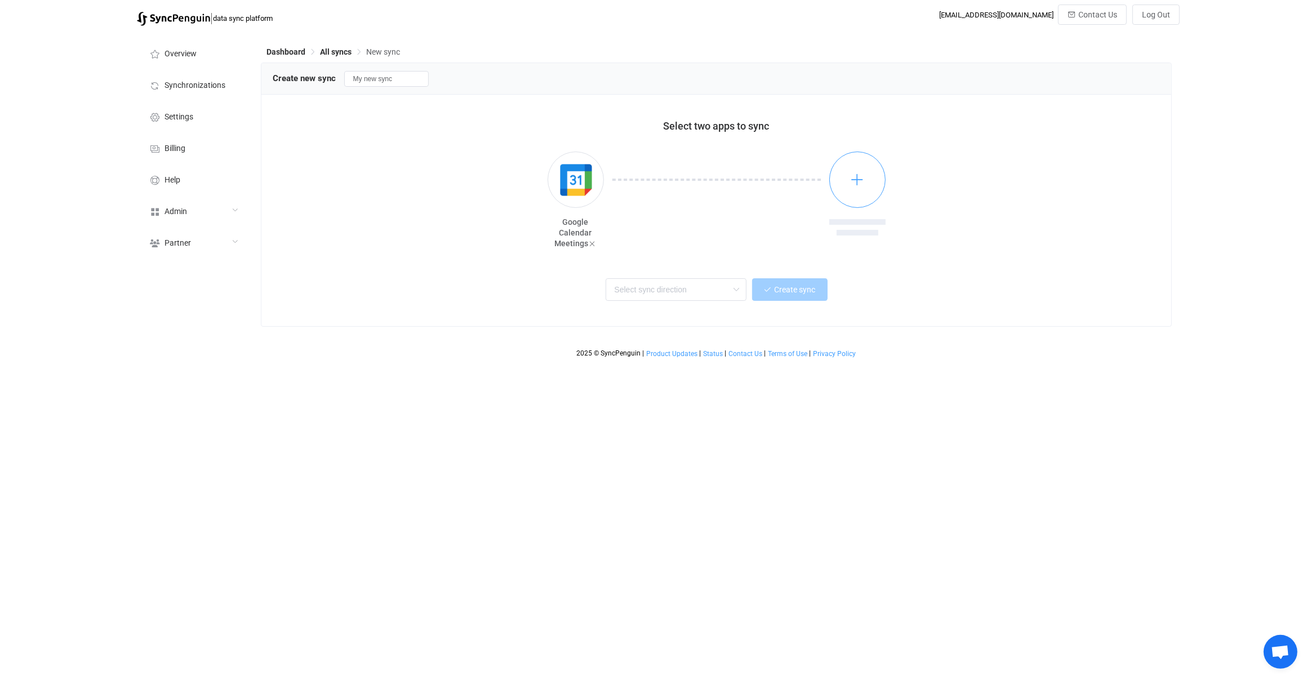
click at [870, 170] on button "button" at bounding box center [857, 180] width 56 height 56
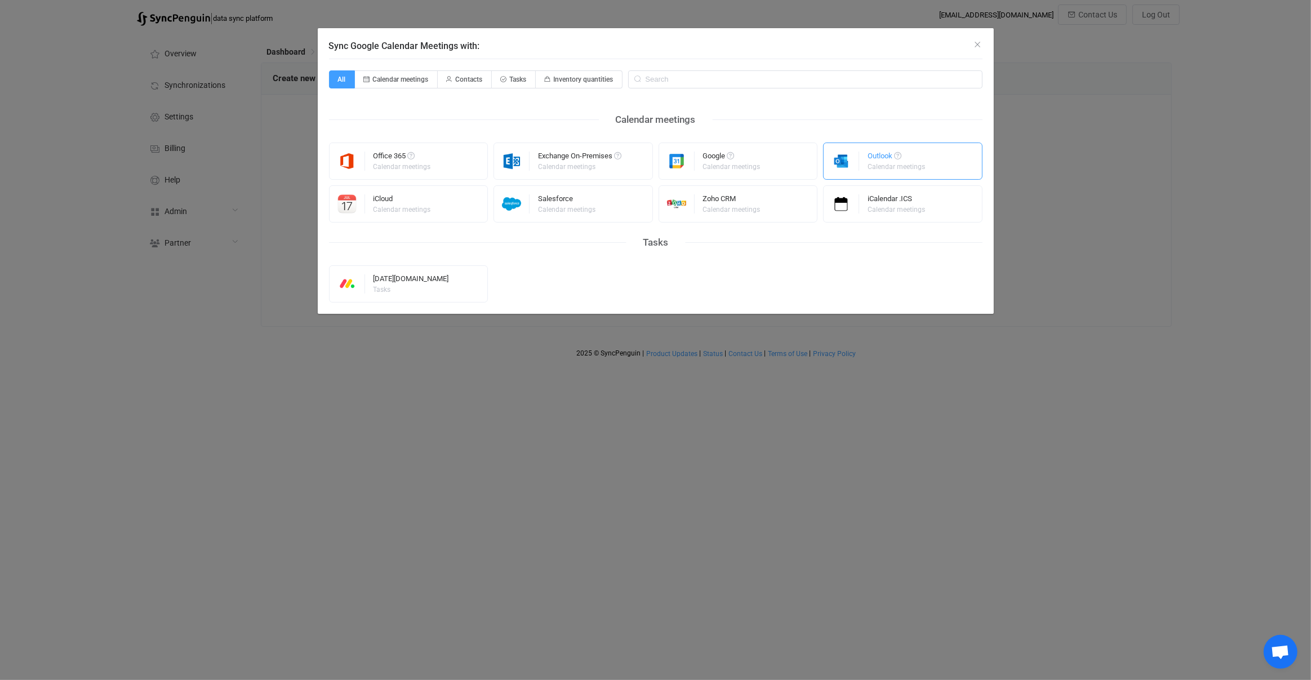
click at [872, 166] on div "Calendar meetings" at bounding box center [896, 166] width 57 height 7
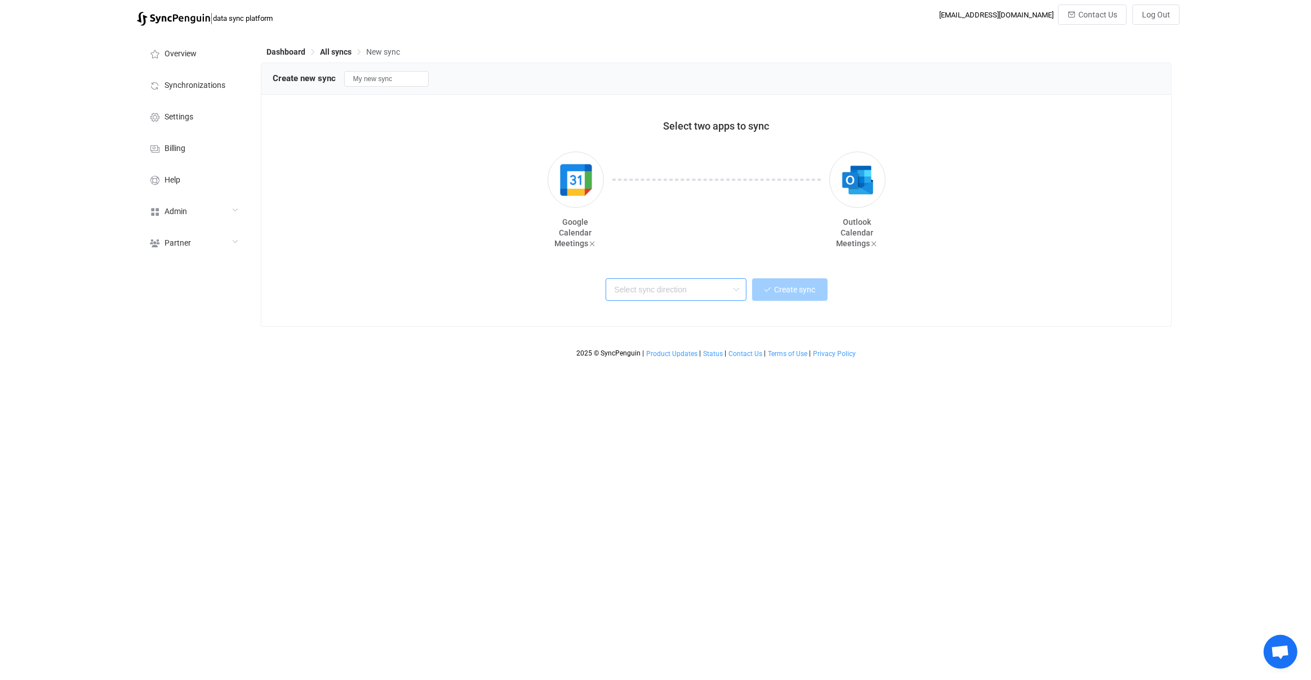
click at [696, 279] on input "text" at bounding box center [676, 289] width 141 height 23
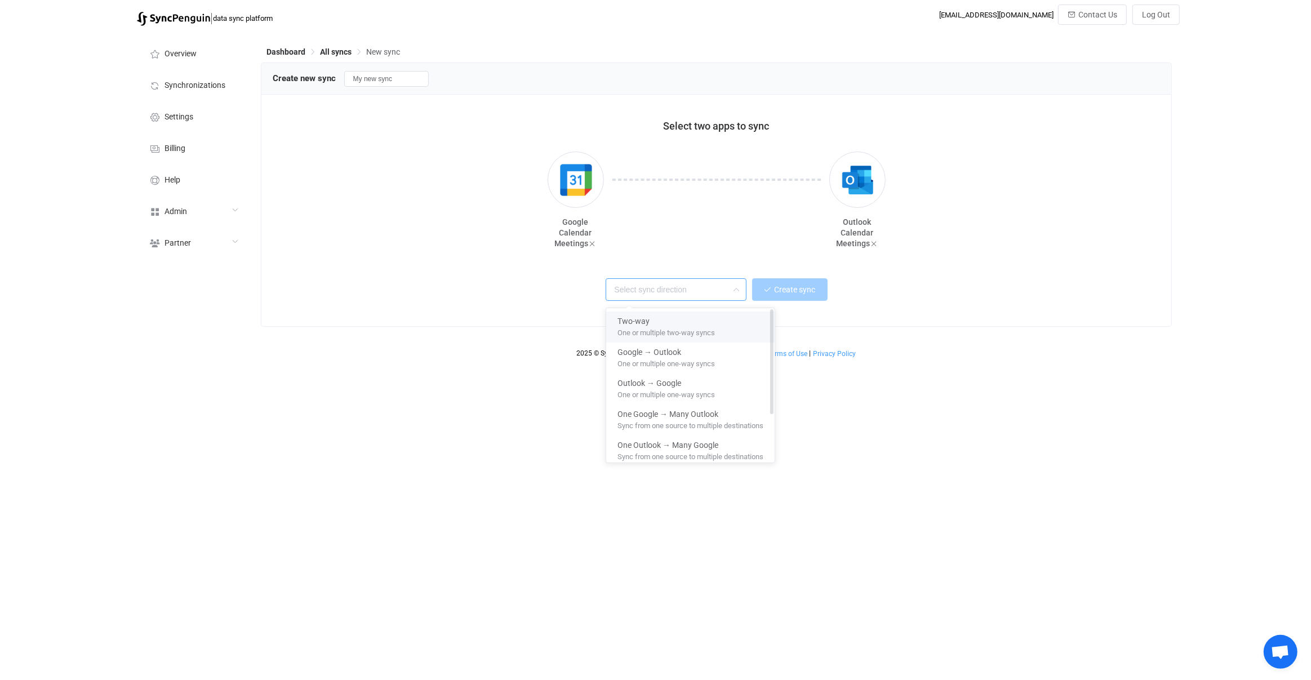
click at [684, 325] on span "One or multiple two-way syncs" at bounding box center [666, 331] width 97 height 12
type input "Two-way"
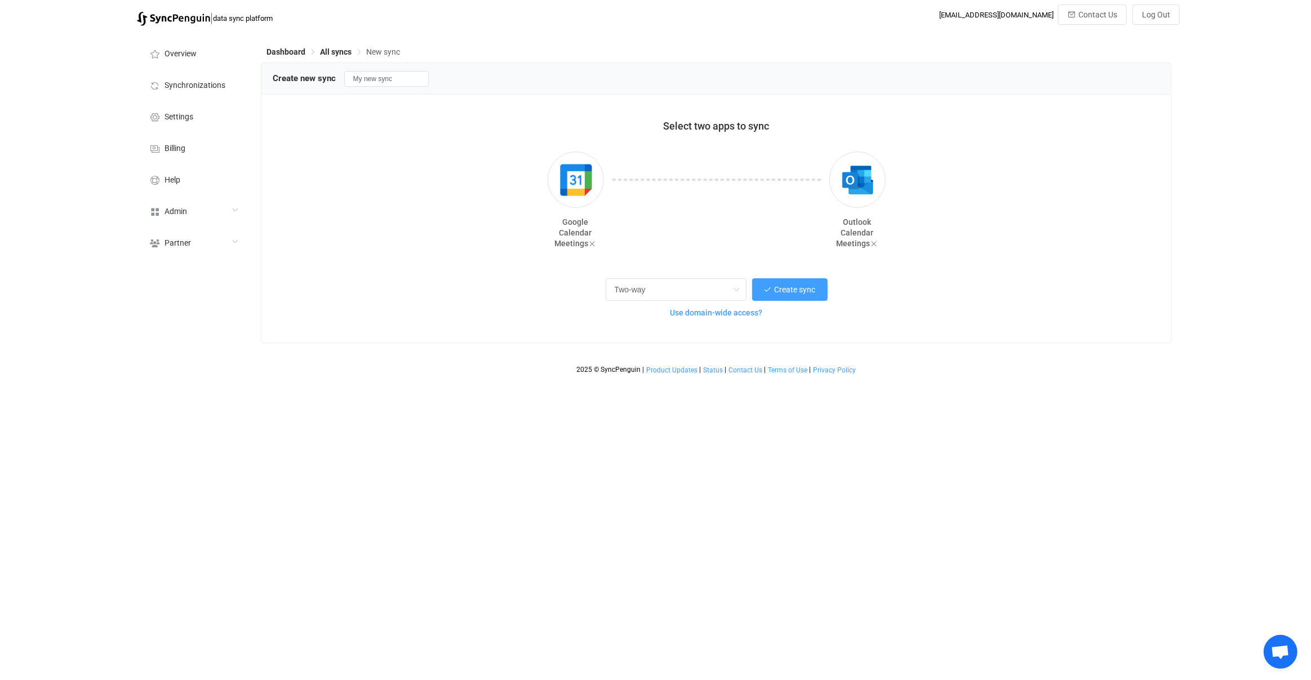
click at [696, 313] on span "Use domain-wide access?" at bounding box center [717, 312] width 92 height 9
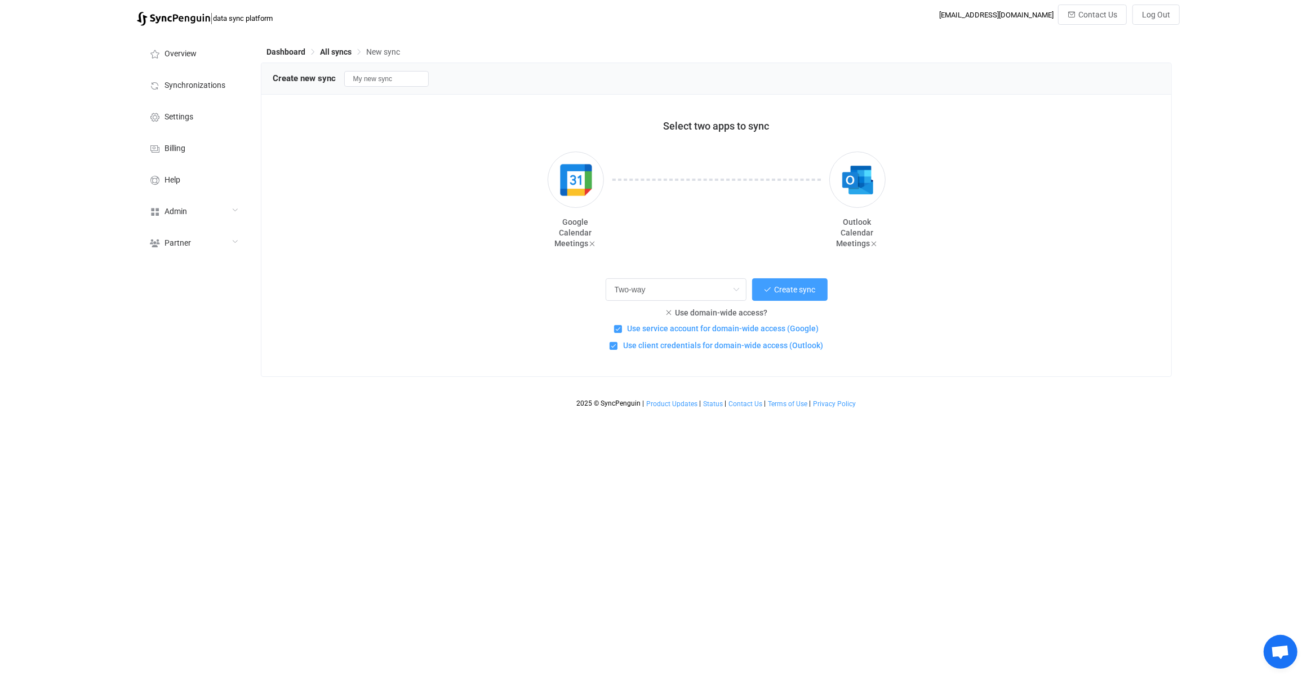
click at [440, 308] on div "Use domain-wide access?" at bounding box center [717, 312] width 860 height 11
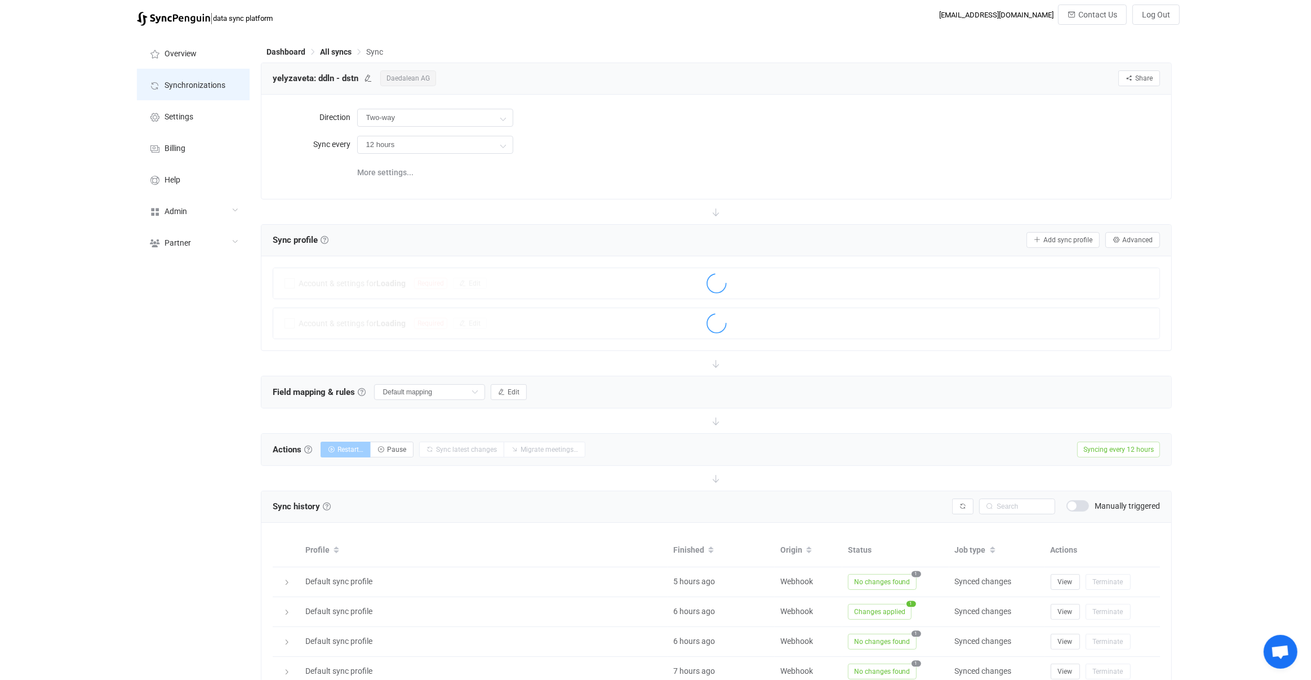
click at [208, 92] on li "Synchronizations" at bounding box center [193, 85] width 113 height 32
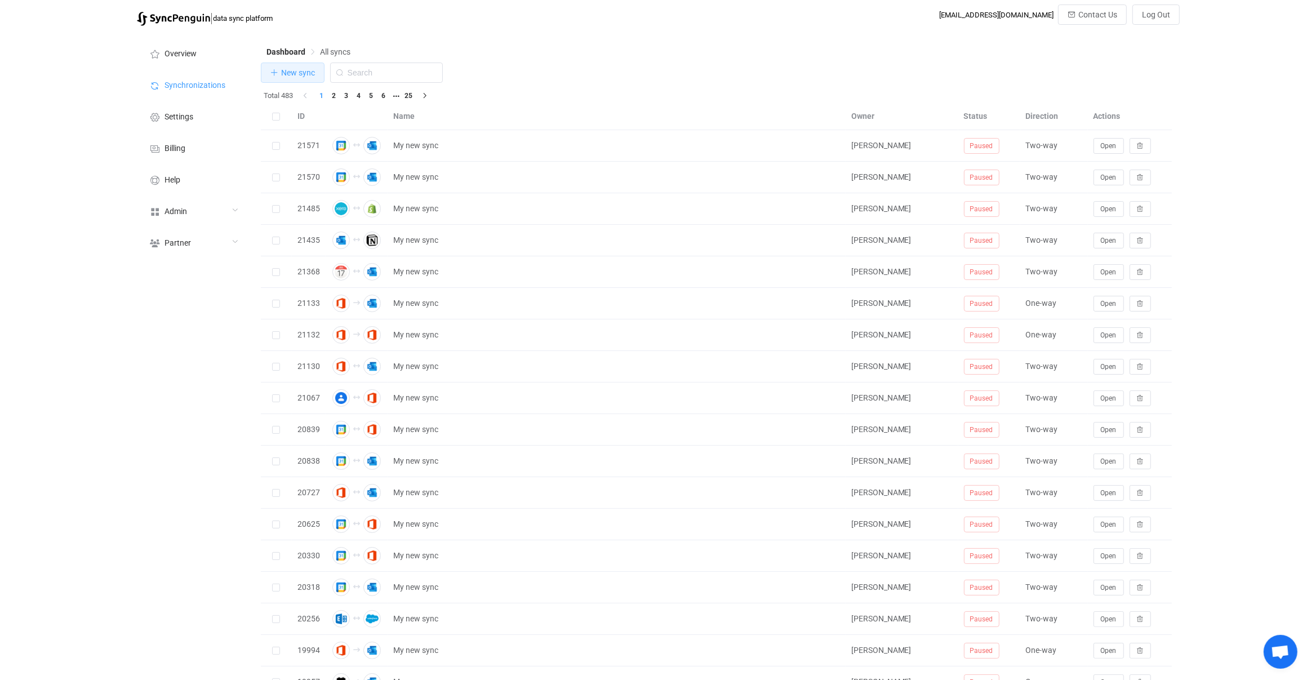
click at [316, 76] on button "New sync" at bounding box center [293, 73] width 64 height 20
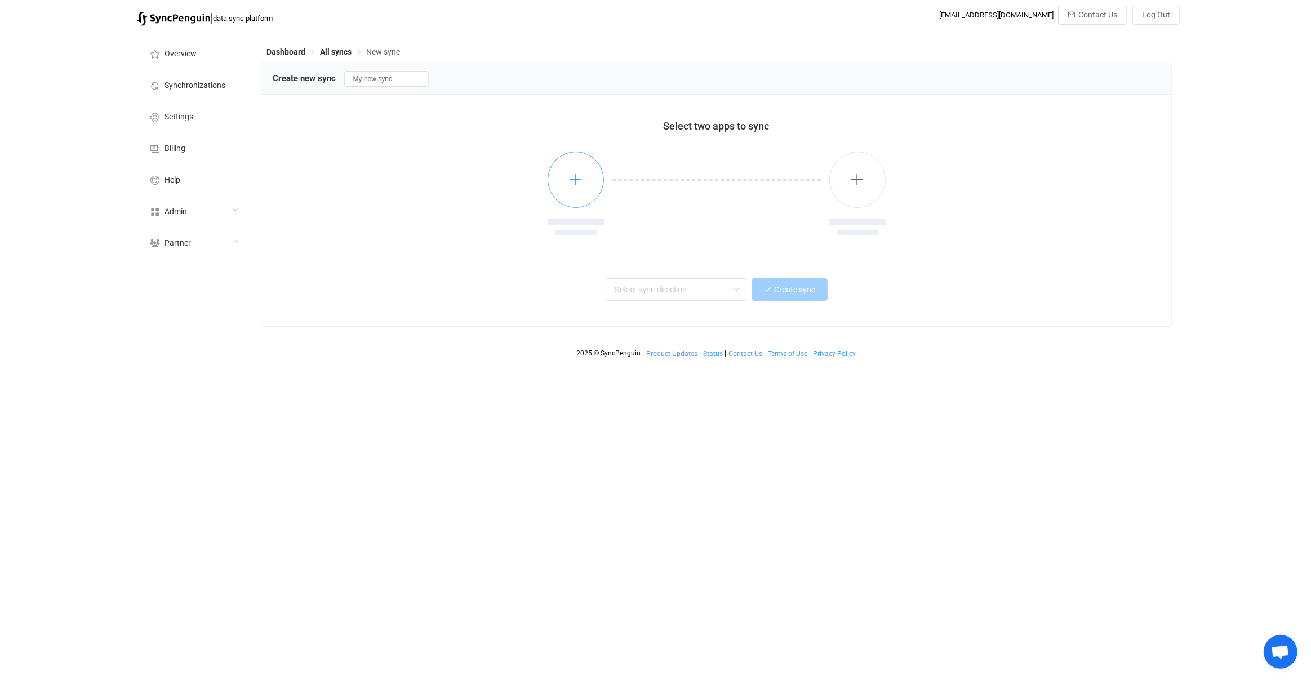
click at [591, 175] on button "button" at bounding box center [576, 180] width 56 height 56
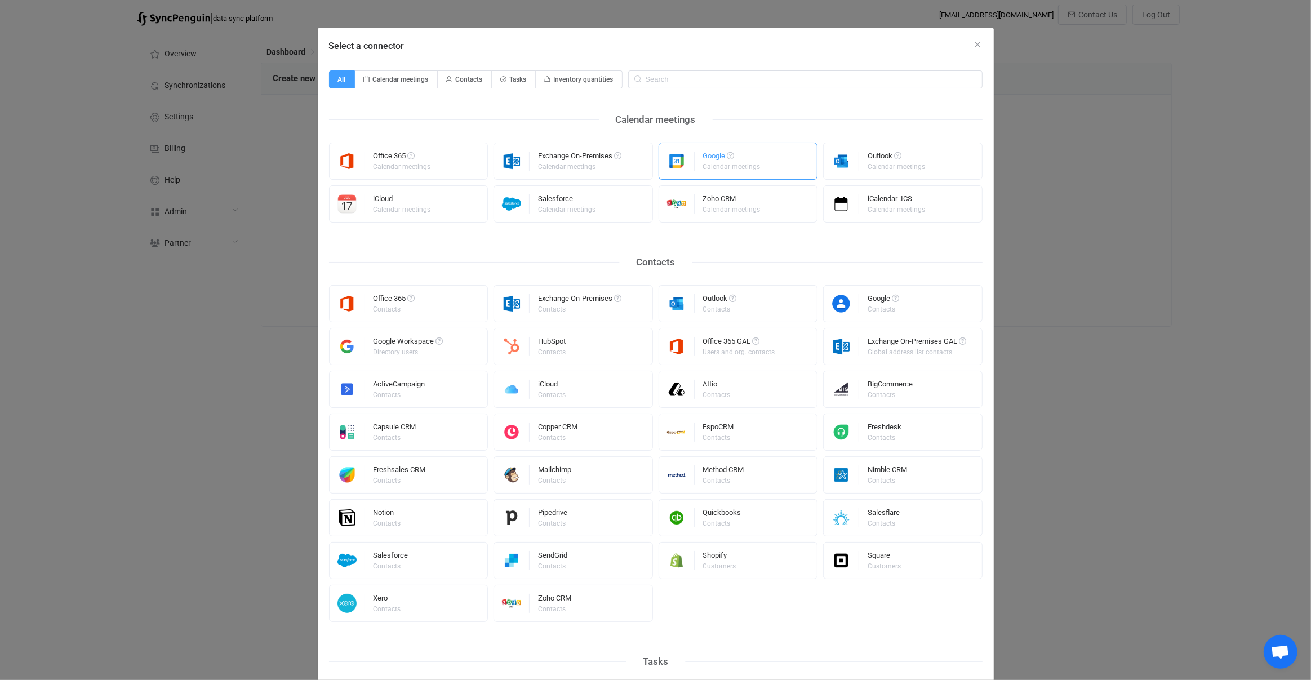
click at [722, 154] on div "Google" at bounding box center [732, 157] width 59 height 11
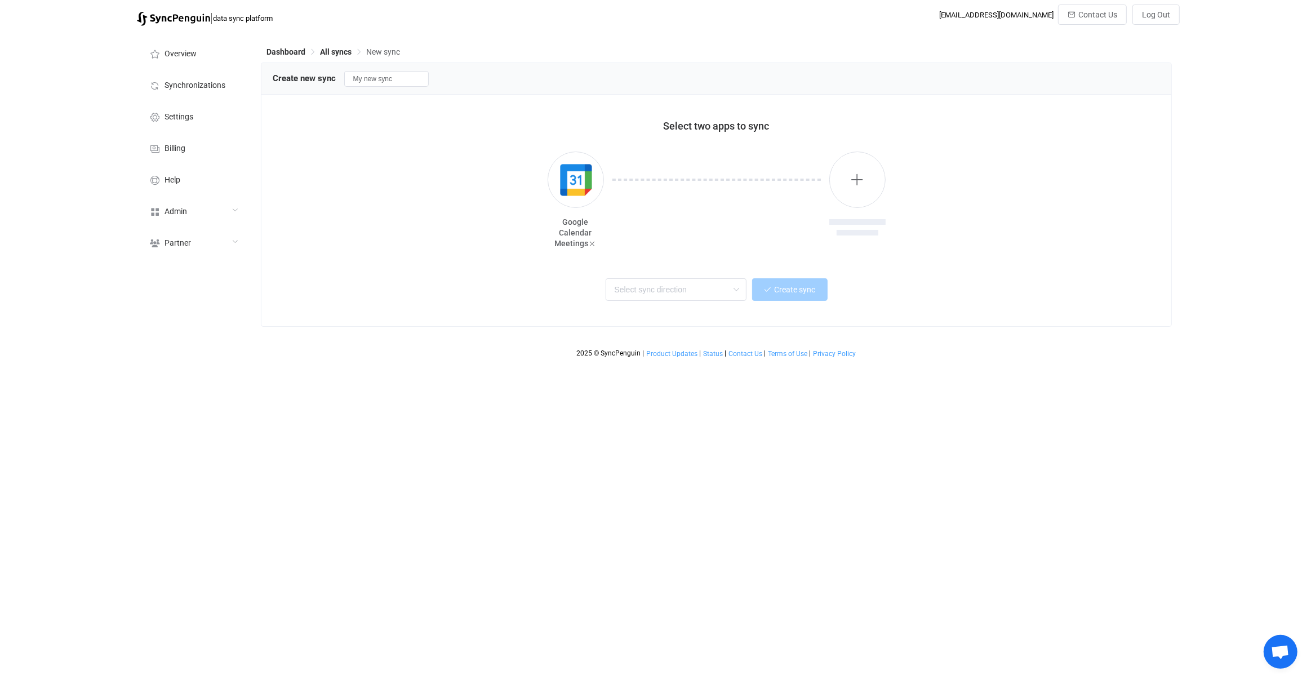
click at [884, 167] on div at bounding box center [857, 195] width 56 height 86
click at [877, 174] on button "button" at bounding box center [857, 180] width 56 height 56
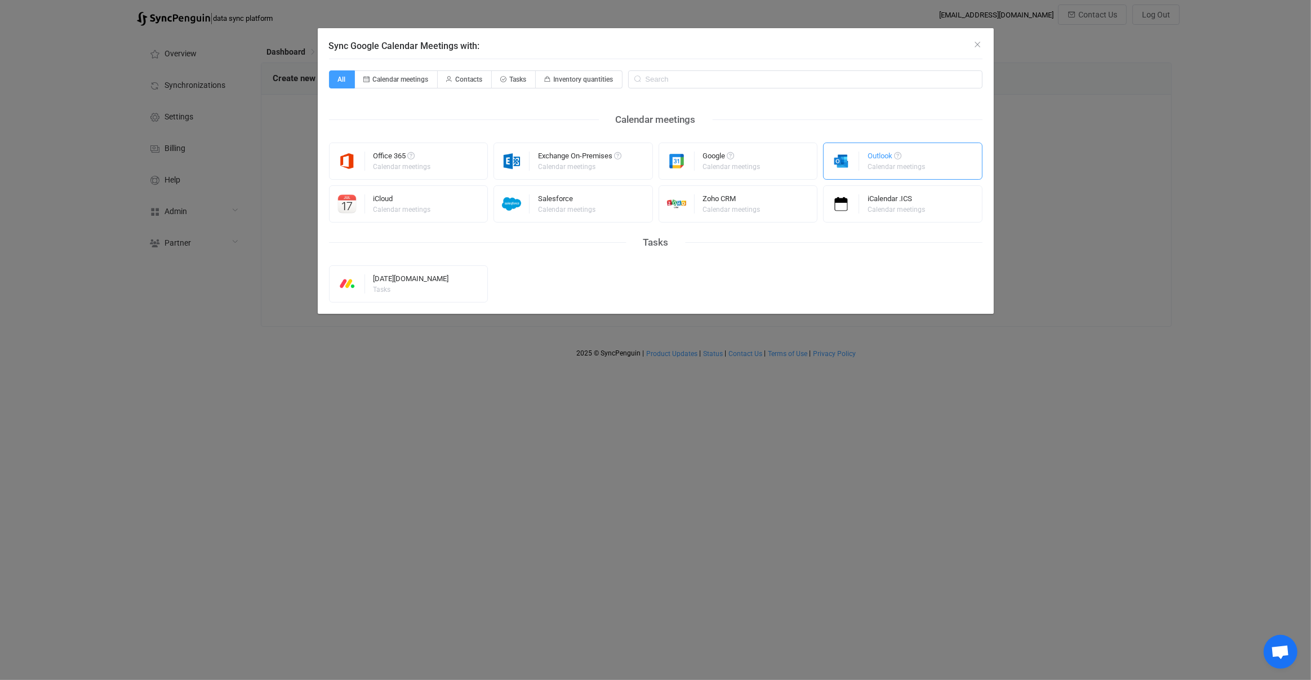
click at [838, 163] on img "Sync Google Calendar Meetings with:" at bounding box center [841, 161] width 35 height 19
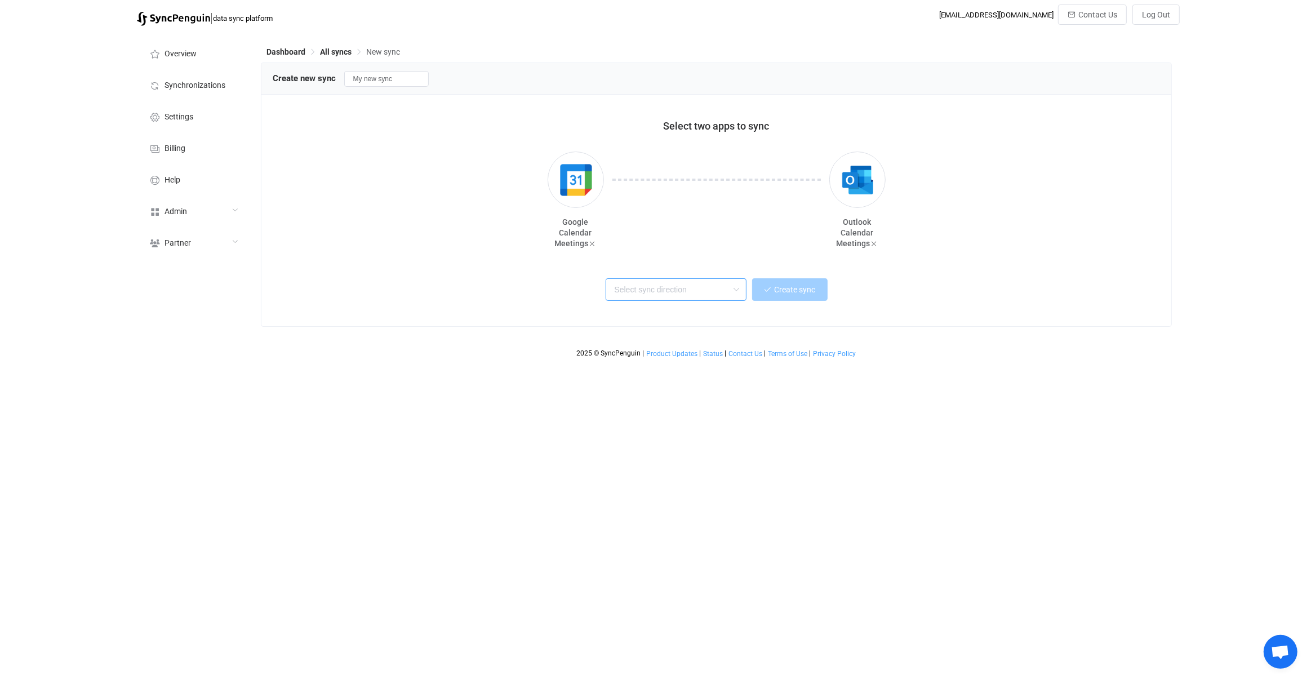
click at [689, 284] on input "text" at bounding box center [676, 289] width 141 height 23
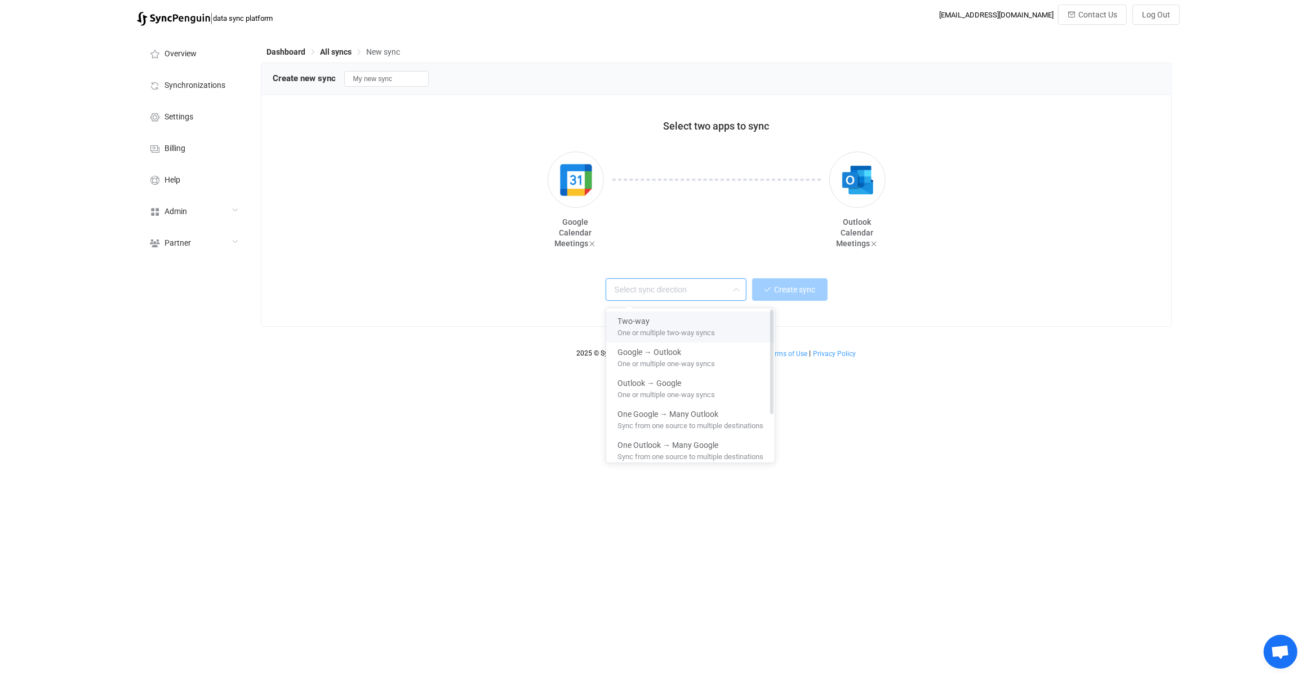
click at [690, 314] on div "Two-way" at bounding box center [691, 319] width 146 height 15
type input "Two-way"
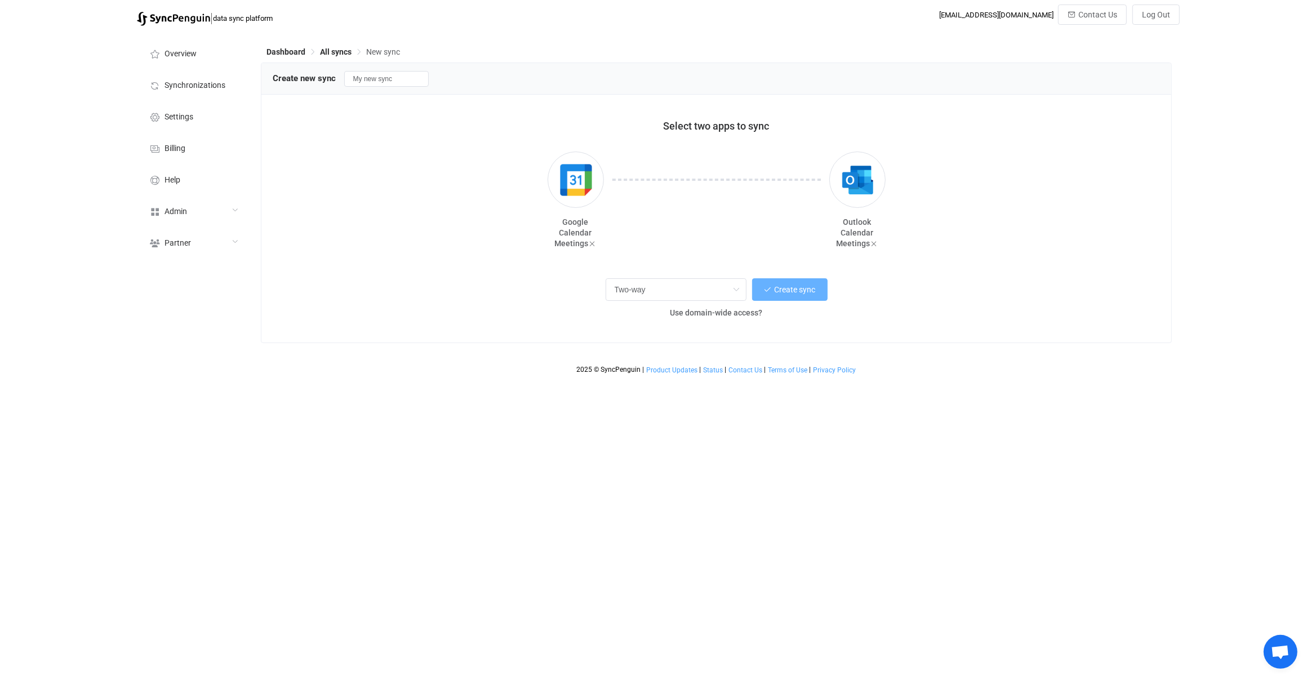
click at [800, 299] on button "Create sync" at bounding box center [790, 289] width 76 height 23
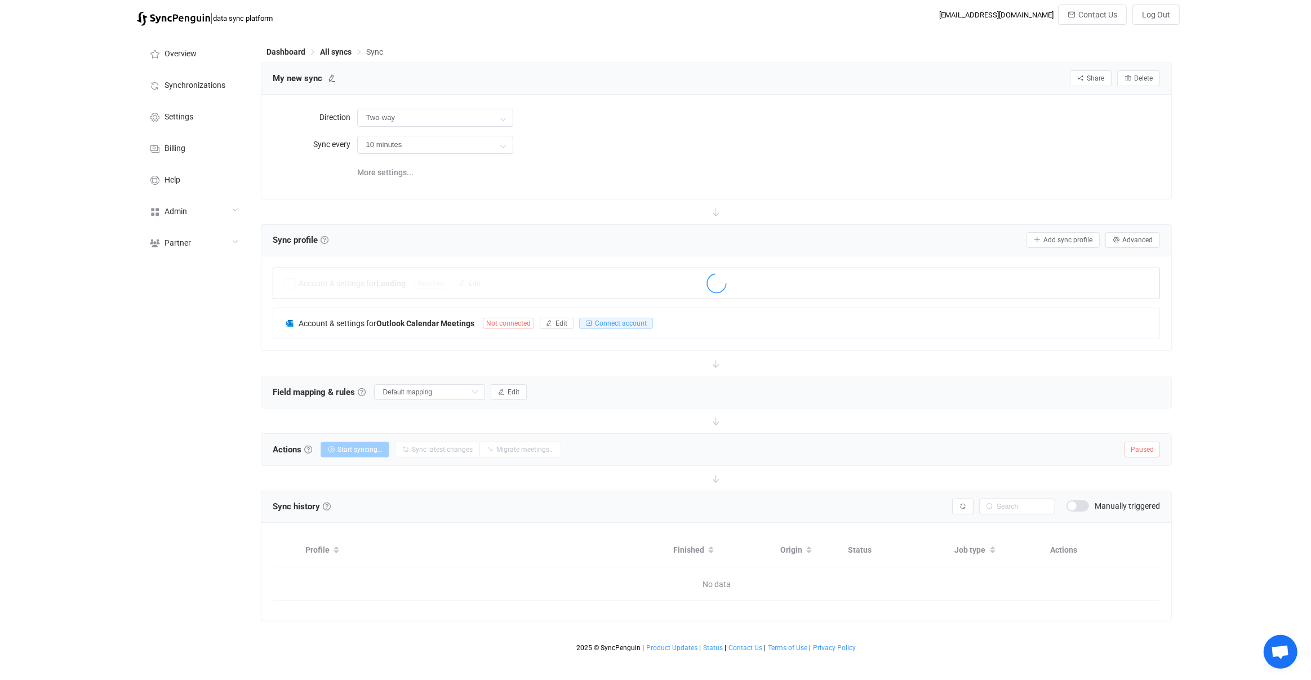
click at [432, 286] on div at bounding box center [716, 285] width 887 height 26
click at [503, 282] on span "Not connected" at bounding box center [506, 283] width 51 height 11
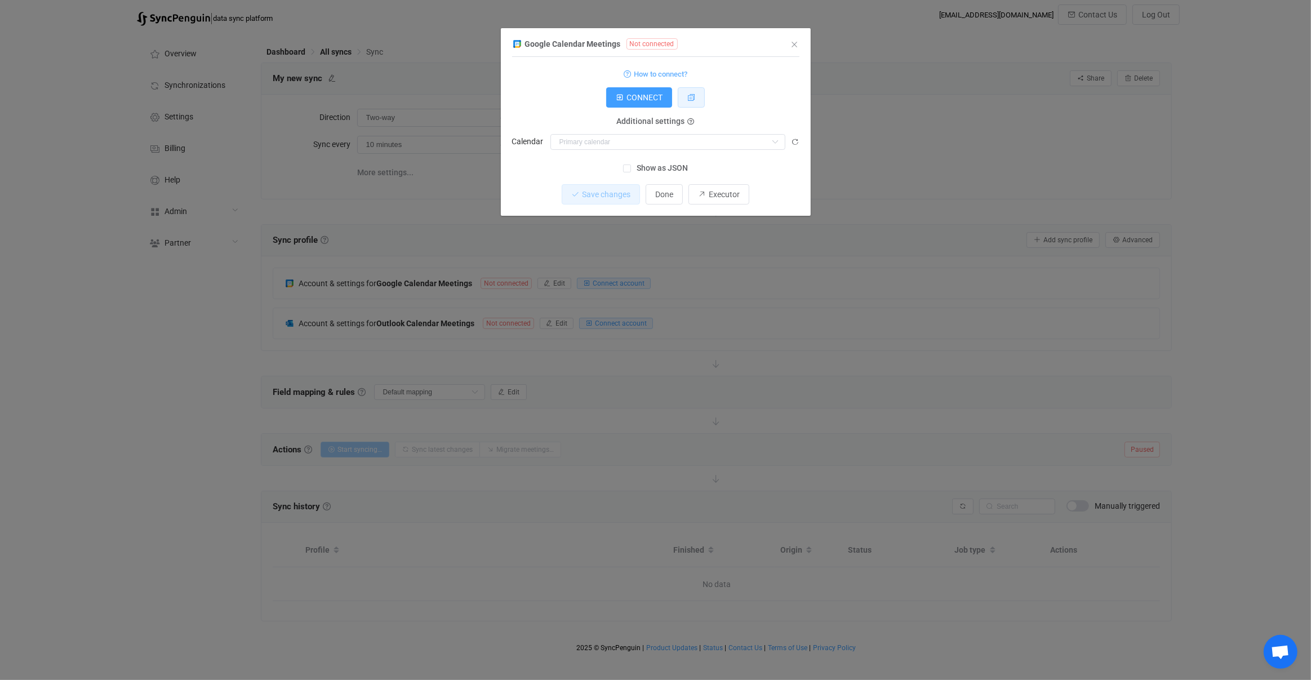
click at [700, 99] on button "dialog" at bounding box center [691, 97] width 27 height 20
click at [796, 139] on icon "dialog" at bounding box center [796, 142] width 8 height 8
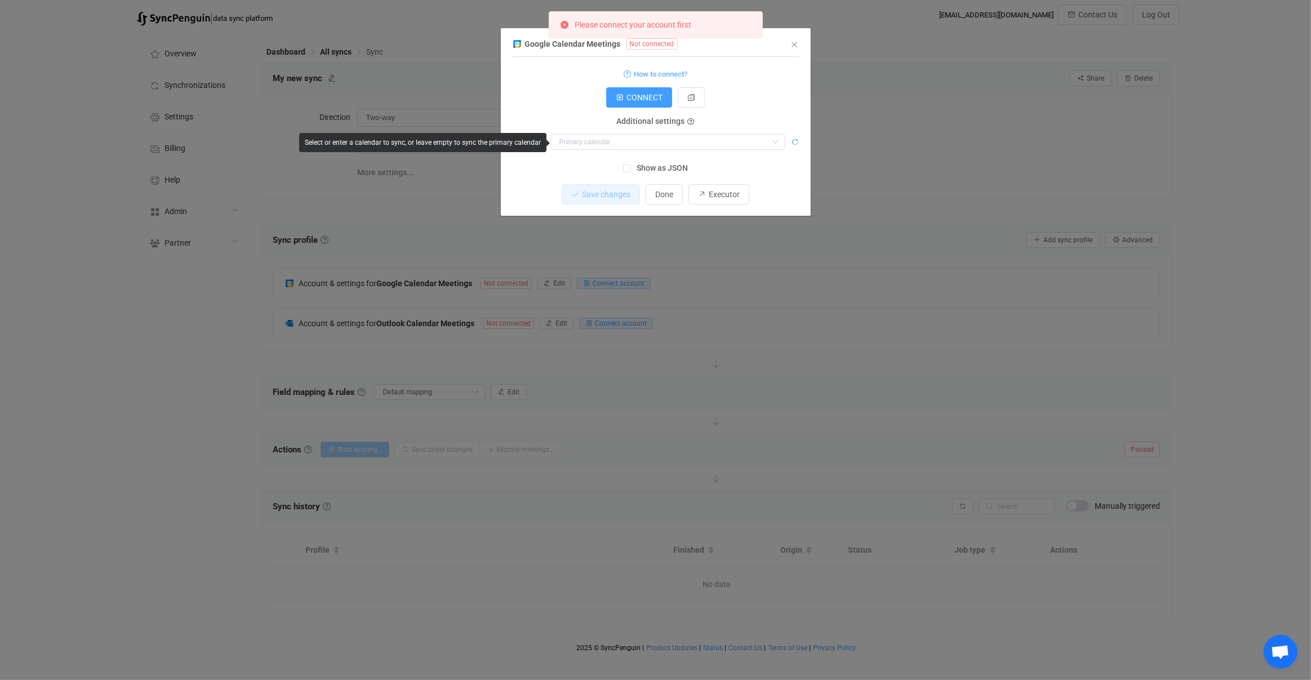
click at [796, 139] on icon "dialog" at bounding box center [796, 142] width 8 height 8
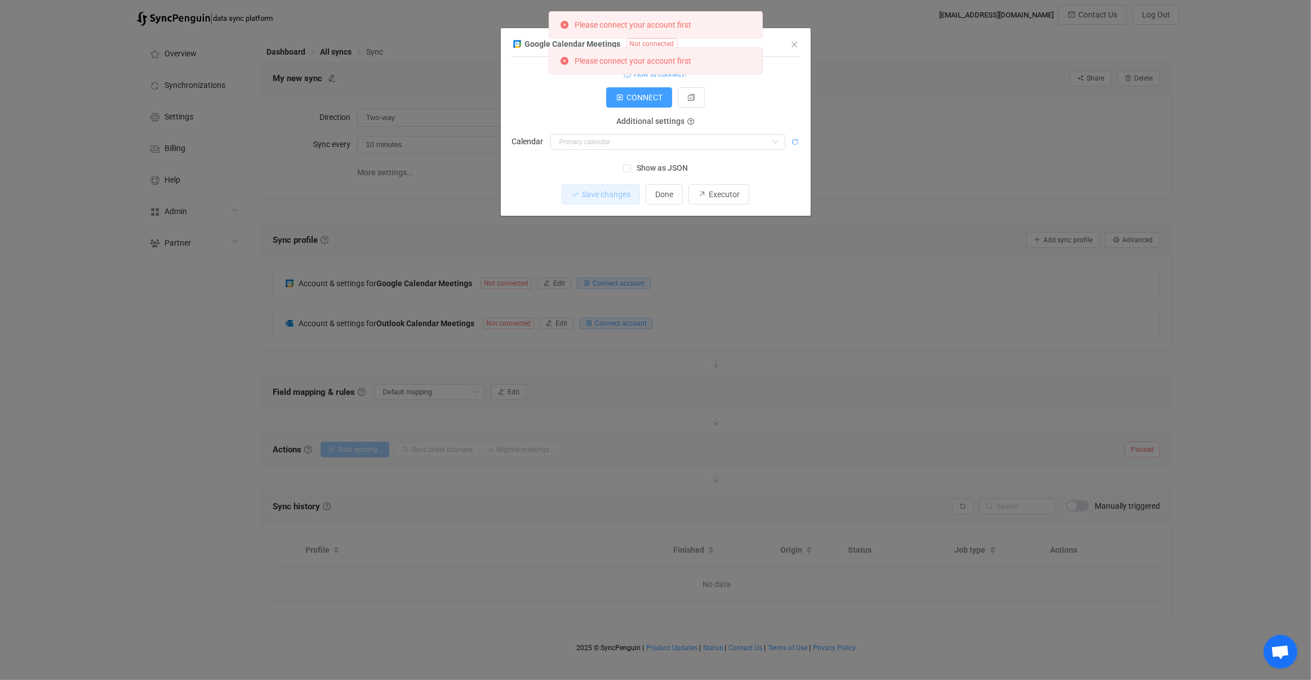
click at [796, 139] on icon "dialog" at bounding box center [796, 142] width 8 height 8
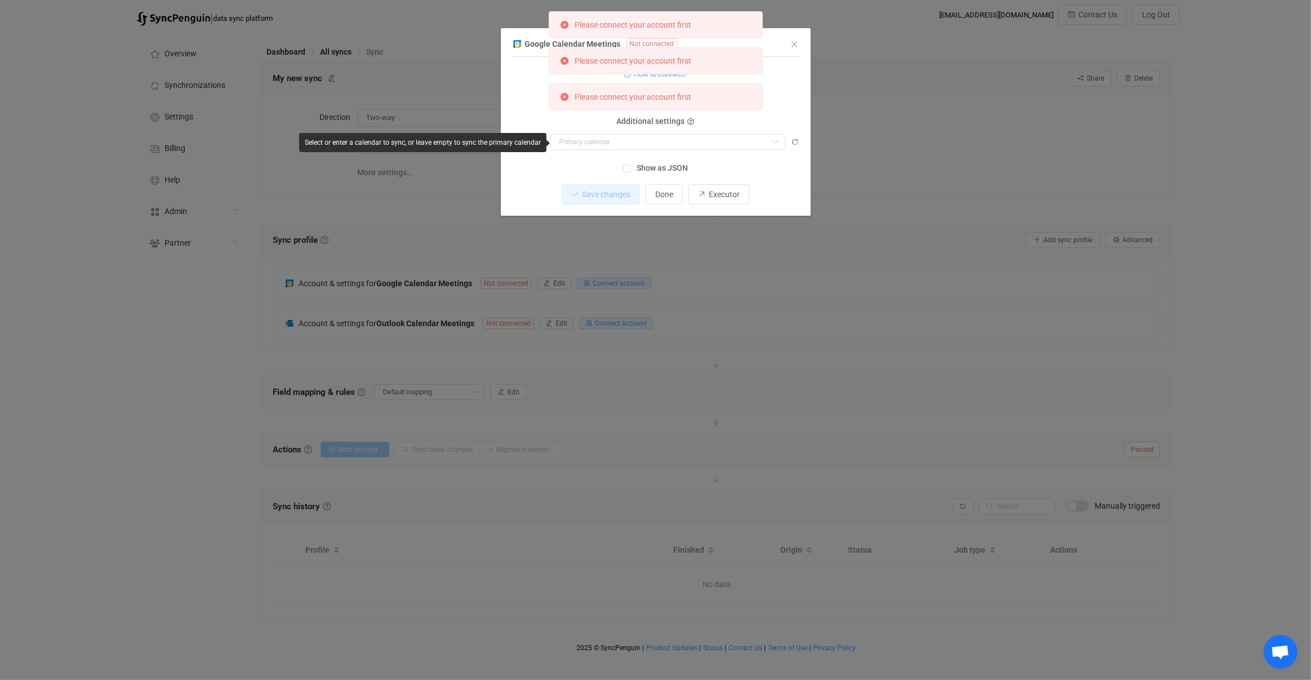
click at [796, 139] on icon "dialog" at bounding box center [796, 142] width 8 height 8
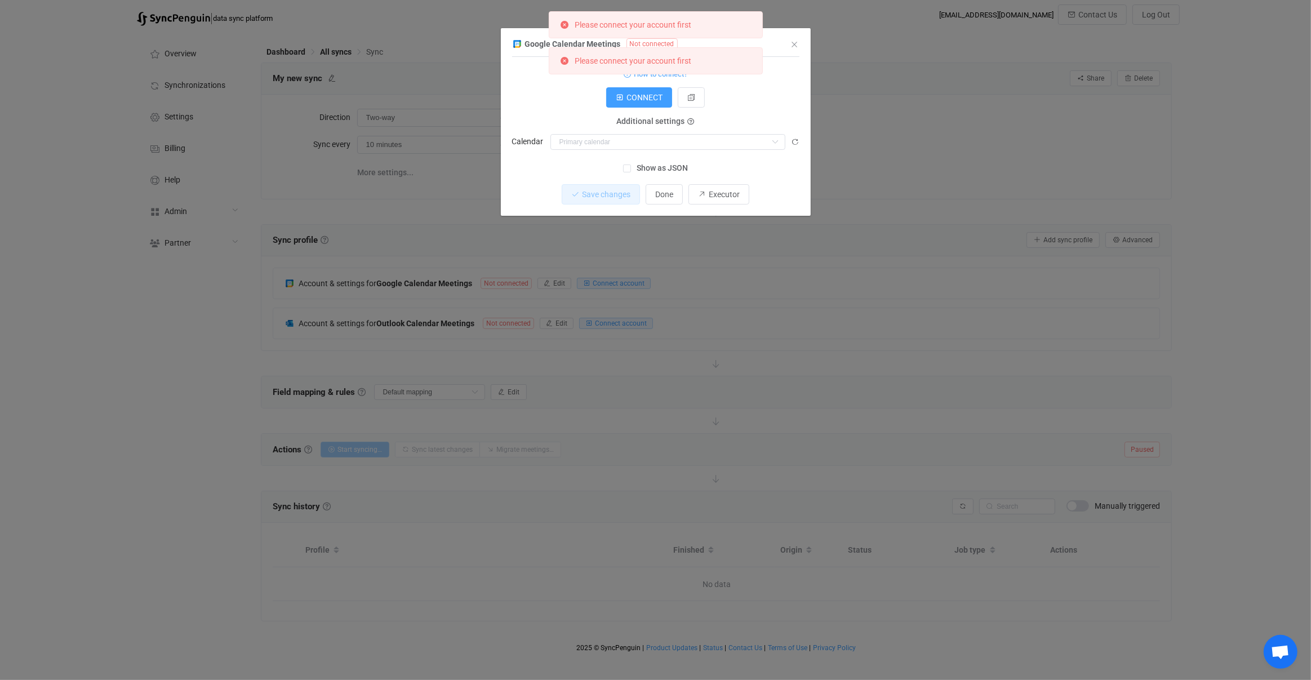
click at [664, 117] on span "Additional settings" at bounding box center [651, 121] width 68 height 9
click at [686, 99] on button "dialog" at bounding box center [691, 97] width 27 height 20
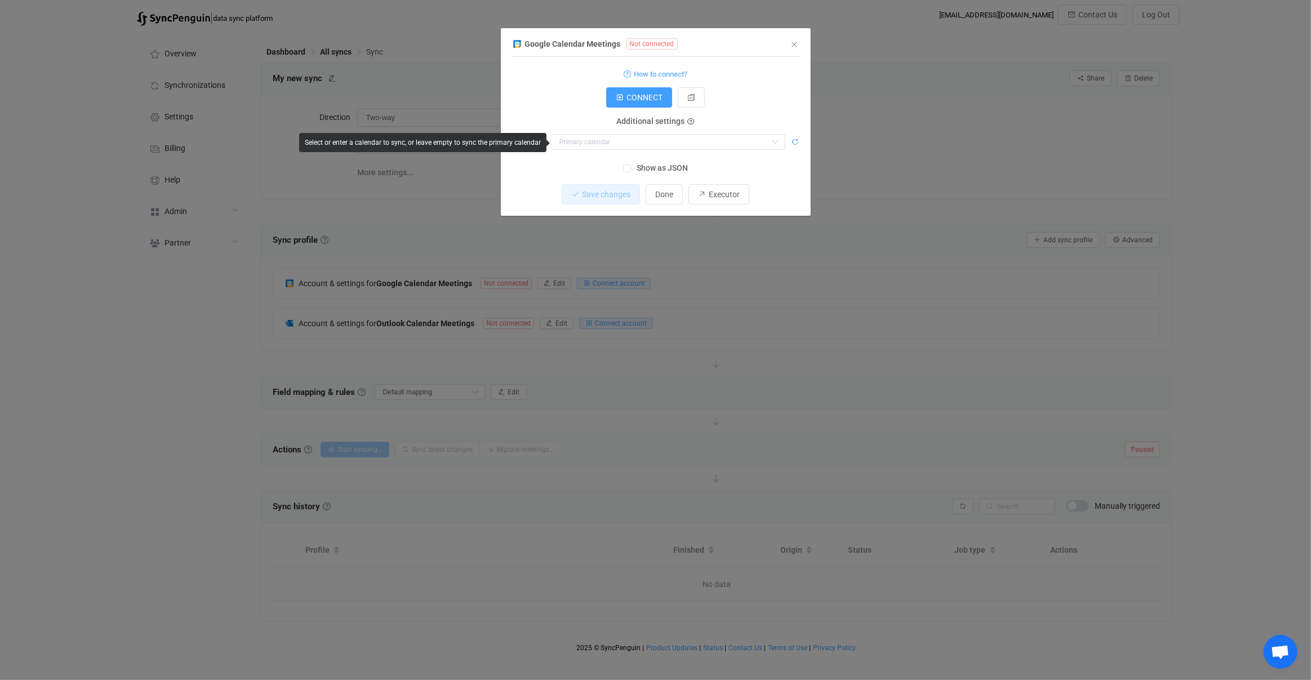
click at [798, 140] on icon "dialog" at bounding box center [796, 142] width 8 height 8
click at [794, 141] on icon "dialog" at bounding box center [796, 142] width 8 height 8
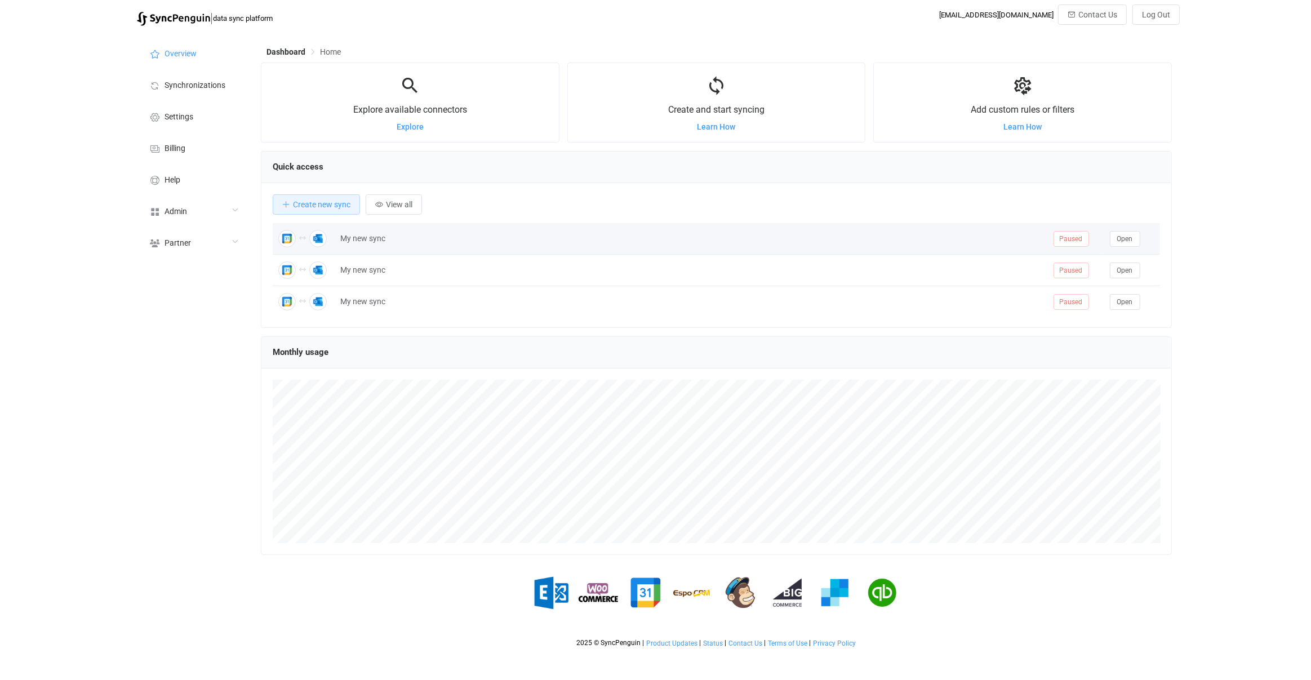
scroll to position [218, 911]
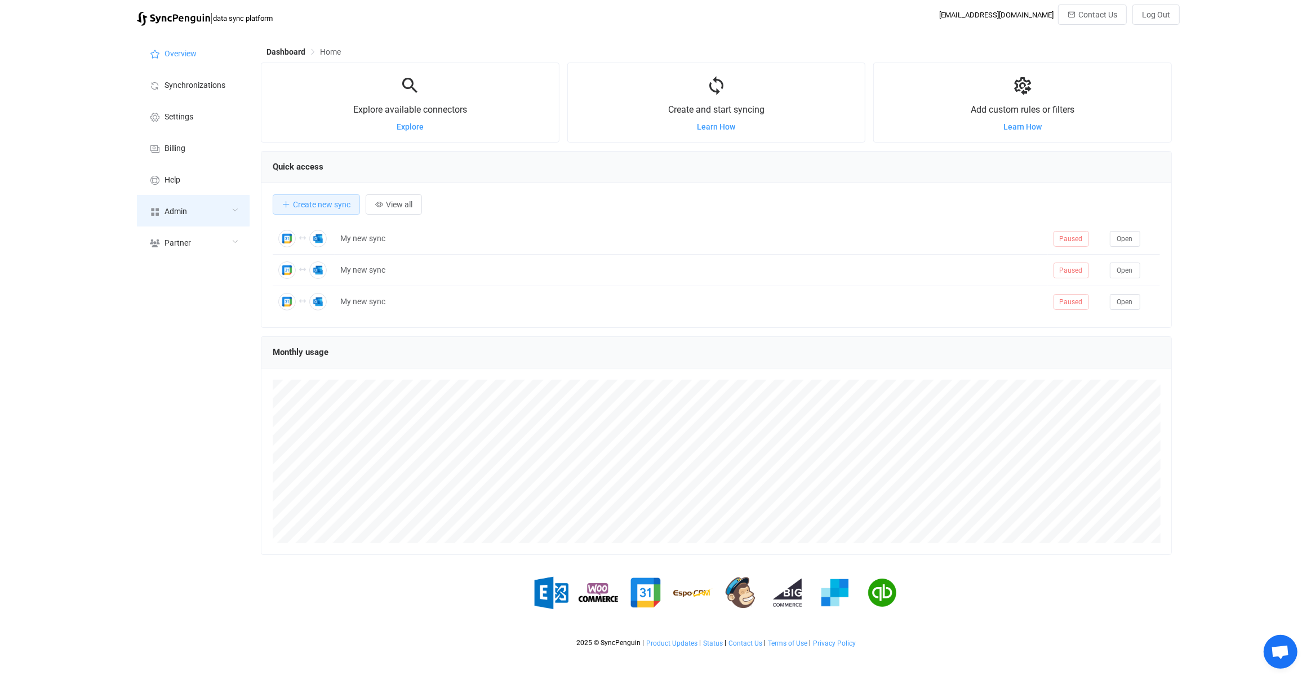
click at [225, 220] on div "Admin" at bounding box center [193, 211] width 113 height 32
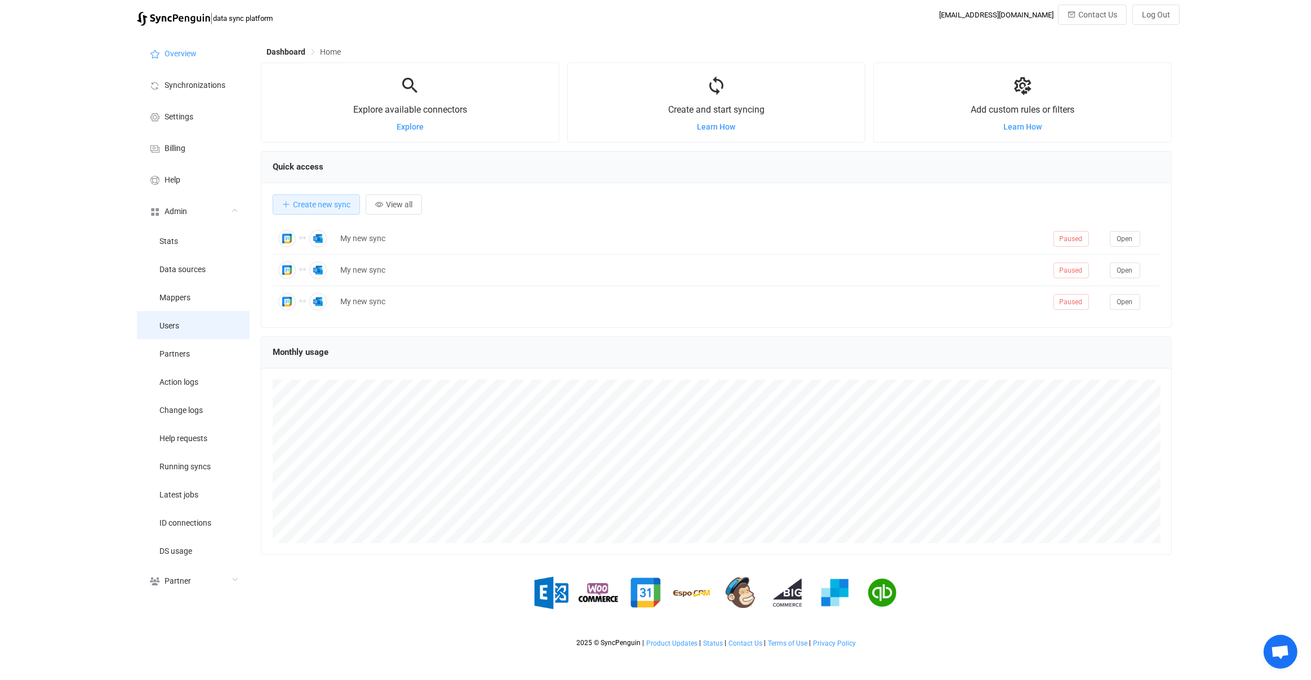
click at [211, 311] on li "Users" at bounding box center [193, 325] width 113 height 28
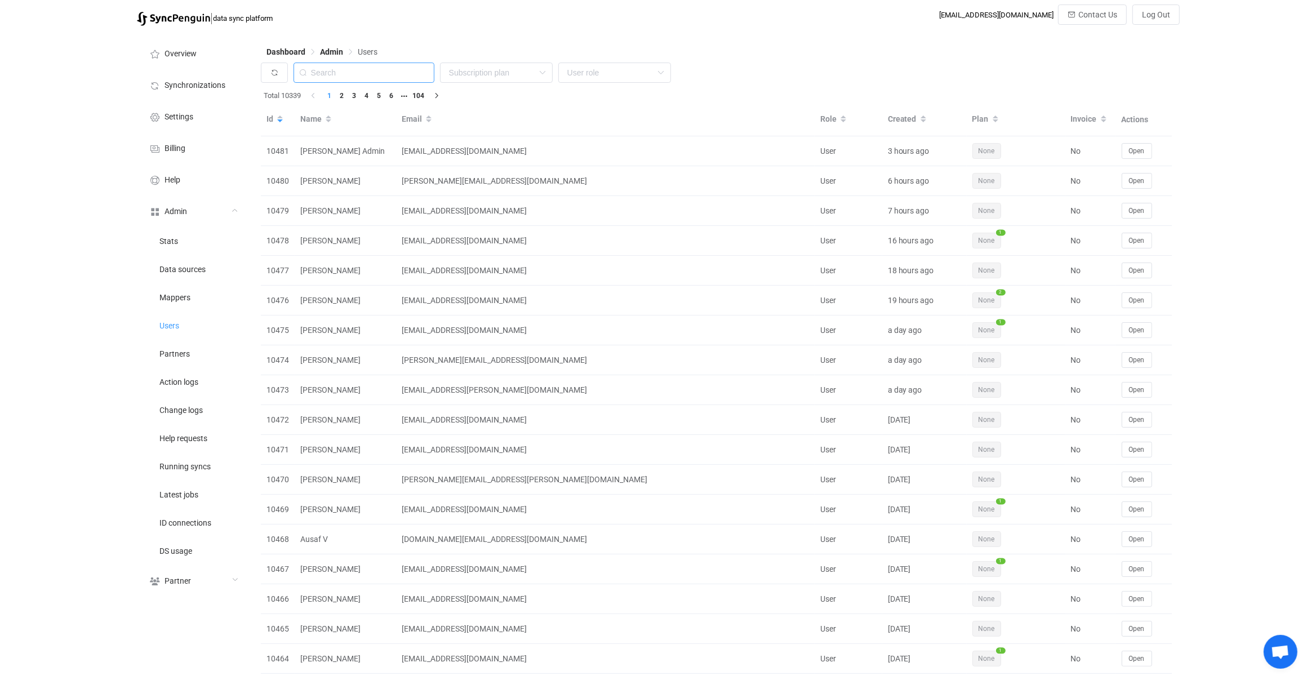
click at [348, 67] on input "text" at bounding box center [364, 73] width 141 height 20
paste input "[PERSON_NAME][EMAIL_ADDRESS][DOMAIN_NAME]"
type input "[PERSON_NAME][EMAIL_ADDRESS][DOMAIN_NAME]"
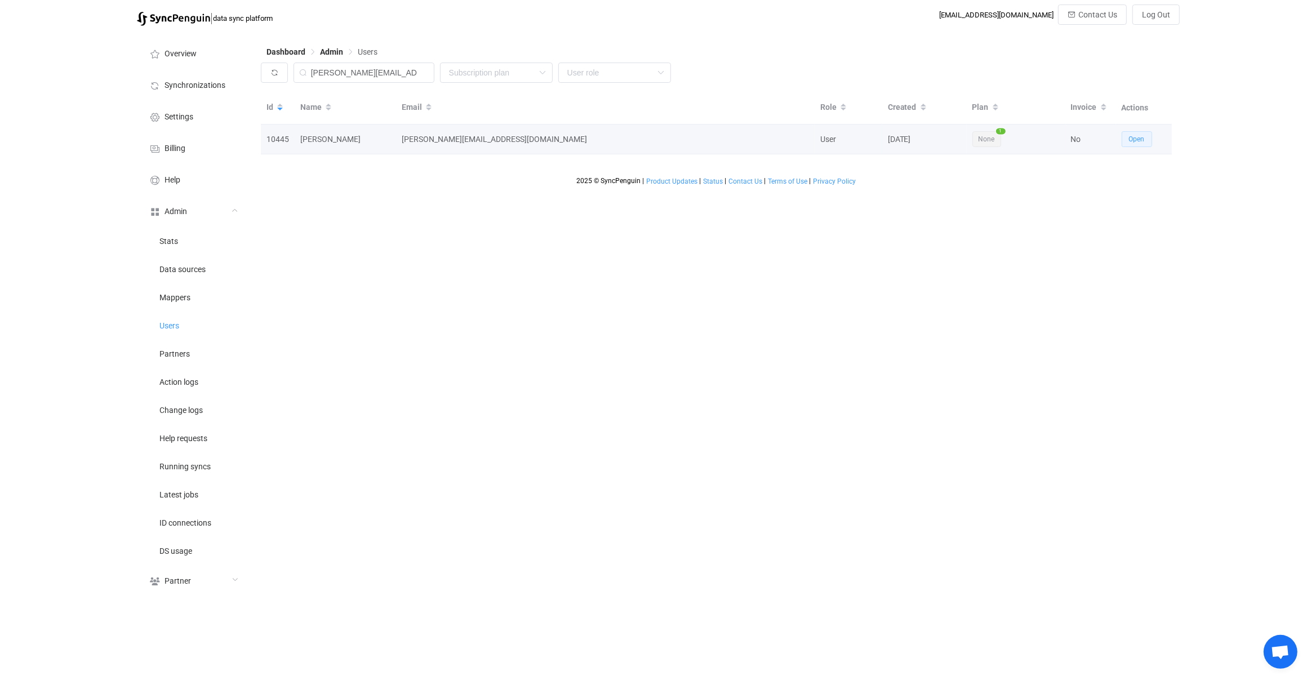
click at [1125, 138] on button "Open" at bounding box center [1137, 139] width 30 height 16
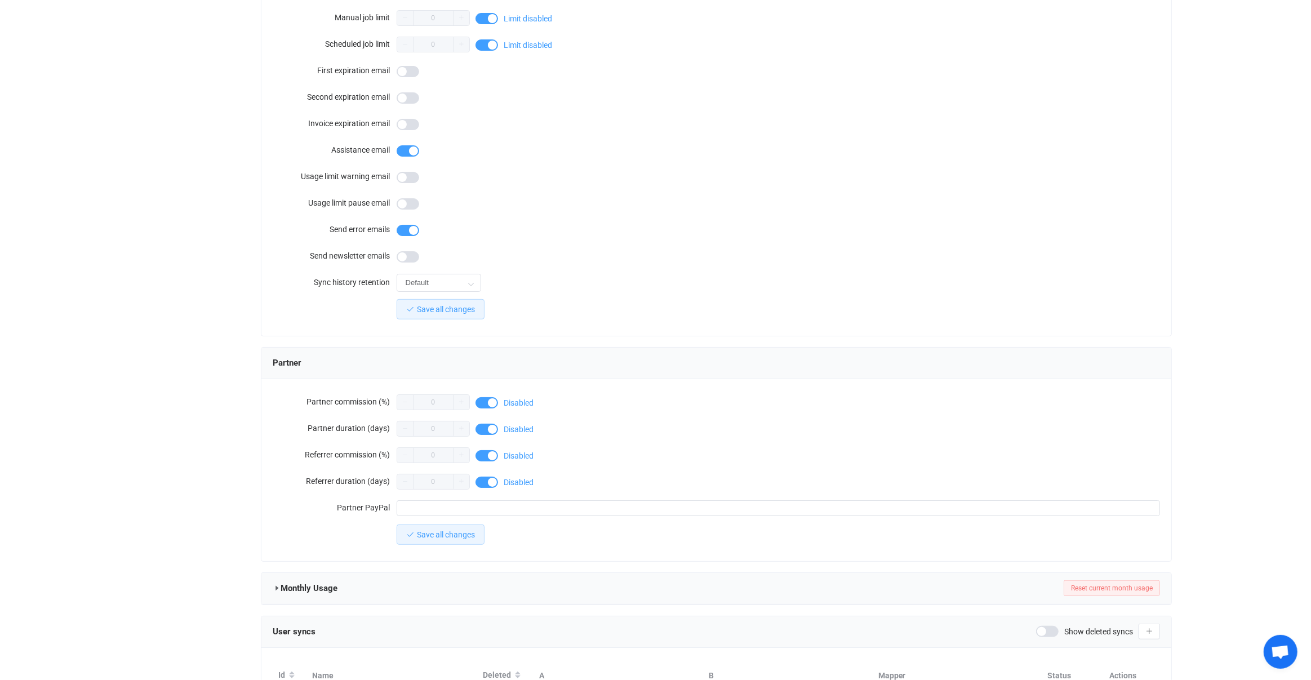
scroll to position [742, 0]
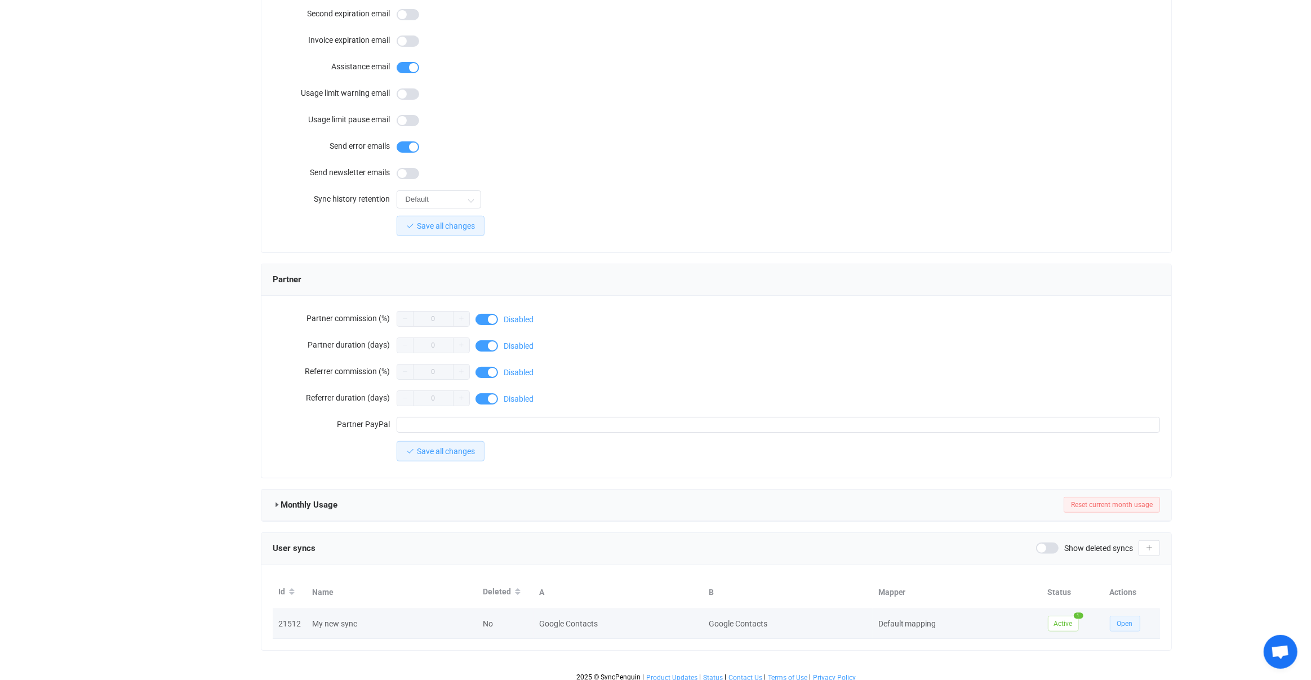
click at [1133, 616] on button "Open" at bounding box center [1125, 624] width 30 height 16
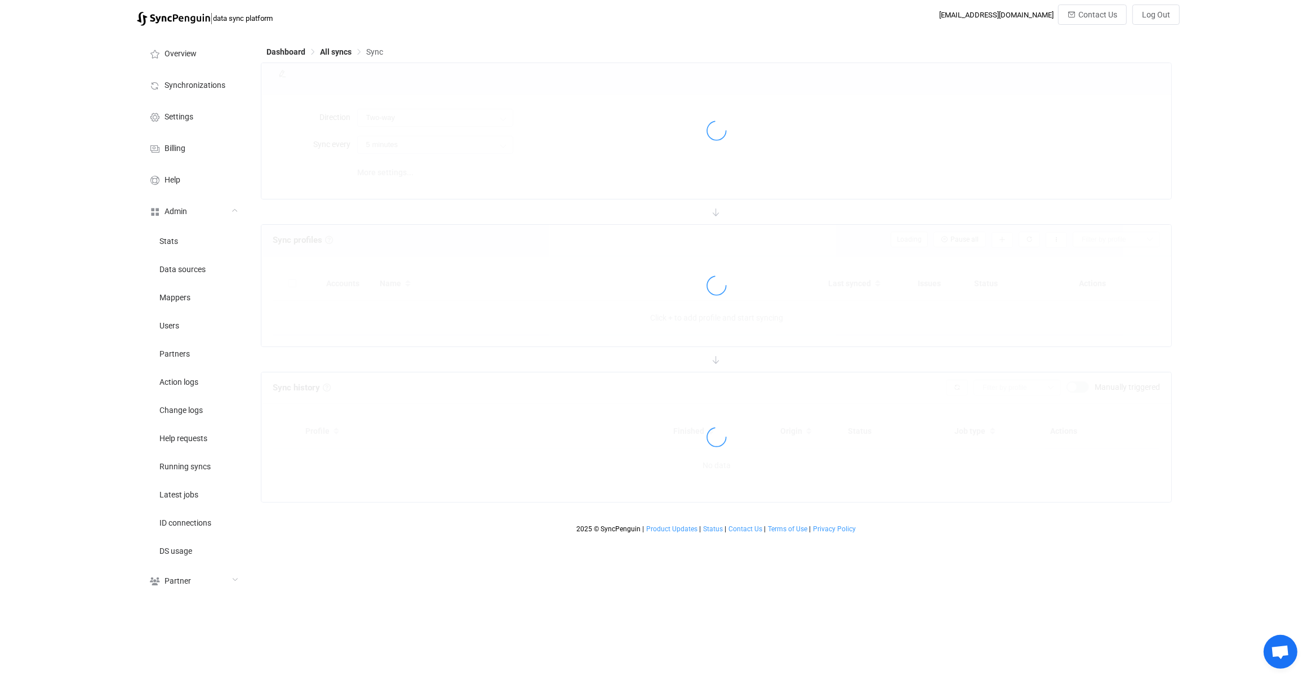
type input "10 minutes"
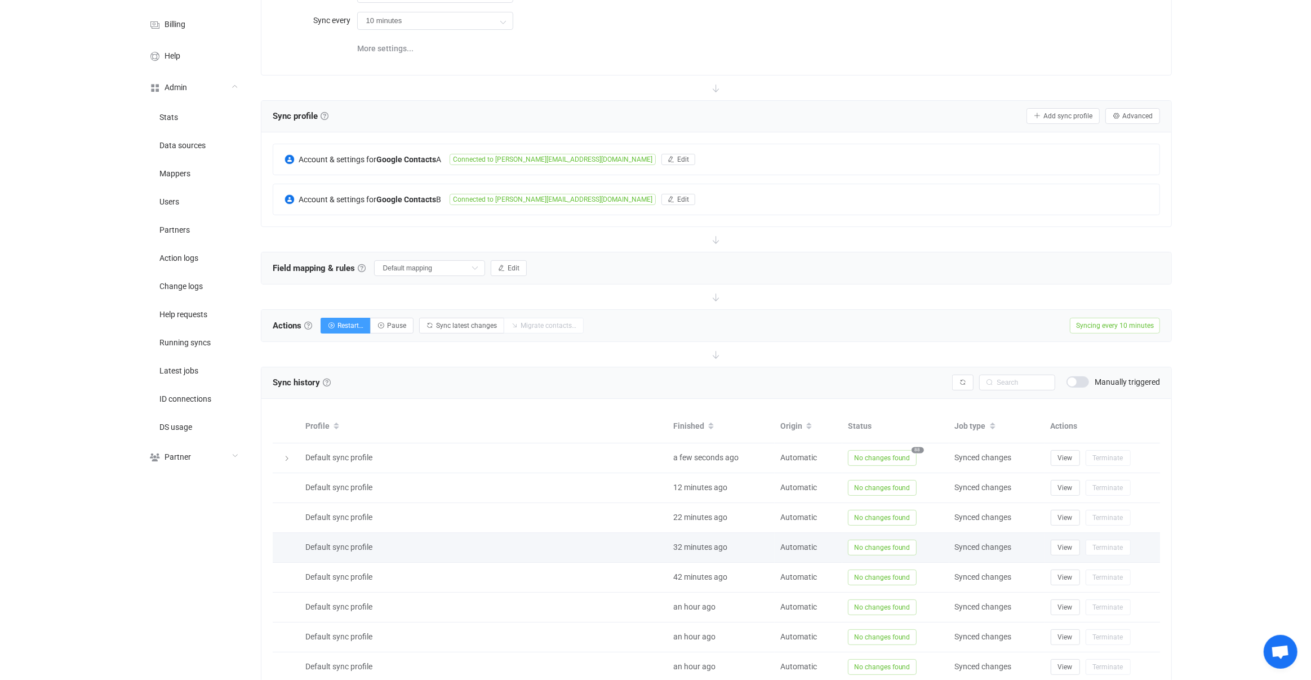
scroll to position [254, 0]
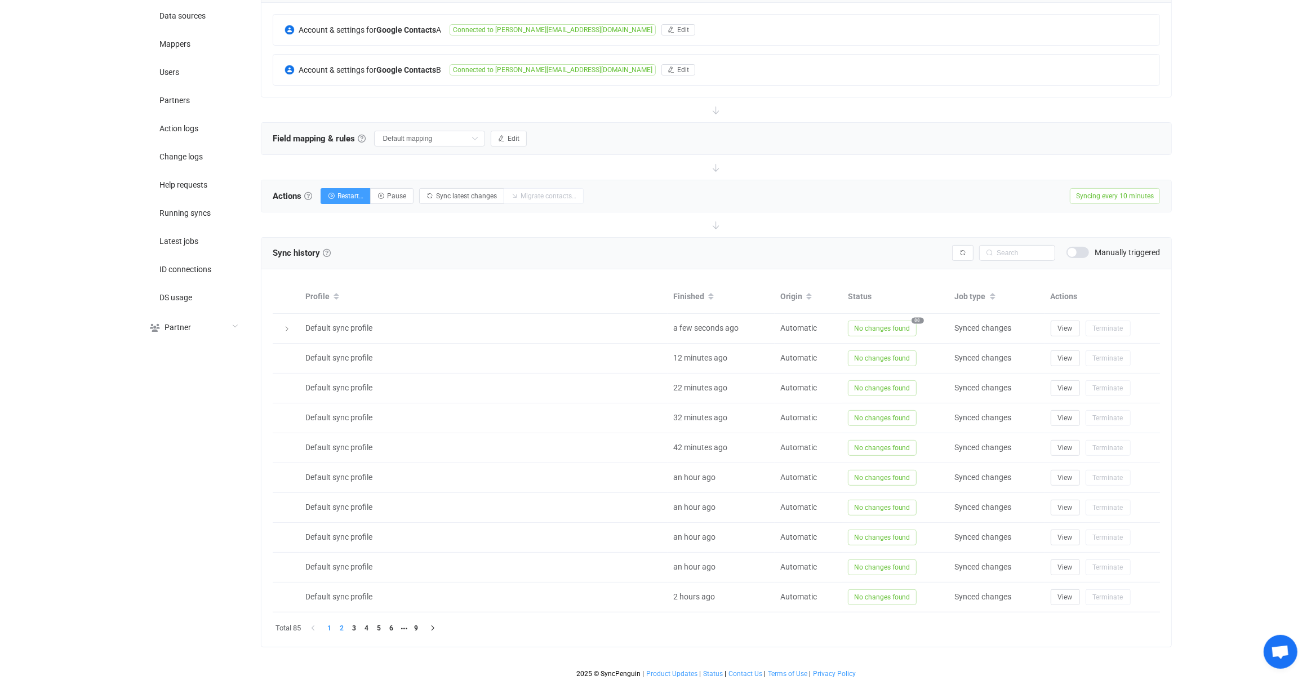
click at [338, 628] on li "2" at bounding box center [342, 628] width 12 height 12
click at [358, 626] on li "3" at bounding box center [354, 628] width 12 height 12
click at [371, 627] on li "4" at bounding box center [367, 628] width 12 height 12
click at [389, 624] on div "Sync history History Sync history All sync executions are recorded in the sync …" at bounding box center [717, 442] width 912 height 410
click at [389, 624] on li "6" at bounding box center [391, 628] width 12 height 12
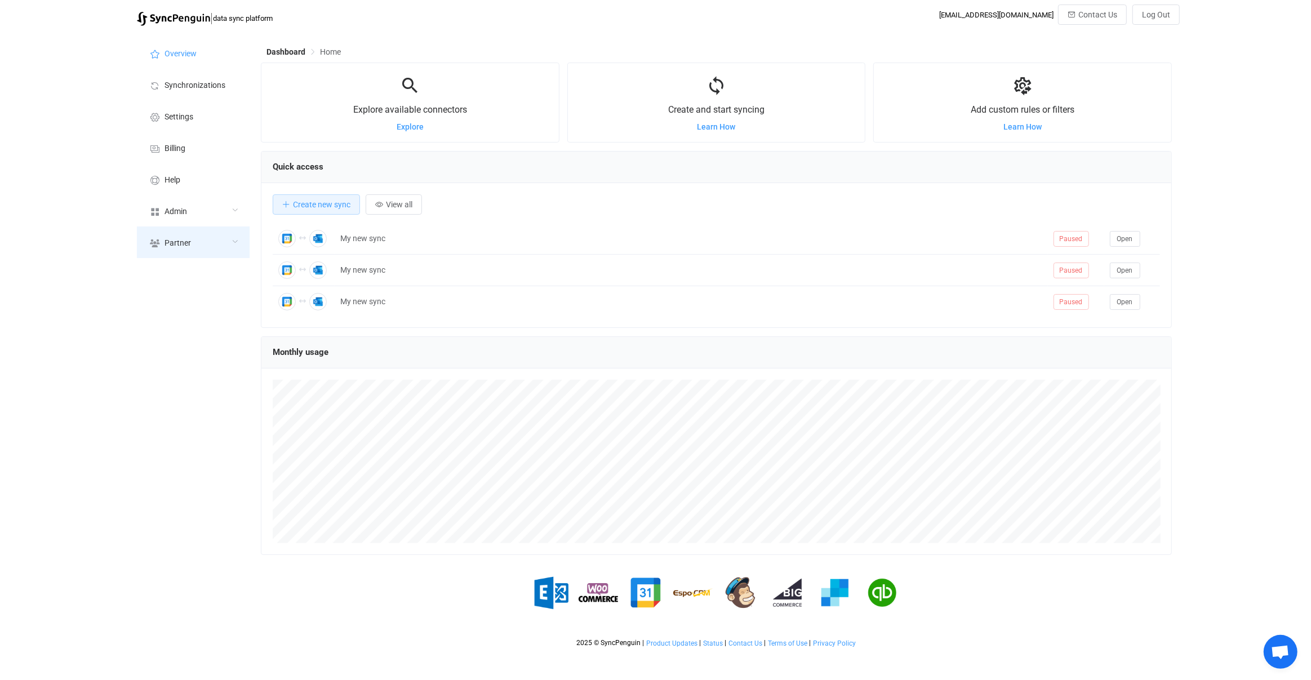
scroll to position [218, 911]
click at [232, 212] on icon at bounding box center [235, 210] width 7 height 7
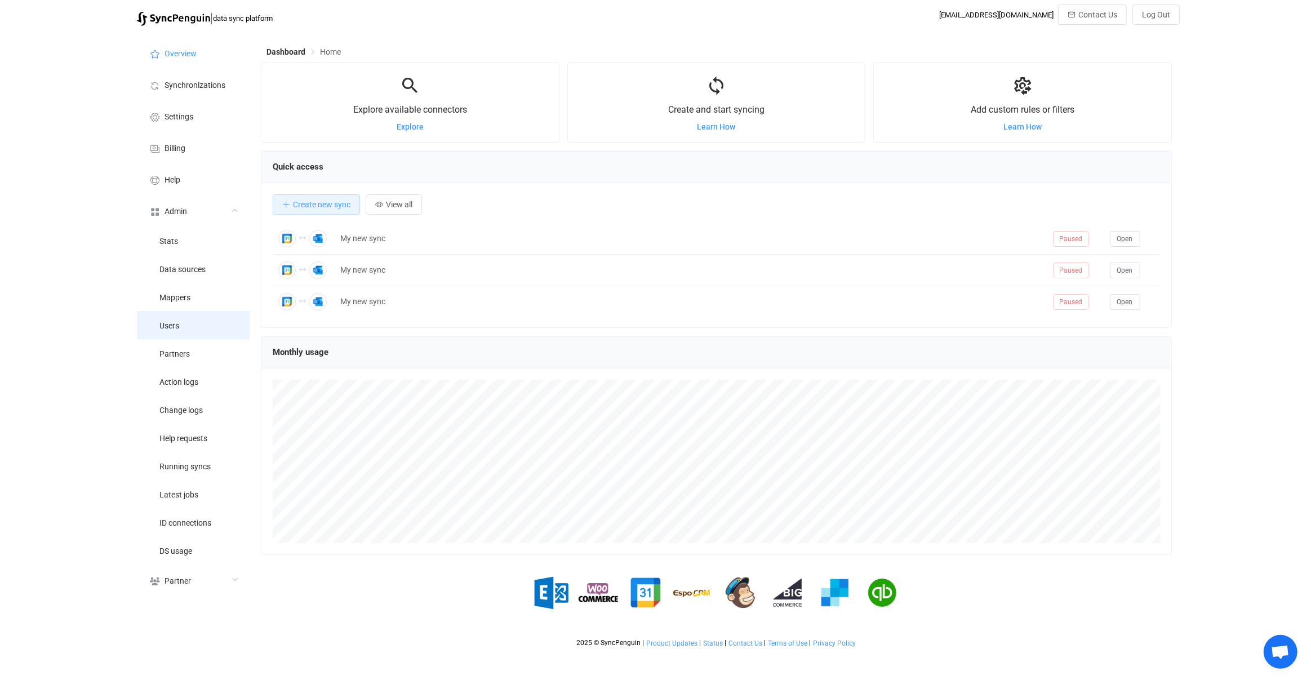
click at [225, 319] on li "Users" at bounding box center [193, 325] width 113 height 28
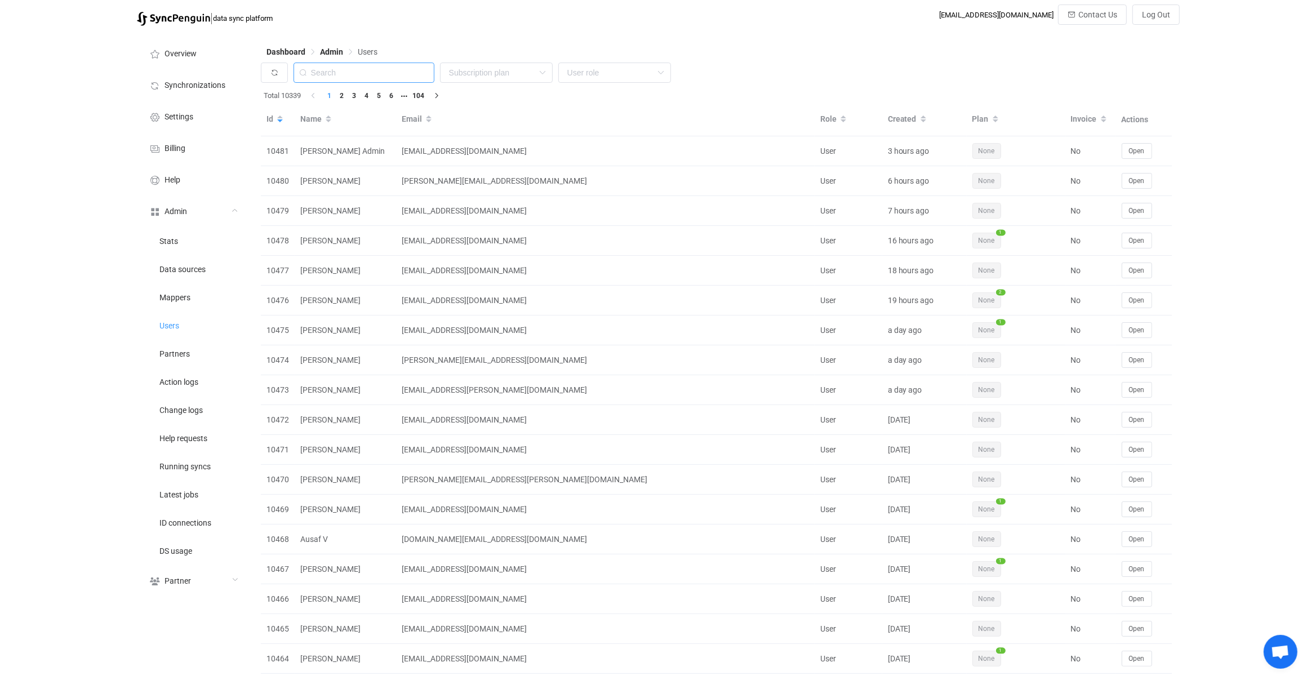
click at [387, 73] on input "text" at bounding box center [364, 73] width 141 height 20
paste input "dgfla"
type input "dgfla"
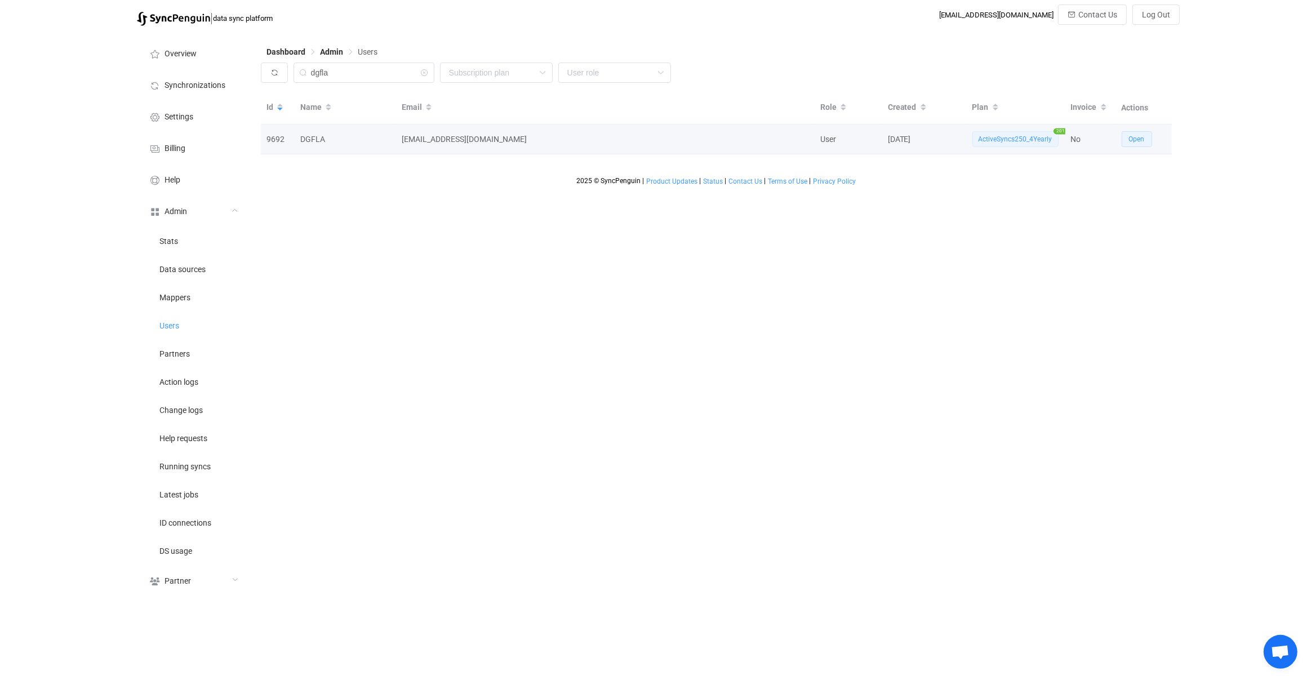
click at [1139, 140] on span "Open" at bounding box center [1137, 139] width 16 height 8
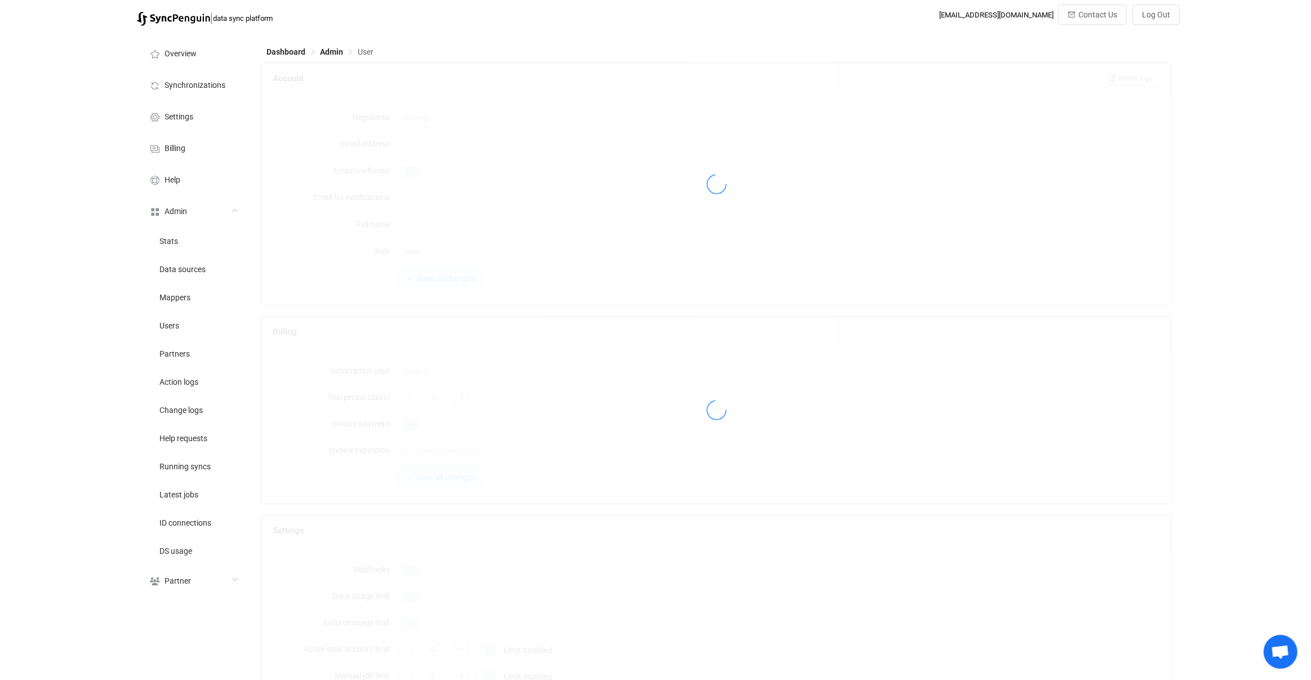
type input "[EMAIL_ADDRESS][DOMAIN_NAME]"
type input "DGFLA"
type input "30"
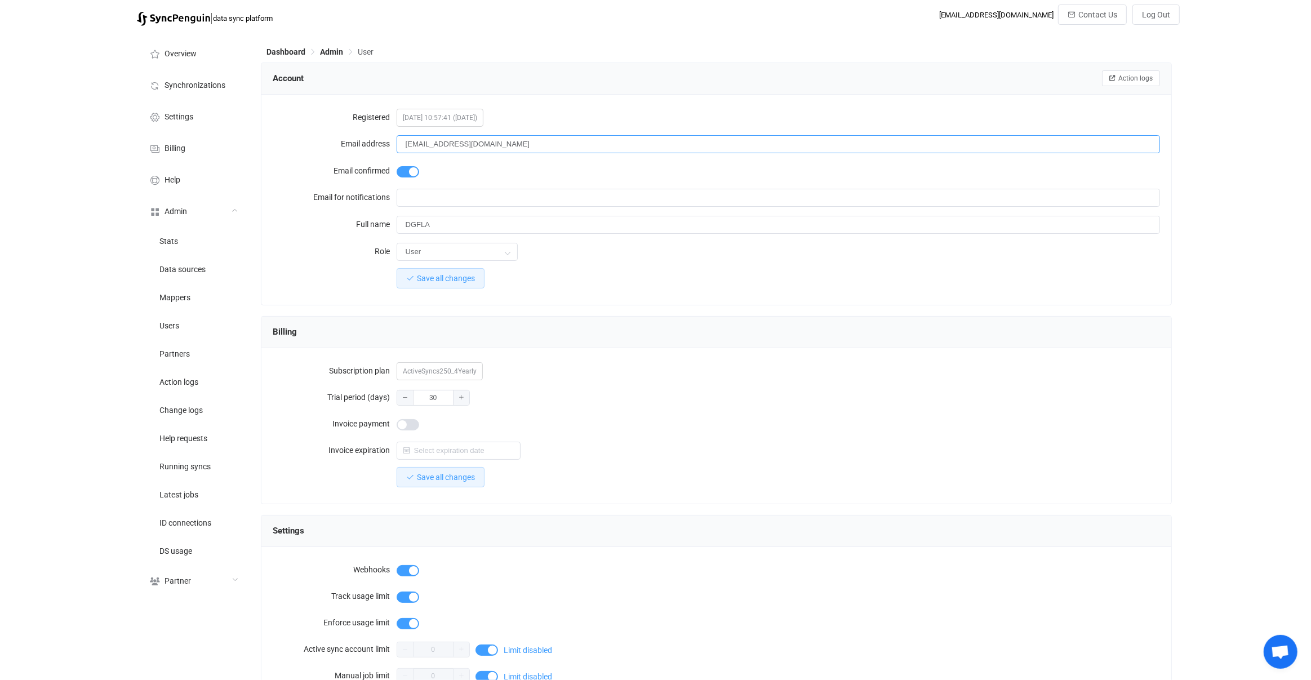
click at [458, 136] on input "[EMAIL_ADDRESS][DOMAIN_NAME]" at bounding box center [779, 144] width 764 height 18
click at [460, 140] on input "[EMAIL_ADDRESS][DOMAIN_NAME]" at bounding box center [779, 144] width 764 height 18
click at [460, 143] on input "[EMAIL_ADDRESS][DOMAIN_NAME]" at bounding box center [779, 144] width 764 height 18
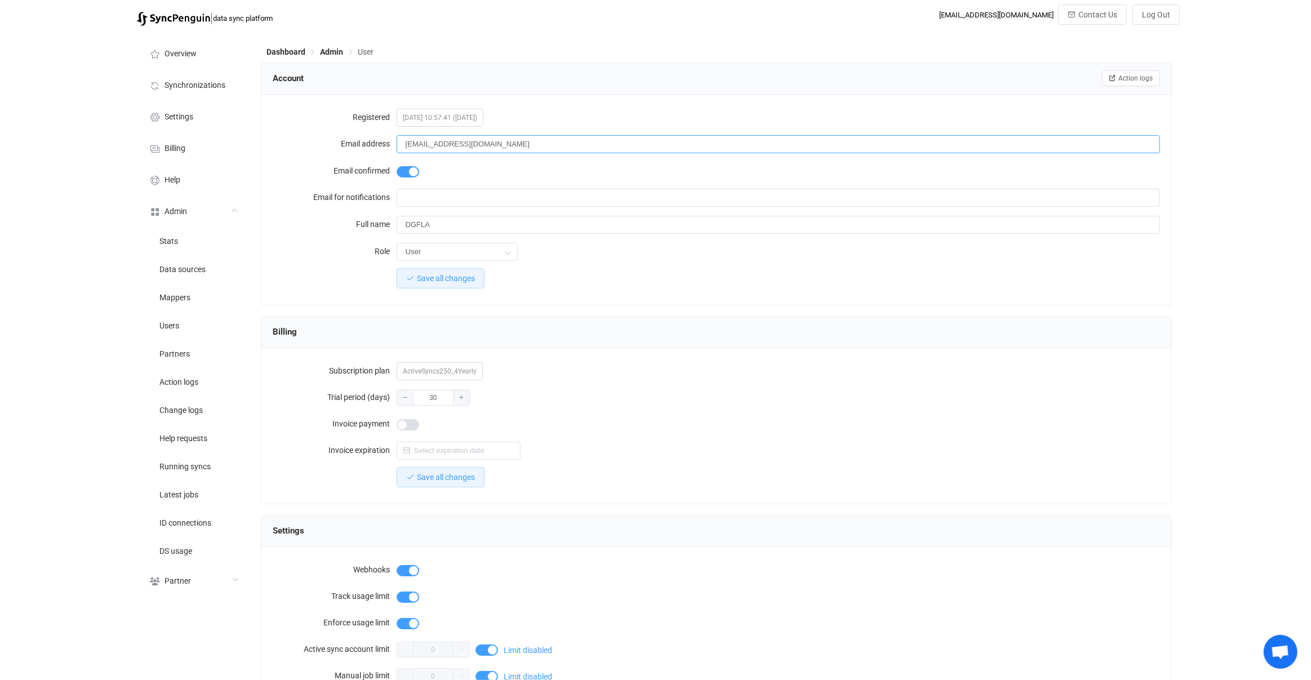
drag, startPoint x: 460, startPoint y: 143, endPoint x: 570, endPoint y: 137, distance: 110.1
click at [570, 137] on input "[EMAIL_ADDRESS][DOMAIN_NAME]" at bounding box center [779, 144] width 764 height 18
click at [507, 149] on input "[EMAIL_ADDRESS][DOMAIN_NAME]" at bounding box center [779, 144] width 764 height 18
click at [456, 145] on input "[EMAIL_ADDRESS][DOMAIN_NAME]" at bounding box center [779, 144] width 764 height 18
drag, startPoint x: 456, startPoint y: 145, endPoint x: 588, endPoint y: 133, distance: 132.4
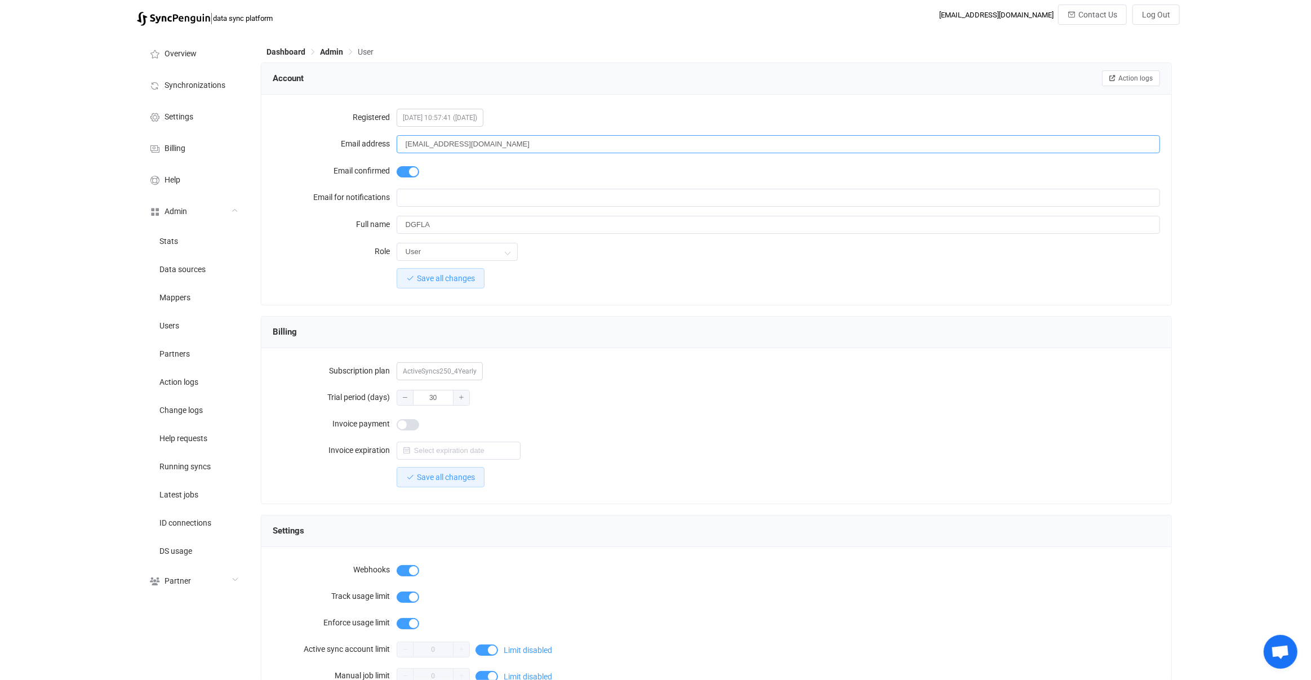
click at [560, 139] on input "[EMAIL_ADDRESS][DOMAIN_NAME]" at bounding box center [779, 144] width 764 height 18
click at [488, 136] on input "[EMAIL_ADDRESS][DOMAIN_NAME]" at bounding box center [779, 144] width 764 height 18
click at [461, 145] on input "[EMAIL_ADDRESS][DOMAIN_NAME]" at bounding box center [779, 144] width 764 height 18
drag, startPoint x: 461, startPoint y: 145, endPoint x: 498, endPoint y: 143, distance: 36.1
click at [494, 143] on input "[EMAIL_ADDRESS][DOMAIN_NAME]" at bounding box center [779, 144] width 764 height 18
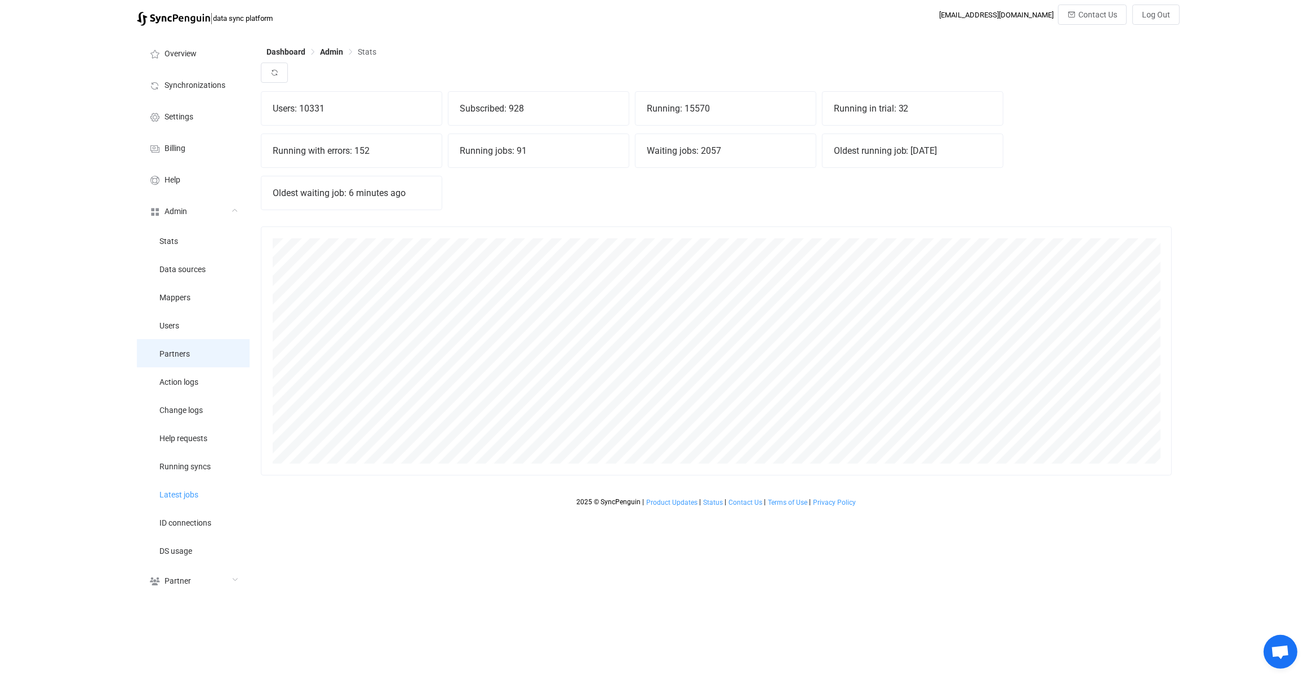
scroll to position [248, 911]
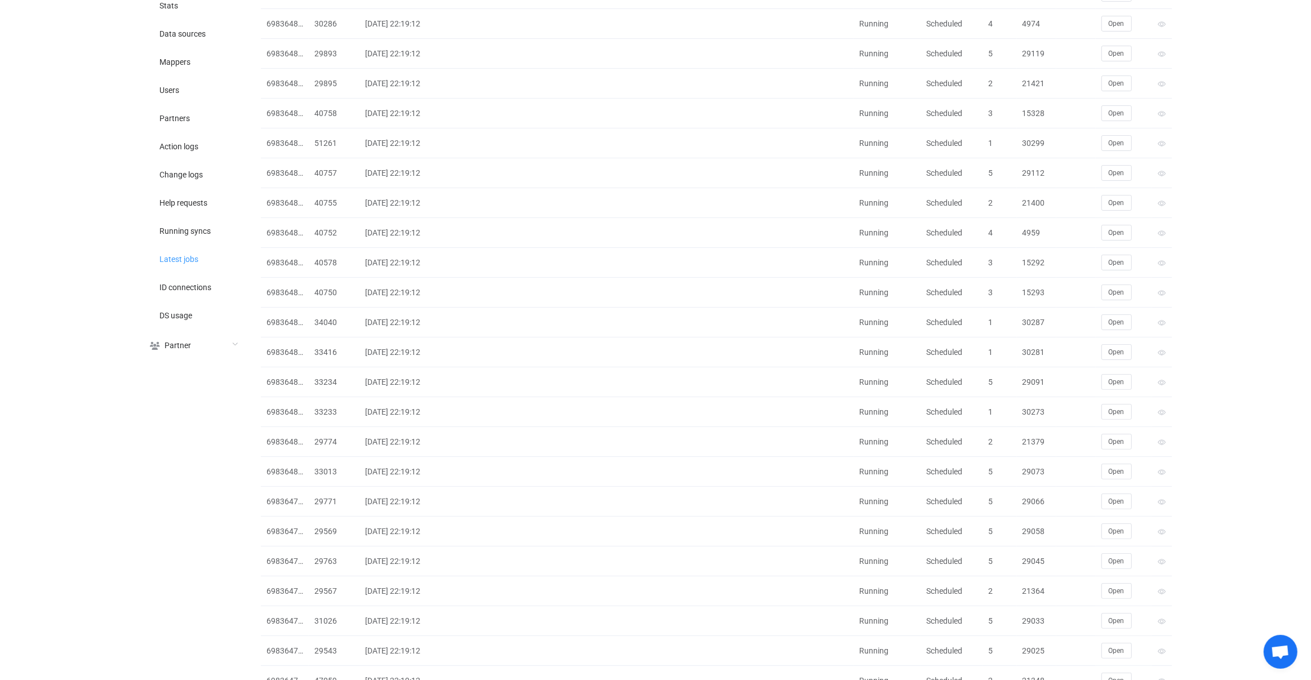
scroll to position [154, 0]
